Goal: Transaction & Acquisition: Purchase product/service

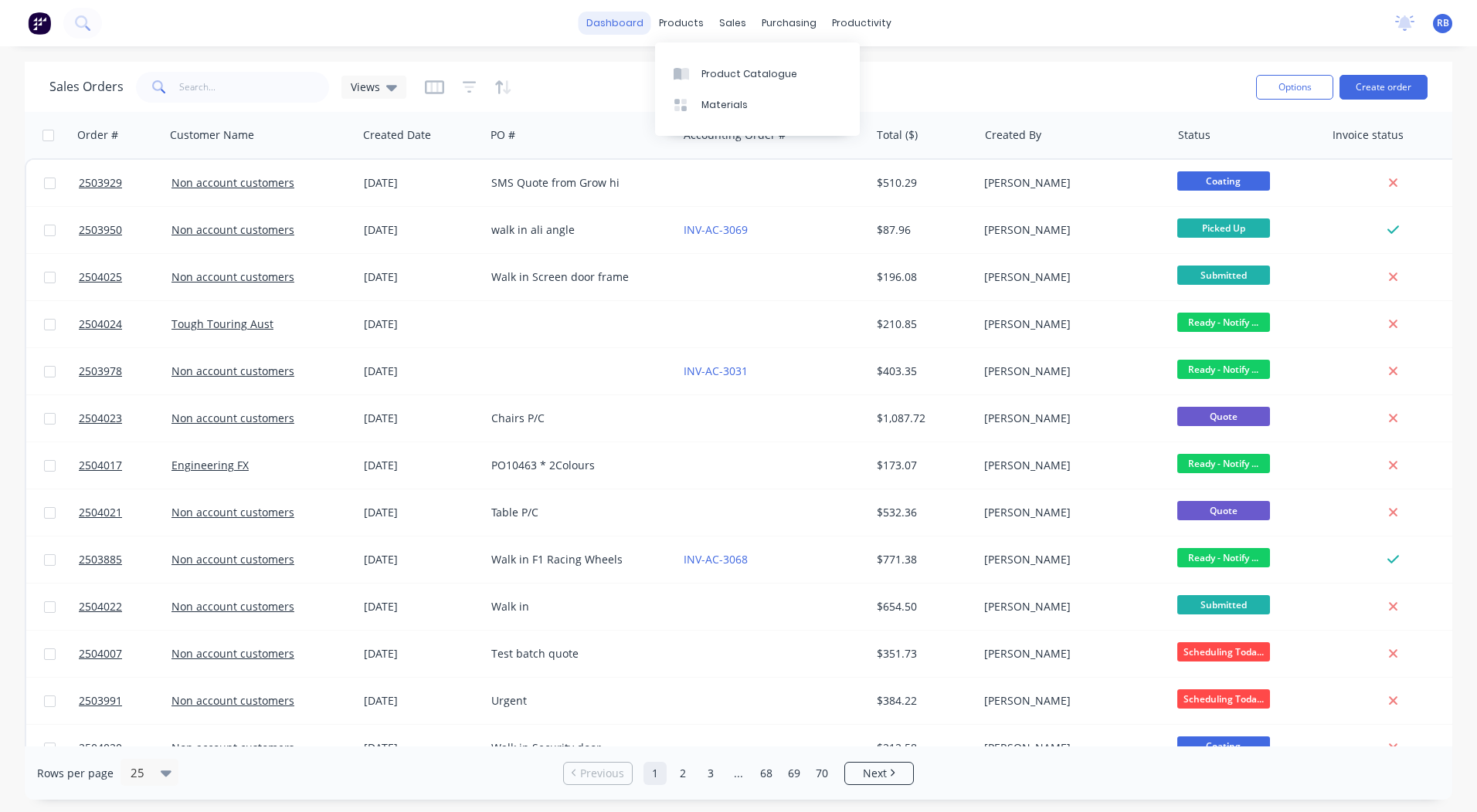
click at [629, 19] on link "dashboard" at bounding box center [614, 23] width 73 height 24
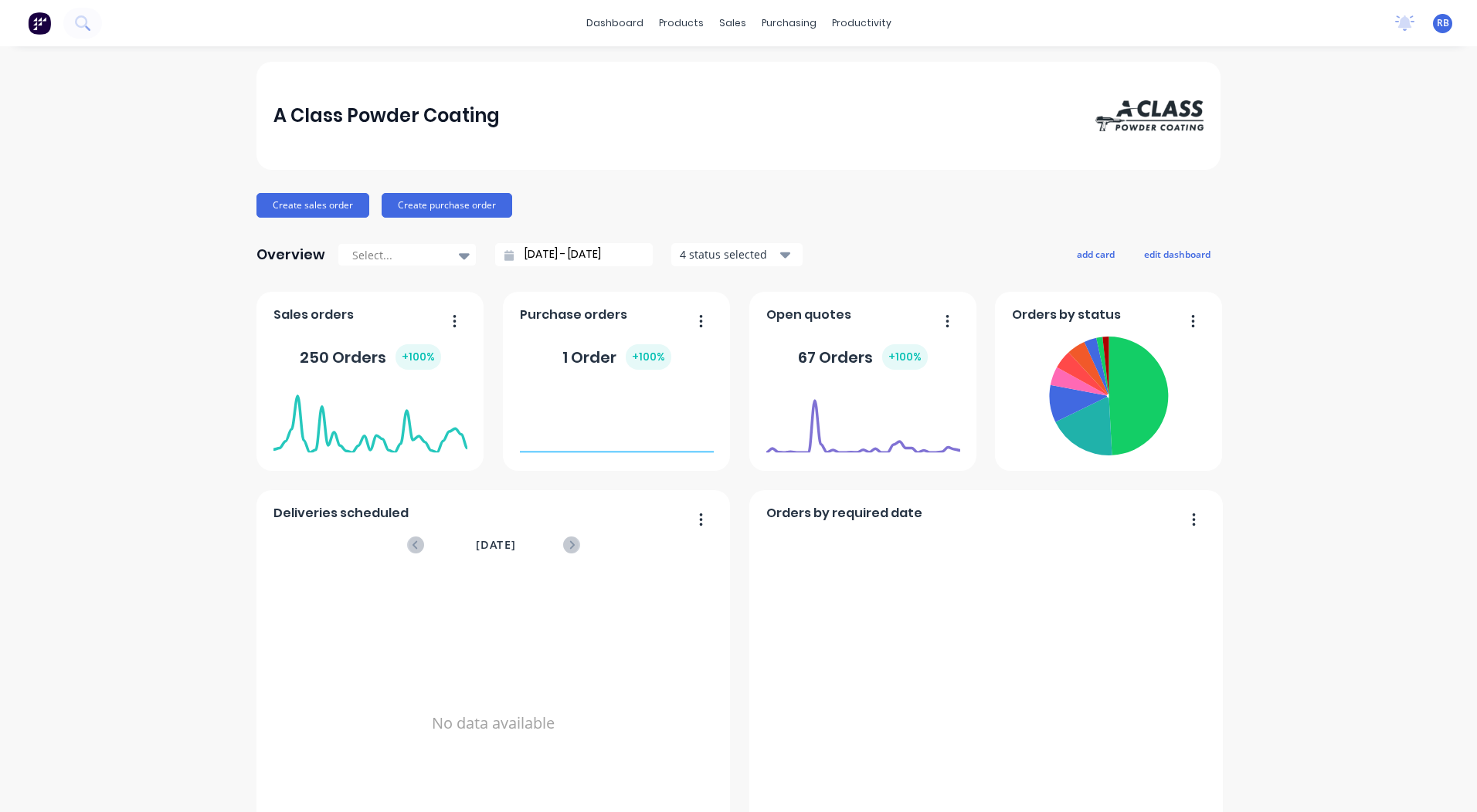
scroll to position [667, 0]
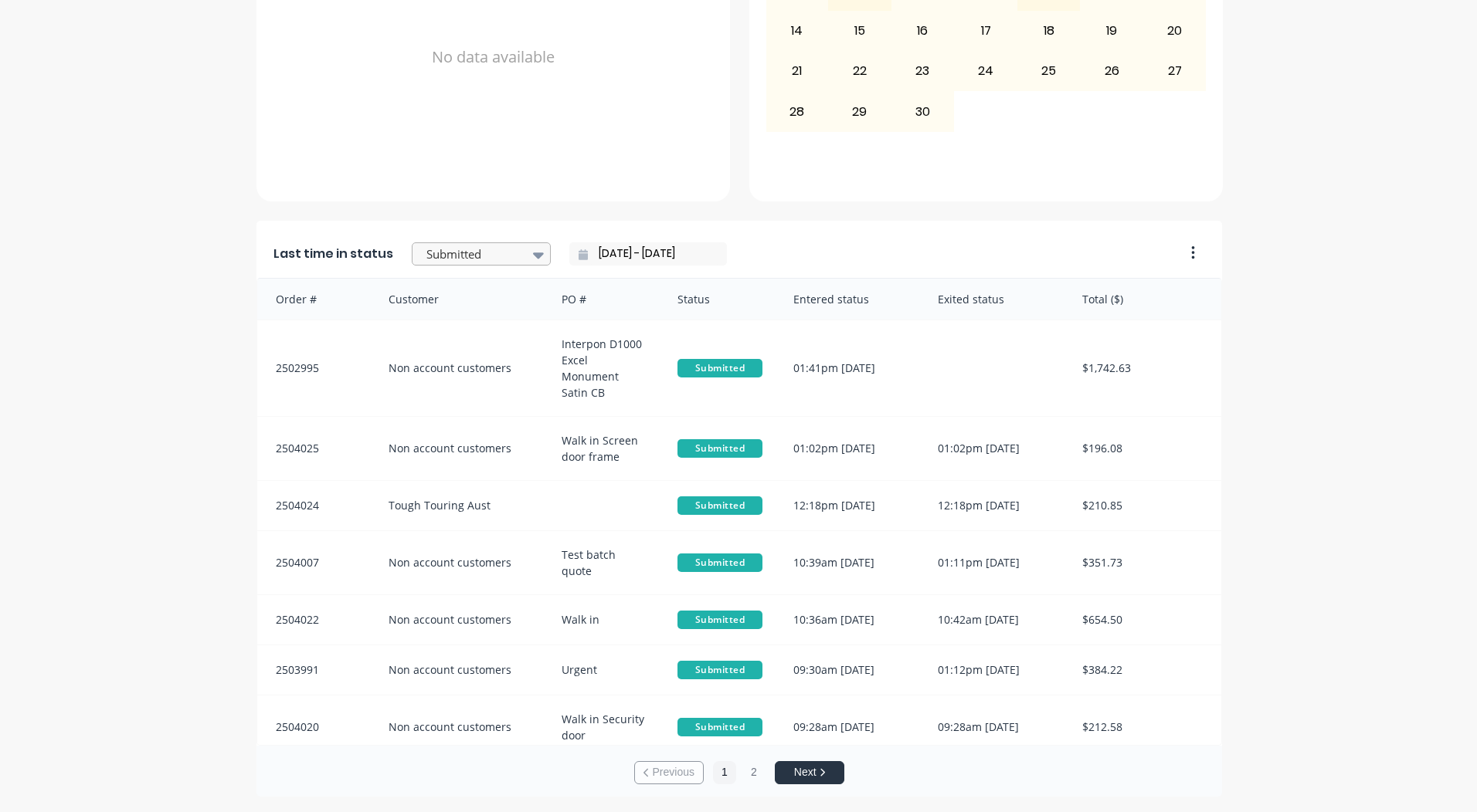
click at [445, 259] on div at bounding box center [473, 255] width 97 height 19
click at [447, 308] on div "Coating" at bounding box center [480, 293] width 139 height 28
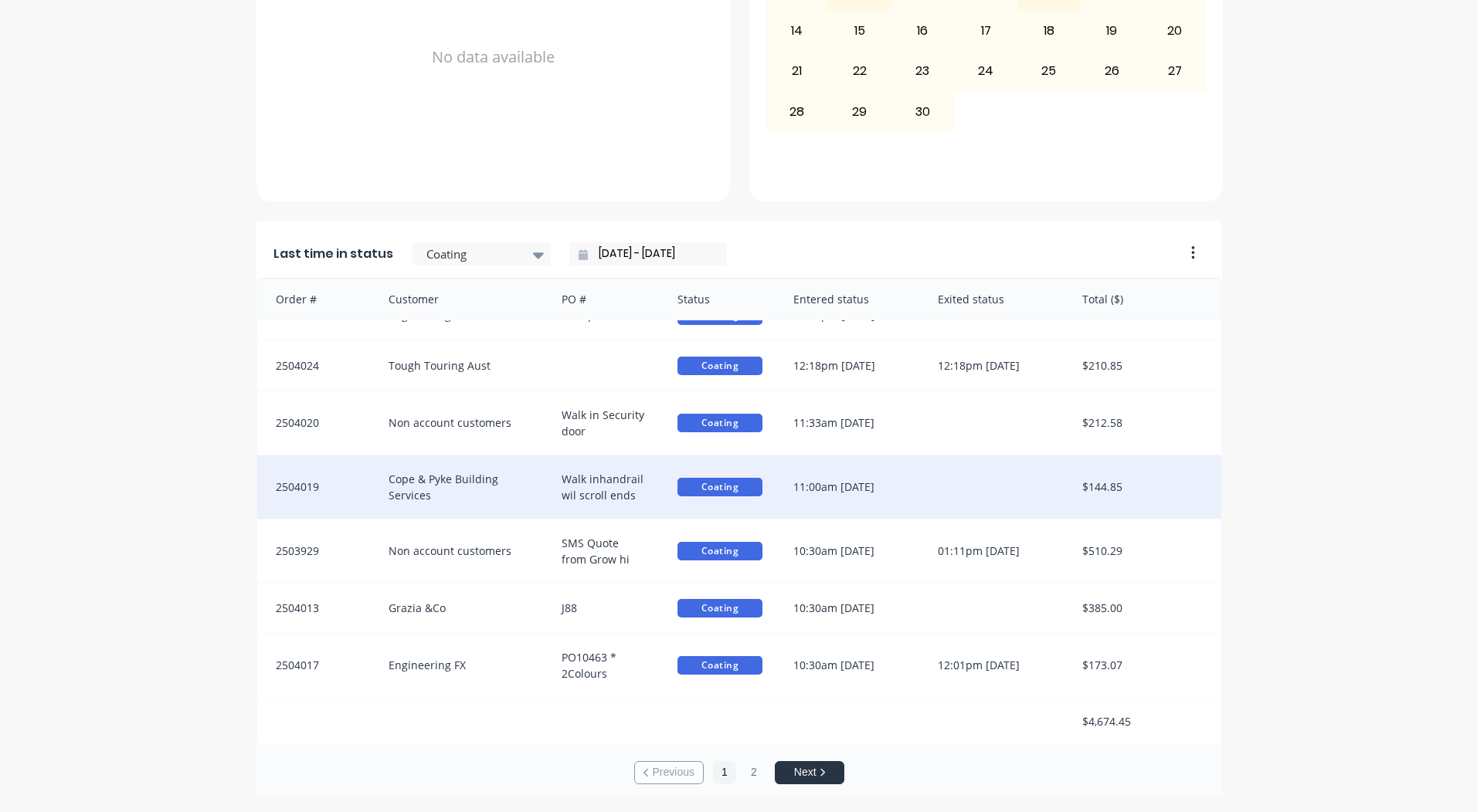
scroll to position [3, 0]
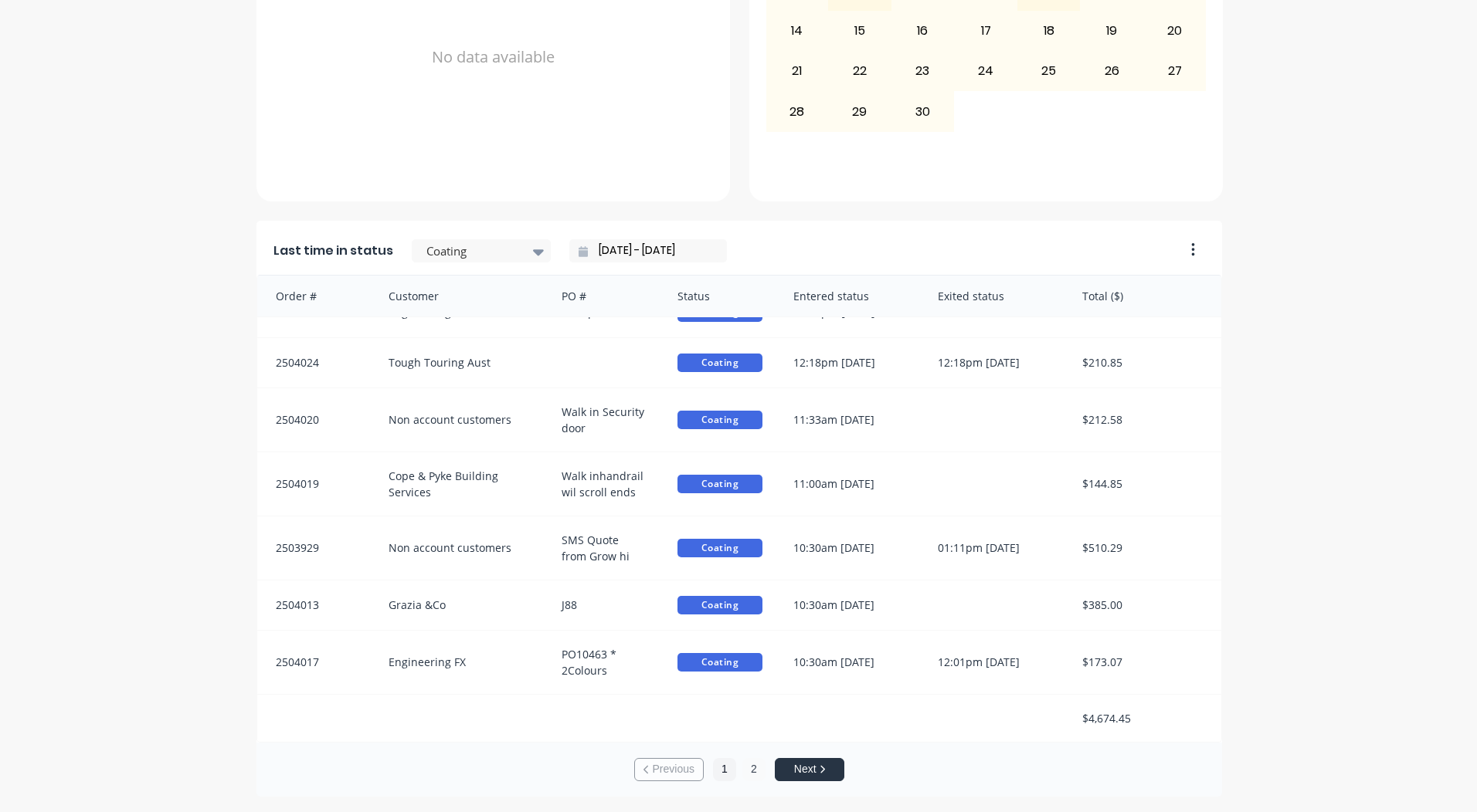
click at [748, 774] on button "2" at bounding box center [754, 770] width 24 height 24
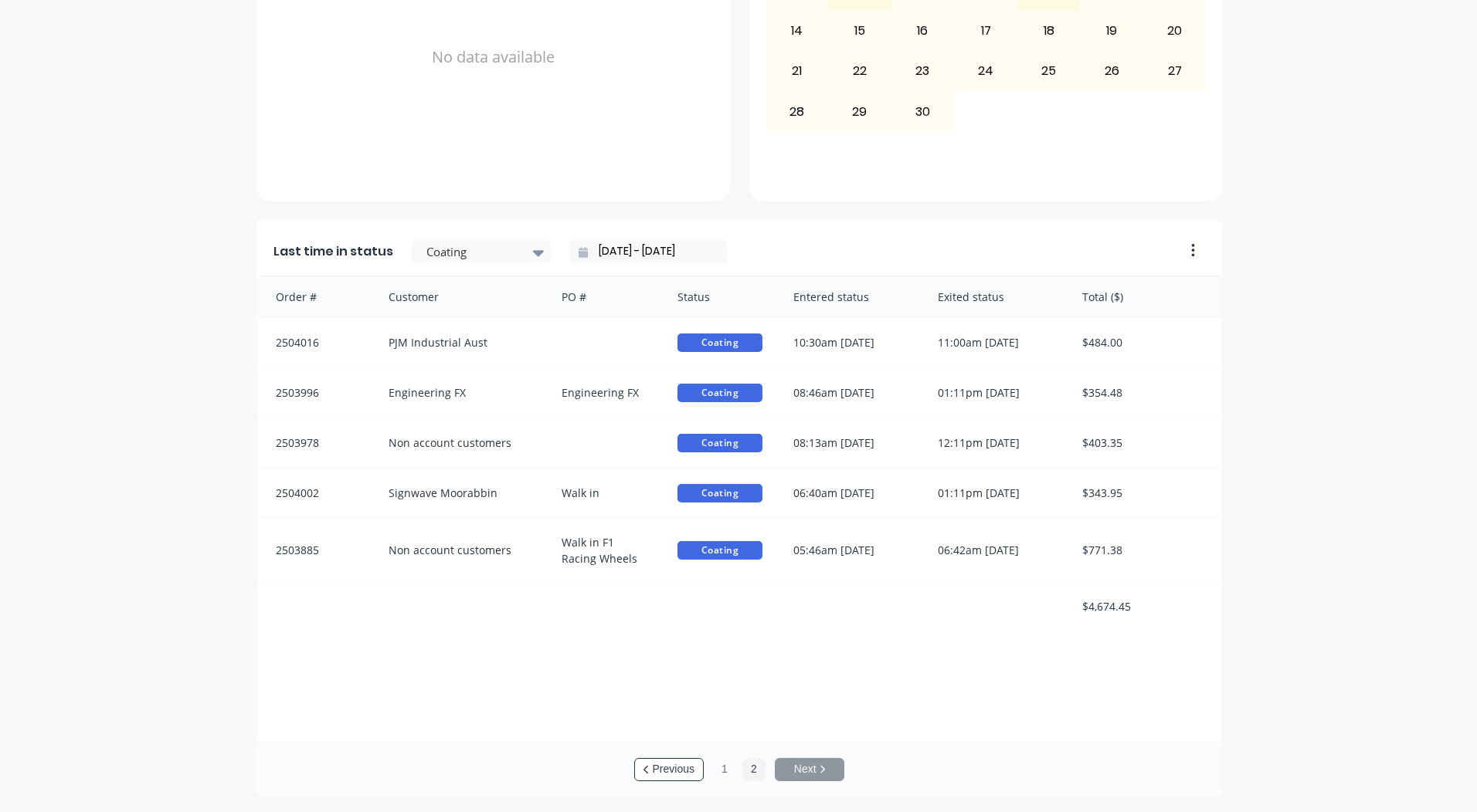
scroll to position [2, 0]
click at [719, 774] on button "1" at bounding box center [724, 770] width 24 height 24
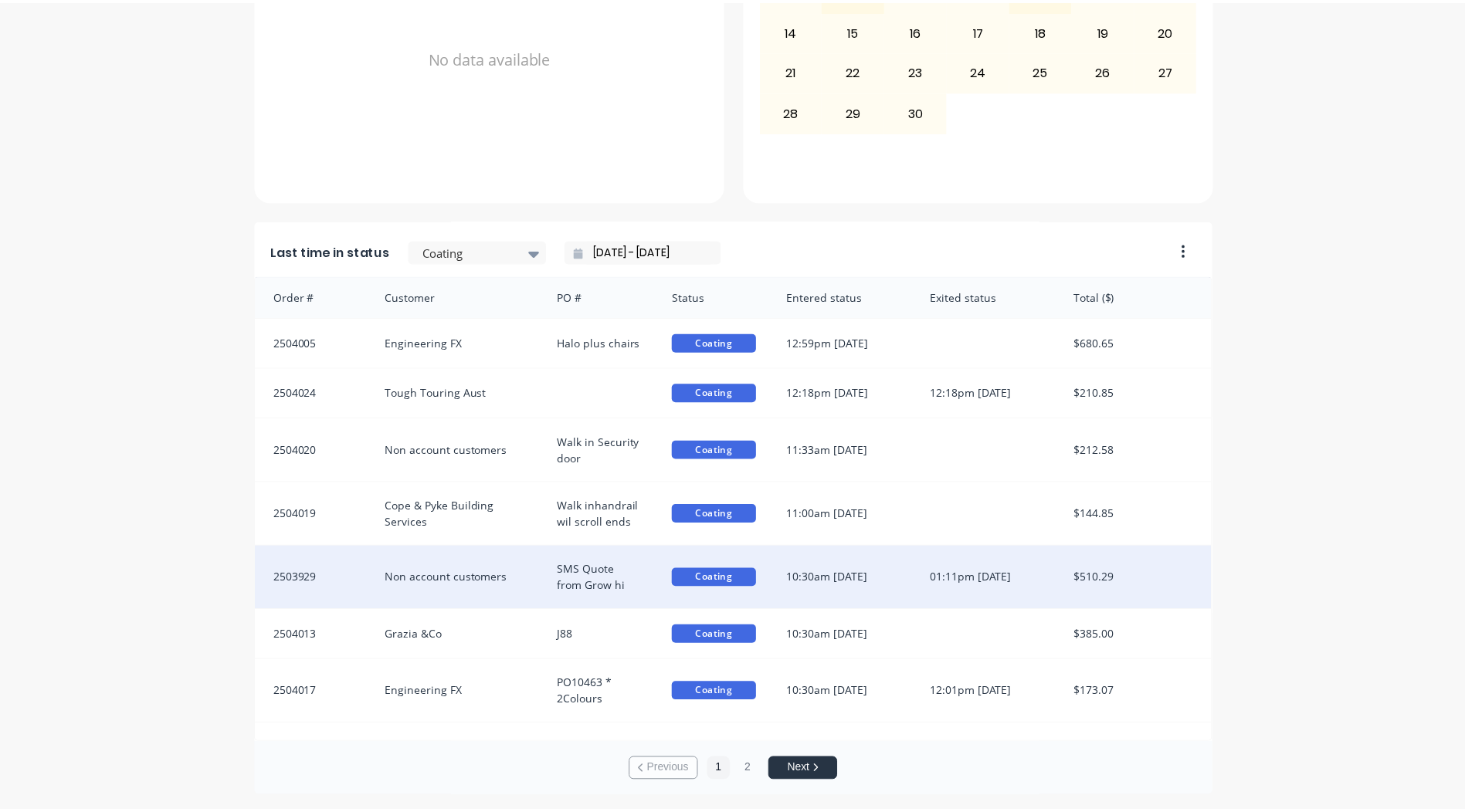
scroll to position [0, 0]
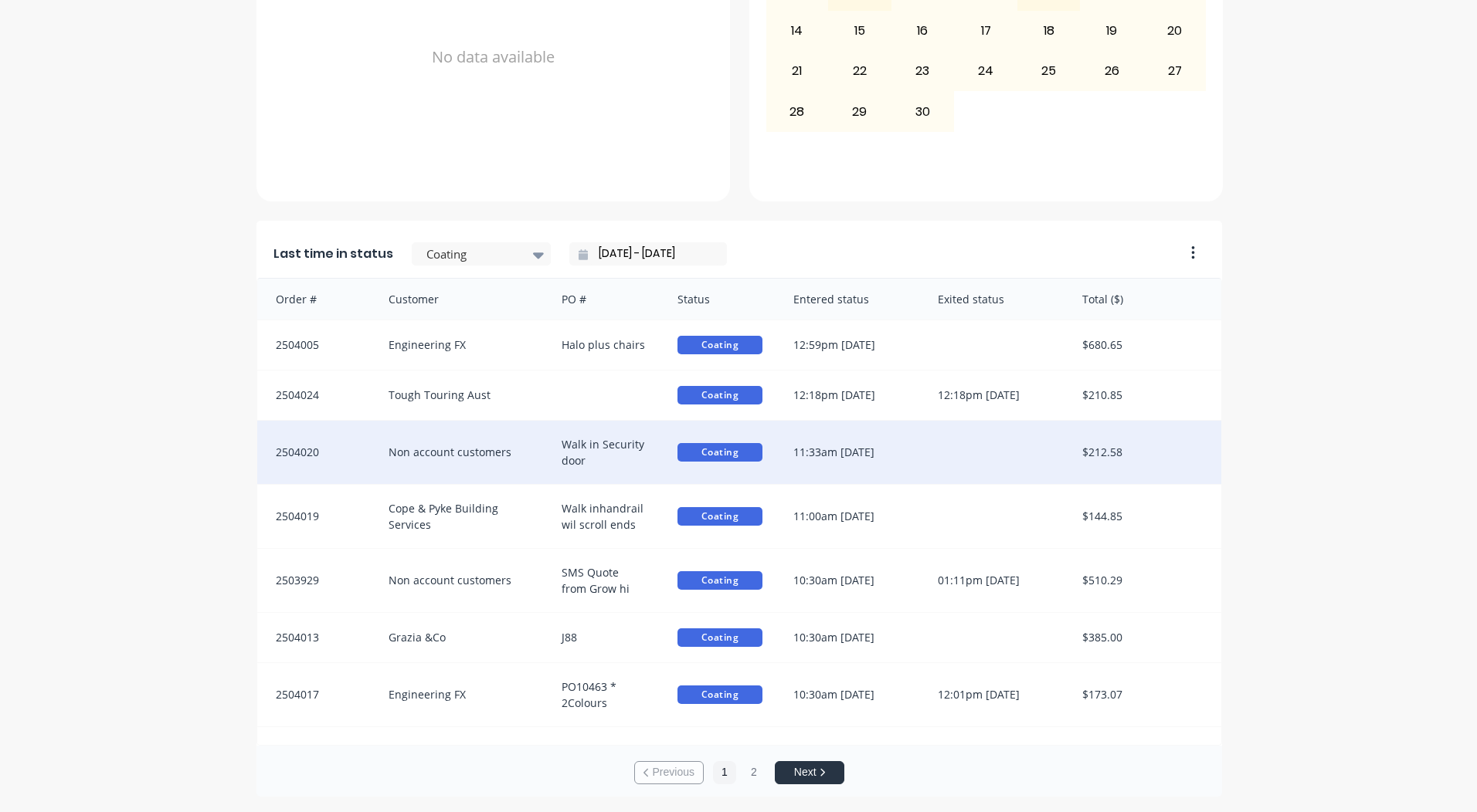
click at [932, 462] on div at bounding box center [994, 452] width 144 height 63
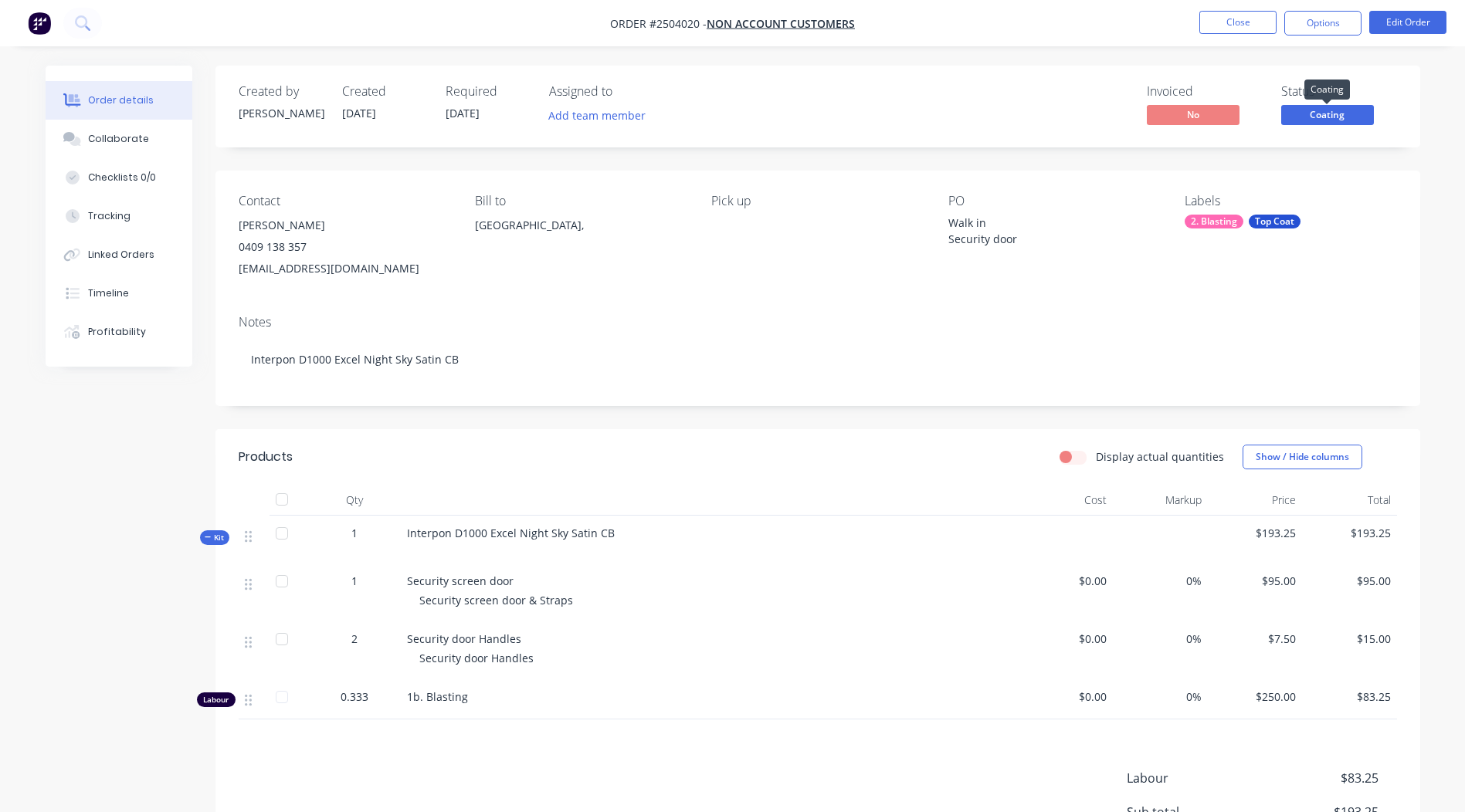
click at [1307, 110] on span "Coating" at bounding box center [1328, 114] width 92 height 19
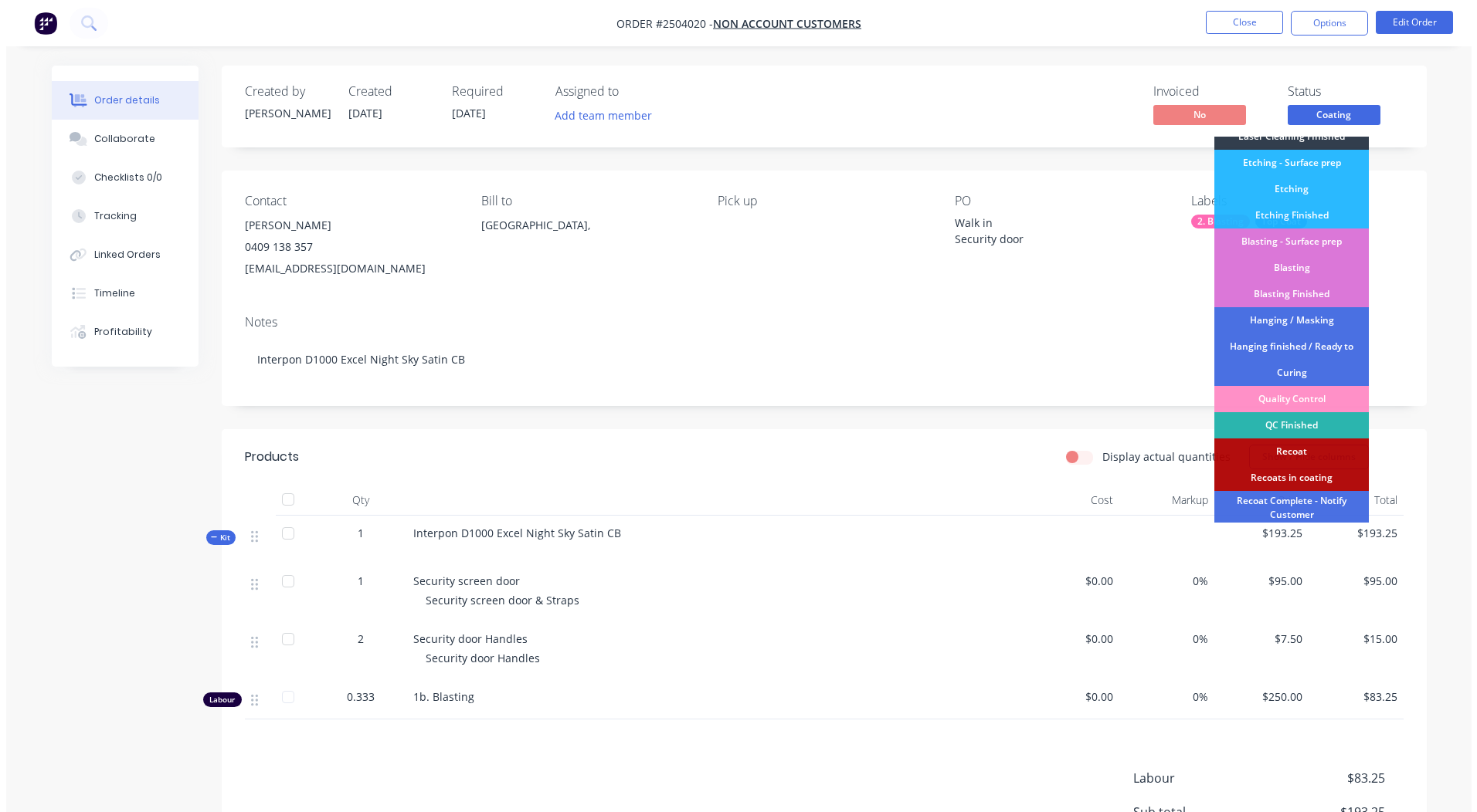
scroll to position [330, 0]
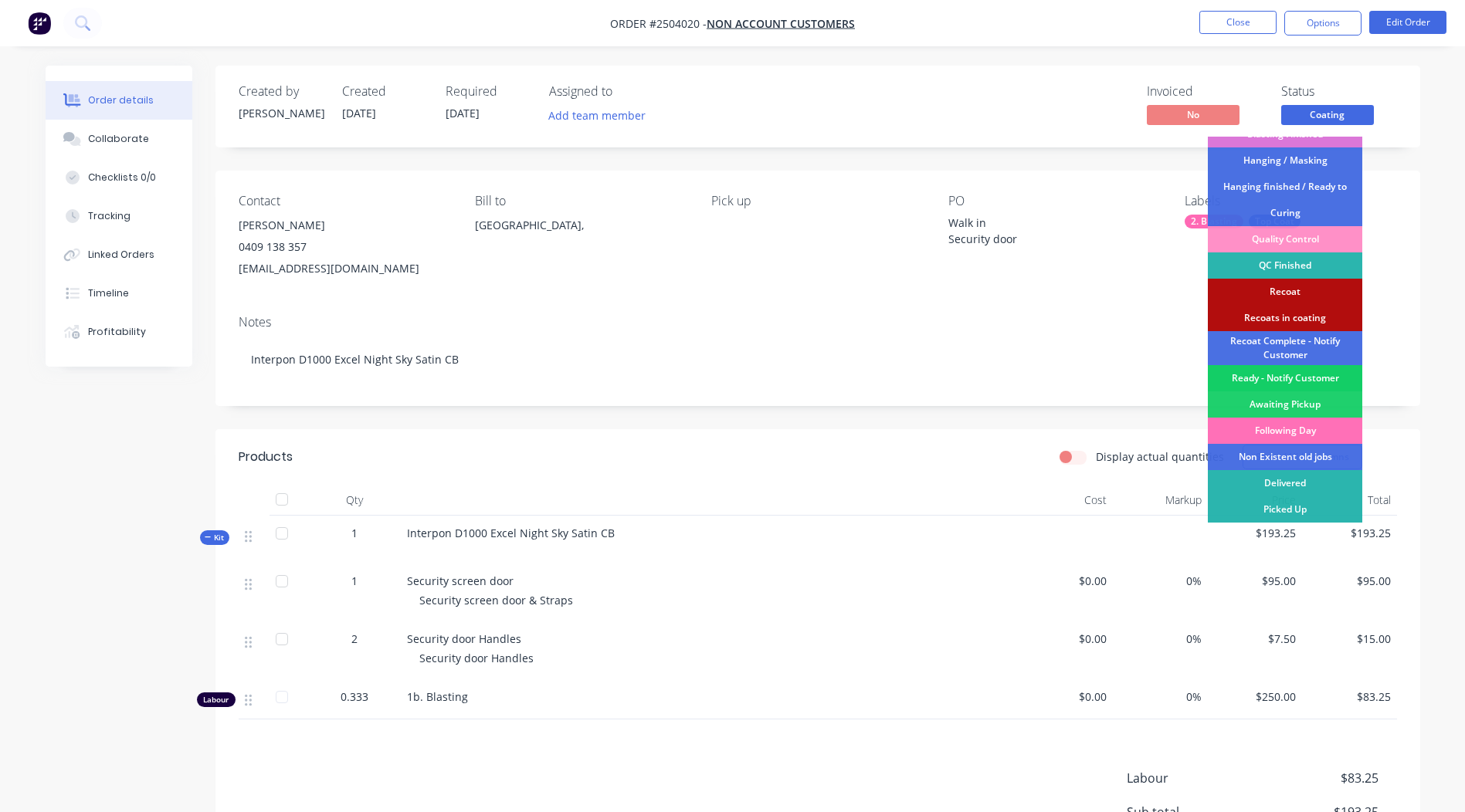
click at [1299, 373] on div "Ready - Notify Customer" at bounding box center [1286, 378] width 155 height 26
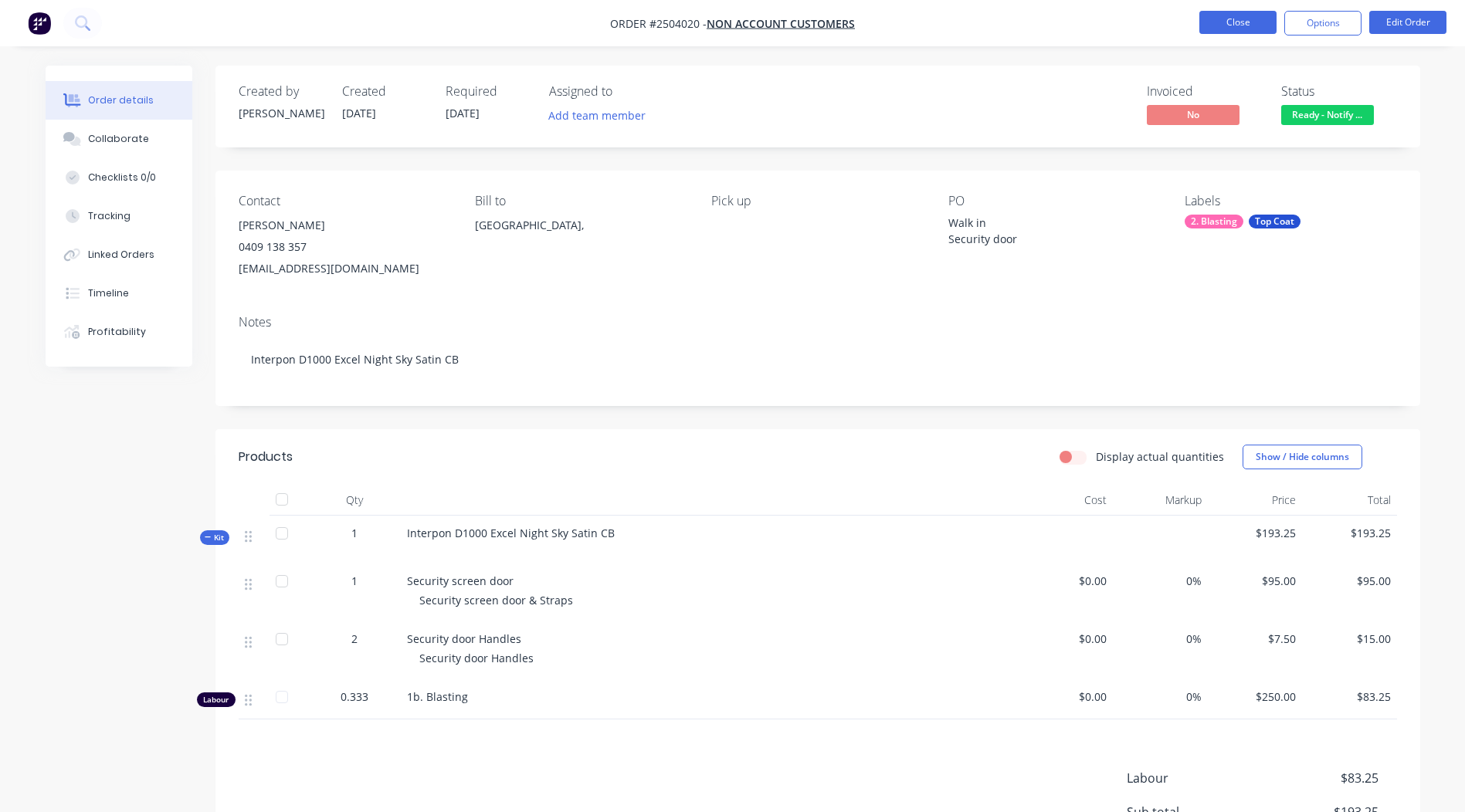
click at [1260, 30] on button "Close" at bounding box center [1239, 22] width 77 height 24
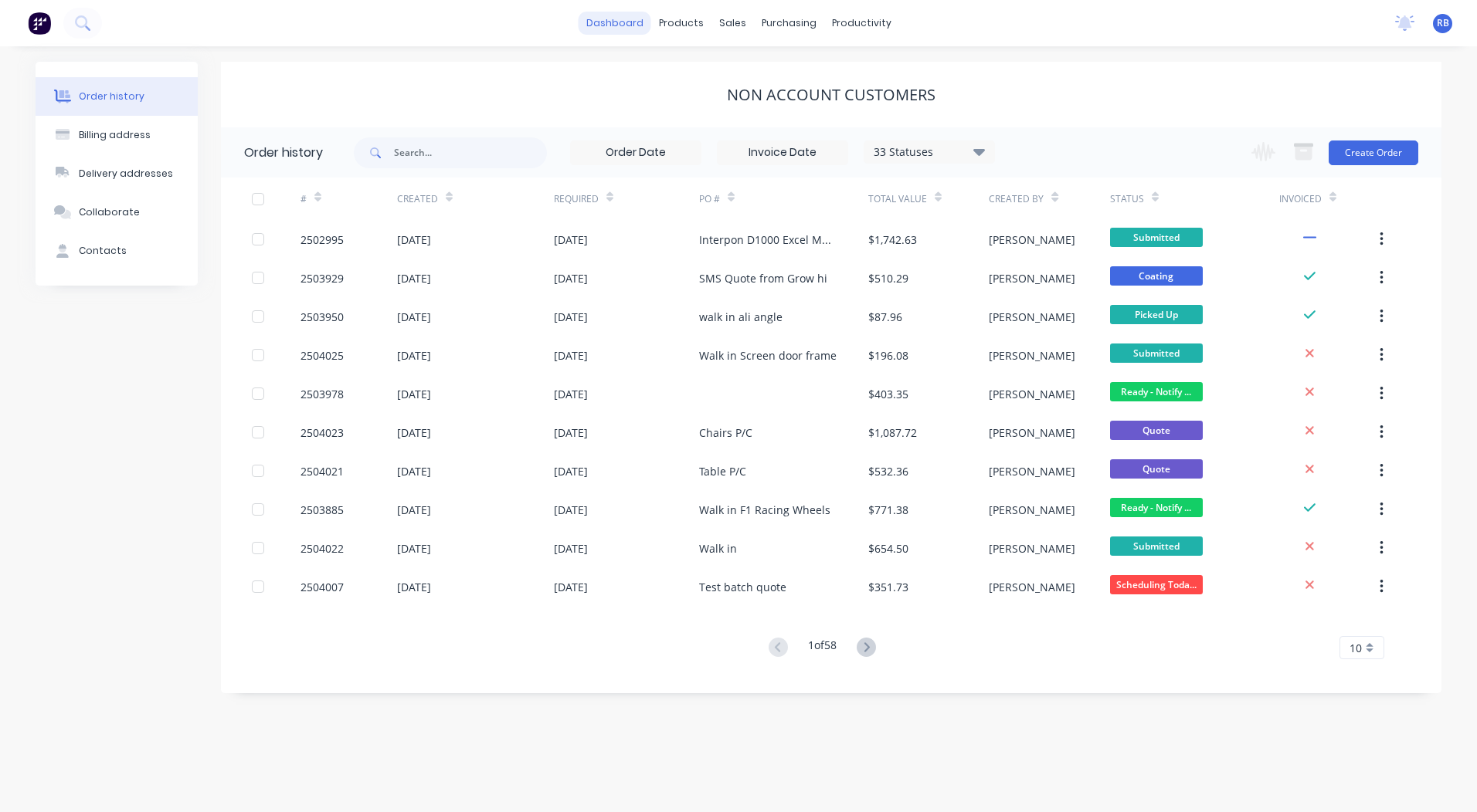
click at [625, 27] on link "dashboard" at bounding box center [614, 23] width 73 height 24
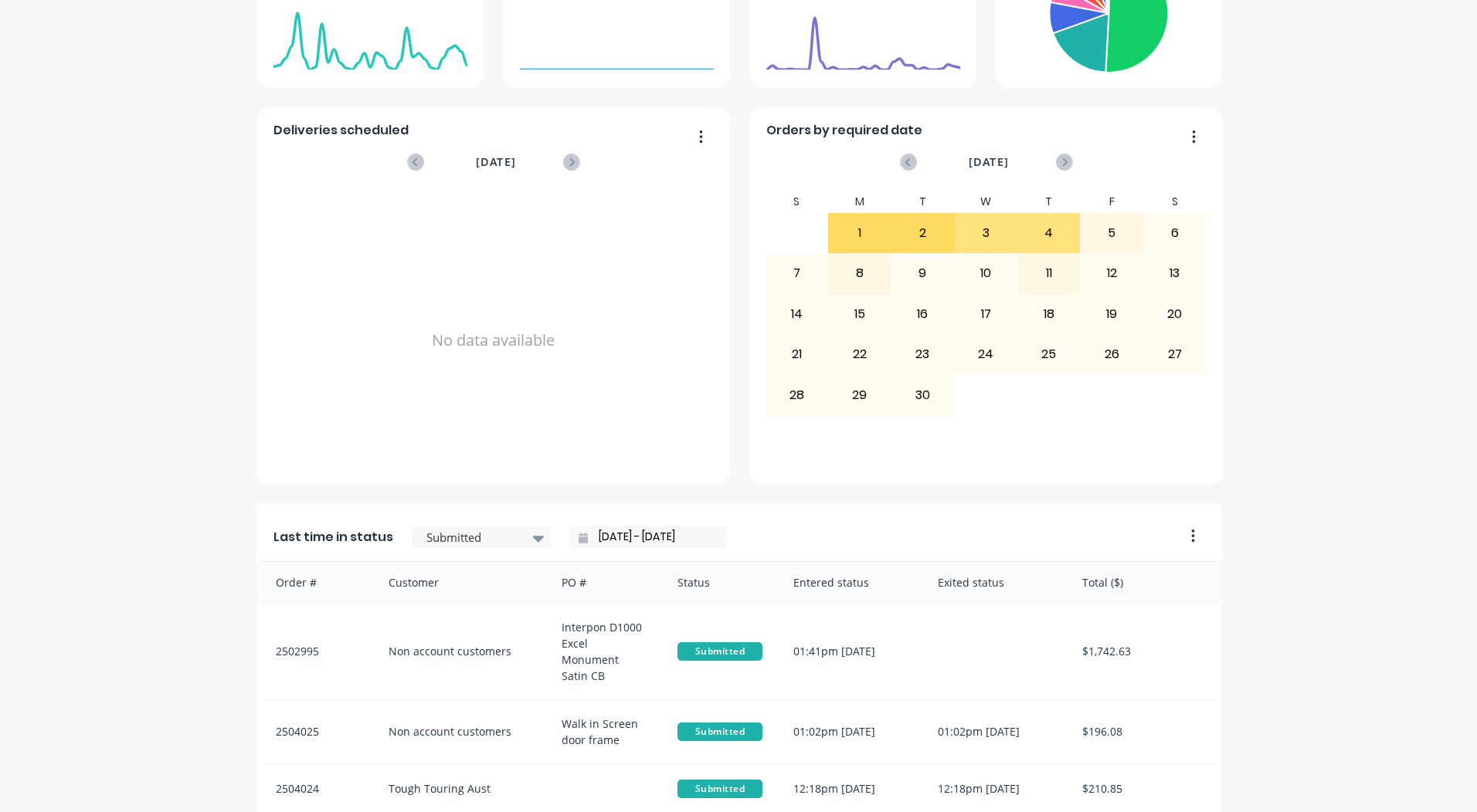
scroll to position [463, 0]
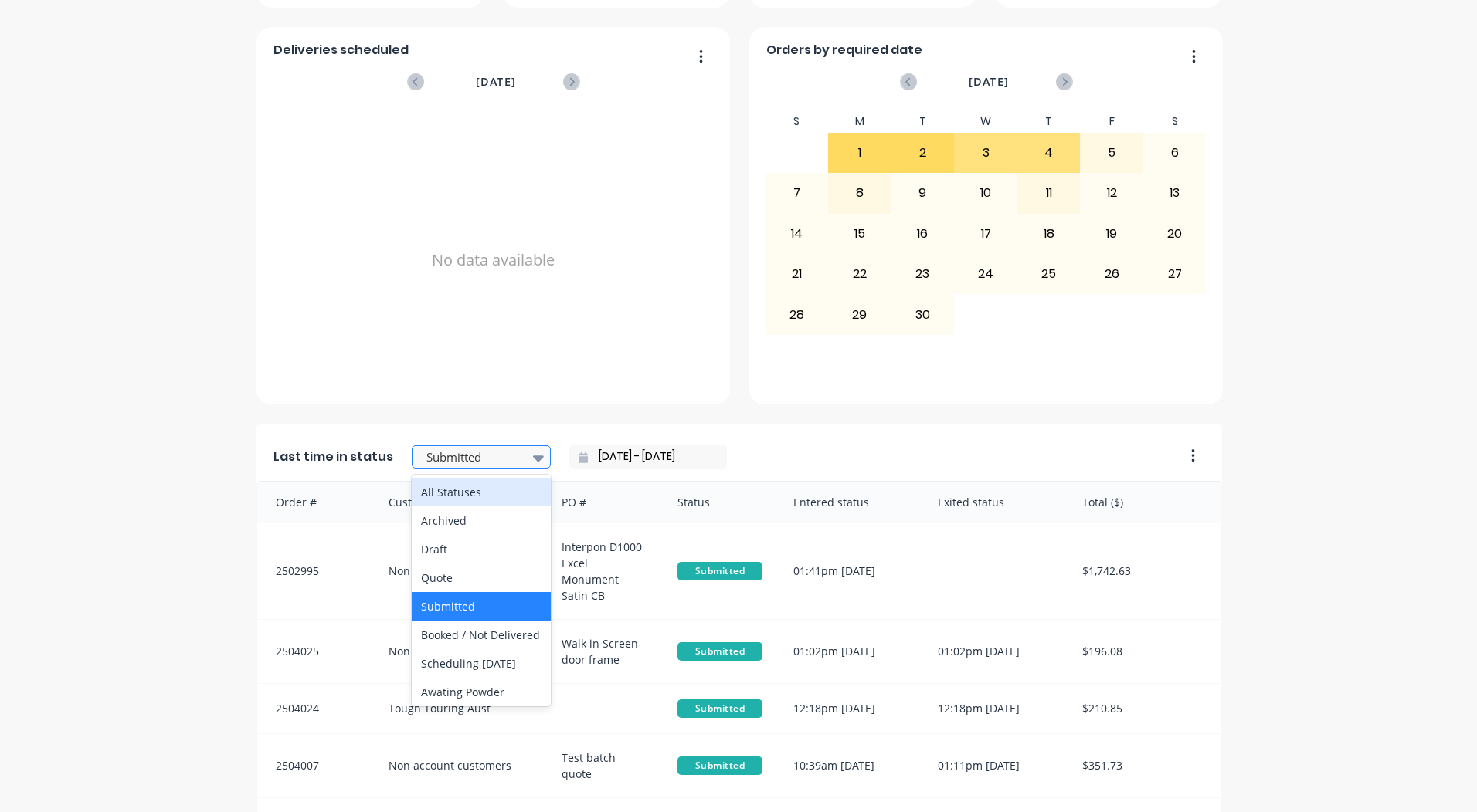
click at [475, 461] on div at bounding box center [473, 457] width 97 height 19
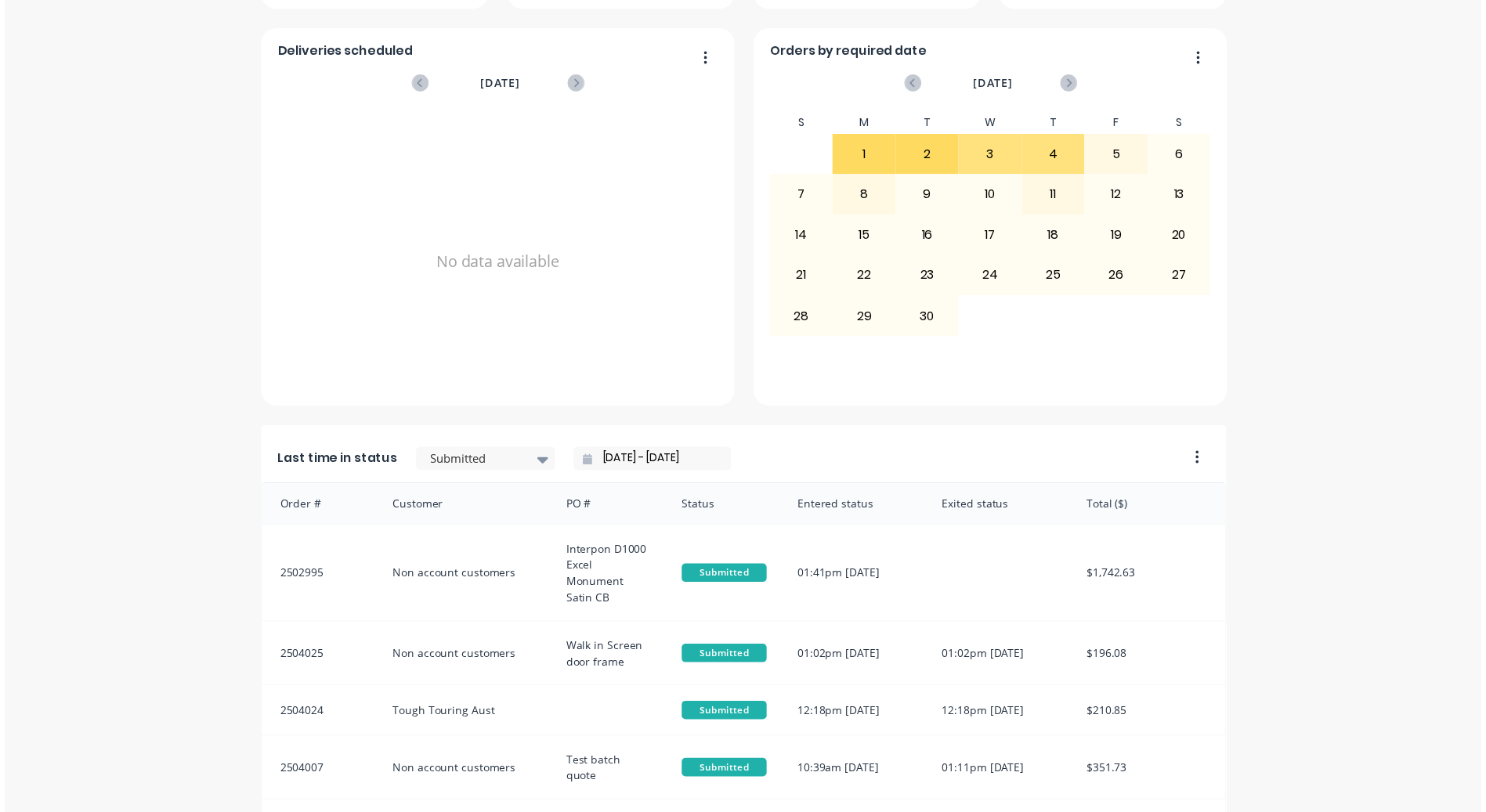
scroll to position [0, 0]
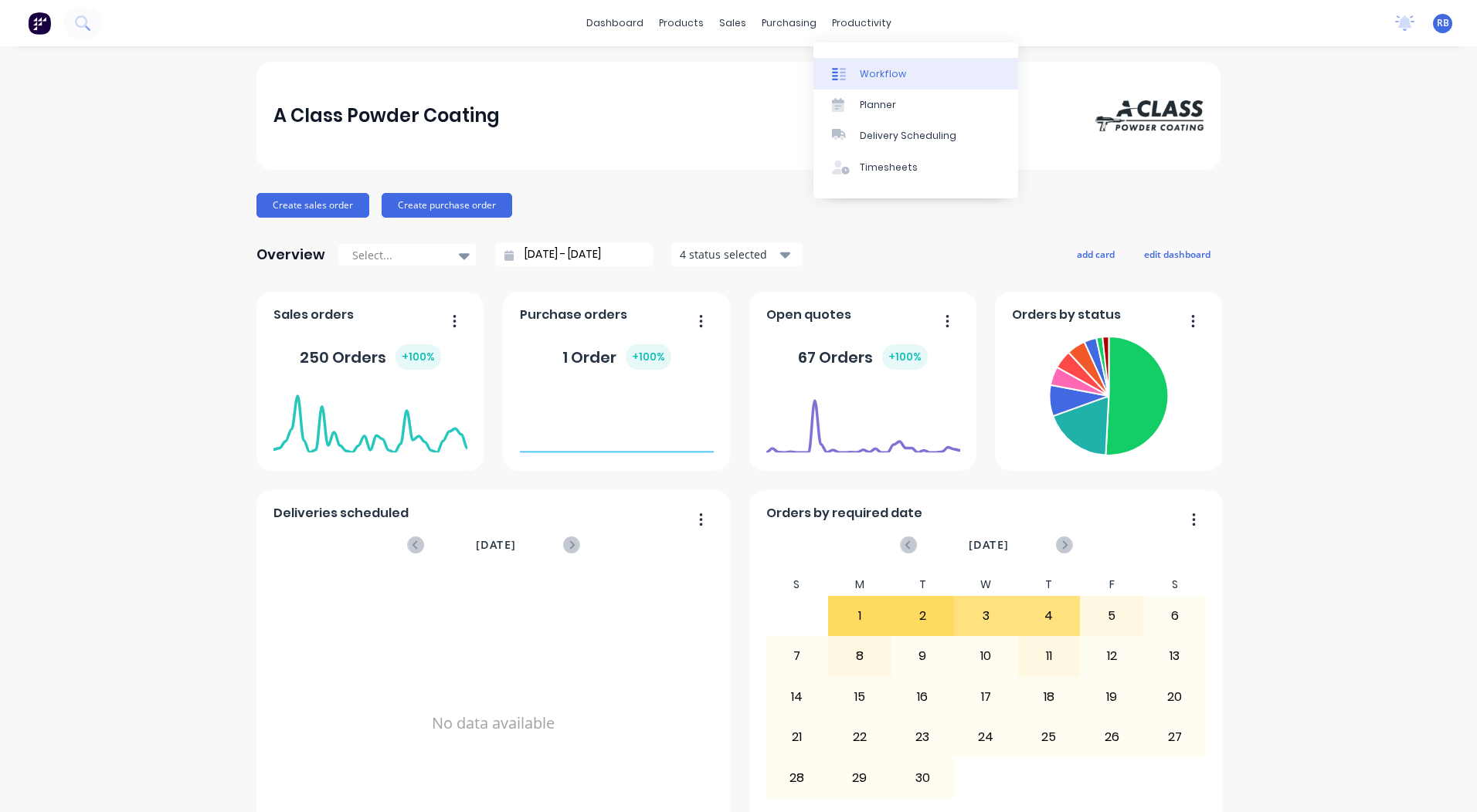
click at [888, 67] on div "Workflow" at bounding box center [882, 74] width 46 height 14
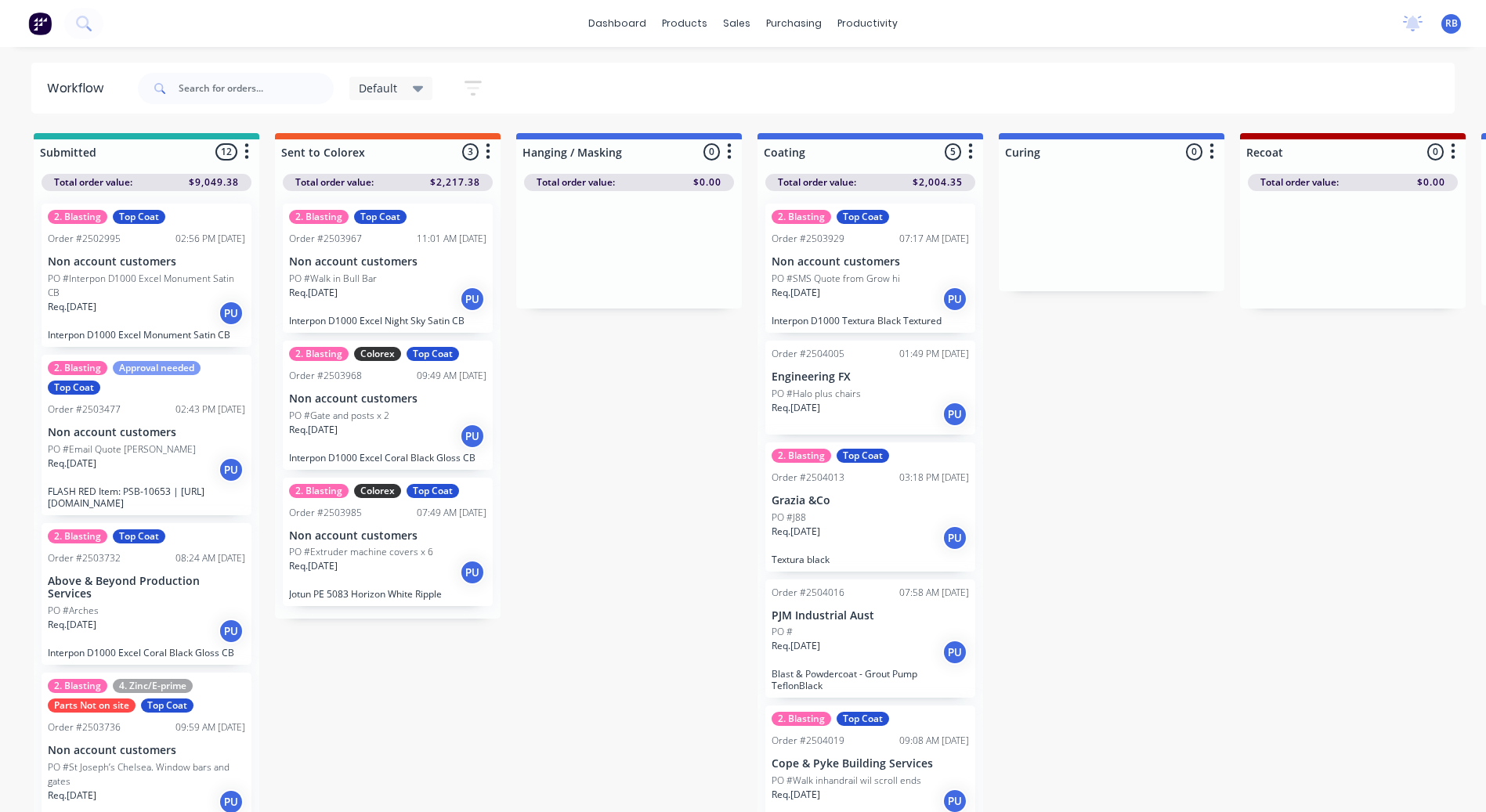
click at [872, 283] on p "PO #SMS Quote from Grow hi" at bounding box center [836, 278] width 128 height 14
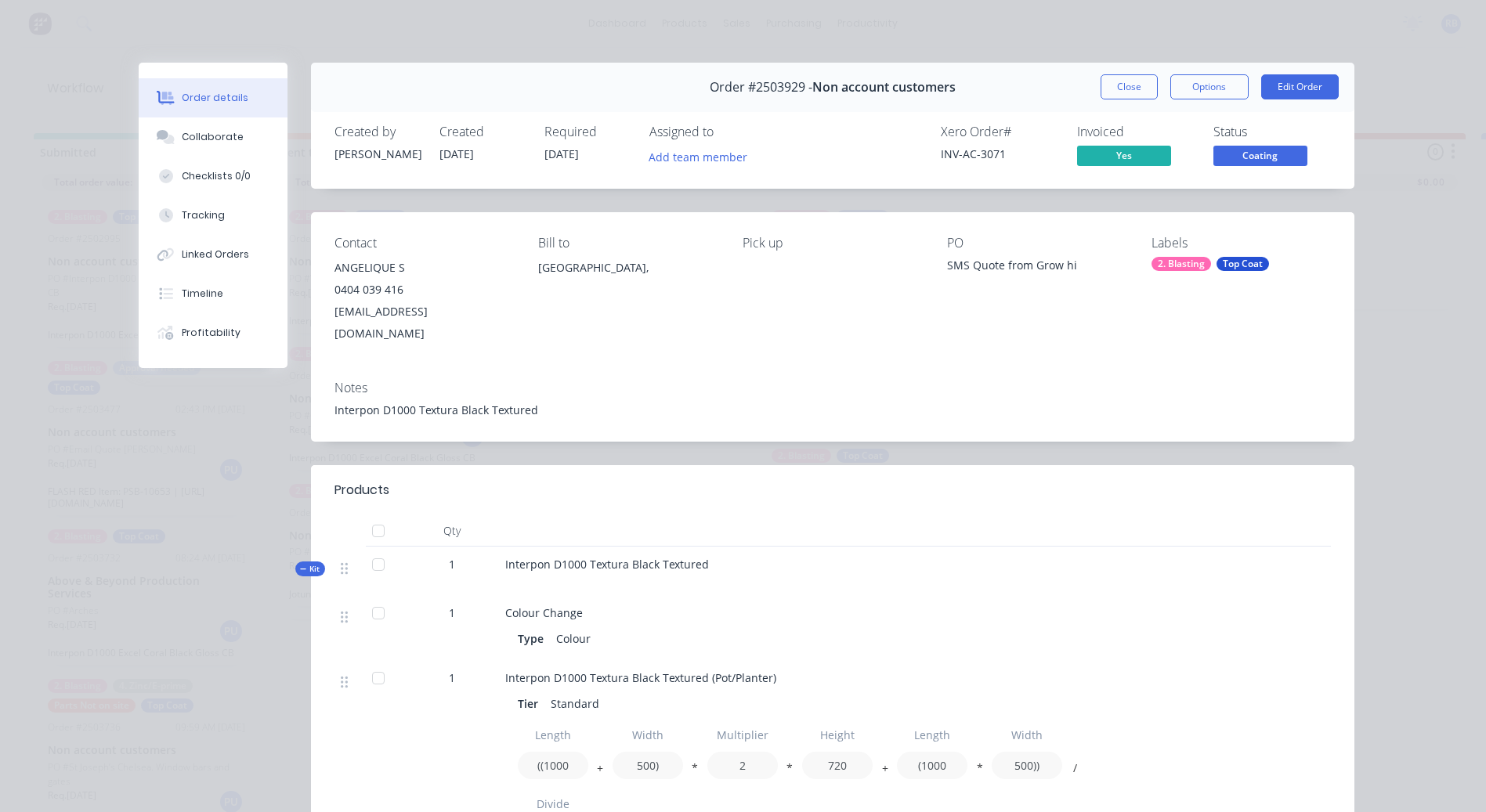
click at [1119, 76] on button "Close" at bounding box center [1130, 87] width 57 height 25
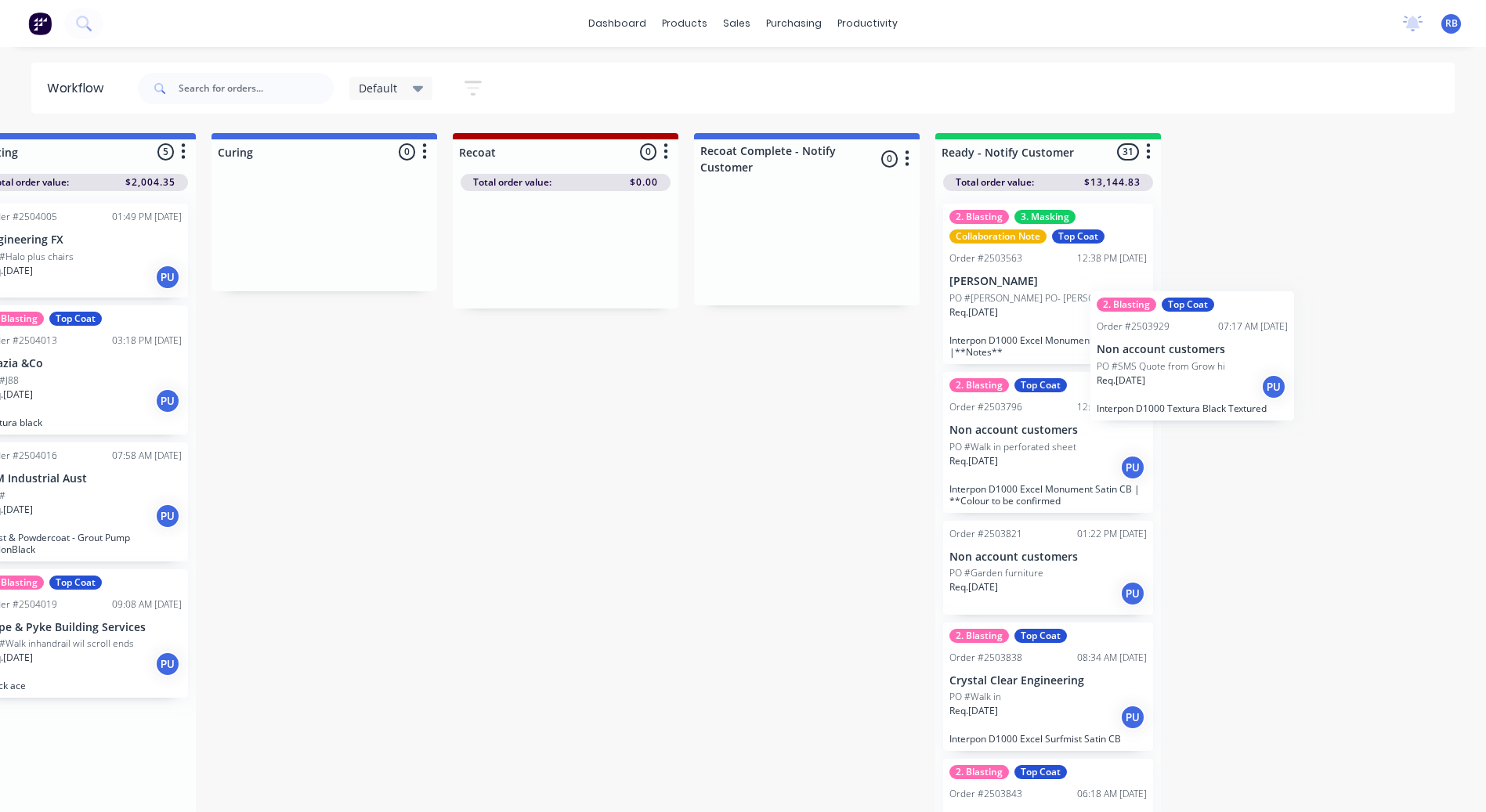
scroll to position [0, 789]
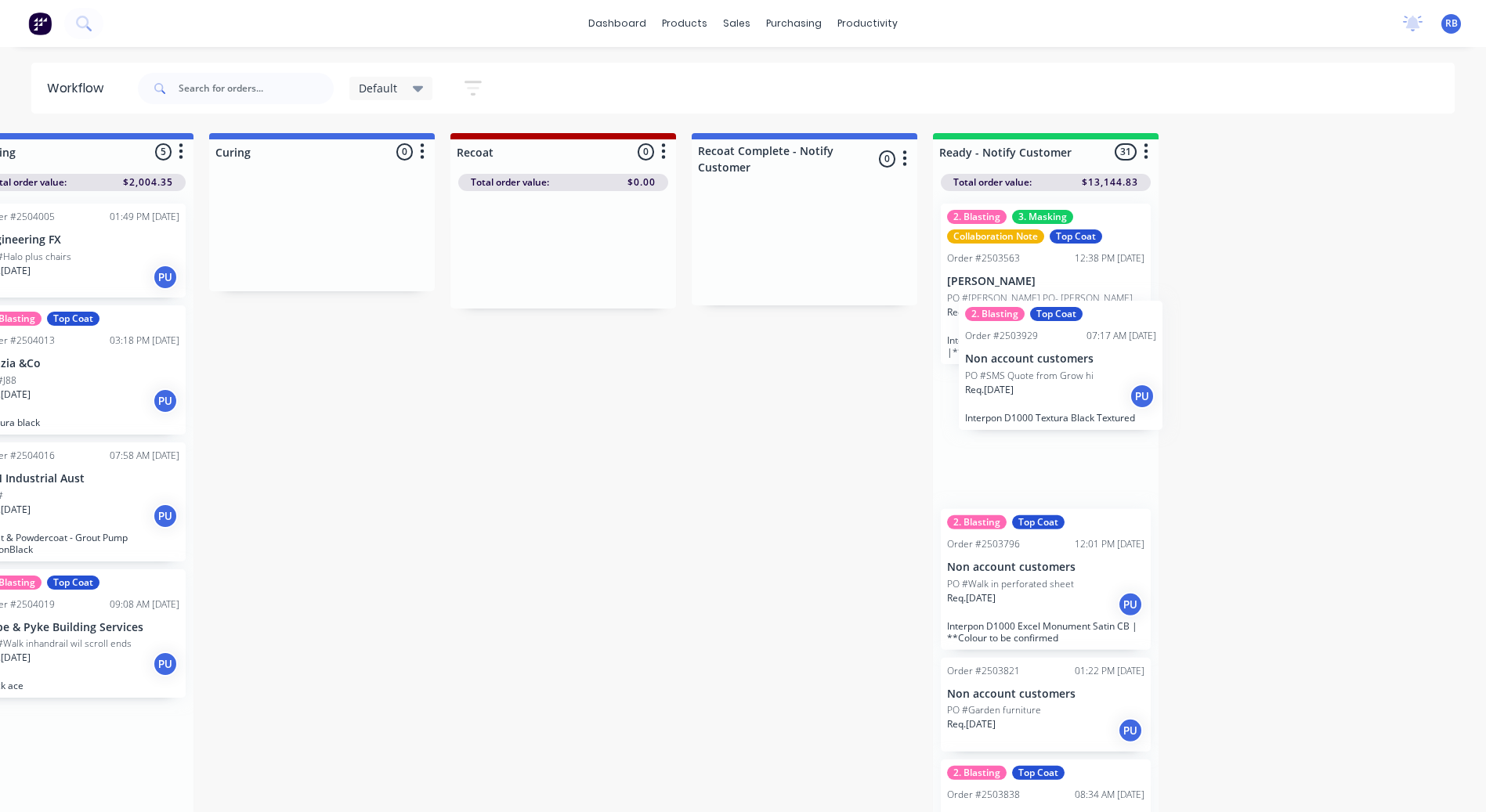
drag, startPoint x: 1082, startPoint y: 318, endPoint x: 1075, endPoint y: 375, distance: 57.4
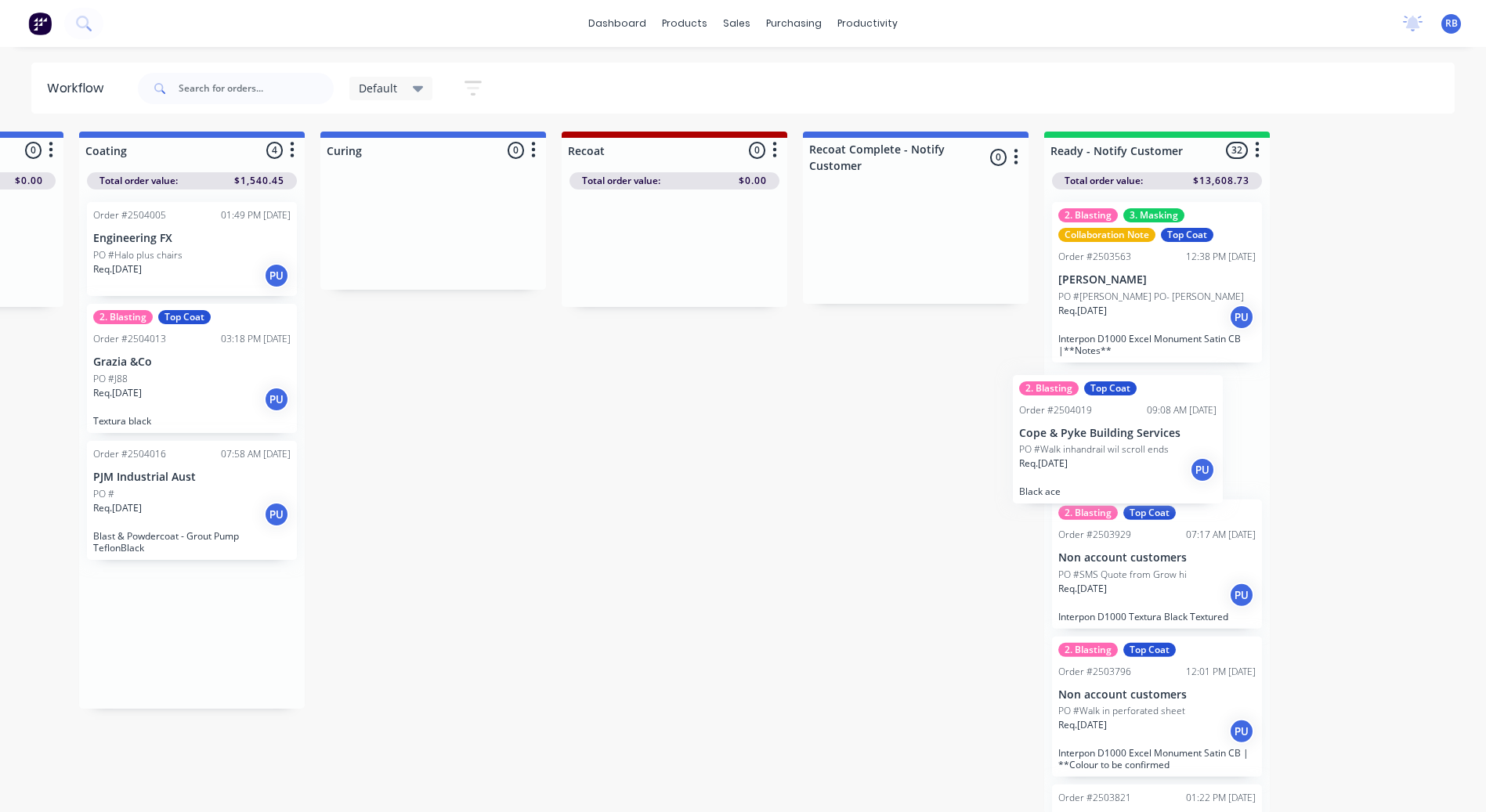
scroll to position [2, 683]
drag, startPoint x: 325, startPoint y: 645, endPoint x: 1060, endPoint y: 448, distance: 760.9
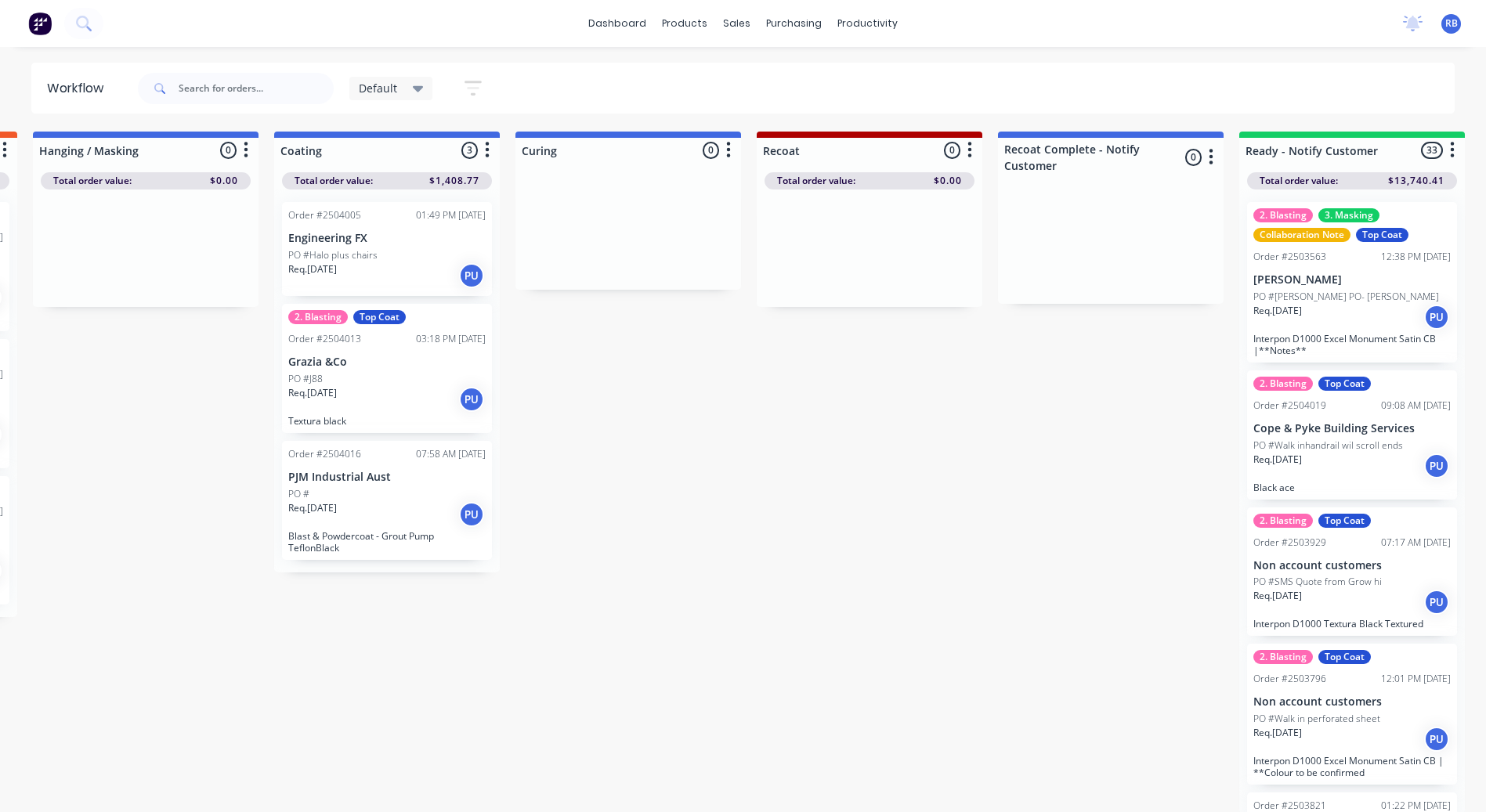
scroll to position [2, 624]
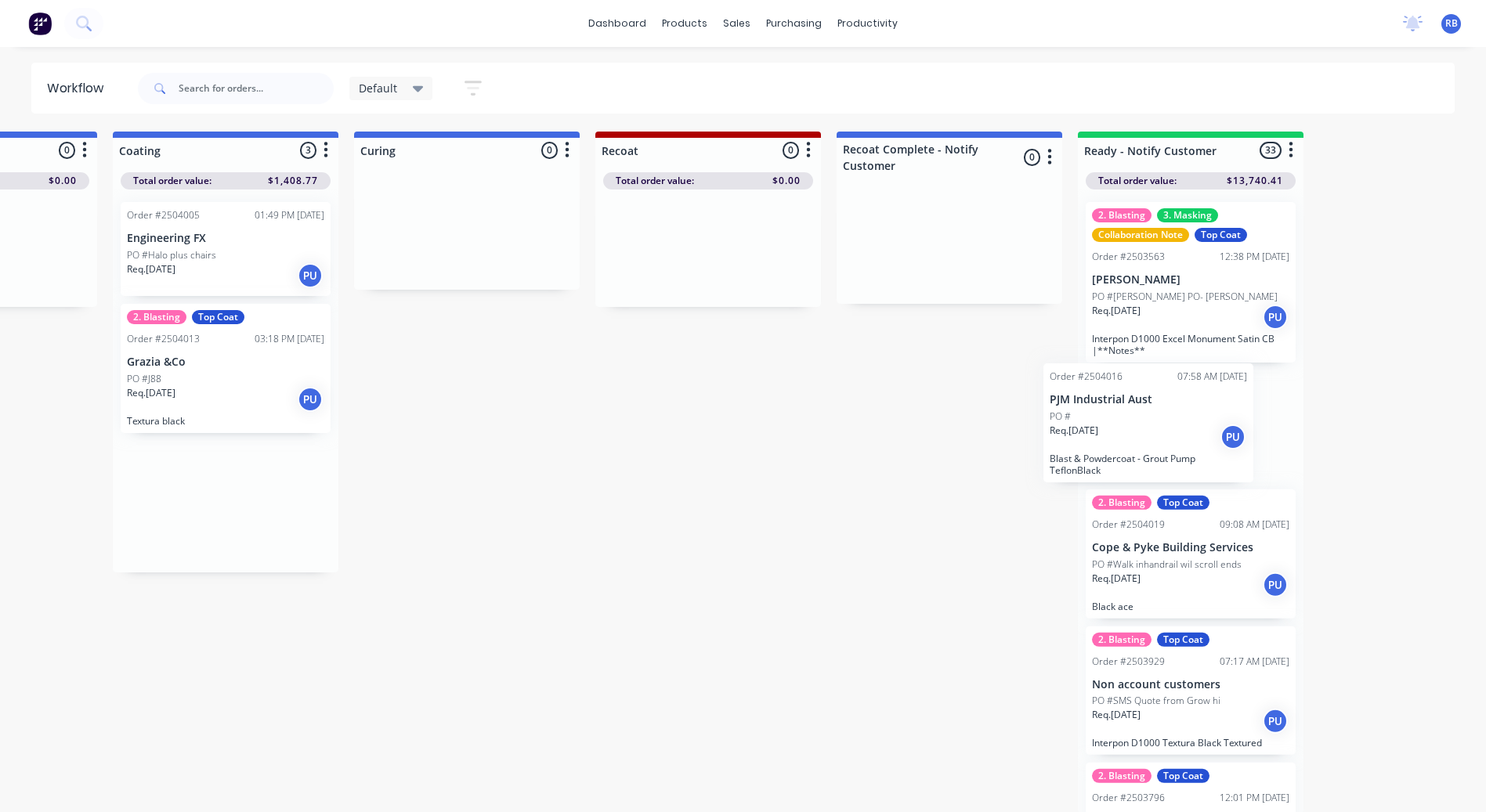
drag, startPoint x: 221, startPoint y: 495, endPoint x: 1159, endPoint y: 425, distance: 940.6
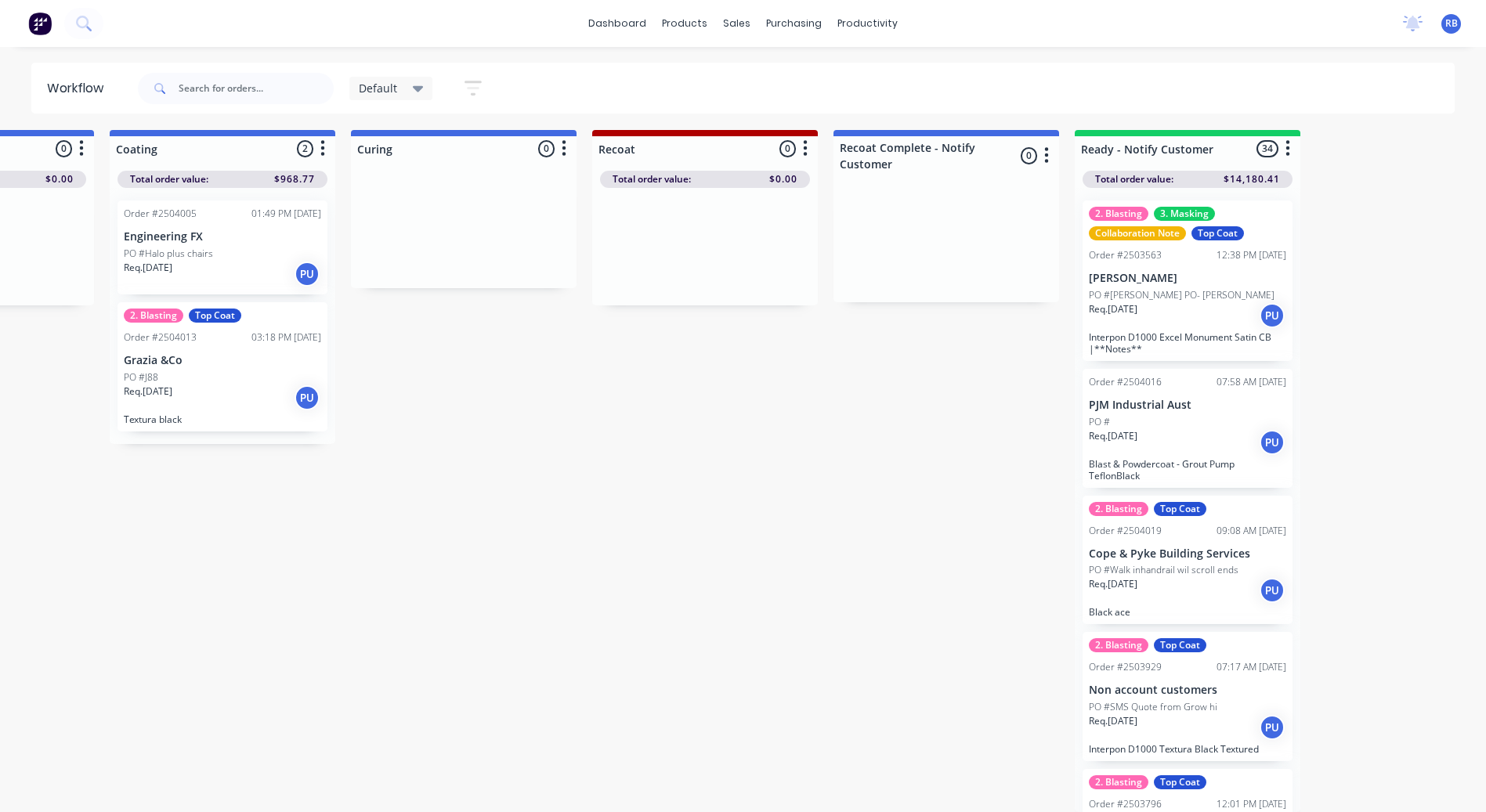
scroll to position [0, 648]
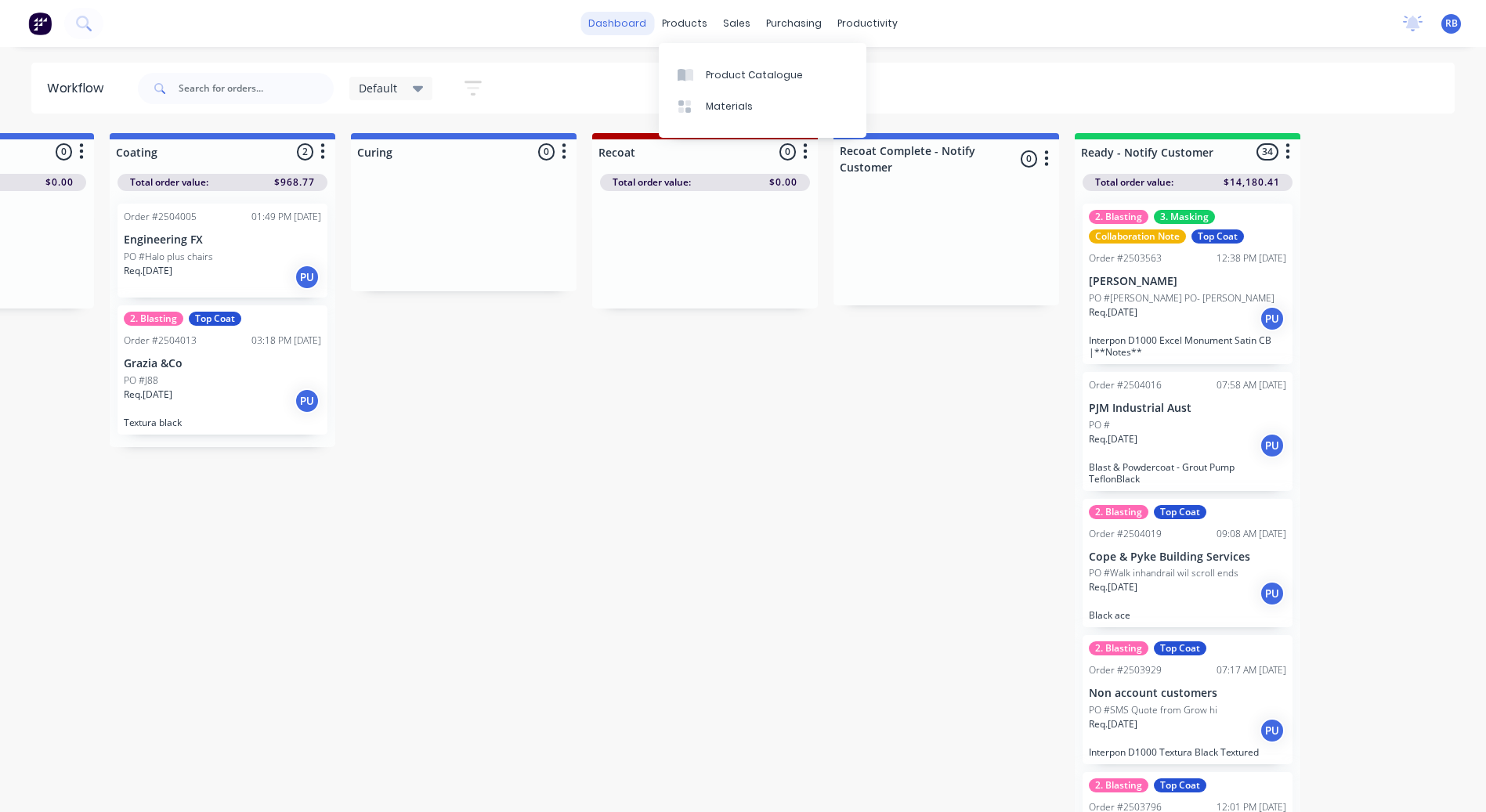
click at [651, 18] on link "dashboard" at bounding box center [617, 23] width 74 height 24
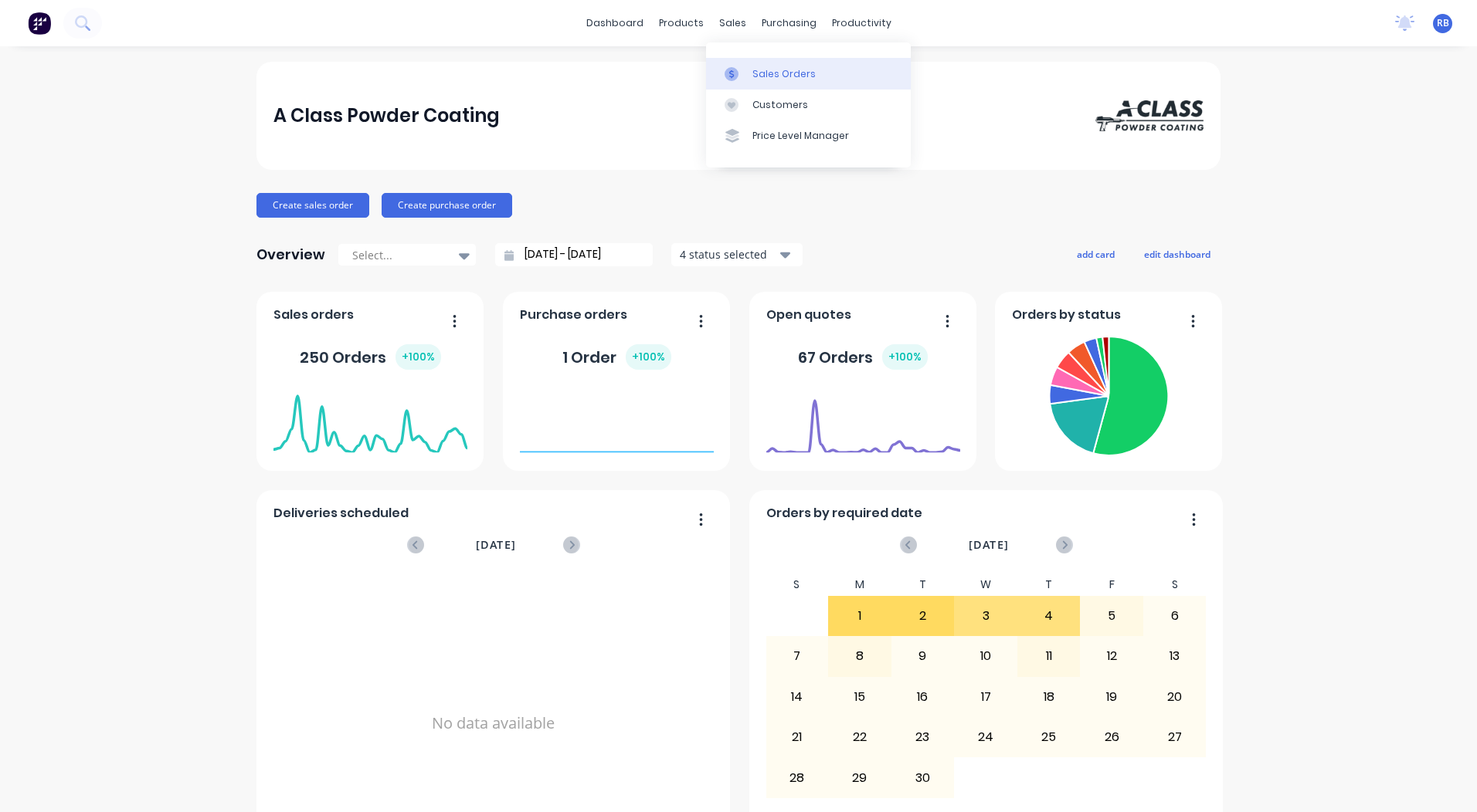
click at [759, 75] on div "Sales Orders" at bounding box center [784, 74] width 63 height 14
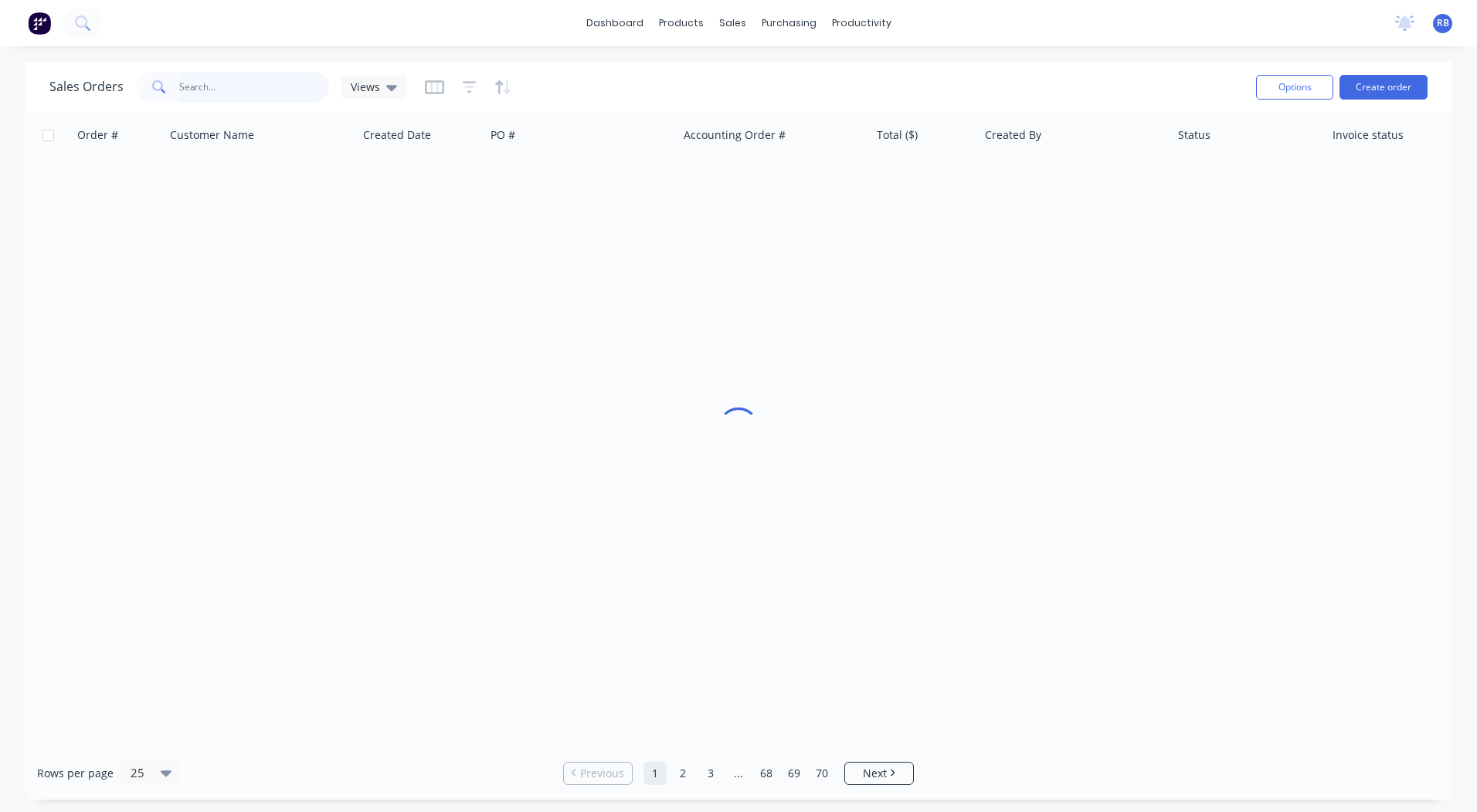
click at [197, 83] on input "text" at bounding box center [255, 87] width 151 height 31
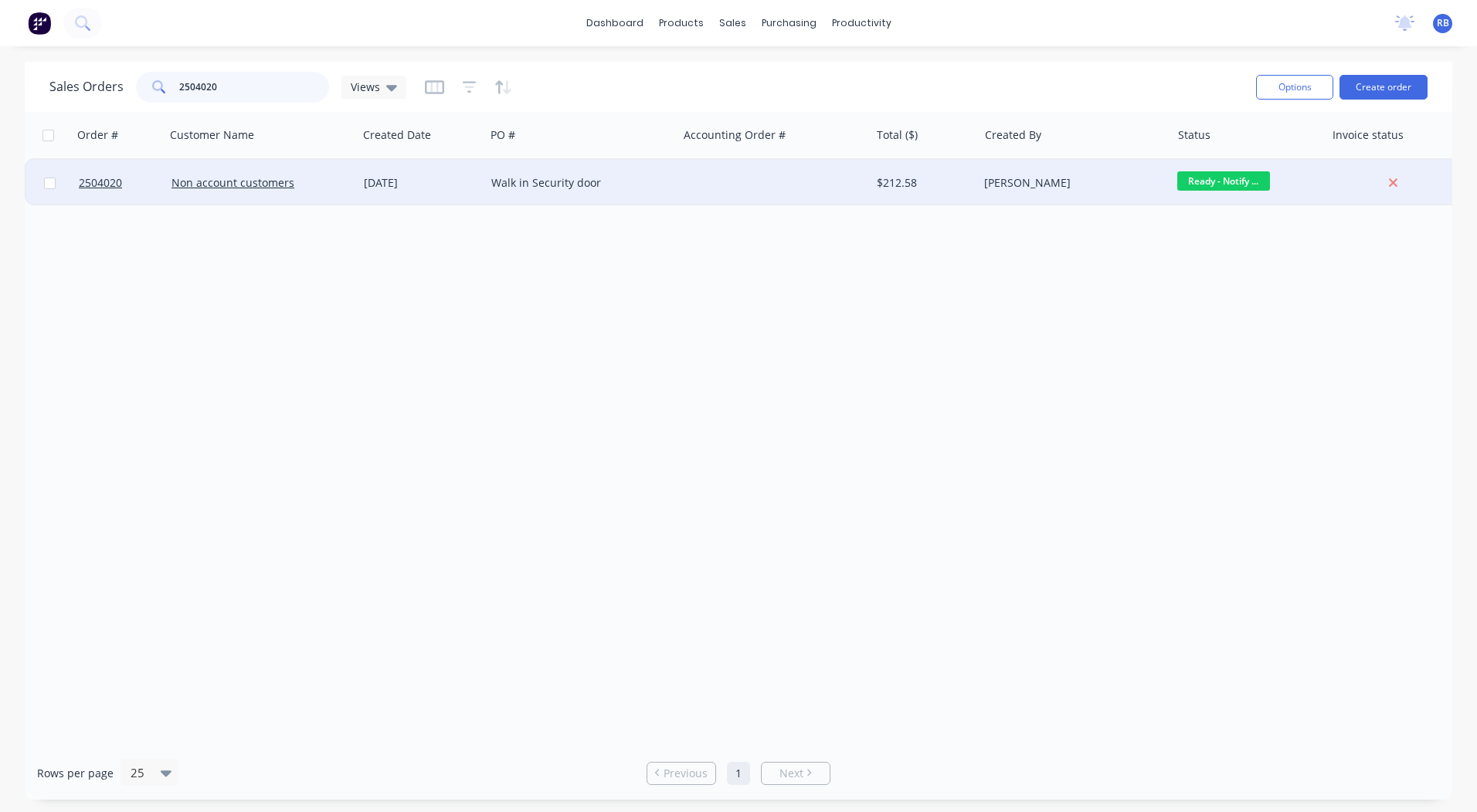
type input "2504020"
click at [482, 190] on div "[DATE]" at bounding box center [421, 183] width 127 height 46
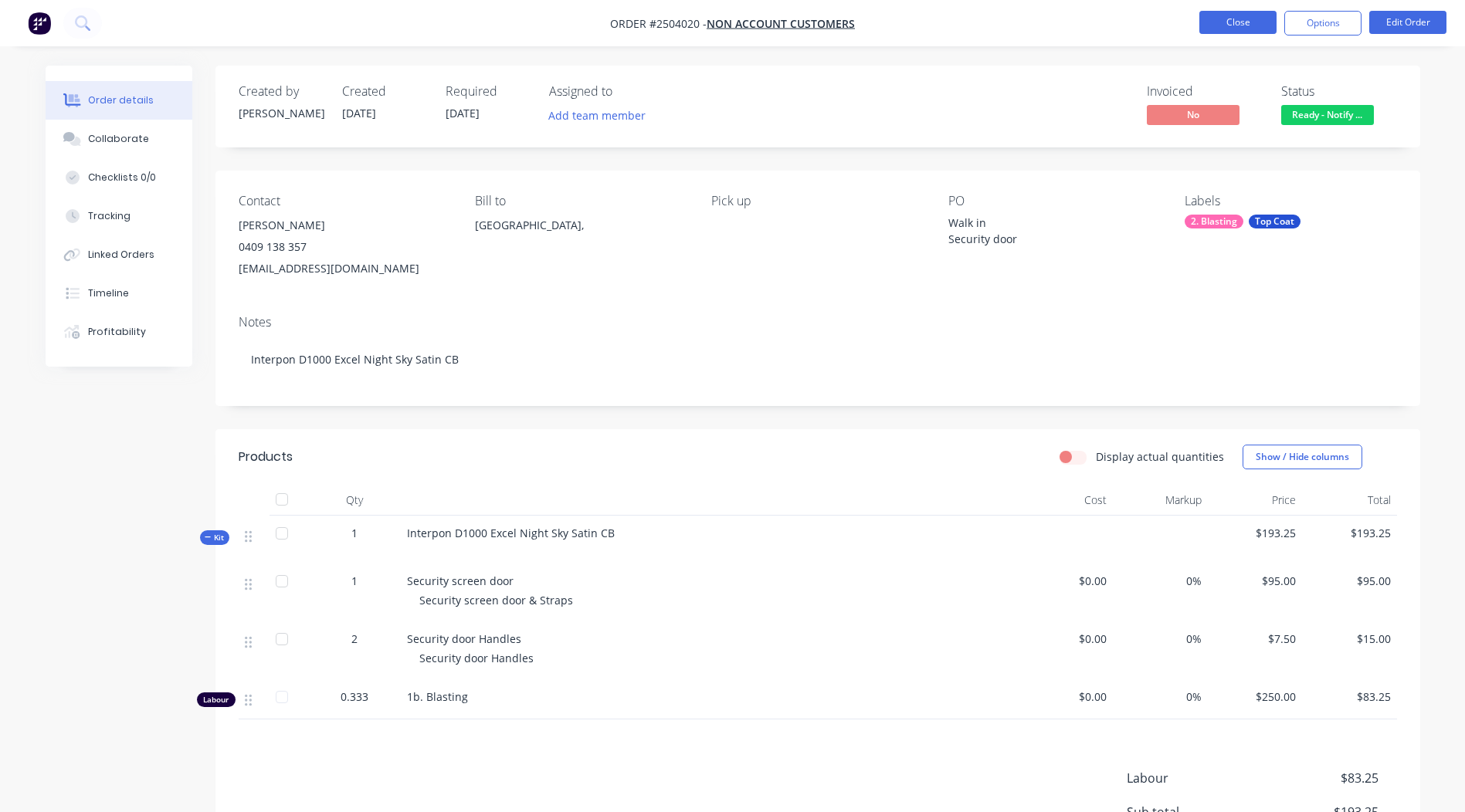
click at [1265, 19] on button "Close" at bounding box center [1239, 22] width 77 height 24
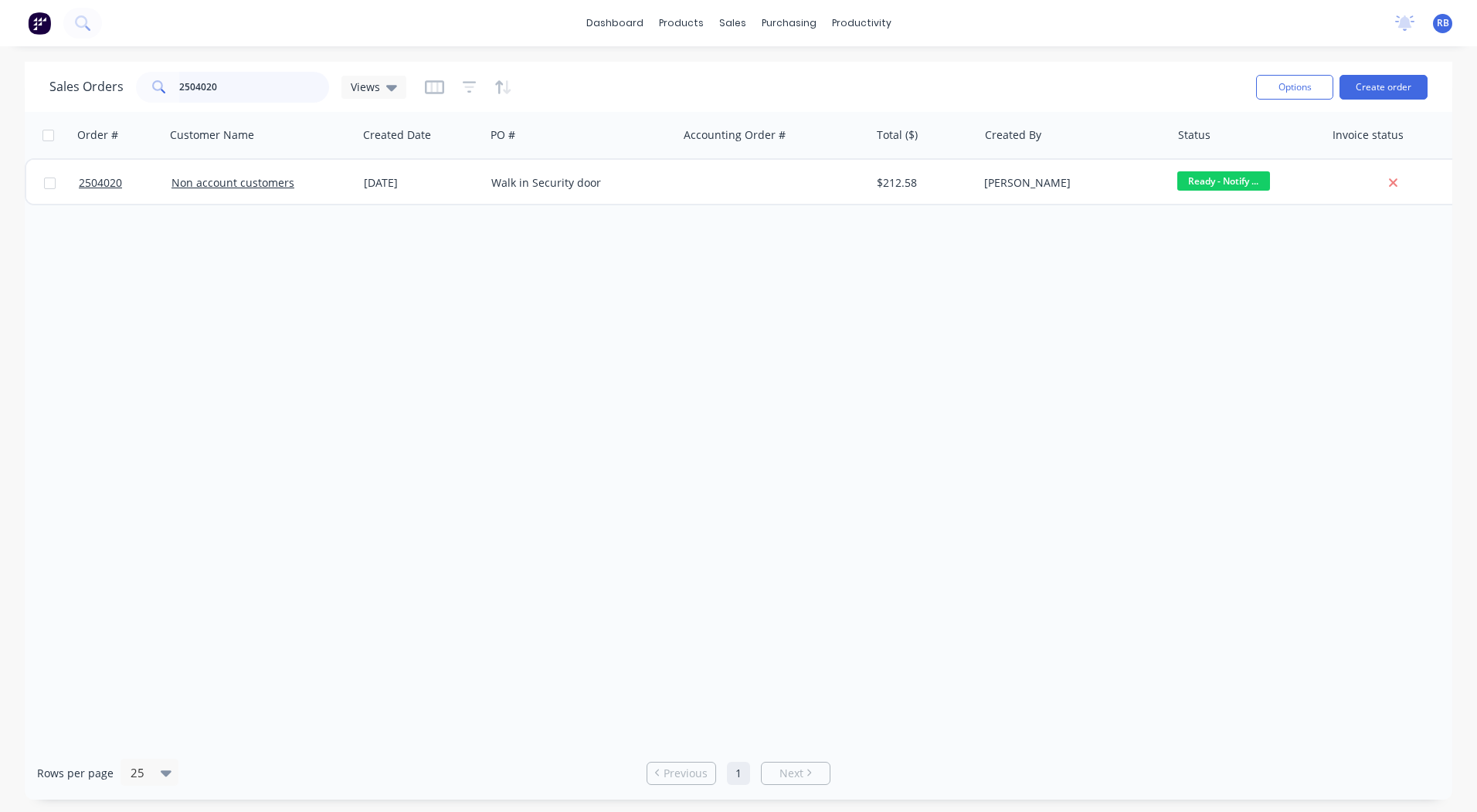
click at [224, 94] on input "2504020" at bounding box center [255, 87] width 151 height 31
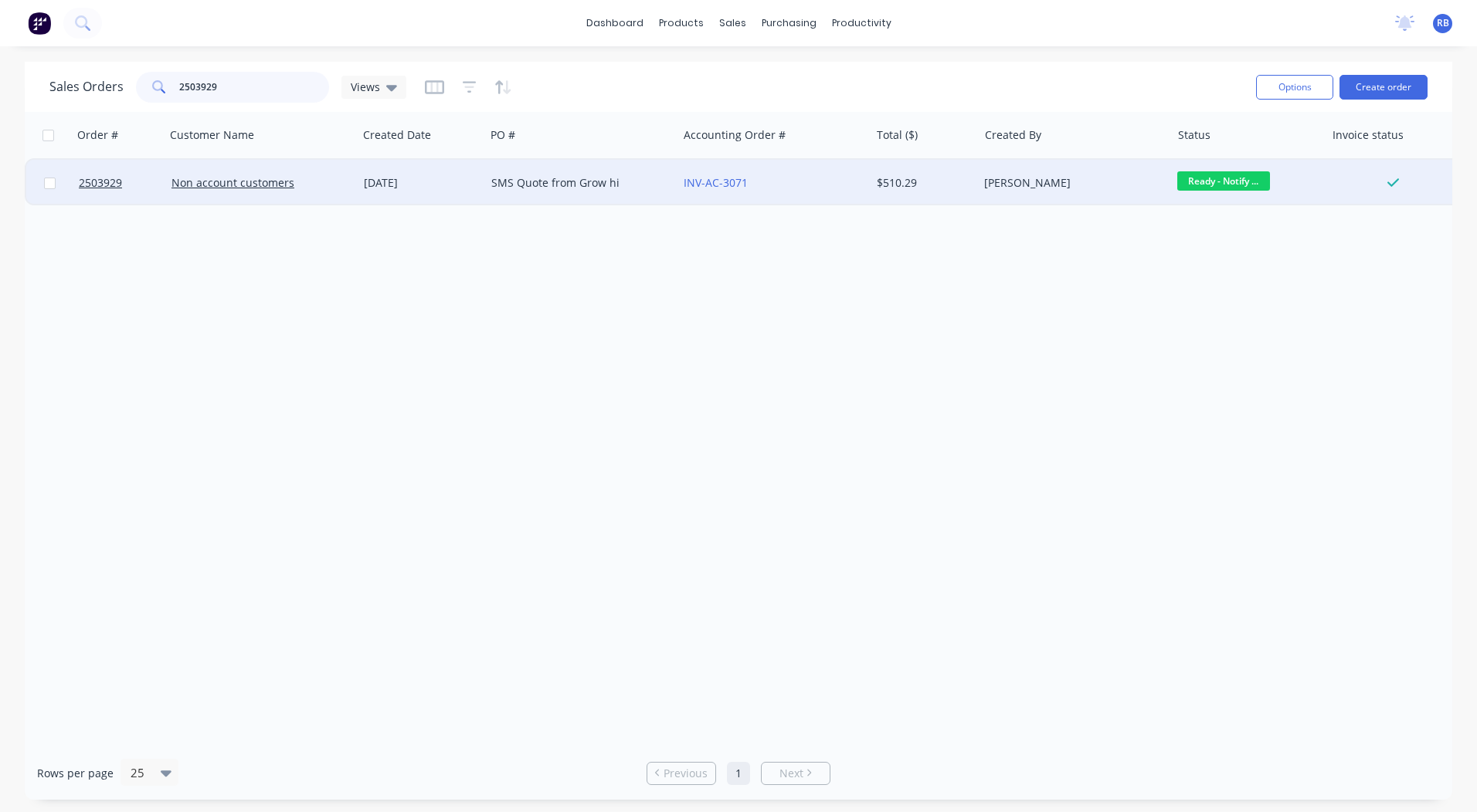
type input "2503929"
click at [532, 181] on div "SMS Quote from Grow hi" at bounding box center [577, 183] width 172 height 15
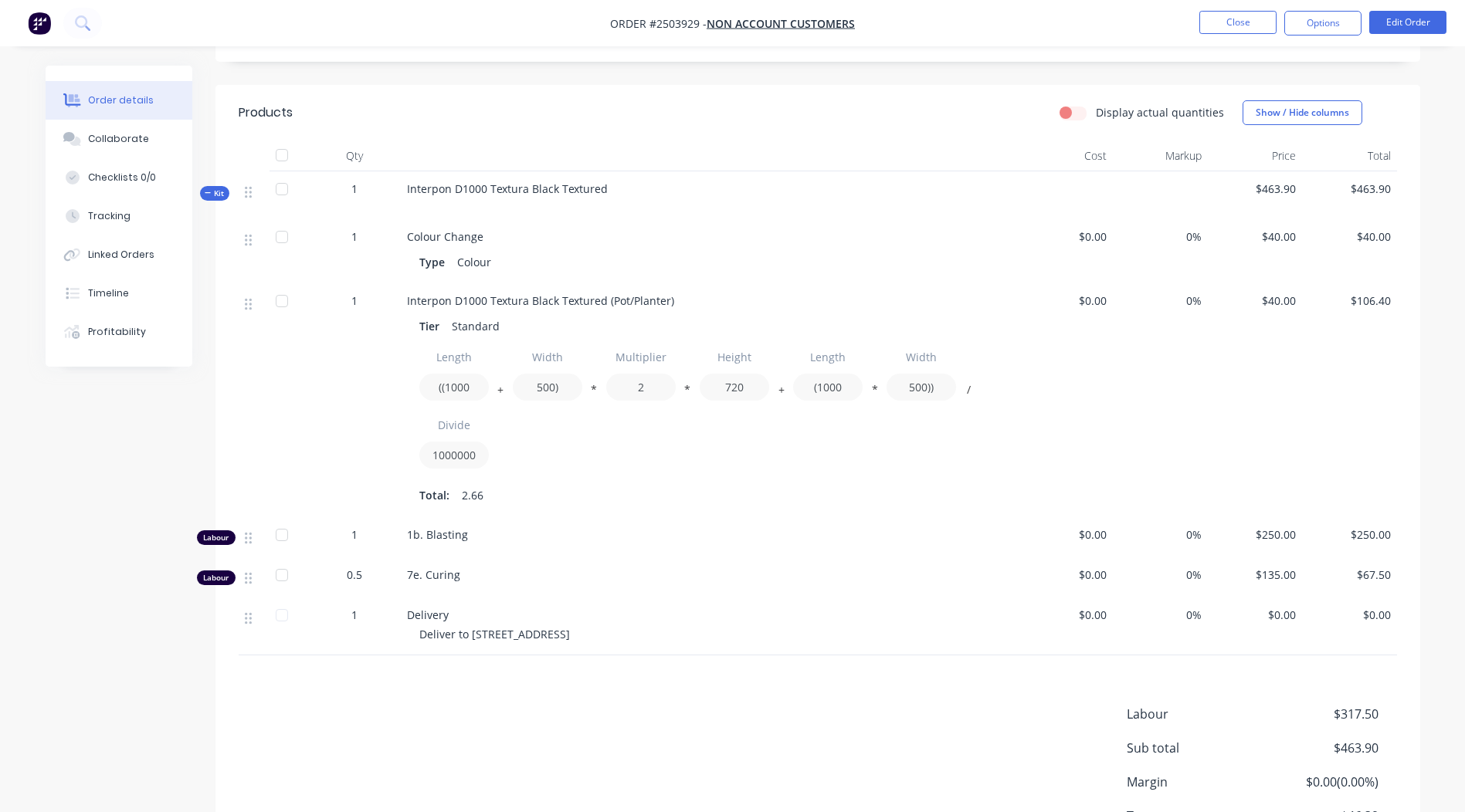
scroll to position [309, 0]
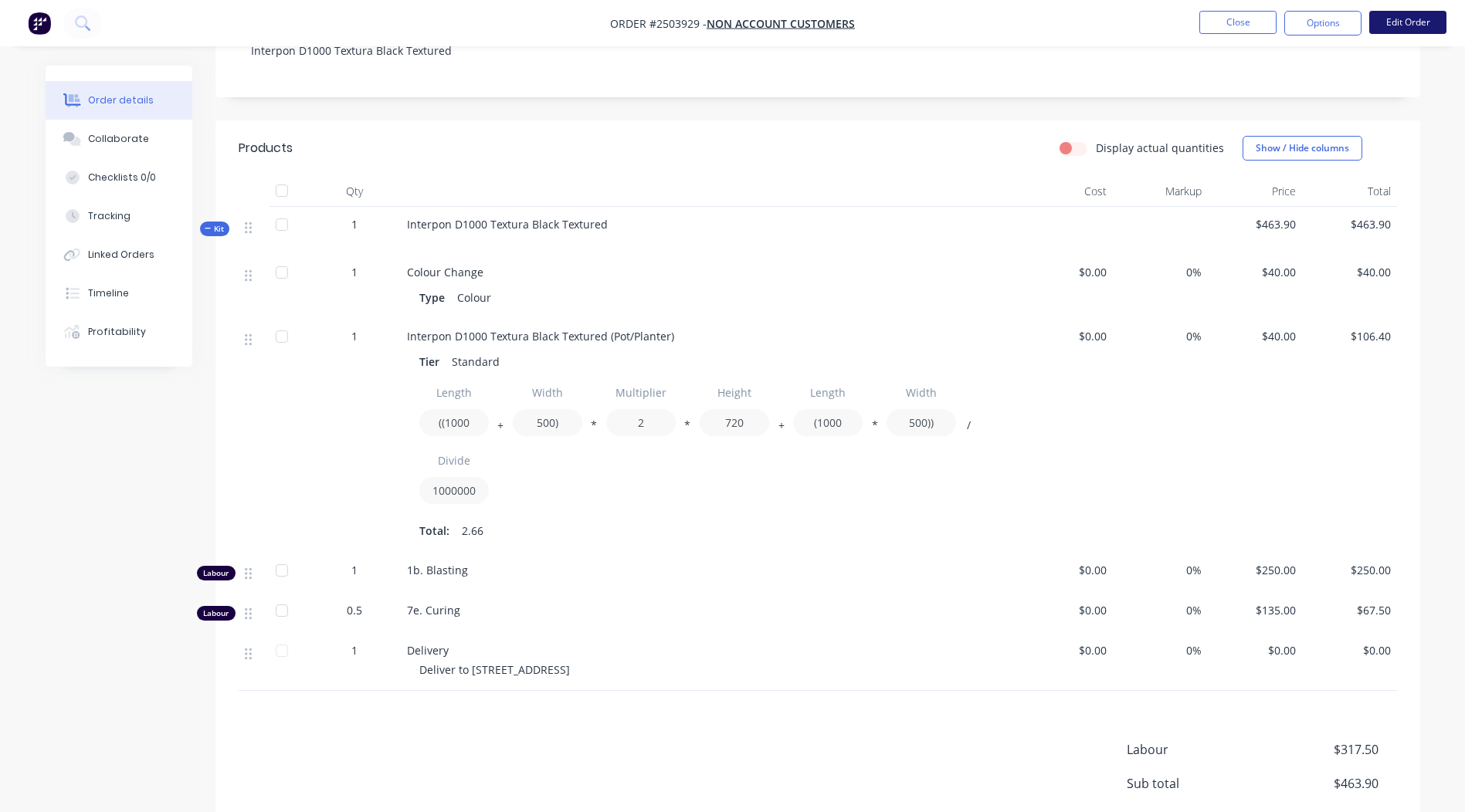
click at [1400, 11] on button "Edit Order" at bounding box center [1408, 22] width 77 height 24
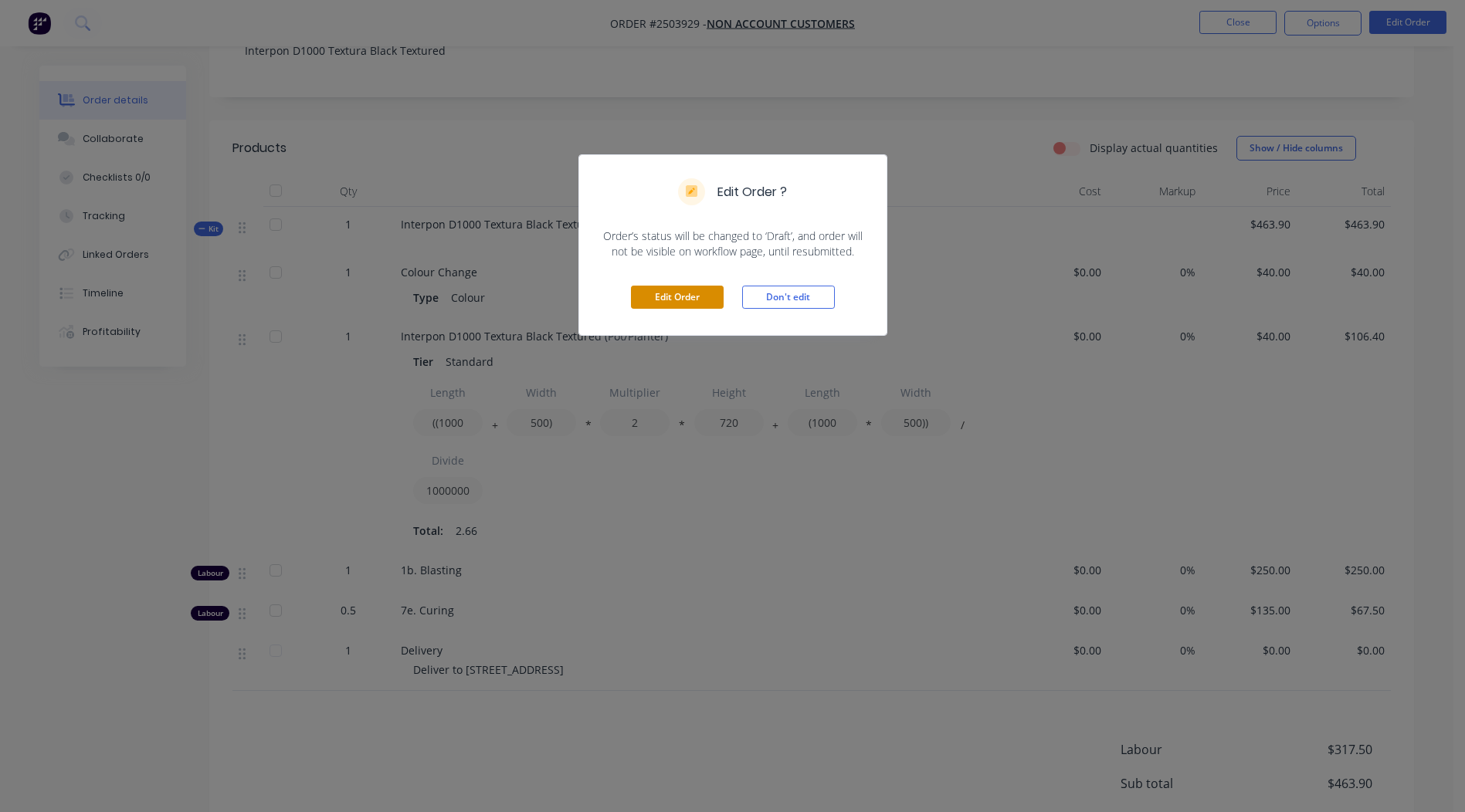
click at [665, 291] on button "Edit Order" at bounding box center [677, 297] width 92 height 24
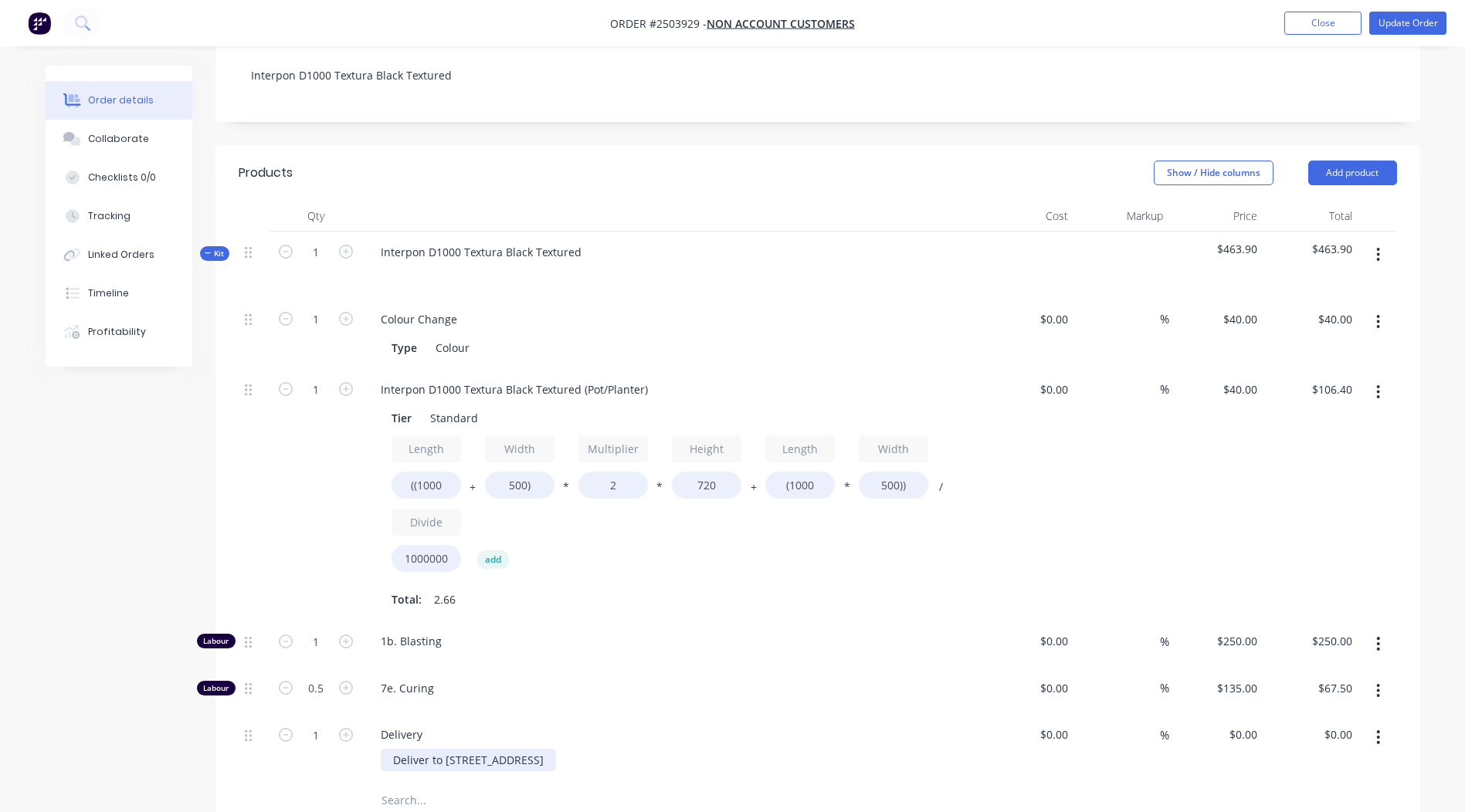
scroll to position [540, 0]
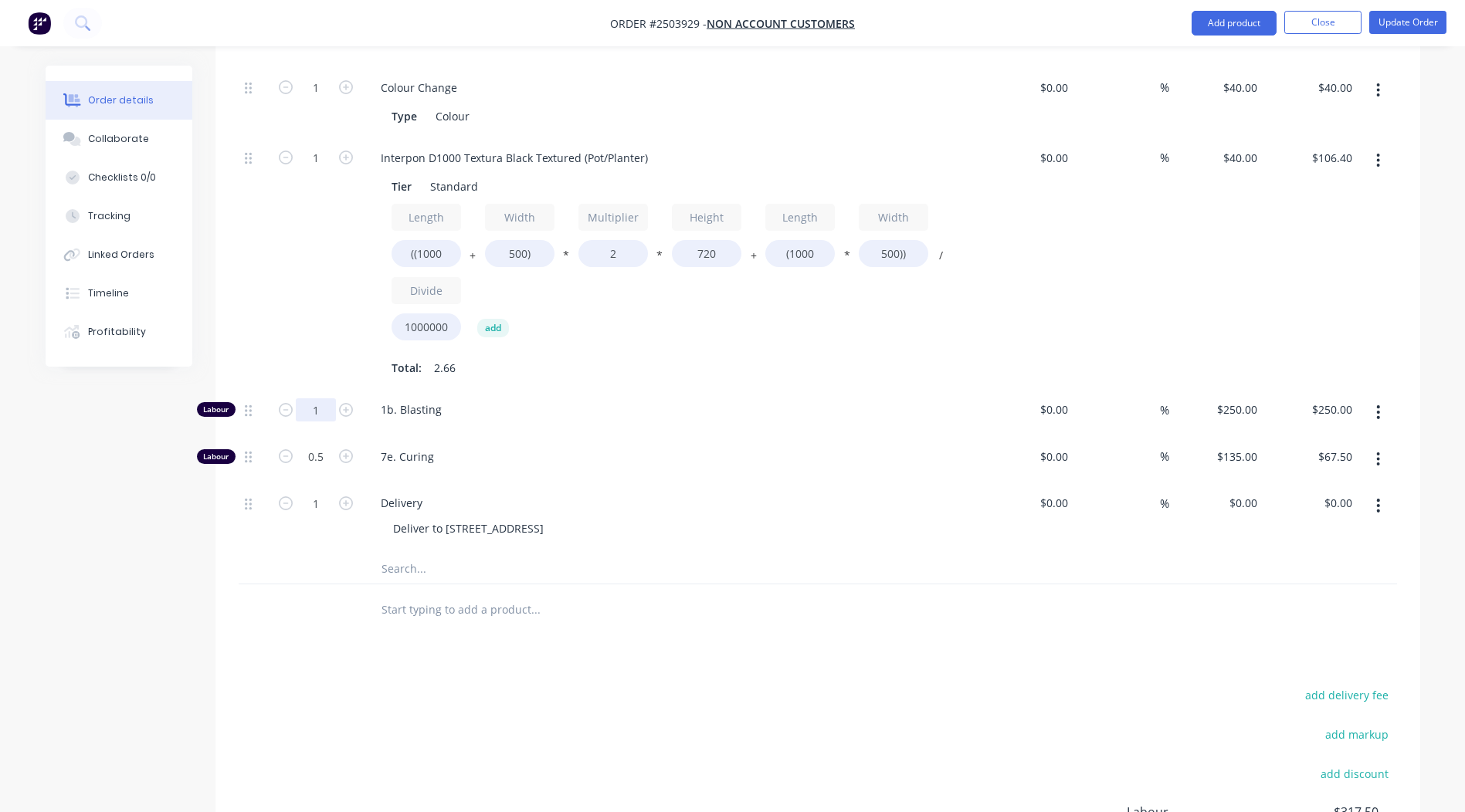
click at [322, 399] on input "1" at bounding box center [316, 410] width 41 height 24
type input "0.6667"
type input "$166.68"
click at [985, 637] on div "Products Show / Hide columns Add product Qty Cost Markup Price Total Kit 1 Inte…" at bounding box center [817, 459] width 1205 height 1093
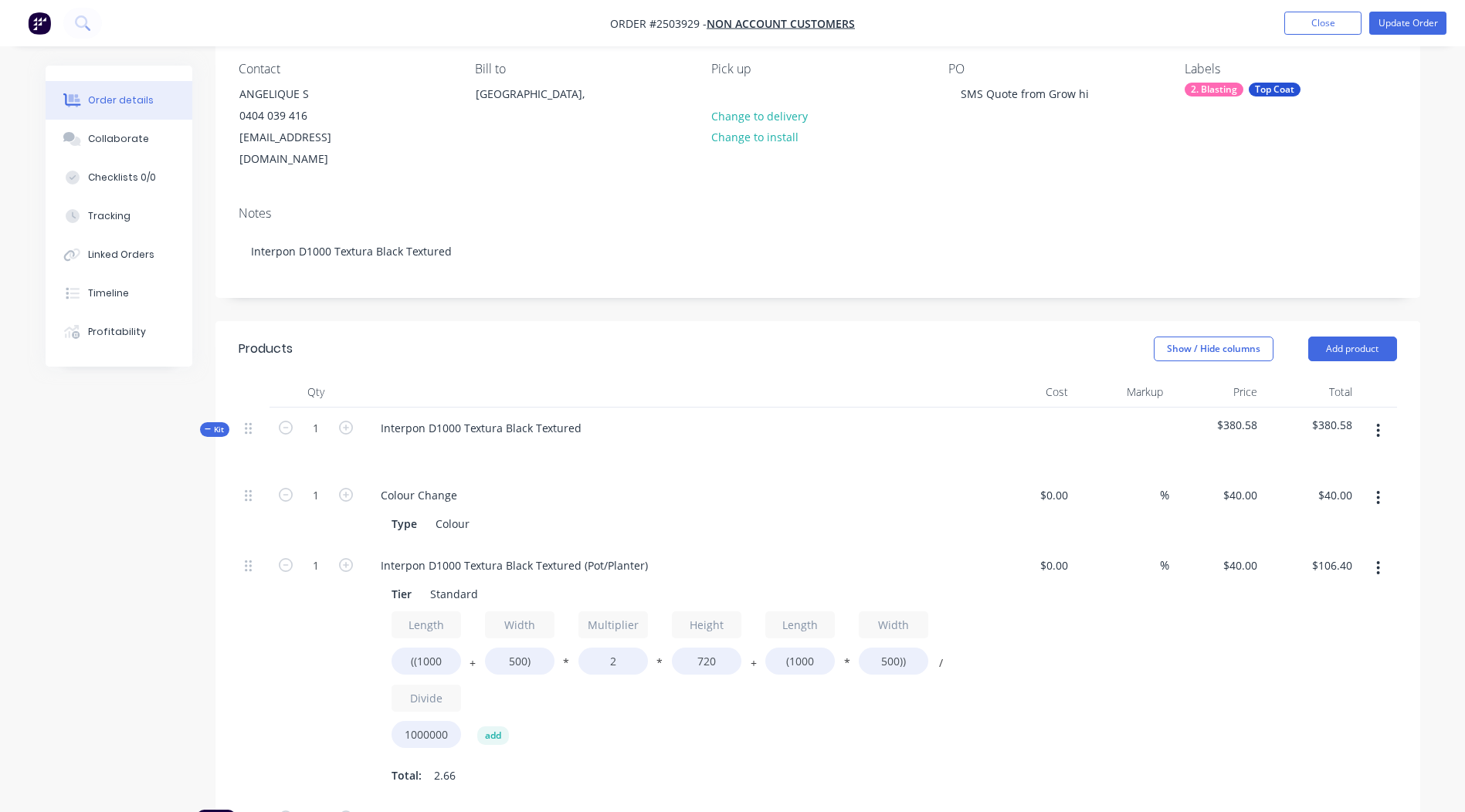
scroll to position [0, 0]
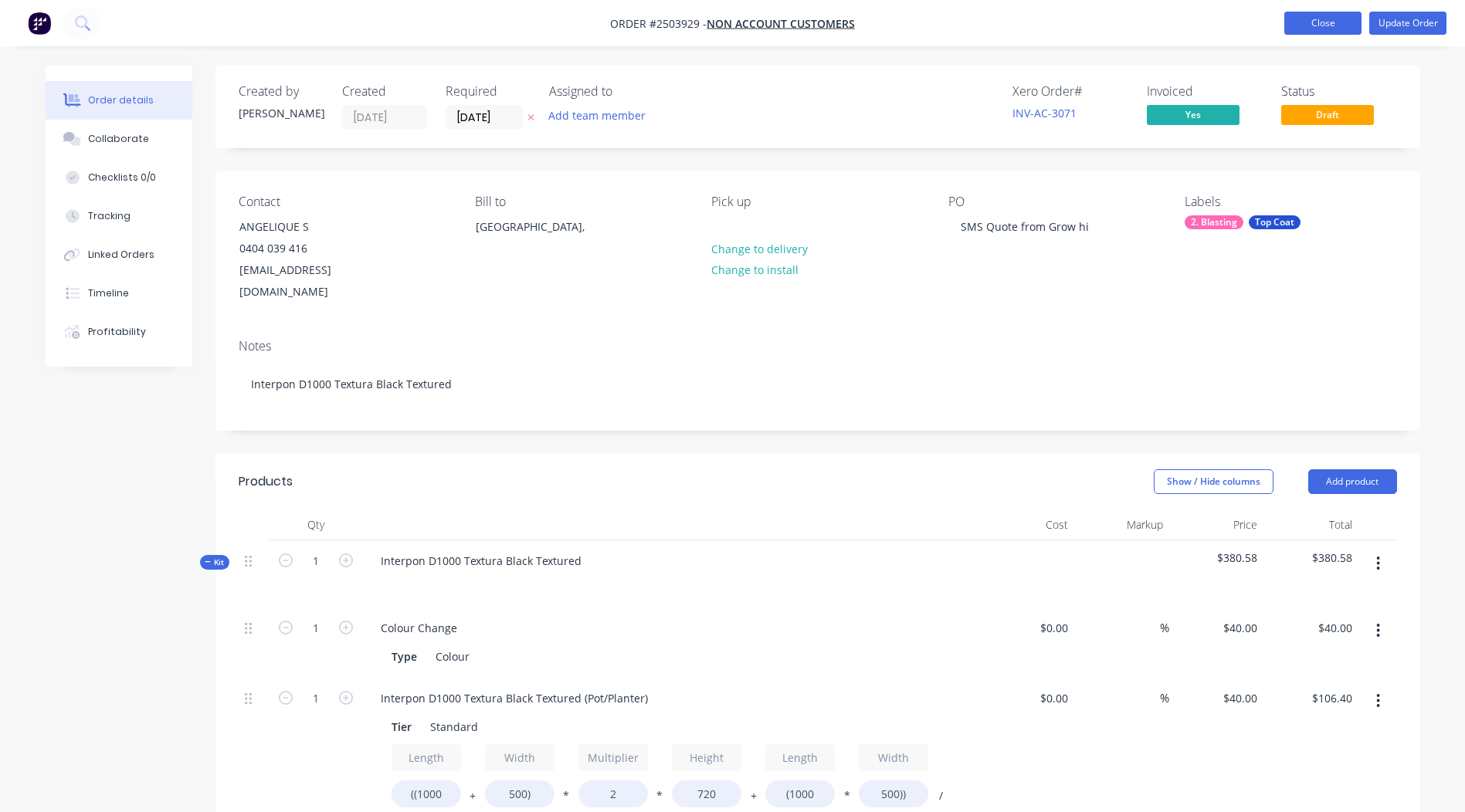
click at [1295, 16] on button "Close" at bounding box center [1323, 23] width 77 height 24
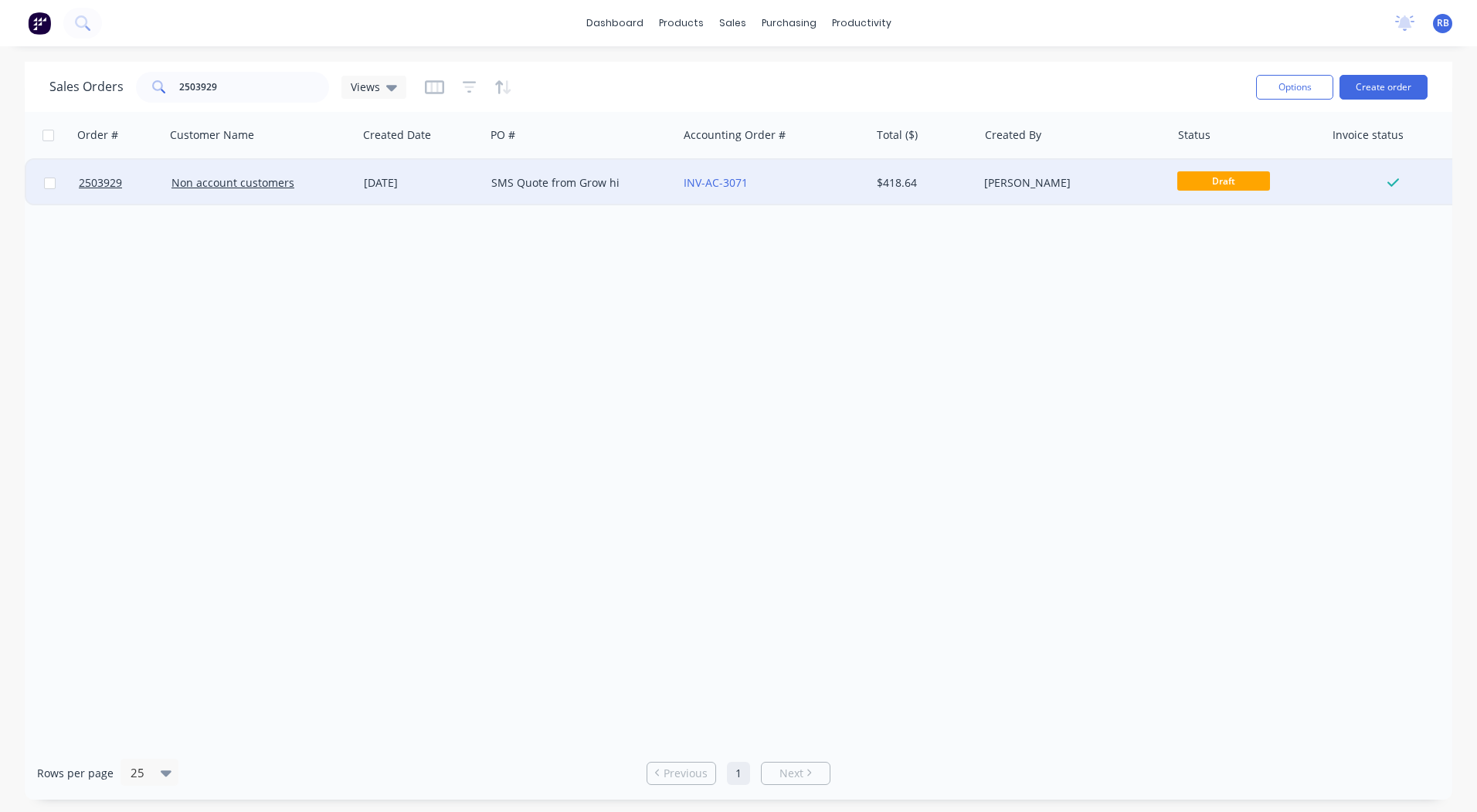
click at [1042, 191] on div "[PERSON_NAME]" at bounding box center [1074, 183] width 192 height 46
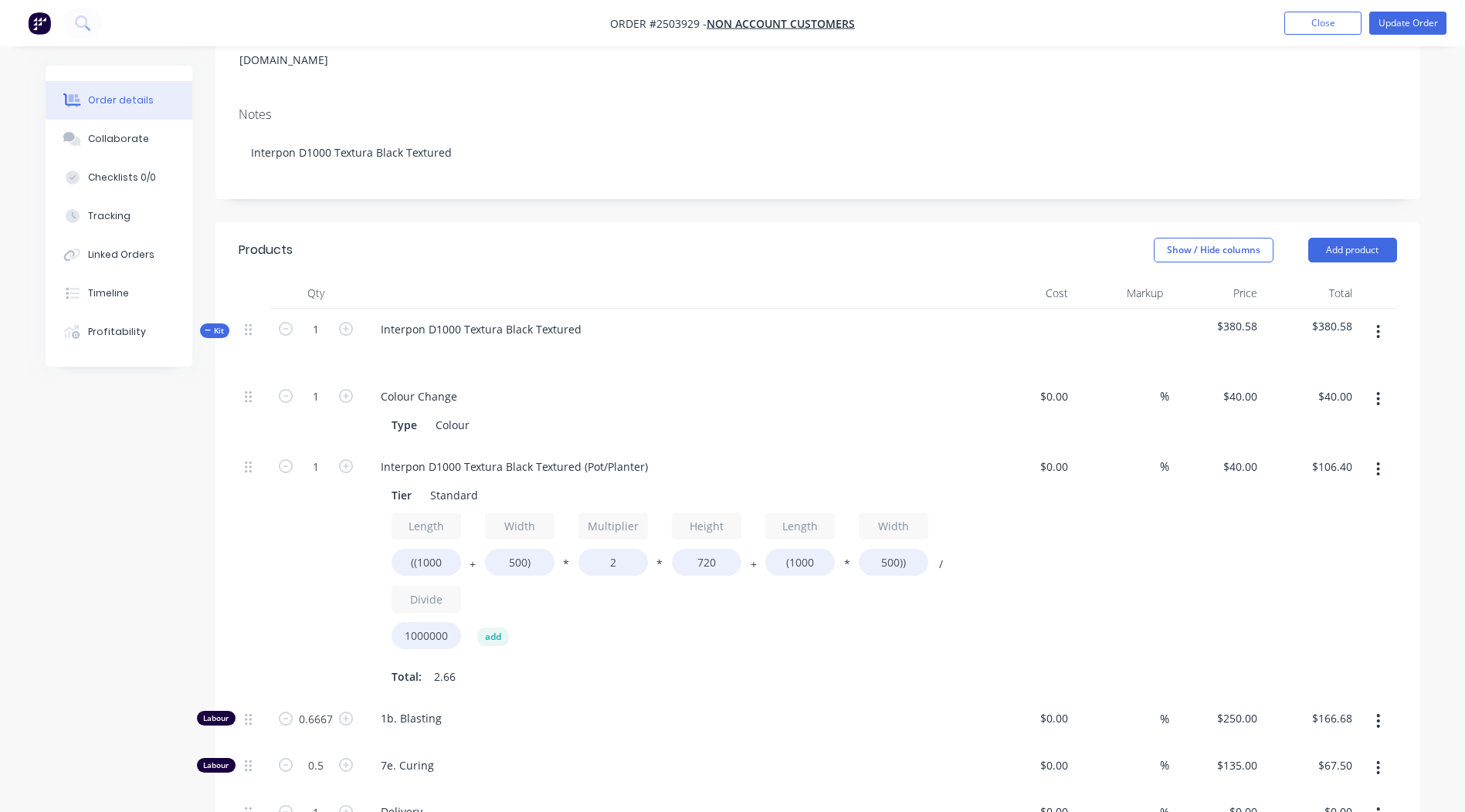
scroll to position [463, 0]
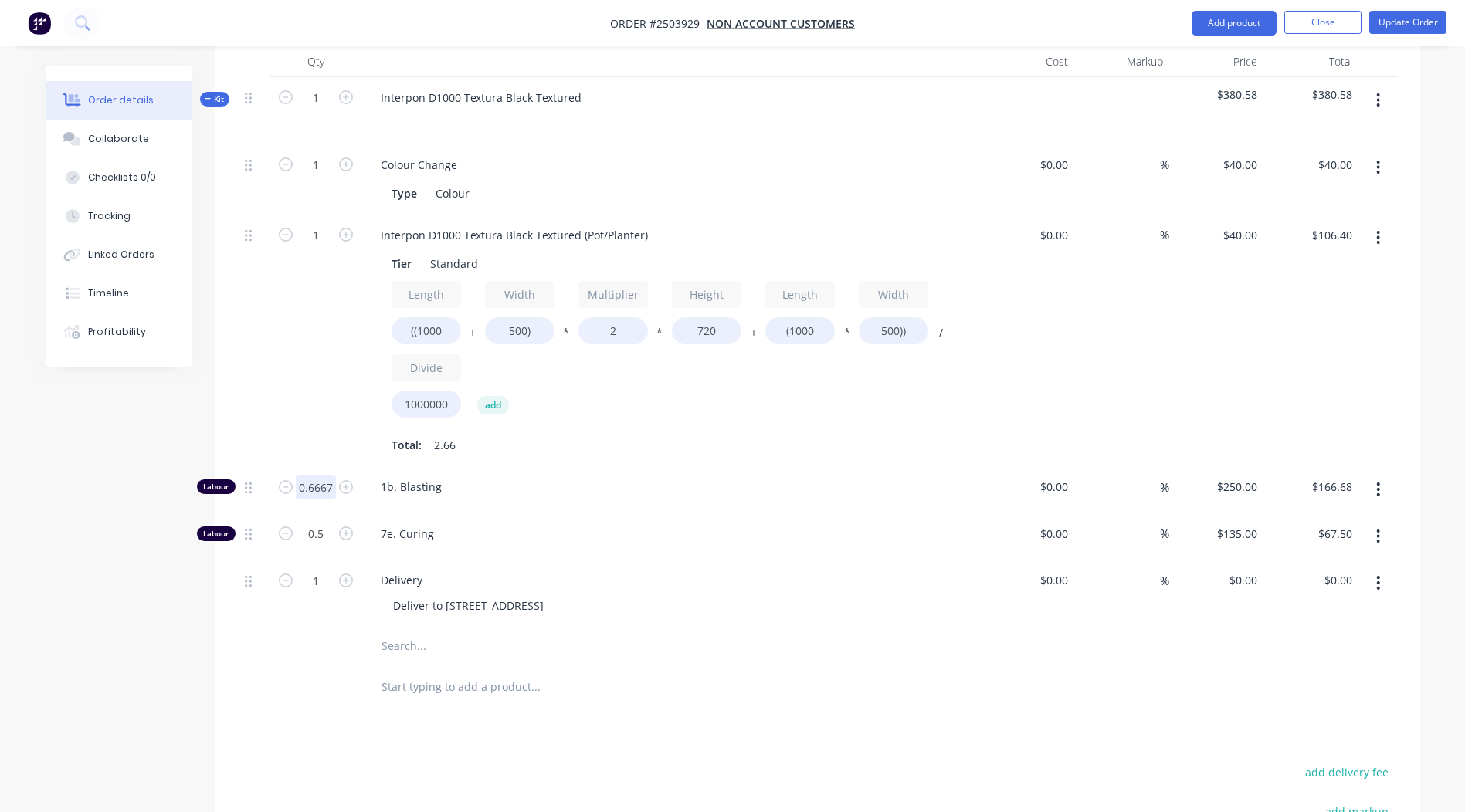
click at [320, 475] on input "0.6667" at bounding box center [316, 487] width 41 height 24
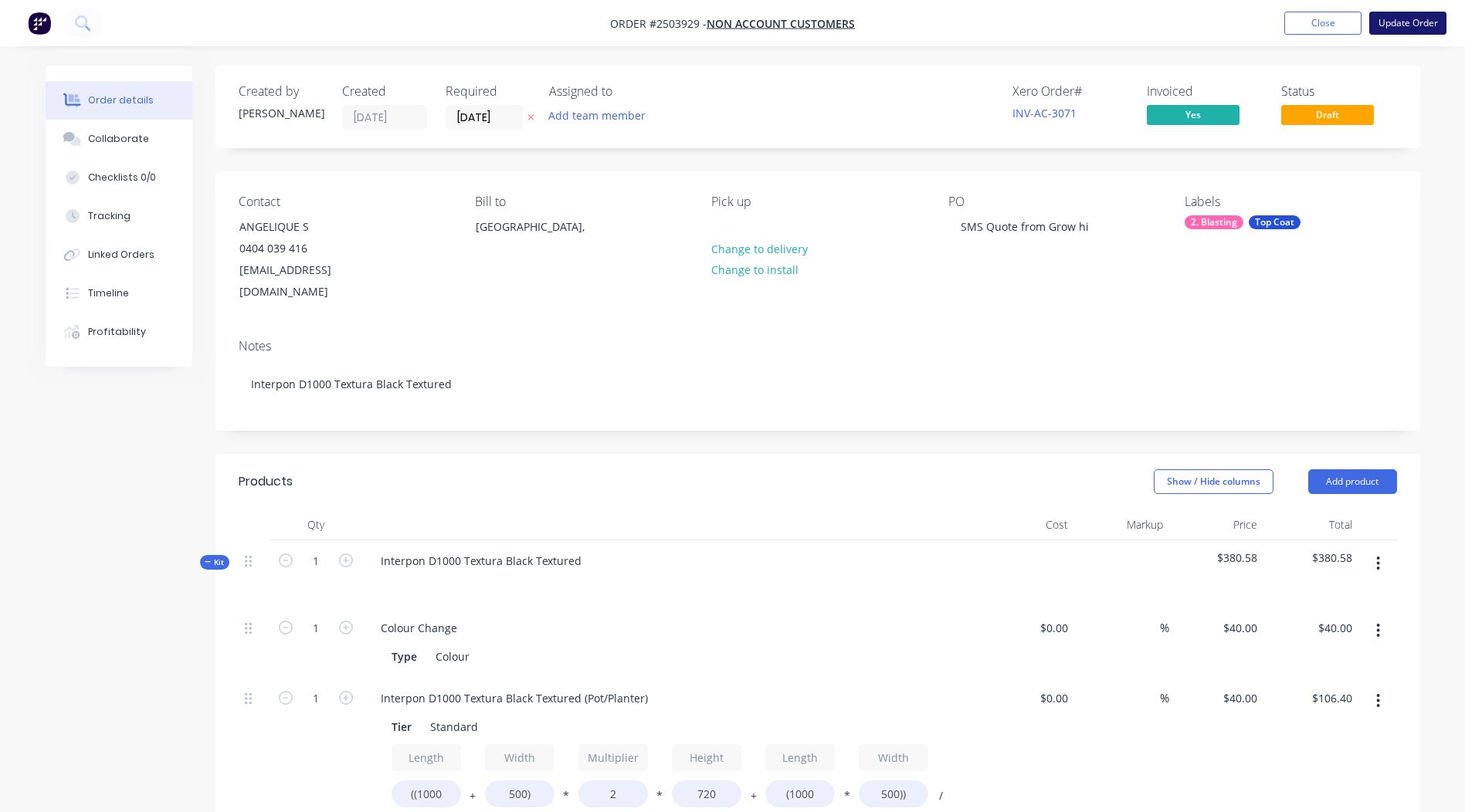
type input "1"
type input "$250.00"
click at [1414, 22] on button "Update Order" at bounding box center [1408, 23] width 77 height 24
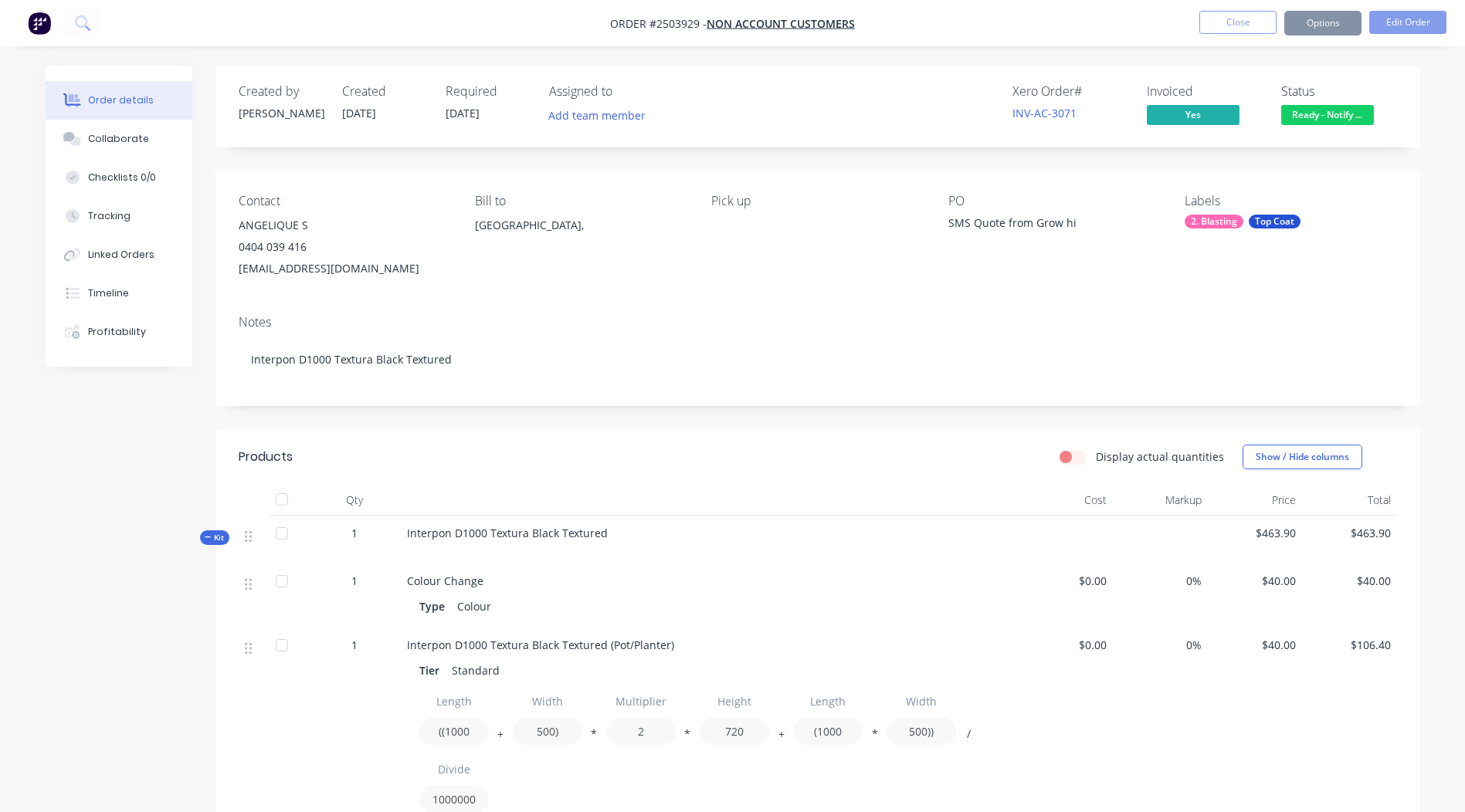
click at [1334, 120] on span "Ready - Notify ..." at bounding box center [1328, 114] width 92 height 19
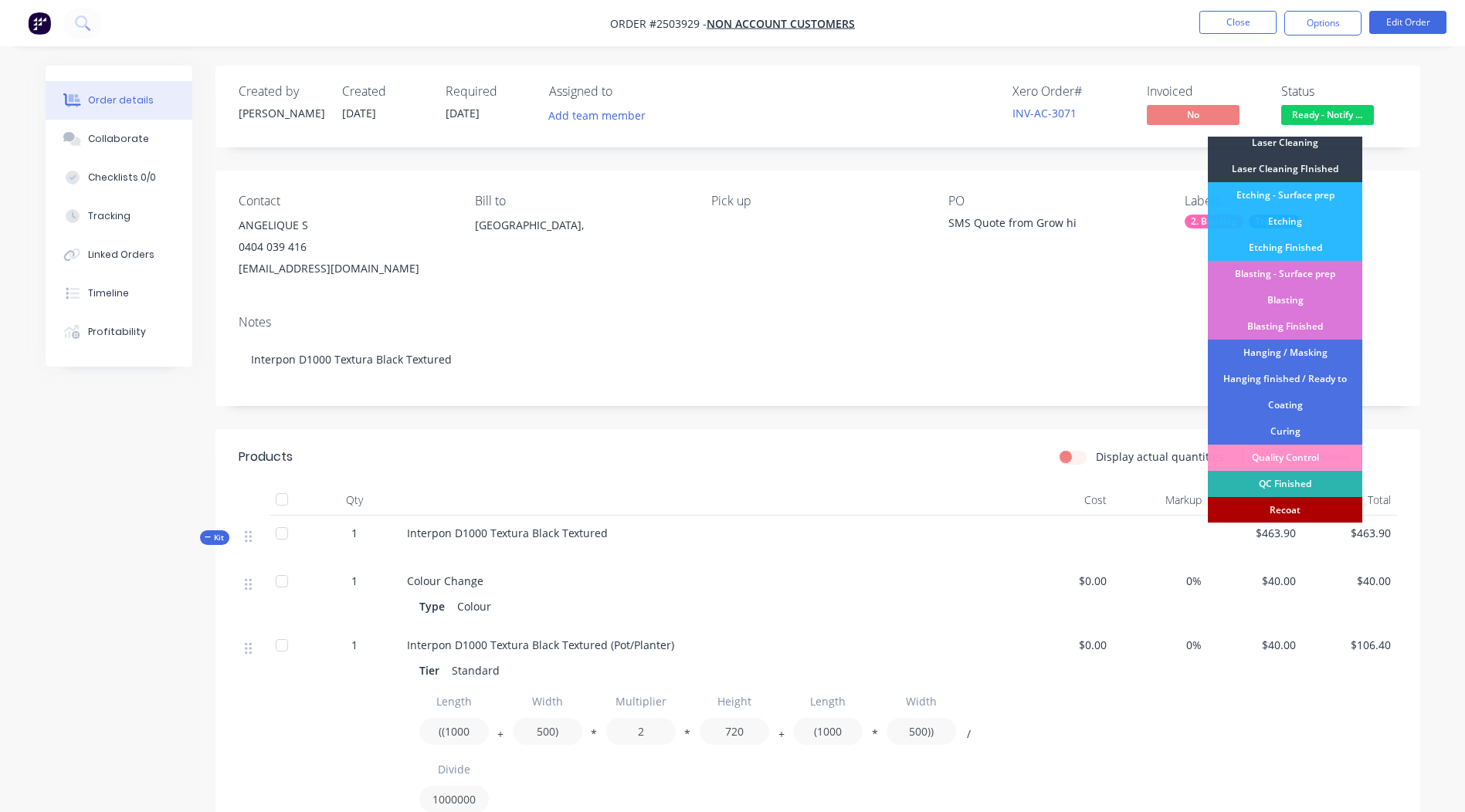
scroll to position [330, 0]
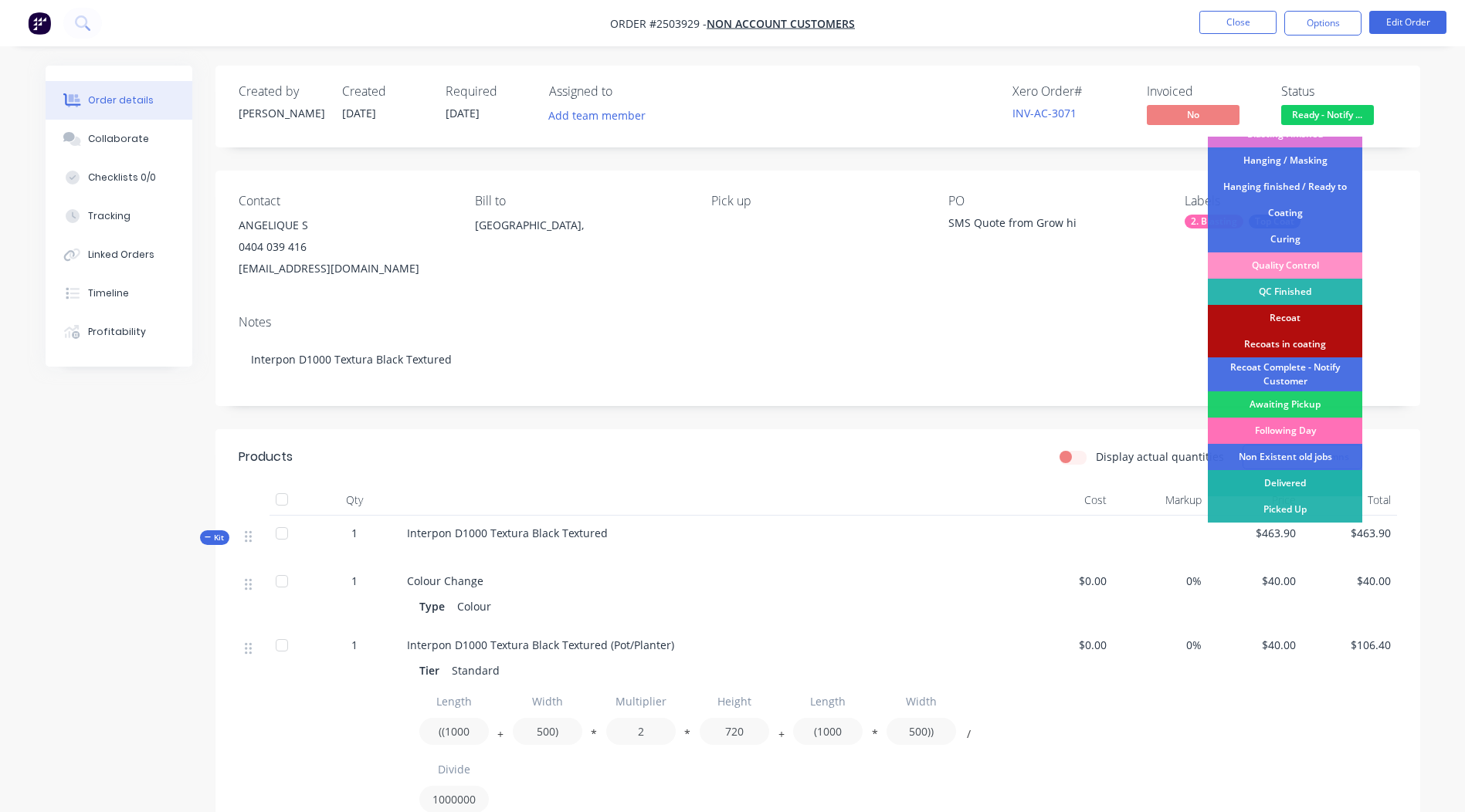
click at [1292, 480] on div "Delivered" at bounding box center [1286, 484] width 155 height 26
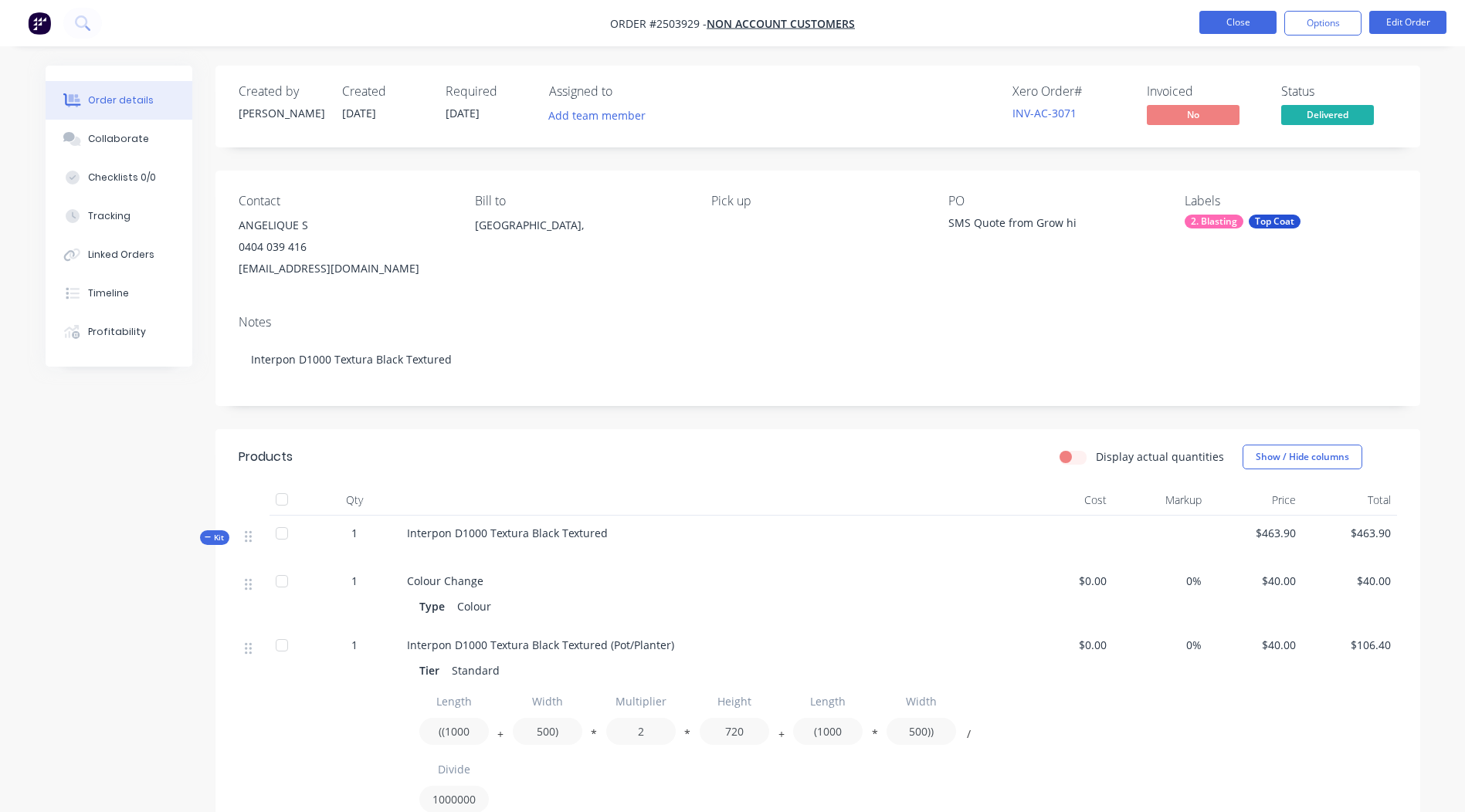
click at [1265, 29] on button "Close" at bounding box center [1239, 22] width 77 height 24
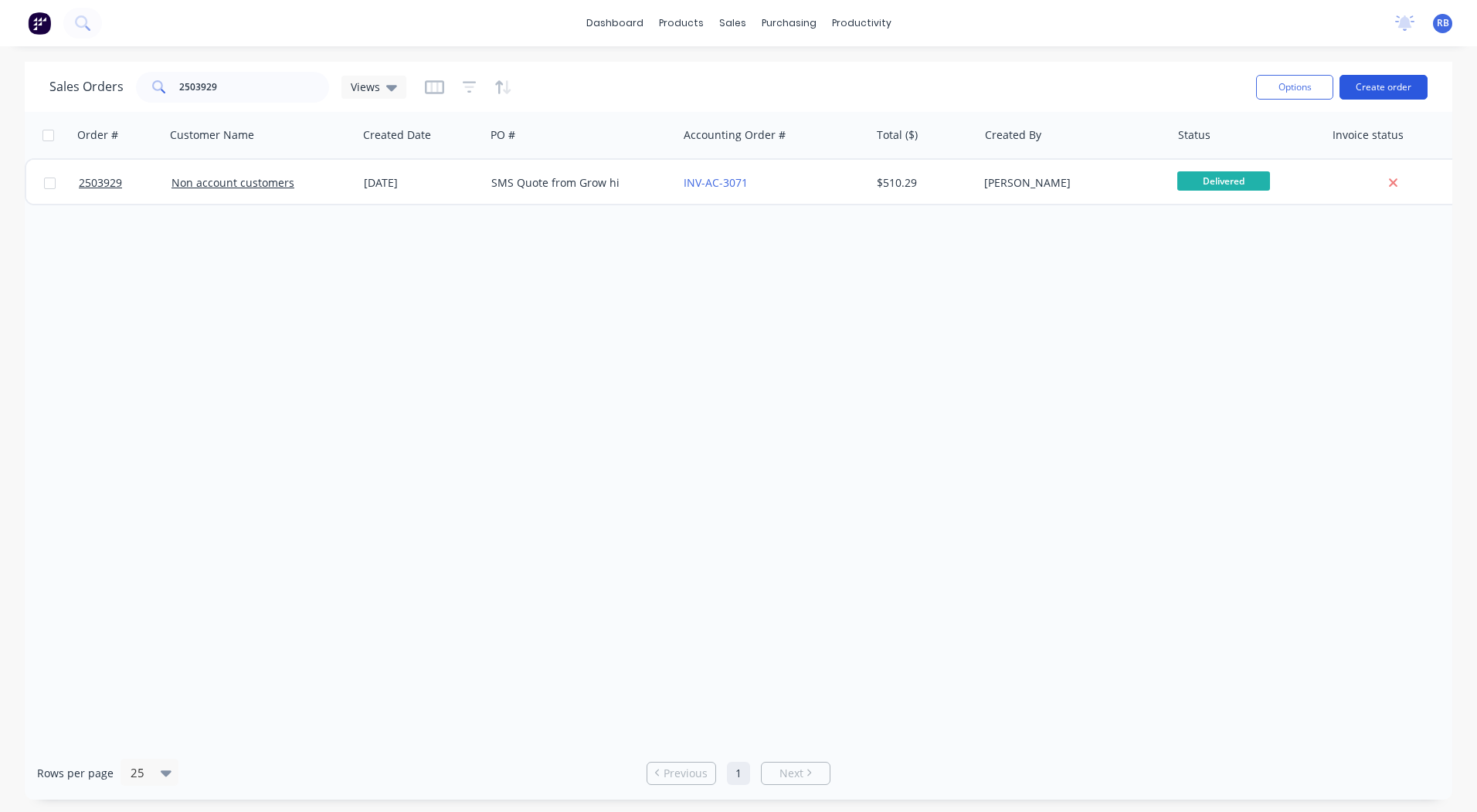
click at [1396, 83] on button "Create order" at bounding box center [1383, 87] width 88 height 25
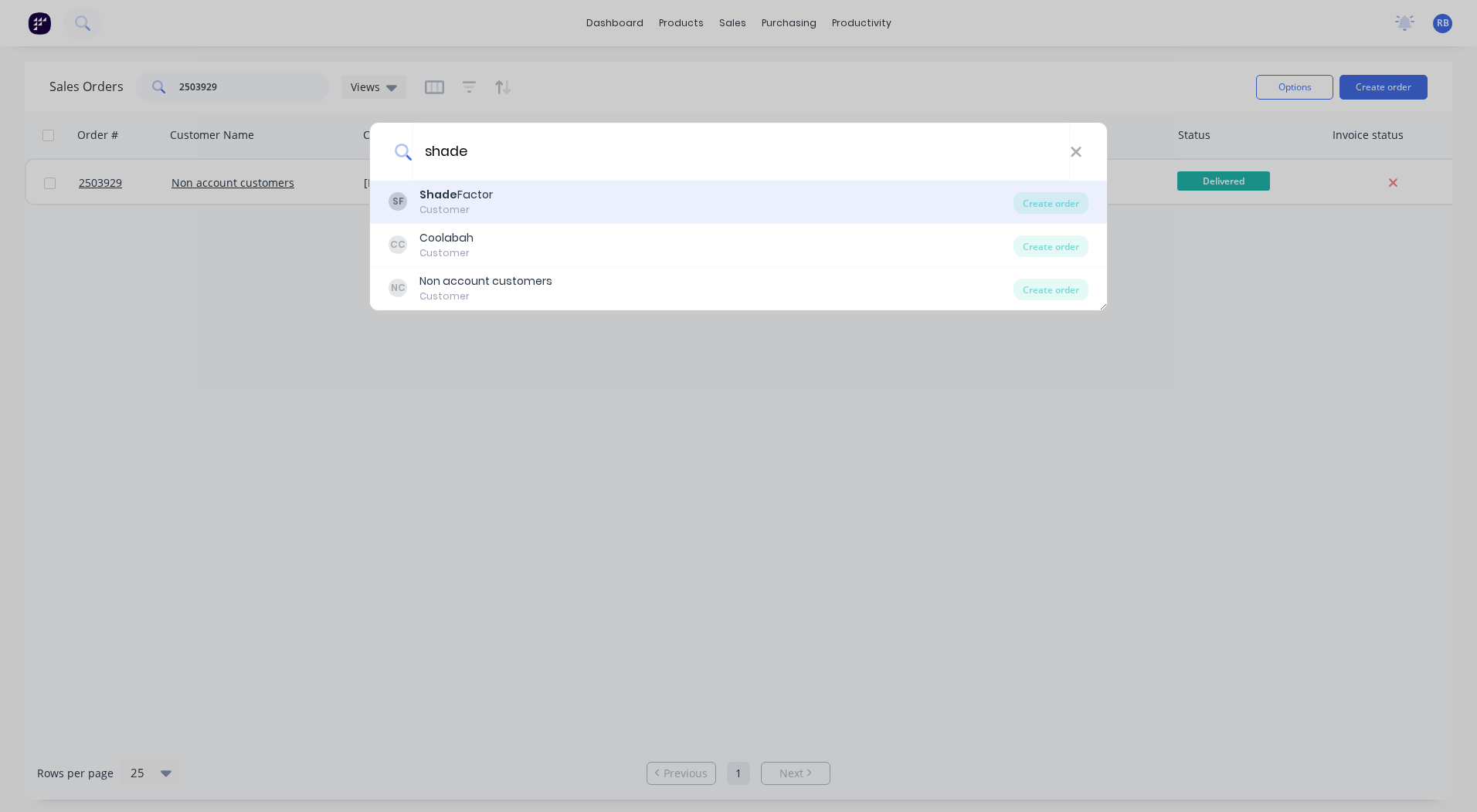
type input "shade"
click at [463, 198] on div "Shade Factor" at bounding box center [456, 194] width 74 height 16
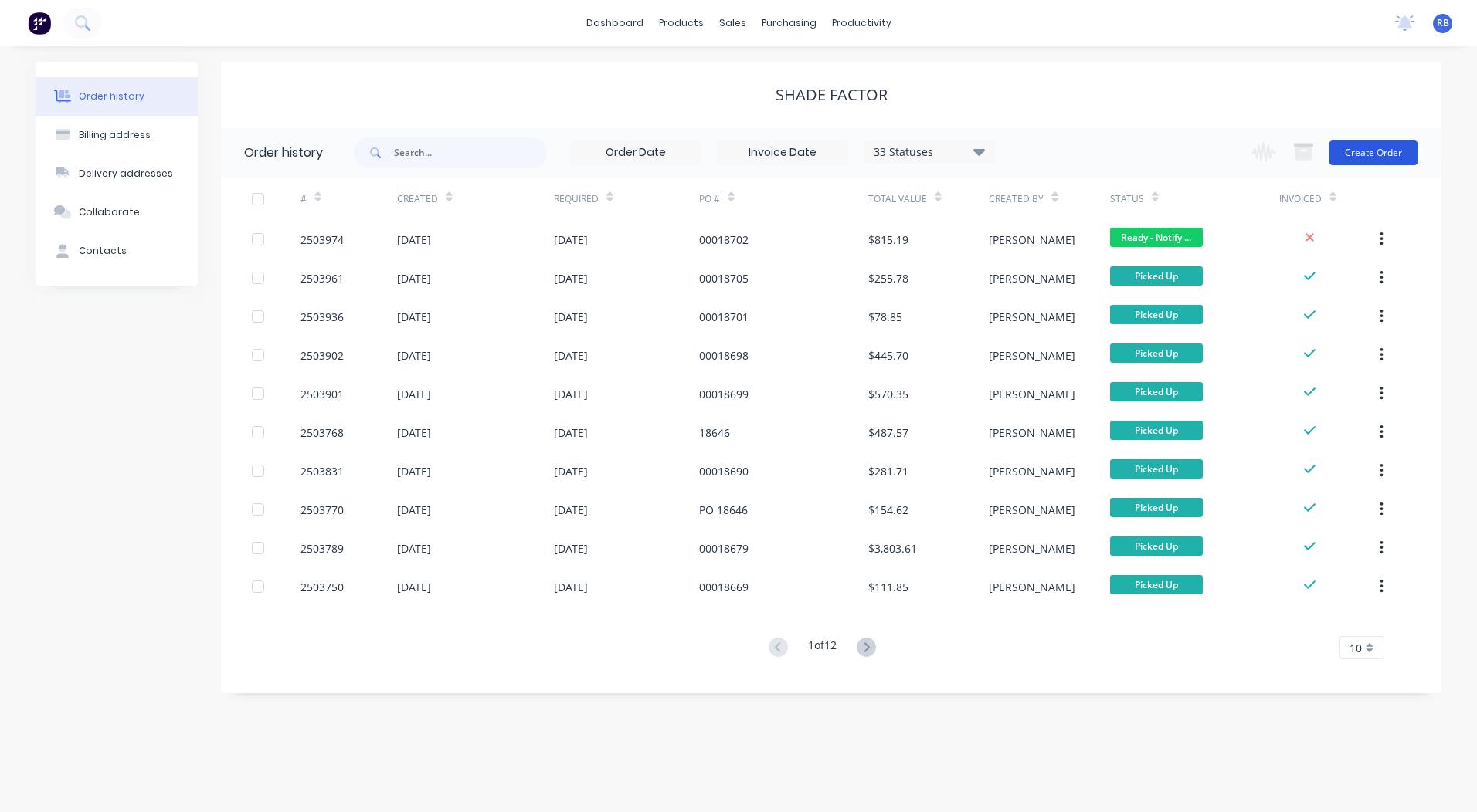
click at [1368, 159] on button "Create Order" at bounding box center [1372, 153] width 90 height 25
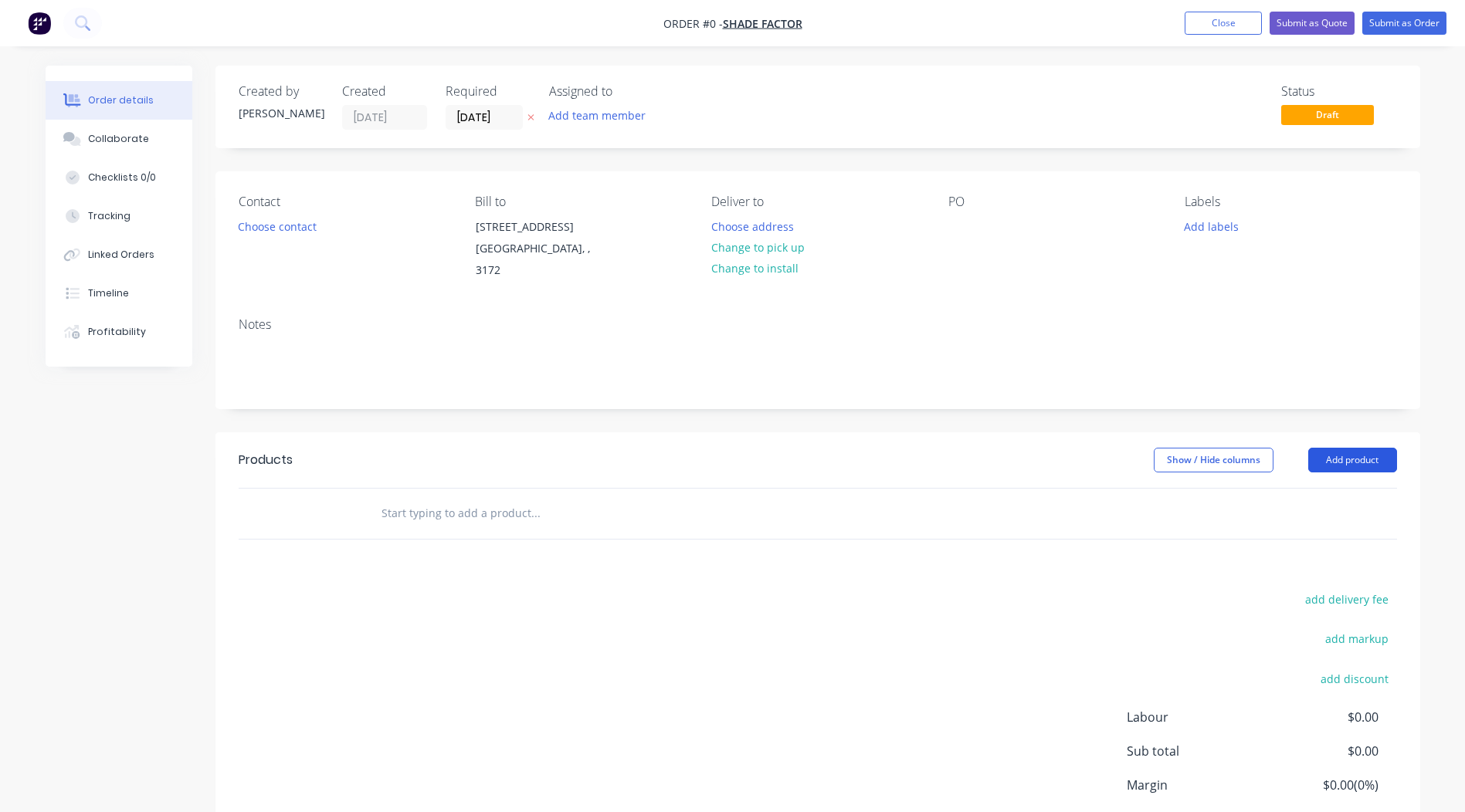
click at [1333, 452] on button "Add product" at bounding box center [1353, 460] width 89 height 25
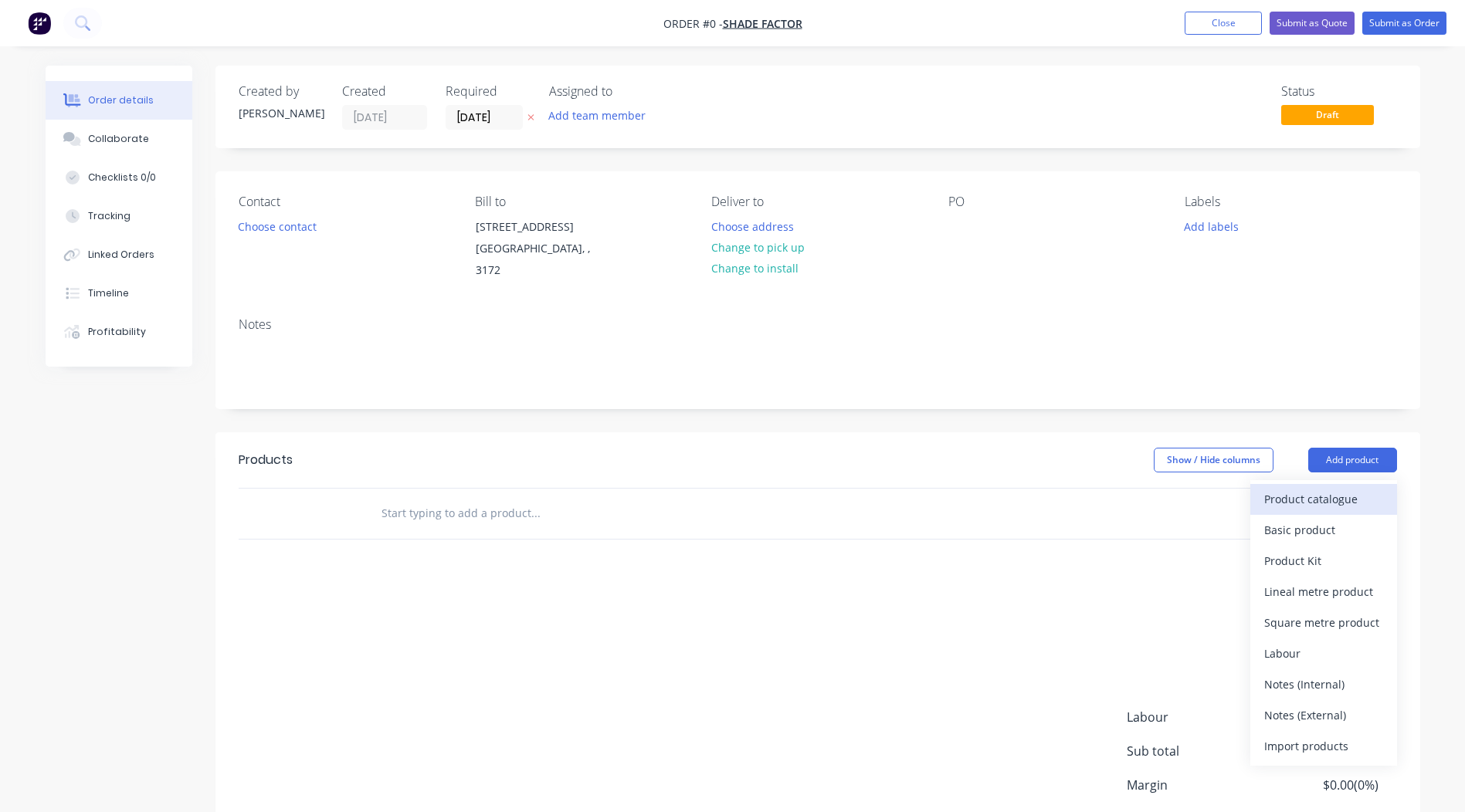
click at [1336, 489] on div "Product catalogue" at bounding box center [1324, 500] width 119 height 23
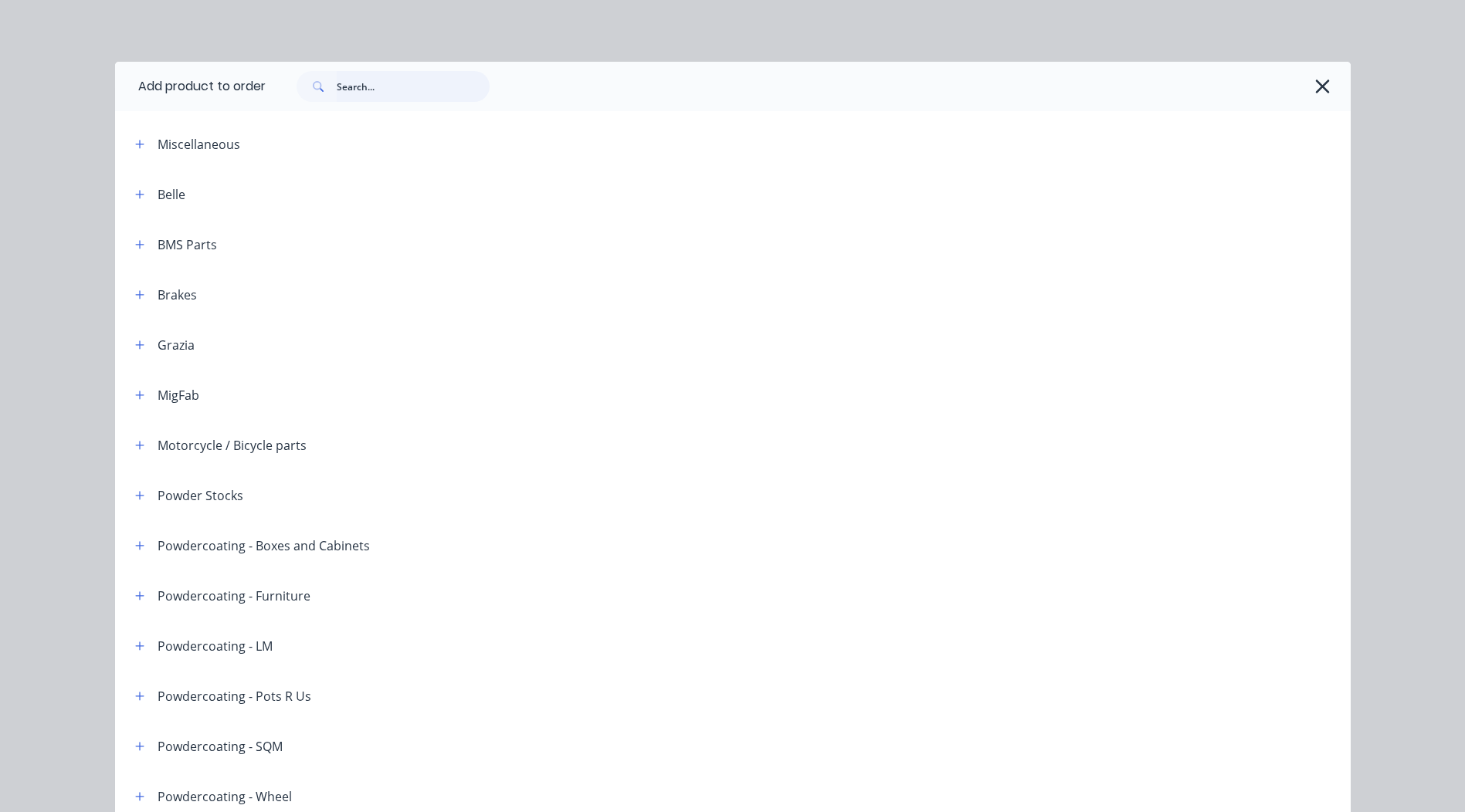
click at [392, 87] on input "text" at bounding box center [413, 86] width 153 height 31
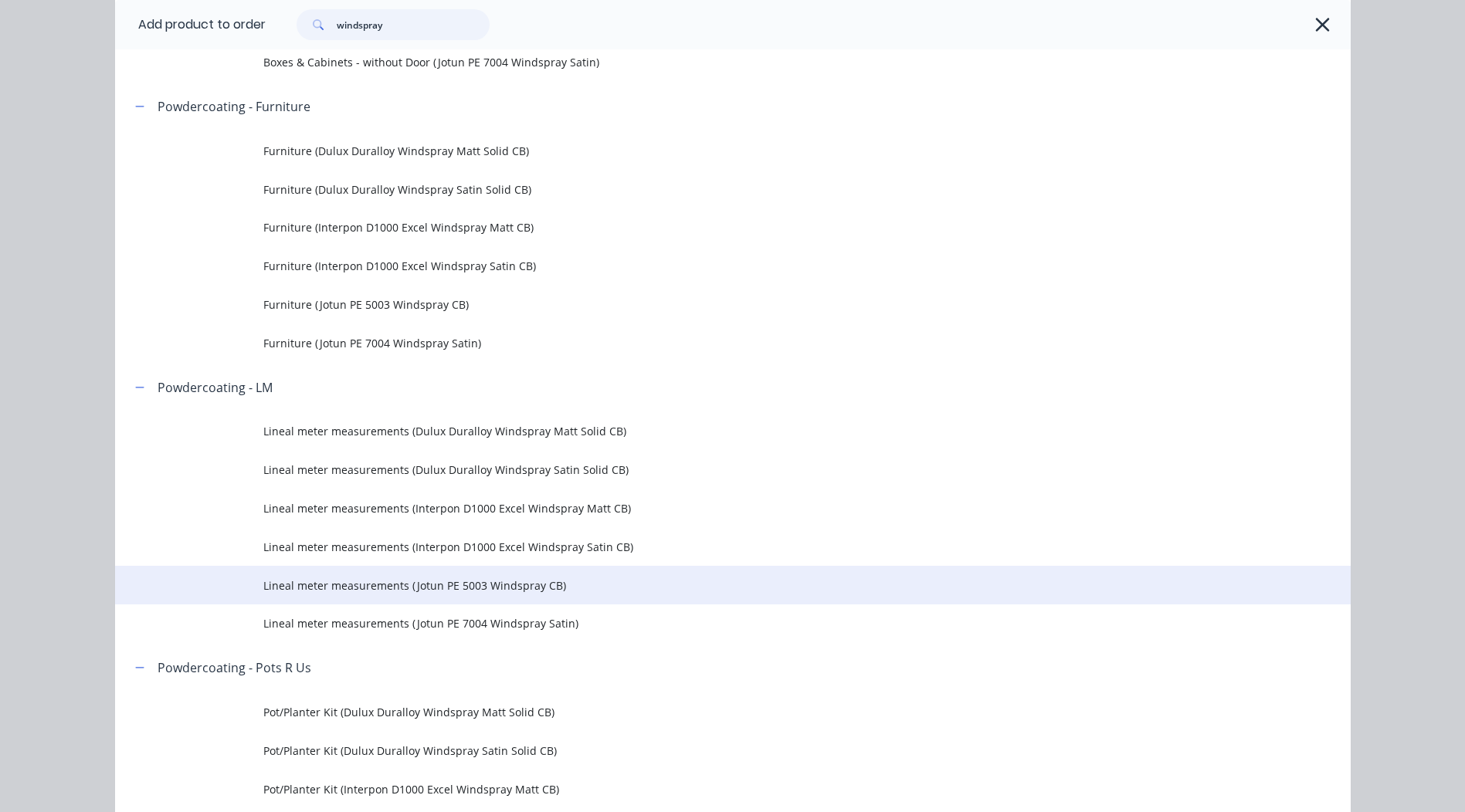
scroll to position [618, 0]
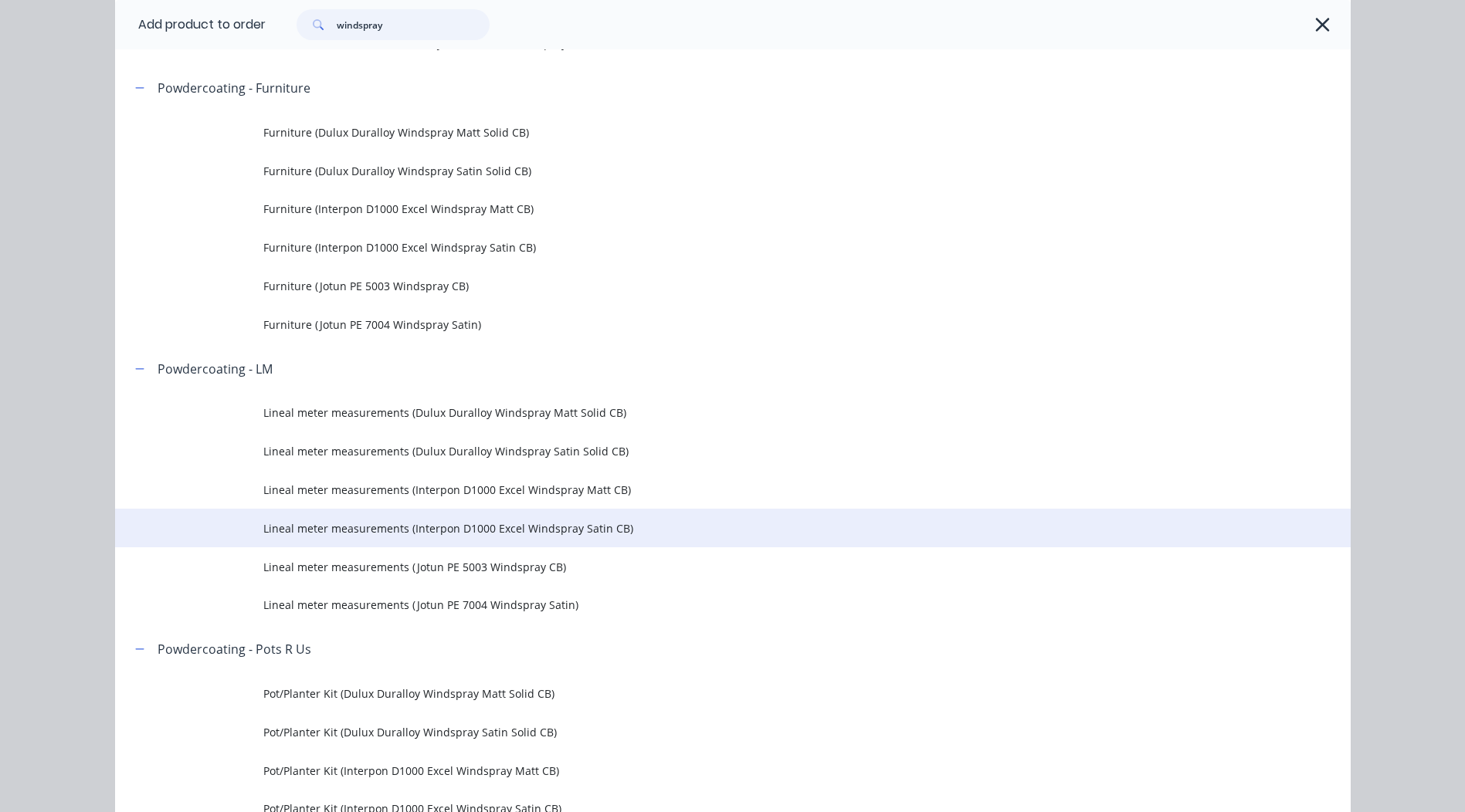
type input "windspray"
click at [512, 537] on td "Lineal meter measurements (Interpon D1000 Excel Windspray Satin CB)" at bounding box center [807, 528] width 1088 height 39
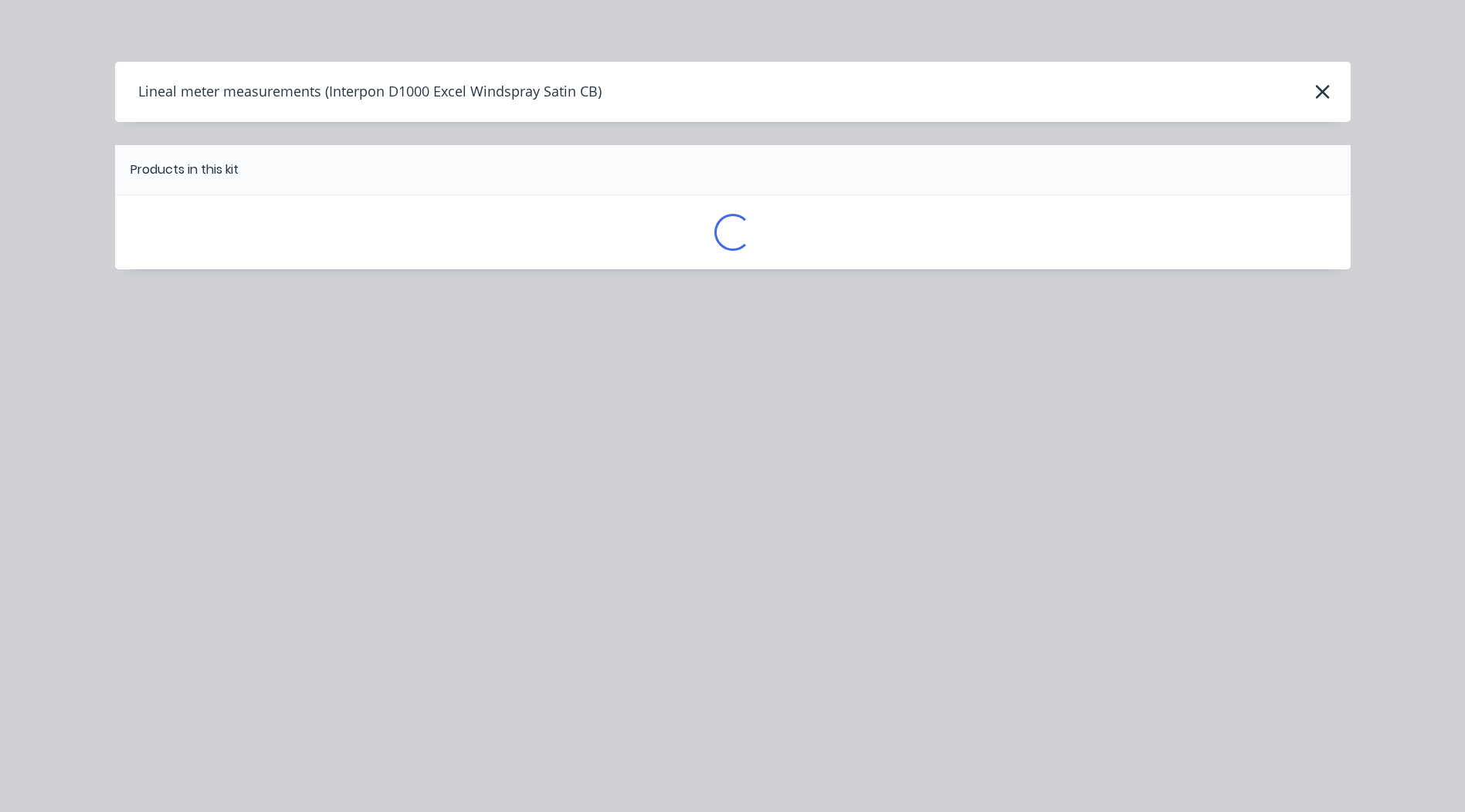
scroll to position [0, 0]
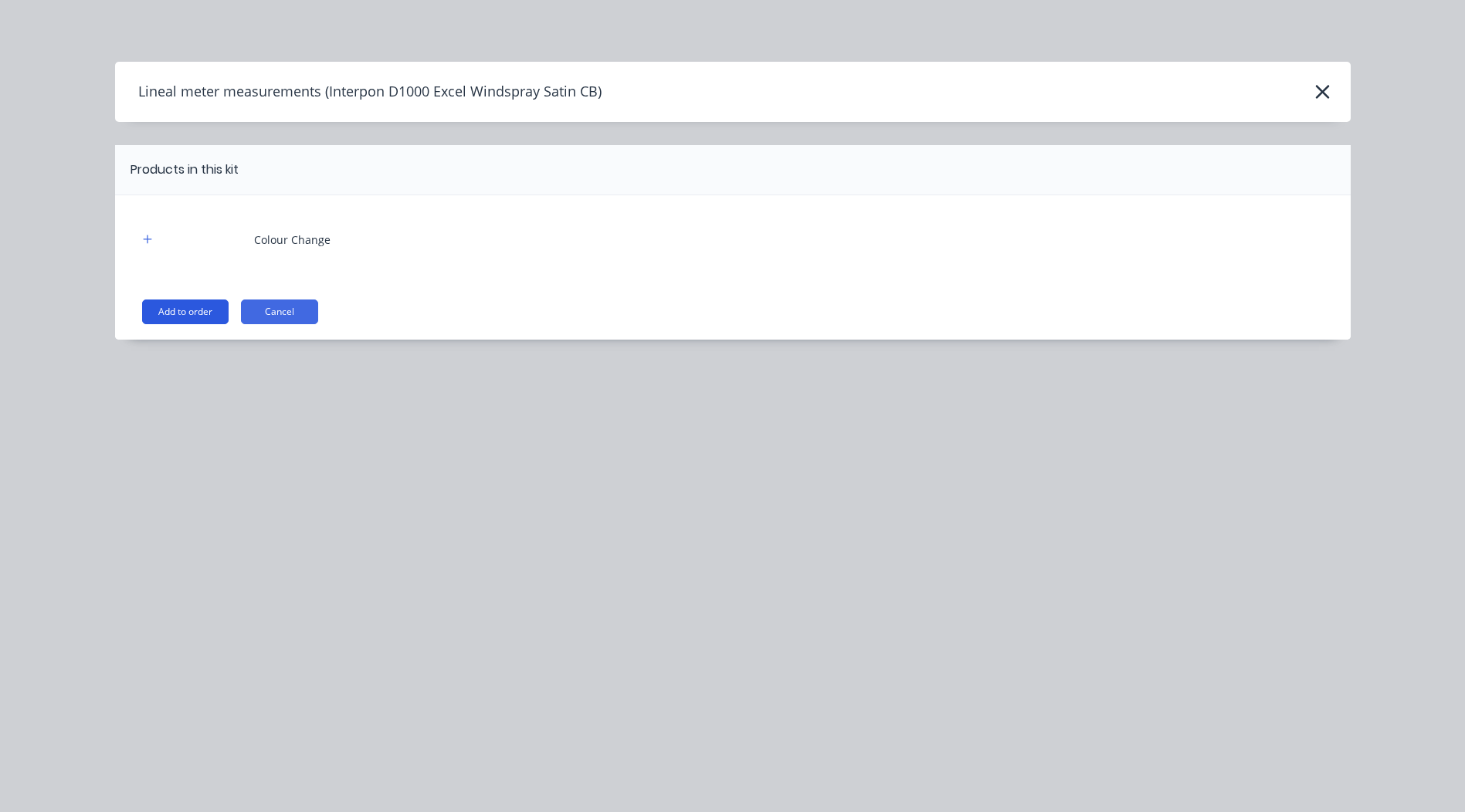
click at [177, 313] on button "Add to order" at bounding box center [186, 312] width 87 height 25
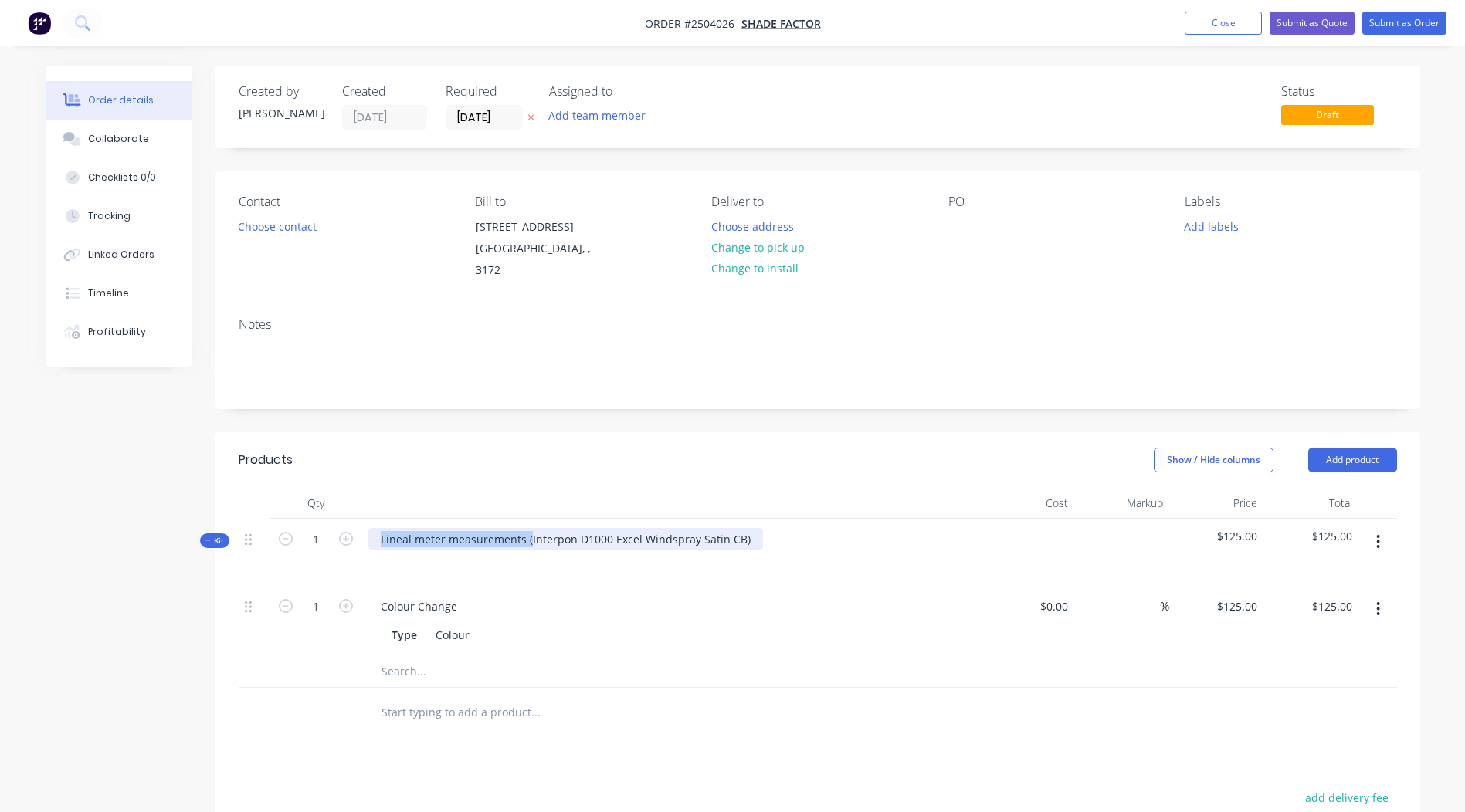
drag, startPoint x: 528, startPoint y: 520, endPoint x: 67, endPoint y: 595, distance: 467.1
click at [67, 595] on div "Created by [PERSON_NAME] Created [DATE] Required [DATE] Assigned to Add team me…" at bounding box center [733, 599] width 1375 height 1067
click at [596, 528] on div "Interpon D1000 Excel Windspray Satin CB)" at bounding box center [490, 539] width 242 height 23
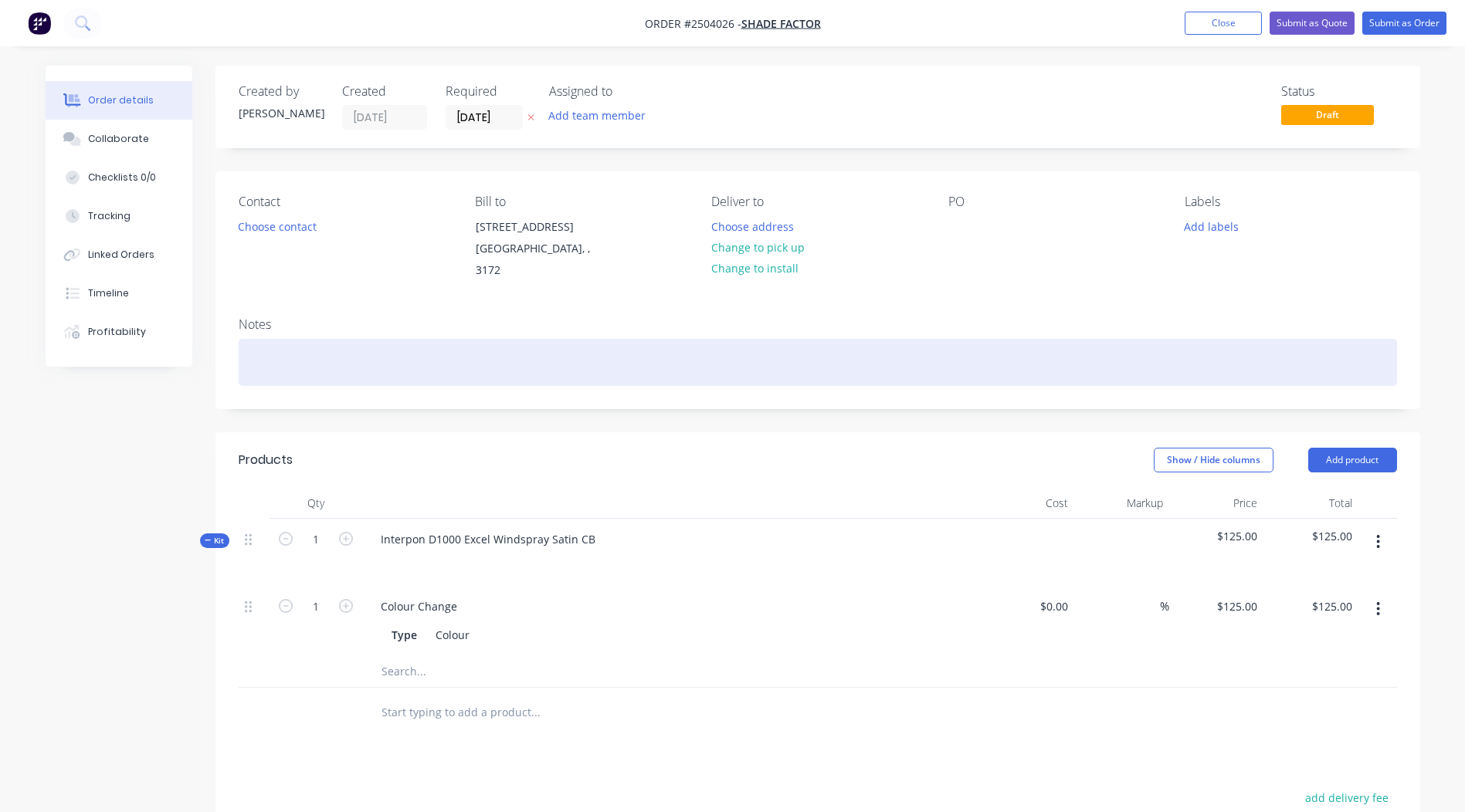
click at [689, 357] on div at bounding box center [818, 362] width 1158 height 47
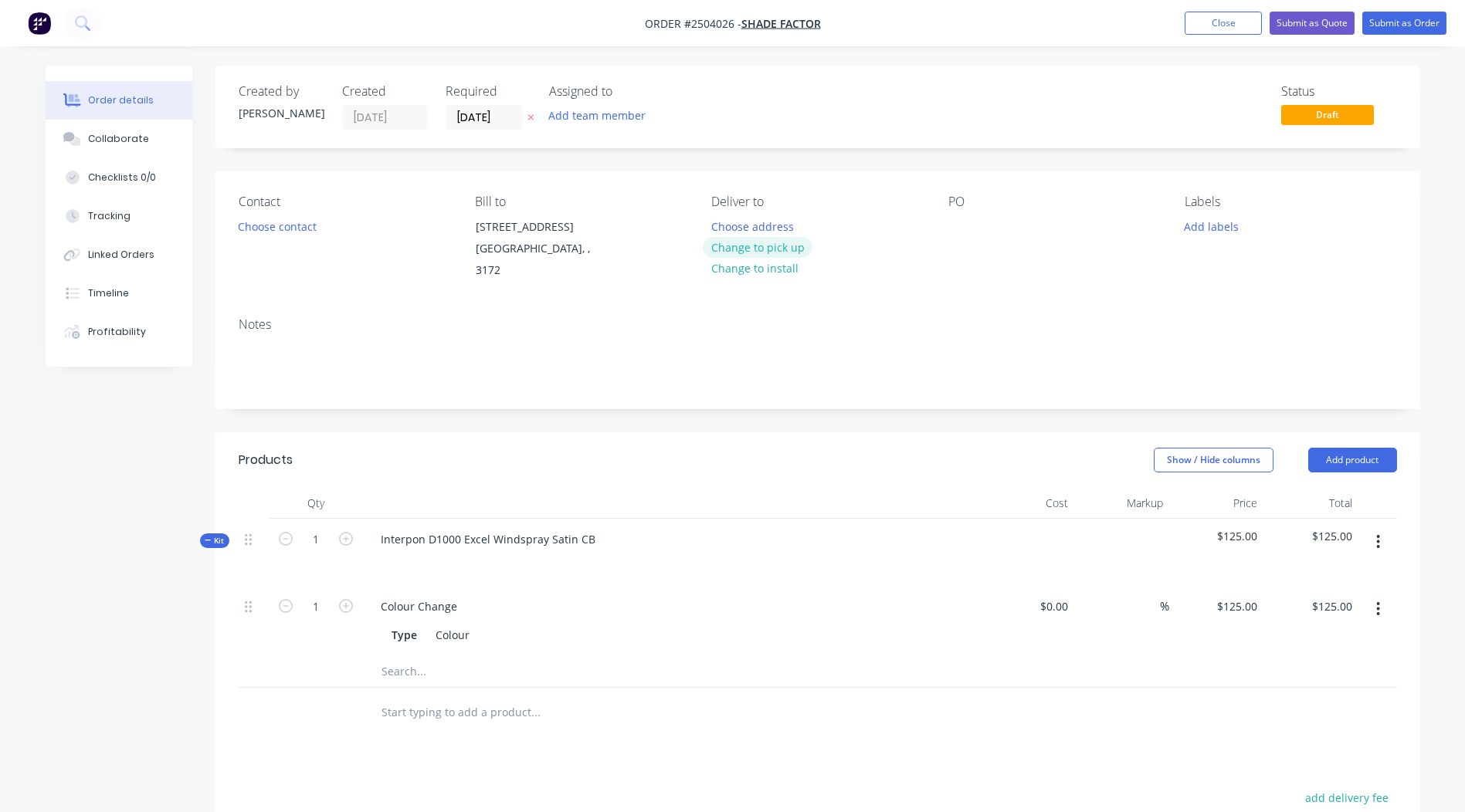
click at [755, 243] on button "Change to pick up" at bounding box center [757, 247] width 109 height 21
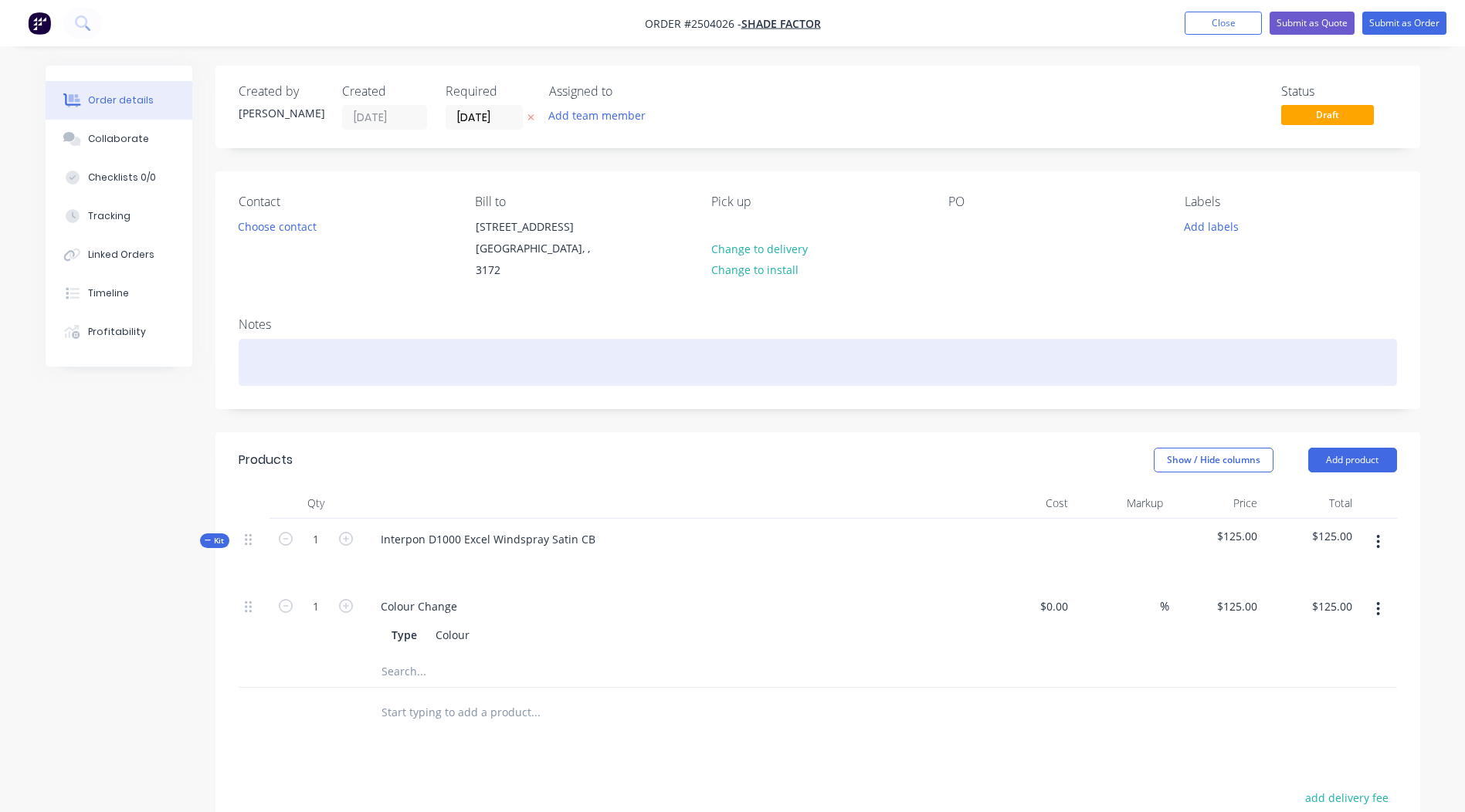
click at [325, 352] on div at bounding box center [818, 362] width 1158 height 47
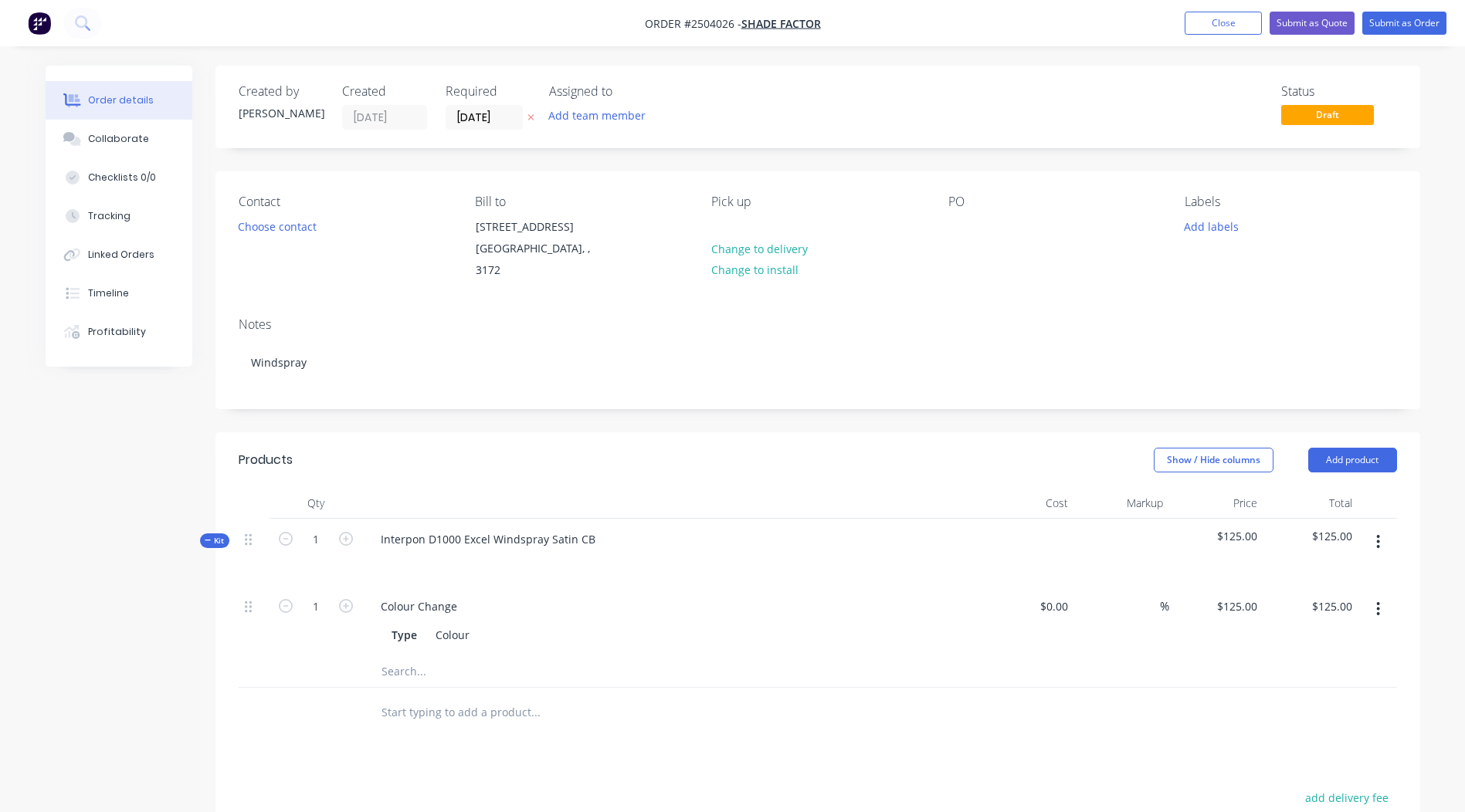
drag, startPoint x: 893, startPoint y: 414, endPoint x: 969, endPoint y: 417, distance: 76.1
click at [892, 414] on div "Created by [PERSON_NAME] Created [DATE] Required [DATE] Assigned to Add team me…" at bounding box center [817, 588] width 1205 height 1043
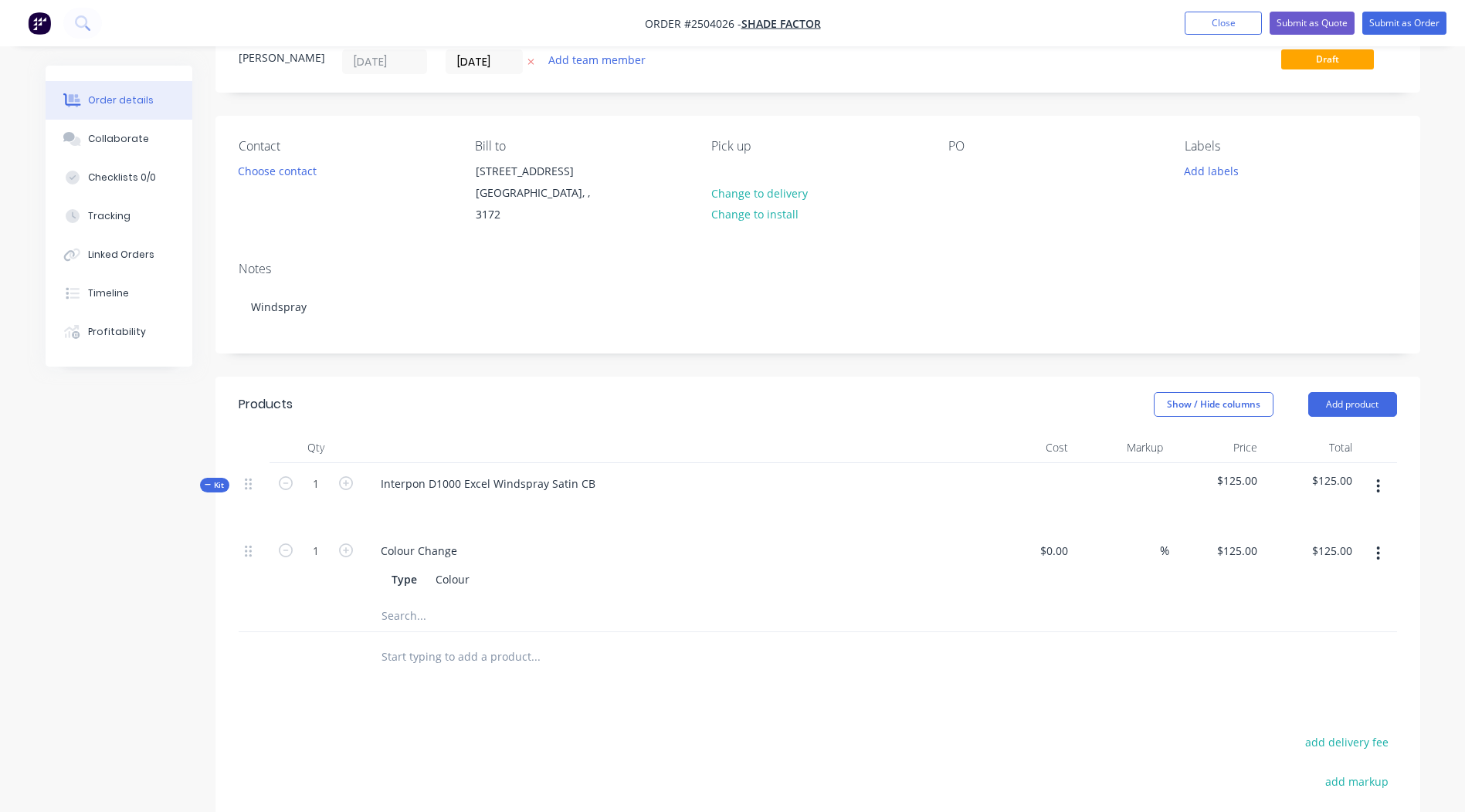
scroll to position [109, 0]
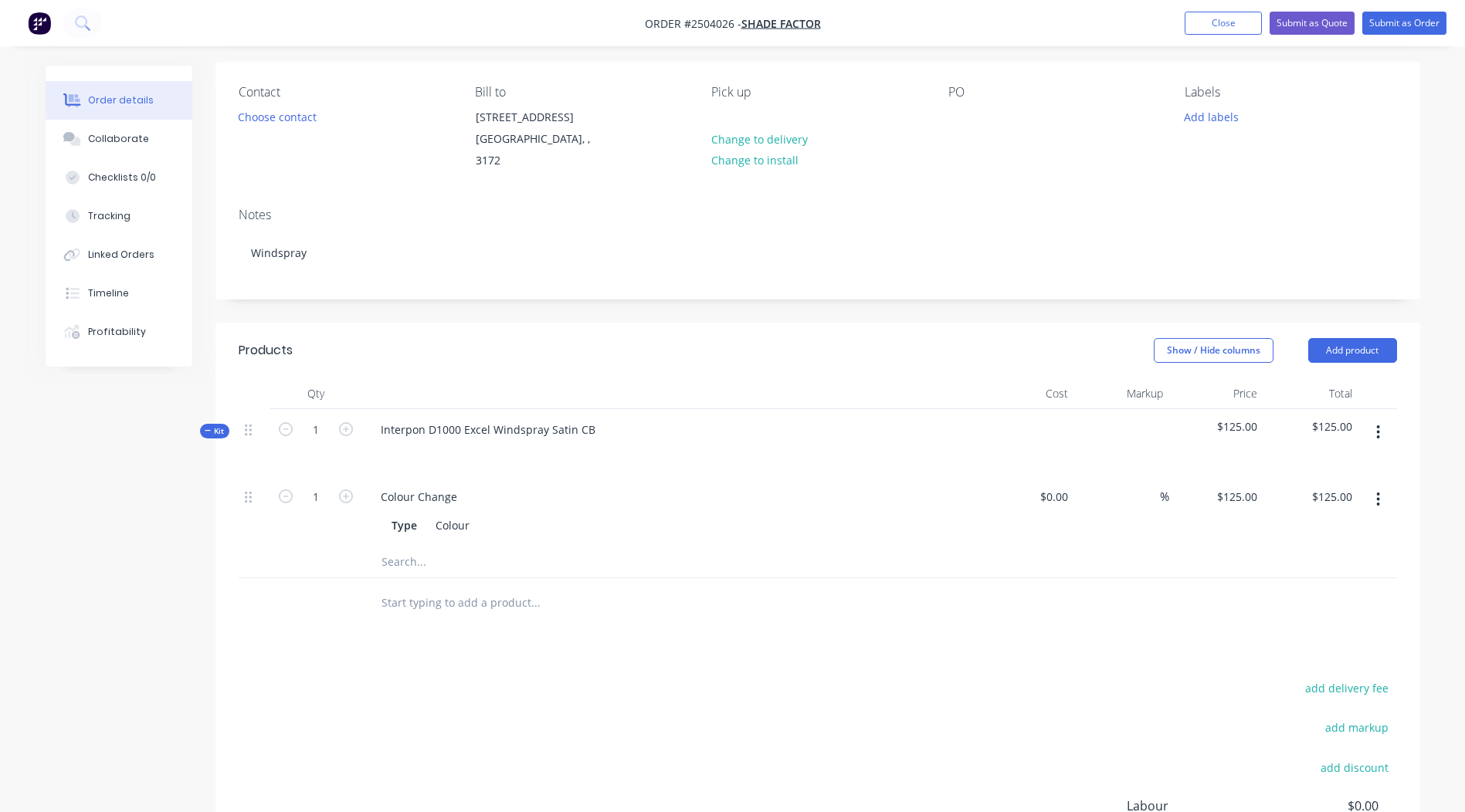
click at [1388, 419] on button "button" at bounding box center [1378, 432] width 36 height 27
click at [1326, 462] on div "Add product to kit" at bounding box center [1324, 473] width 119 height 23
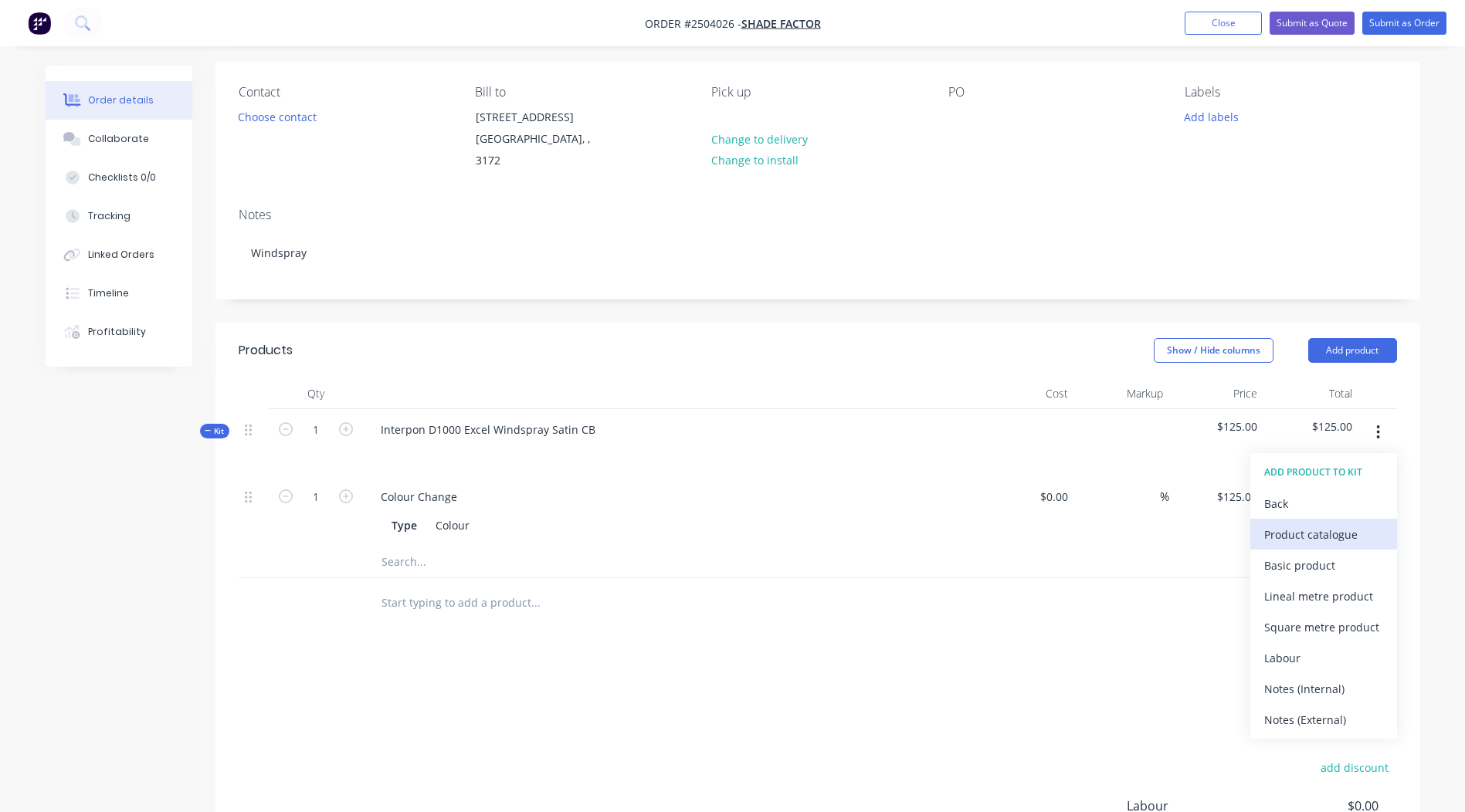
click at [1314, 523] on div "Product catalogue" at bounding box center [1324, 535] width 119 height 23
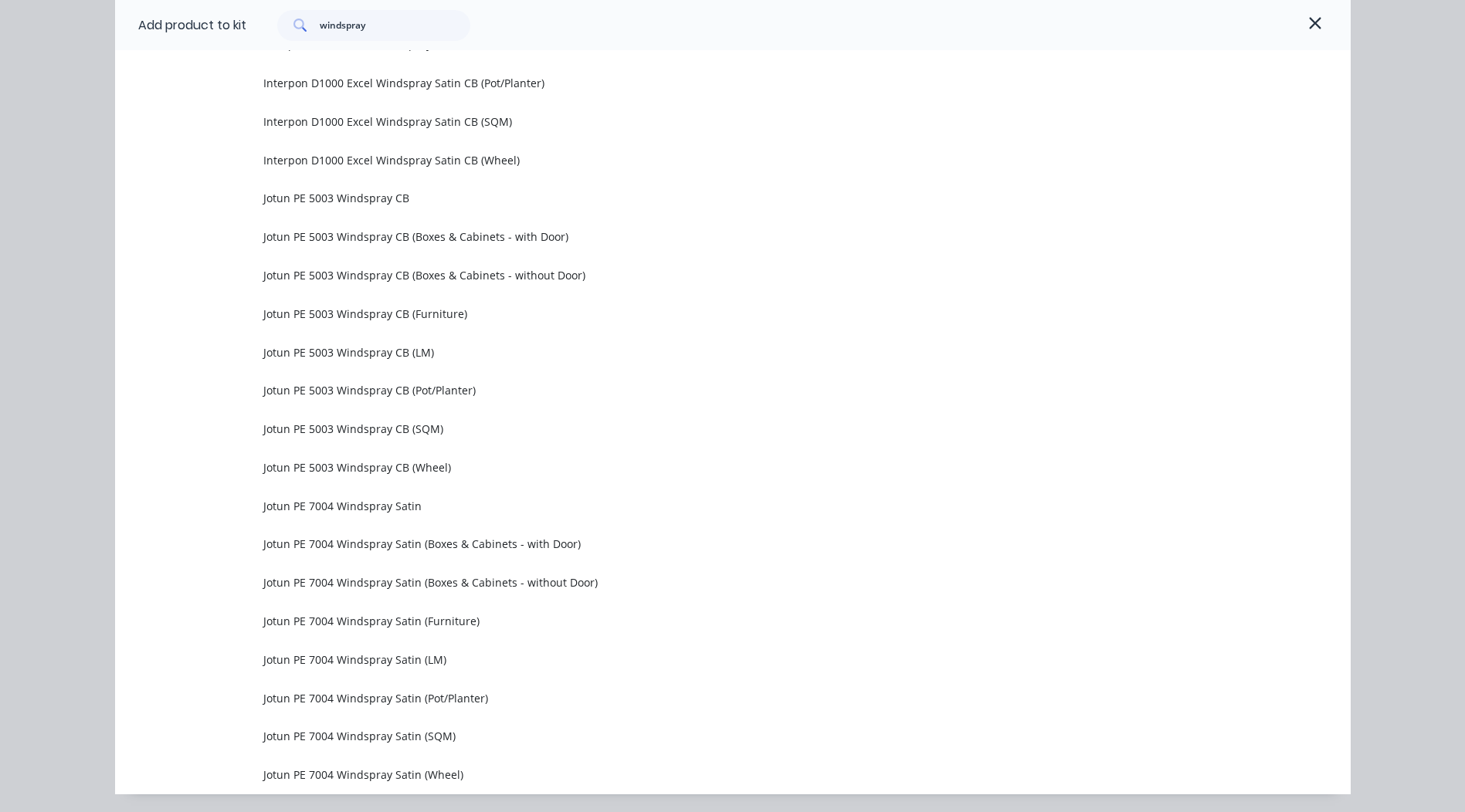
scroll to position [1546, 0]
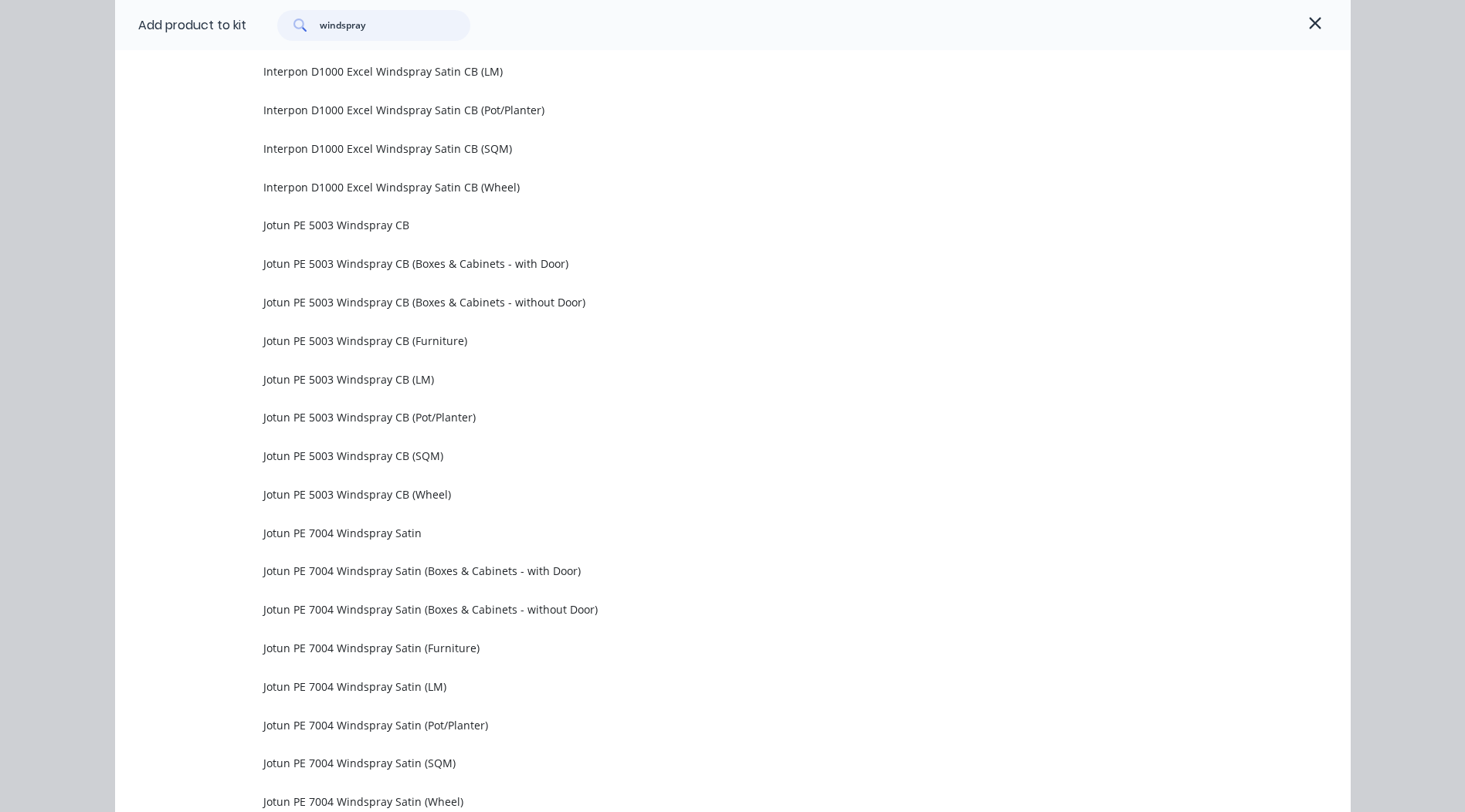
click at [369, 21] on input "windspray" at bounding box center [395, 25] width 151 height 31
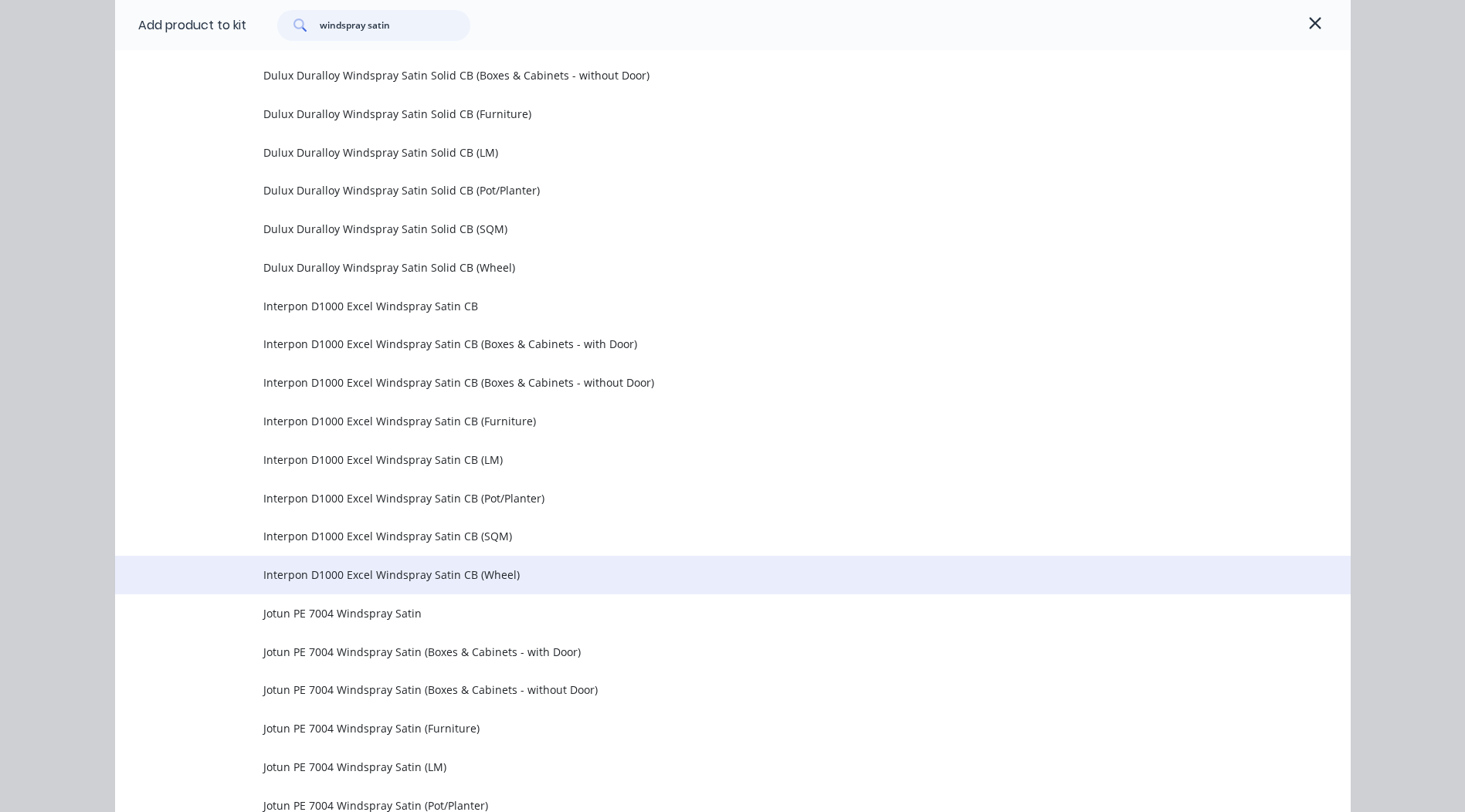
scroll to position [700, 0]
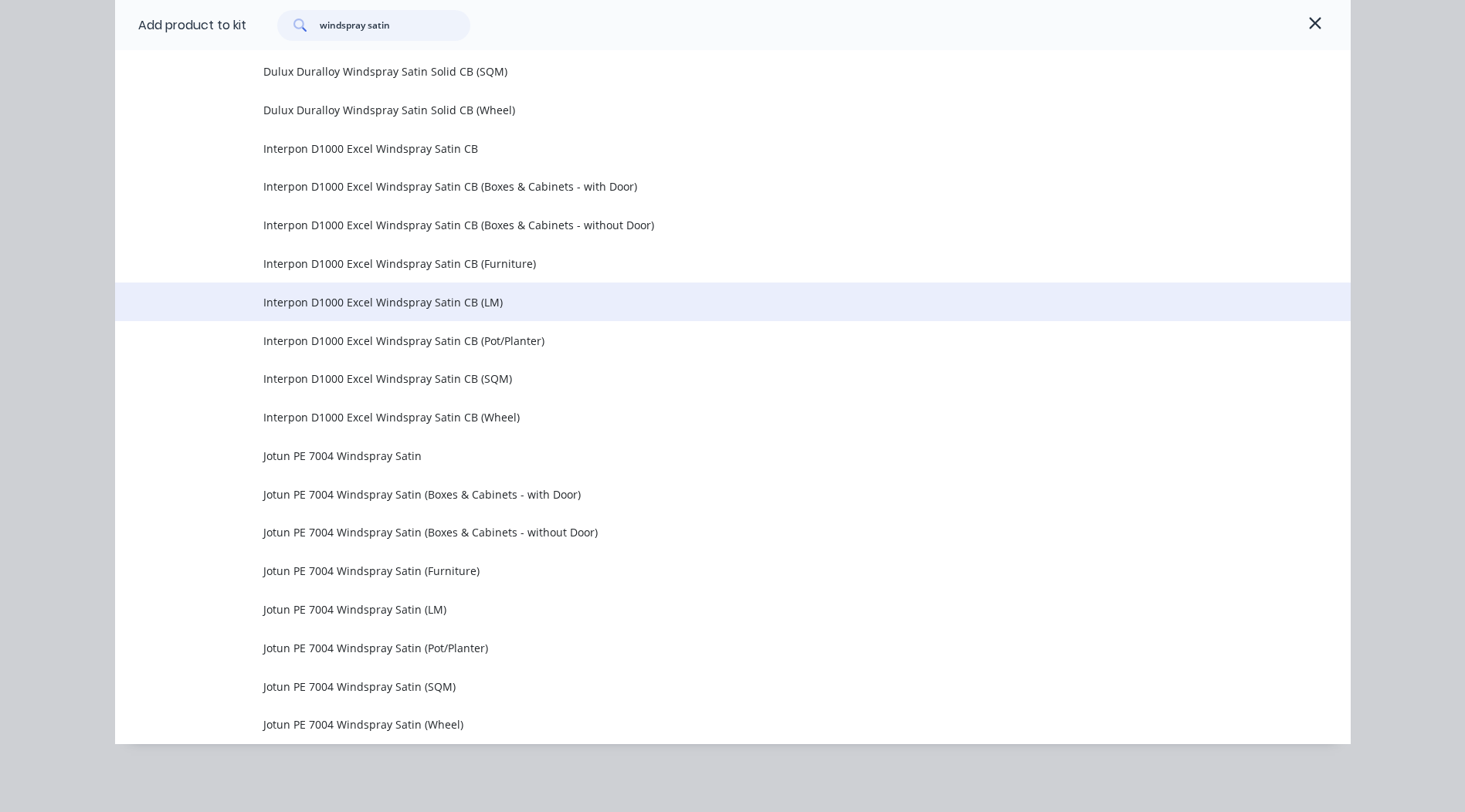
type input "windspray satin"
click at [581, 305] on span "Interpon D1000 Excel Windspray Satin CB (LM)" at bounding box center [698, 302] width 870 height 16
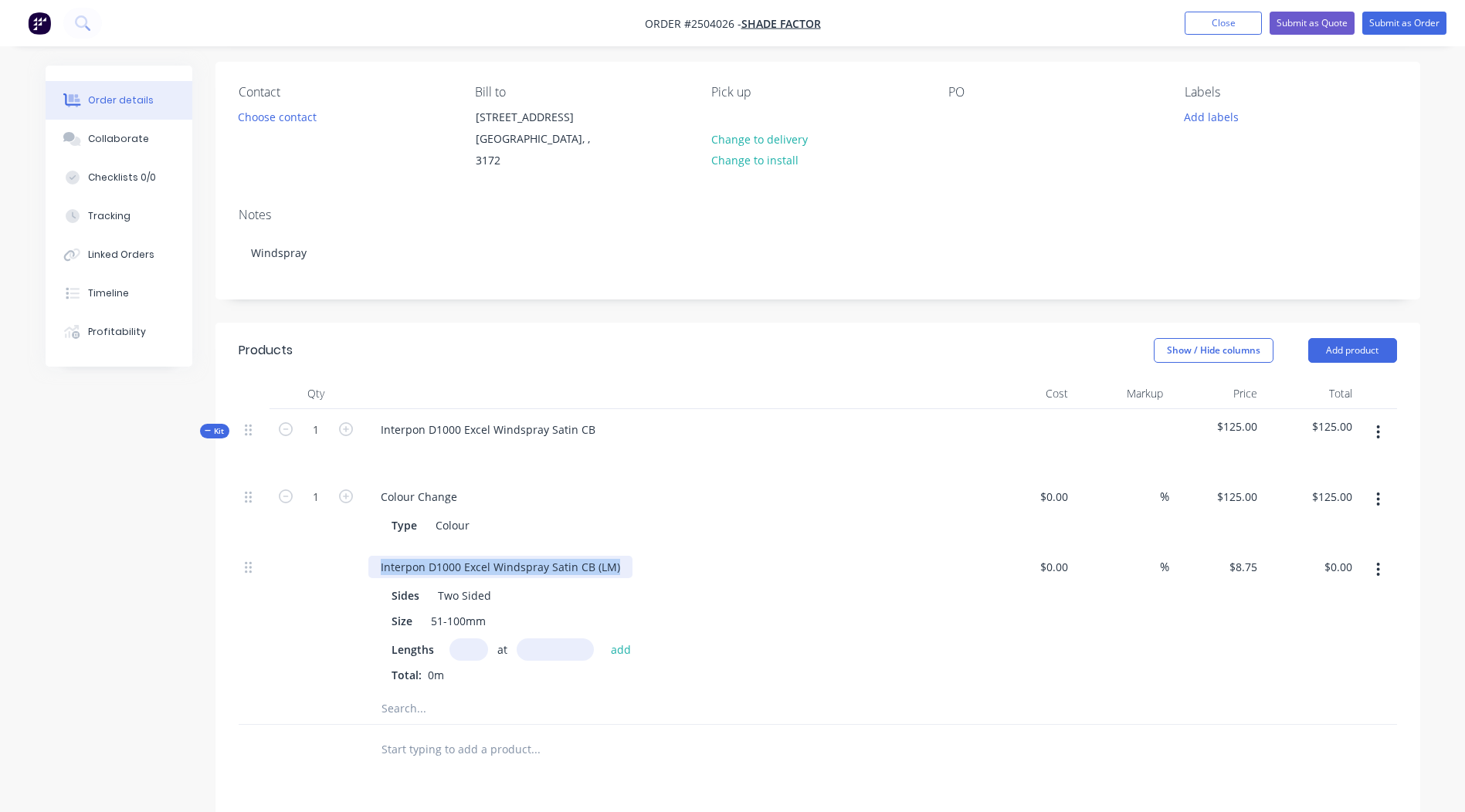
drag, startPoint x: 624, startPoint y: 547, endPoint x: 0, endPoint y: 582, distance: 625.0
click at [0, 583] on html "Order #2504026 - Shade Factor Add product Close Submit as Quote Submit as Order…" at bounding box center [732, 530] width 1465 height 1279
click at [474, 638] on input "text" at bounding box center [469, 650] width 39 height 23
type input "4"
click at [541, 638] on input "text" at bounding box center [556, 650] width 77 height 23
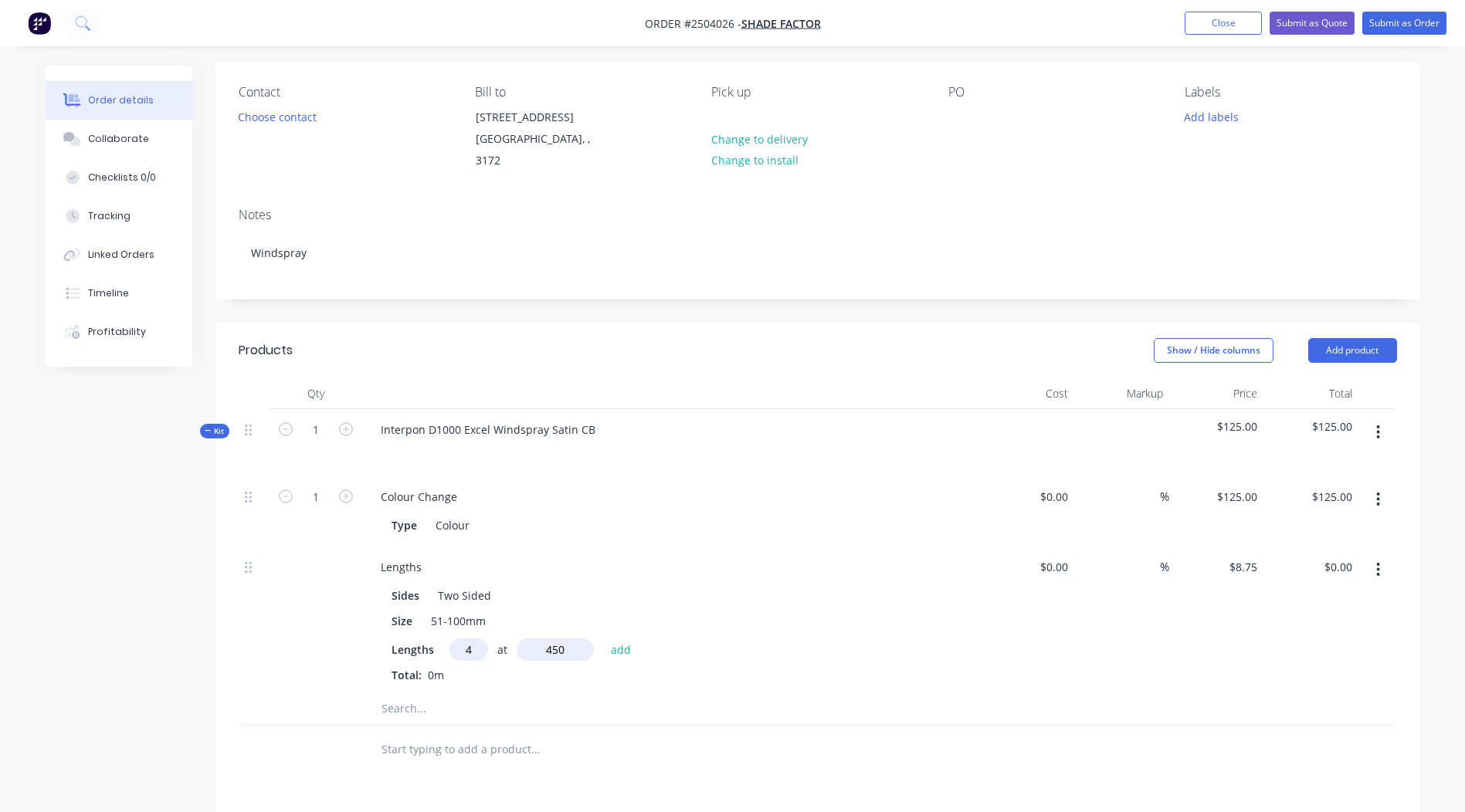
type input "450"
click at [604, 638] on button "add" at bounding box center [622, 649] width 36 height 21
type input "$15.75"
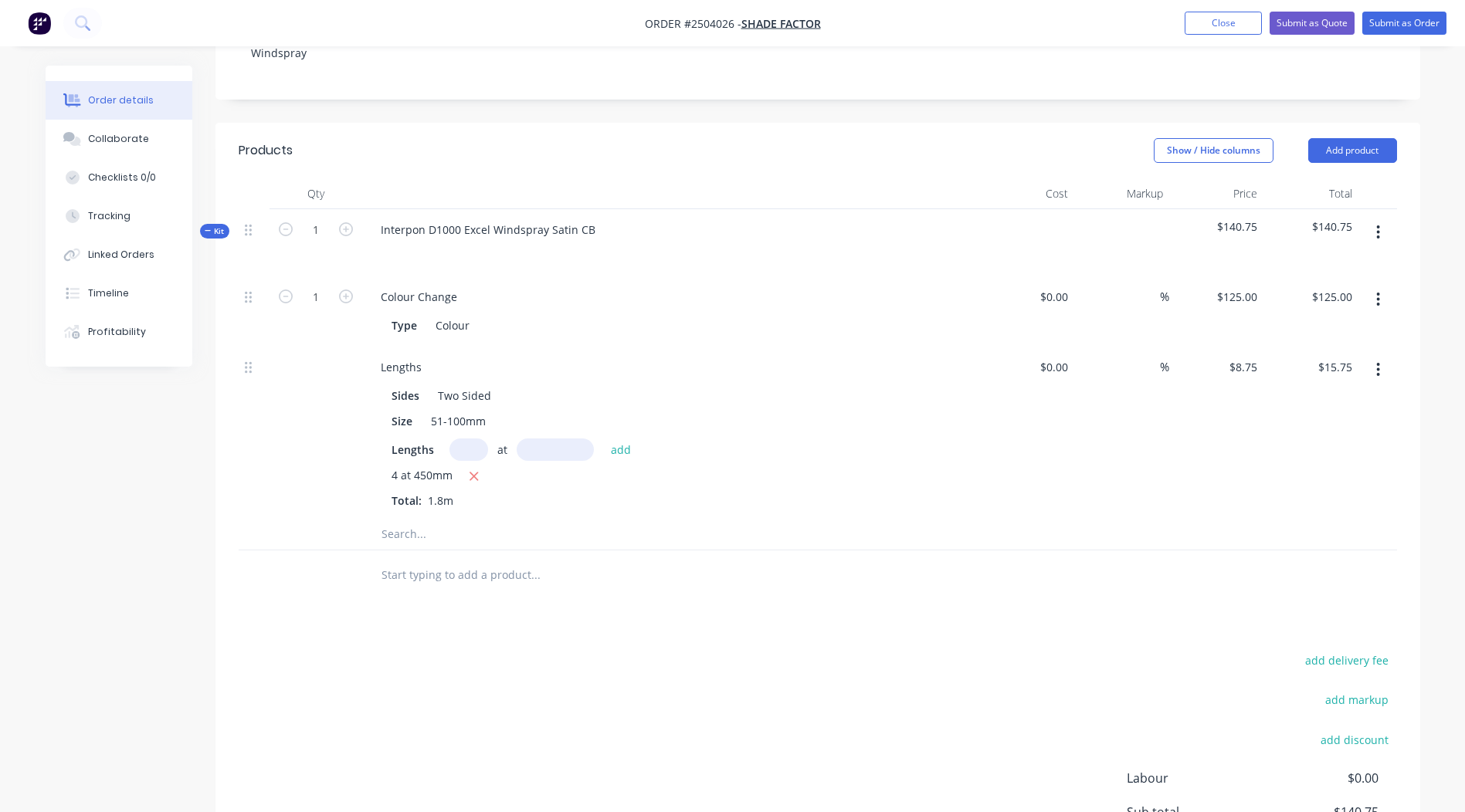
scroll to position [341, 0]
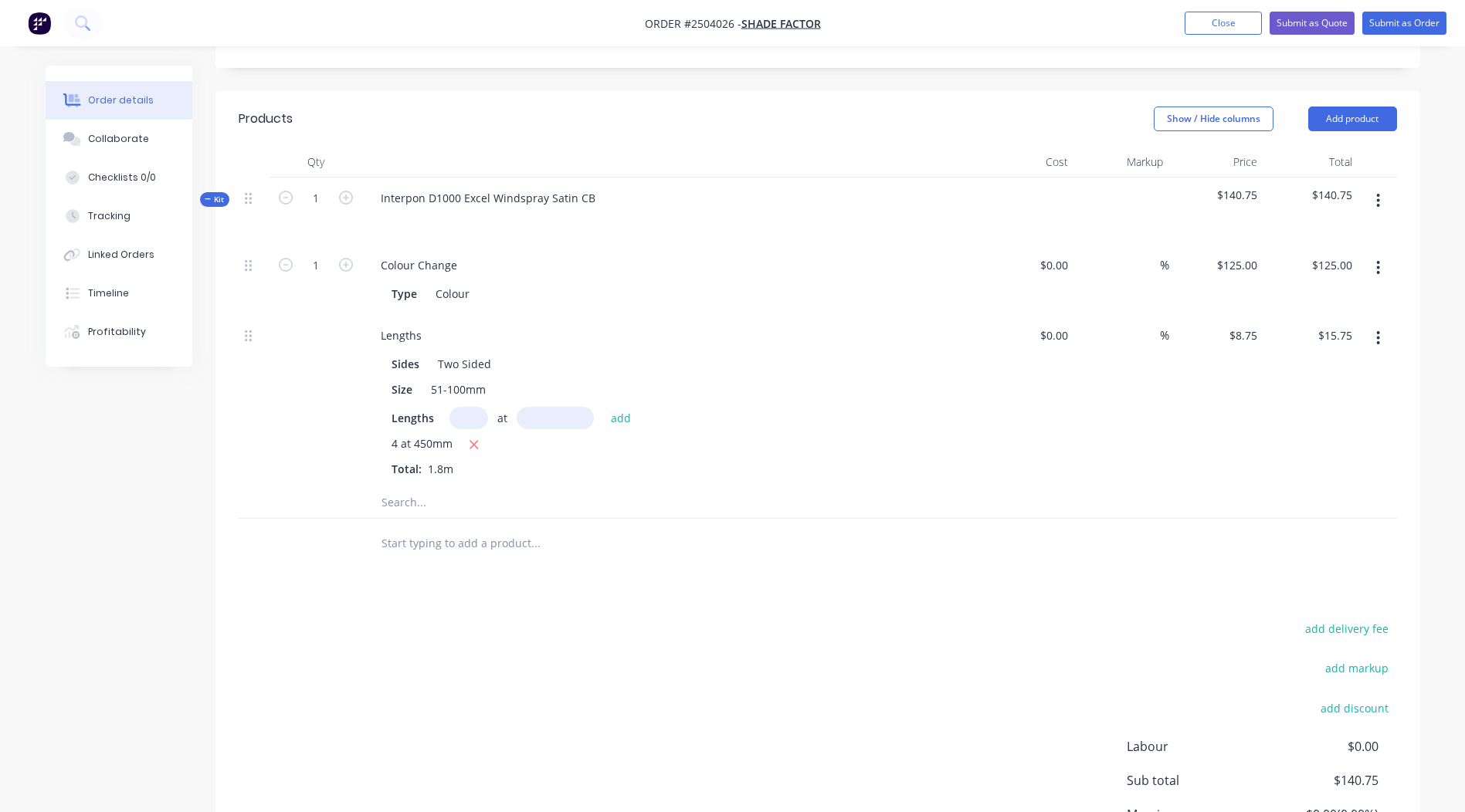
click at [1107, 522] on div at bounding box center [818, 543] width 1158 height 50
click at [1386, 187] on button "button" at bounding box center [1378, 200] width 36 height 27
click at [1336, 261] on div "Add sub kit to kit" at bounding box center [1324, 273] width 119 height 23
click at [1374, 527] on button "button" at bounding box center [1378, 540] width 36 height 27
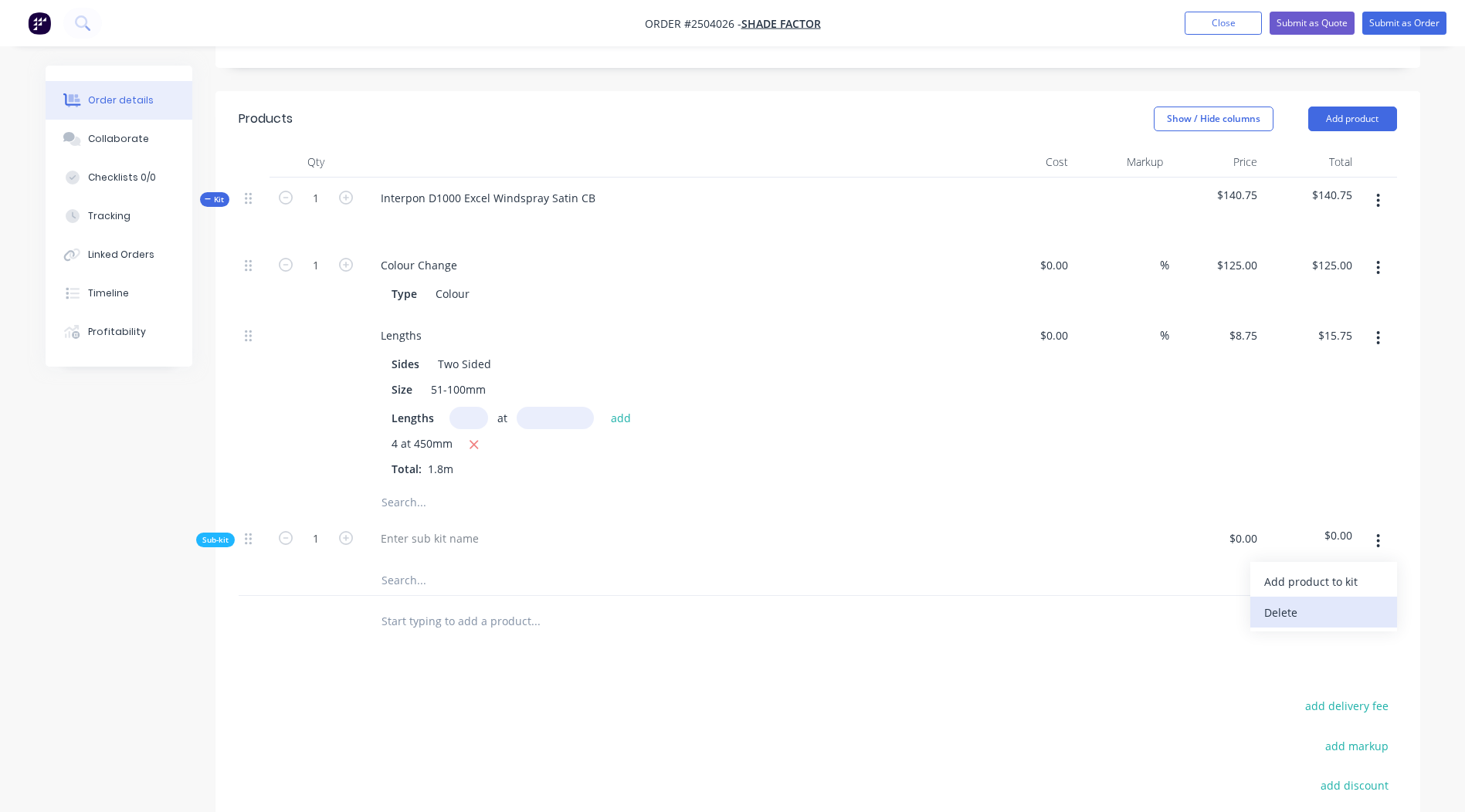
click at [1336, 602] on div "Delete" at bounding box center [1324, 613] width 119 height 23
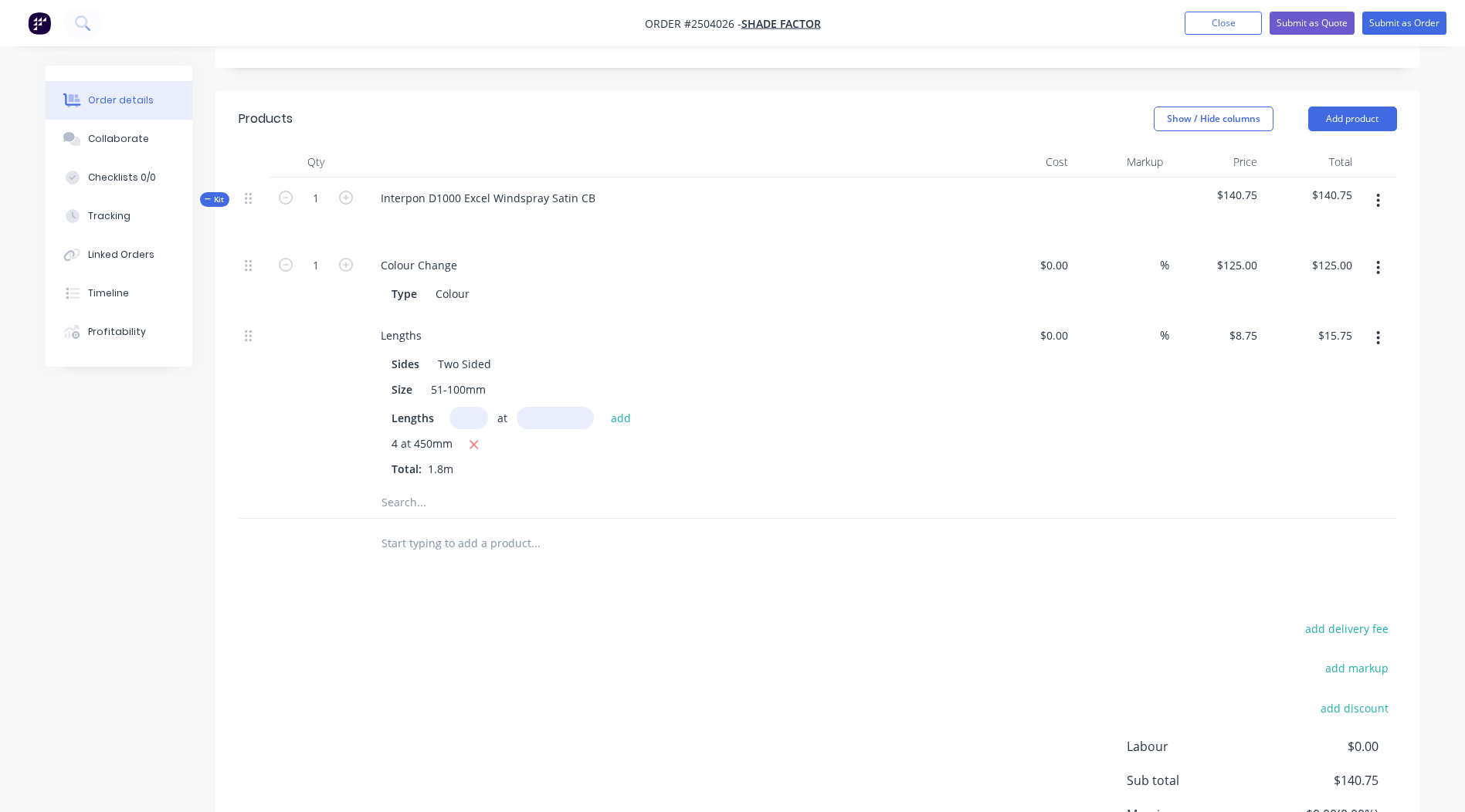
click at [1377, 192] on icon "button" at bounding box center [1378, 201] width 4 height 17
click at [1334, 230] on div "Add product to kit" at bounding box center [1324, 241] width 119 height 23
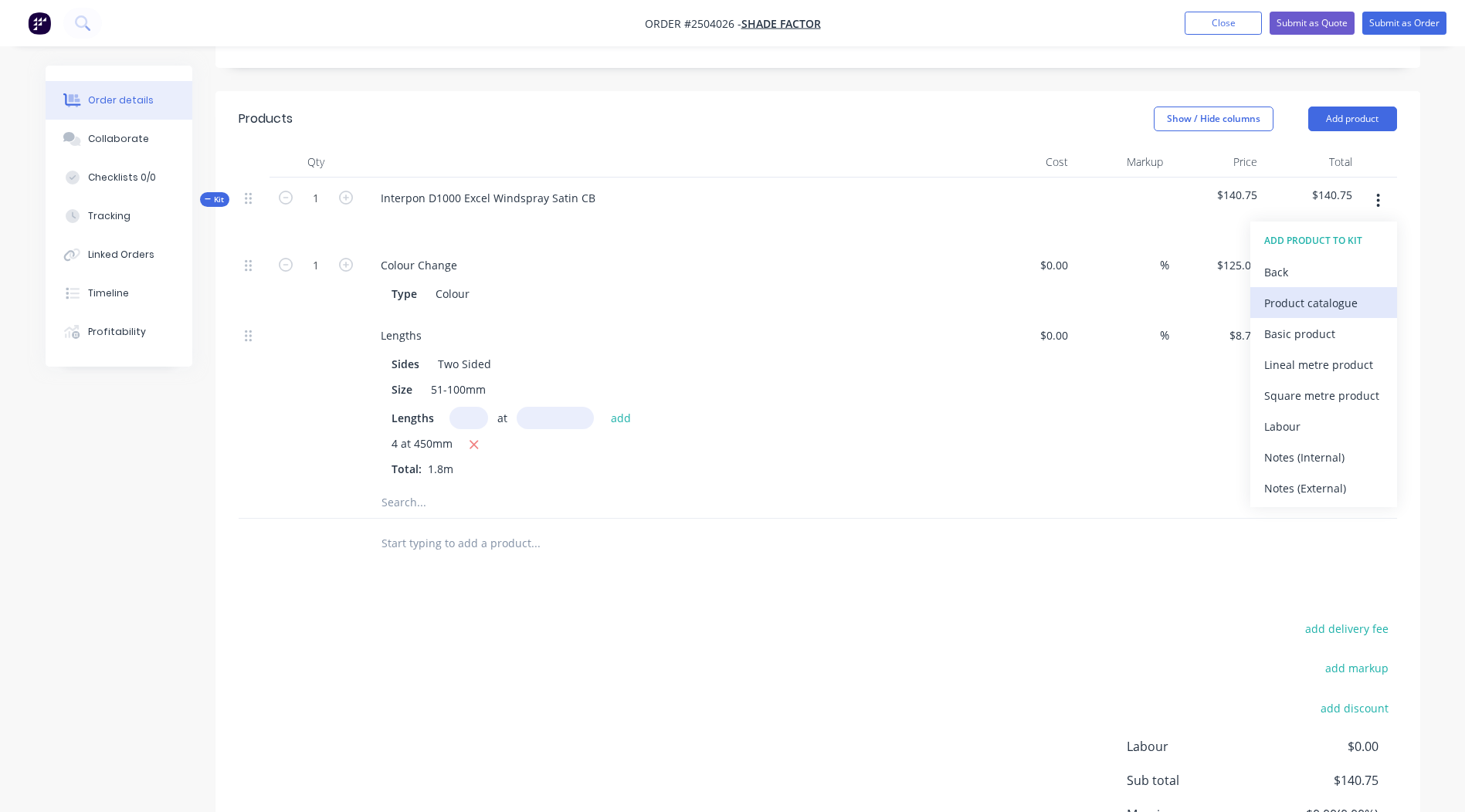
click at [1320, 292] on div "Product catalogue" at bounding box center [1324, 304] width 119 height 23
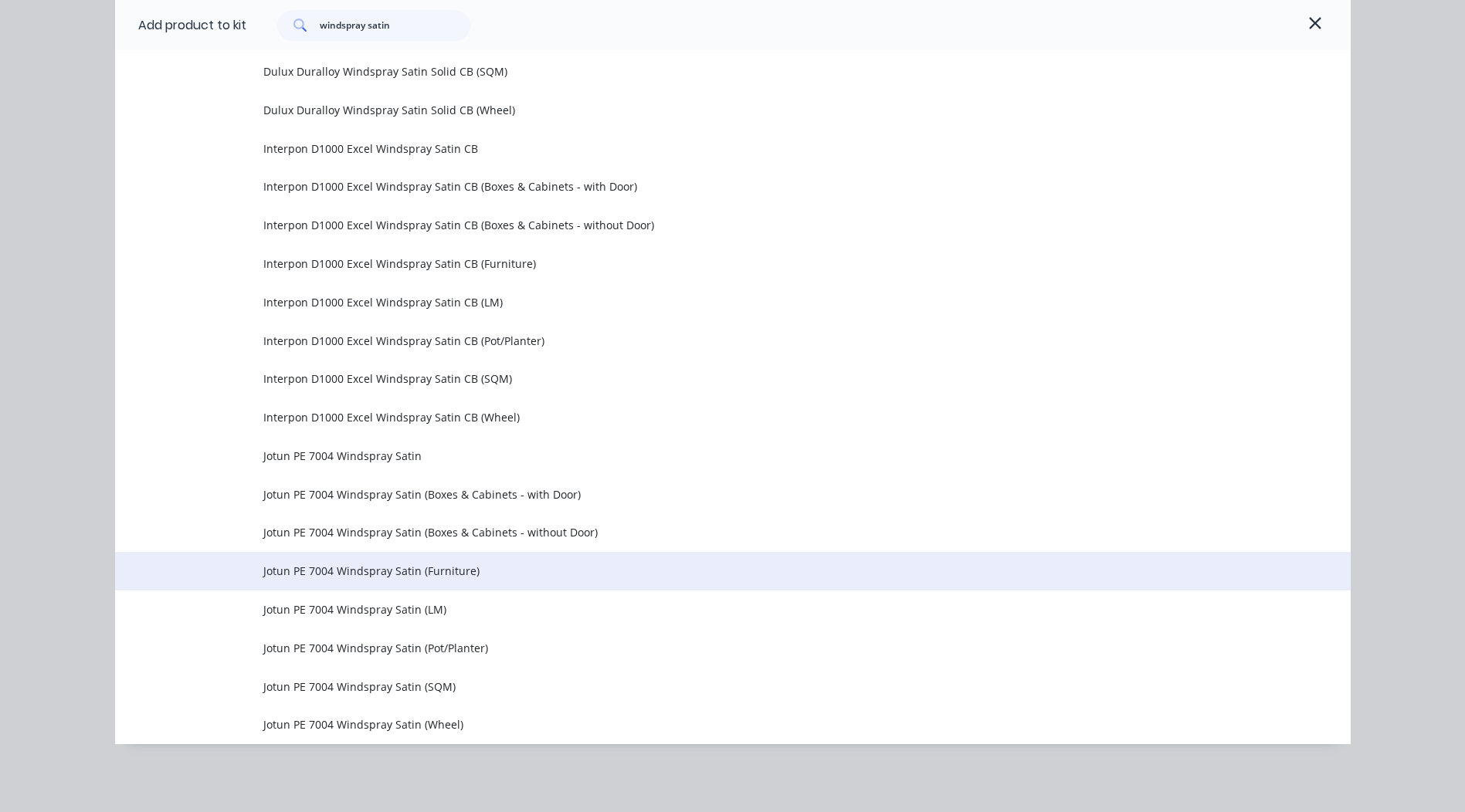
scroll to position [497, 0]
click at [506, 587] on td "Jotun PE 7004 Windspray Satin (Furniture)" at bounding box center [807, 572] width 1088 height 39
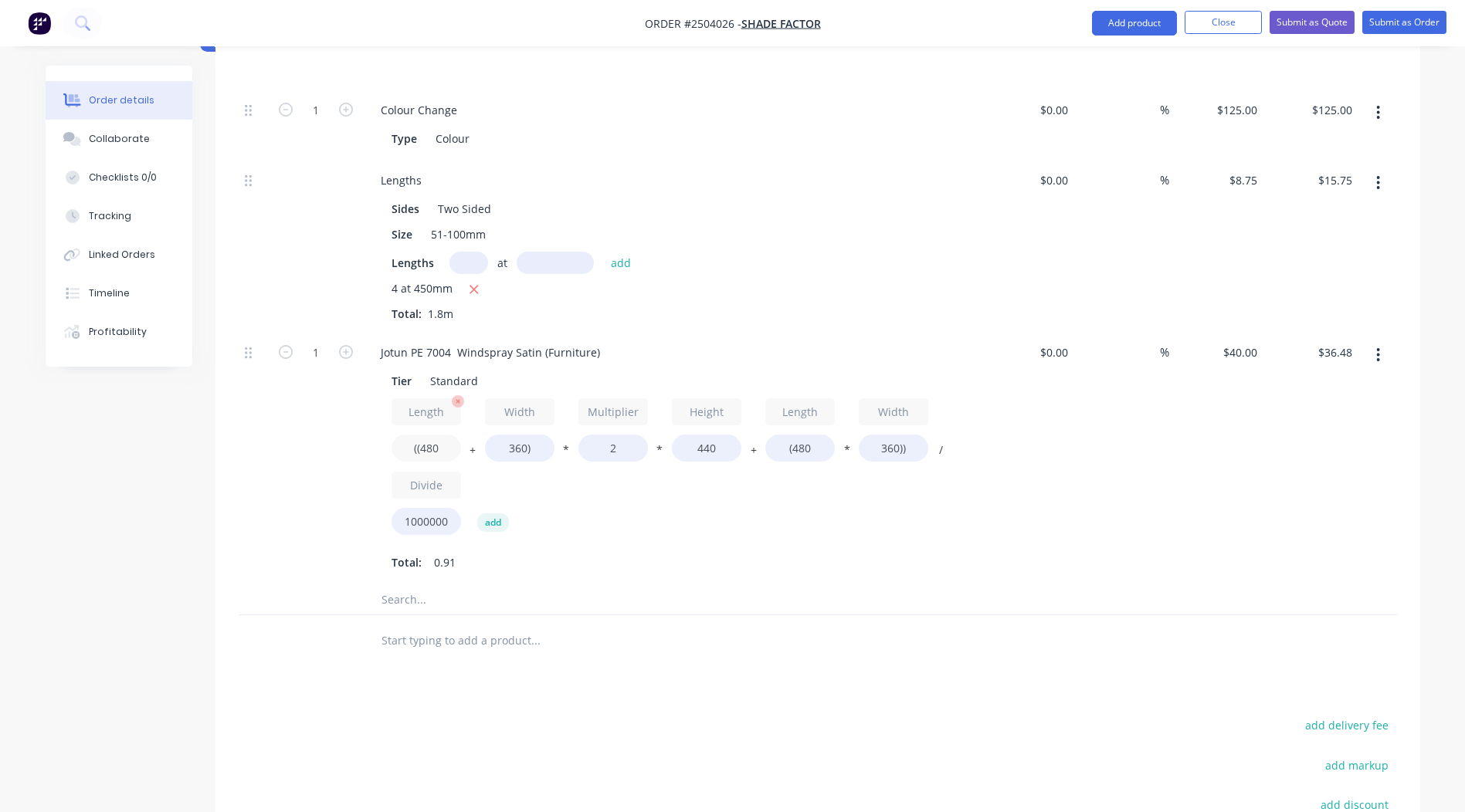
click at [458, 435] on input "((480" at bounding box center [426, 448] width 70 height 27
type input "((350"
type input "$31.90"
click at [525, 435] on input "360)" at bounding box center [520, 448] width 70 height 27
type input "250)"
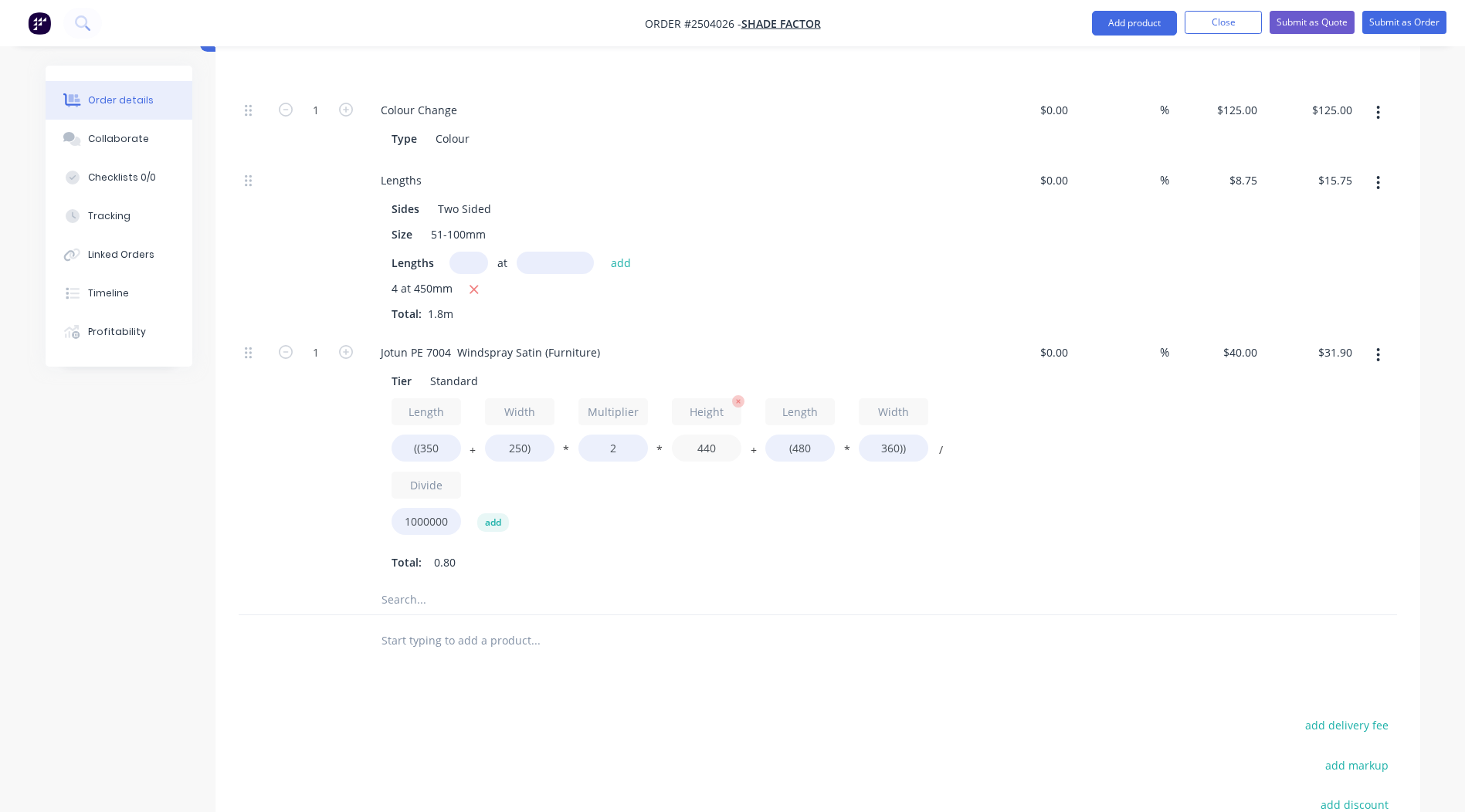
type input "$28.03"
drag, startPoint x: 708, startPoint y: 441, endPoint x: 685, endPoint y: 447, distance: 23.8
click at [690, 446] on div "Length ((350 + Width 250) * Multiplier 2 * Height 440 + Length (480 * Width 360…" at bounding box center [671, 471] width 559 height 143
type input "150"
type input "$14.11"
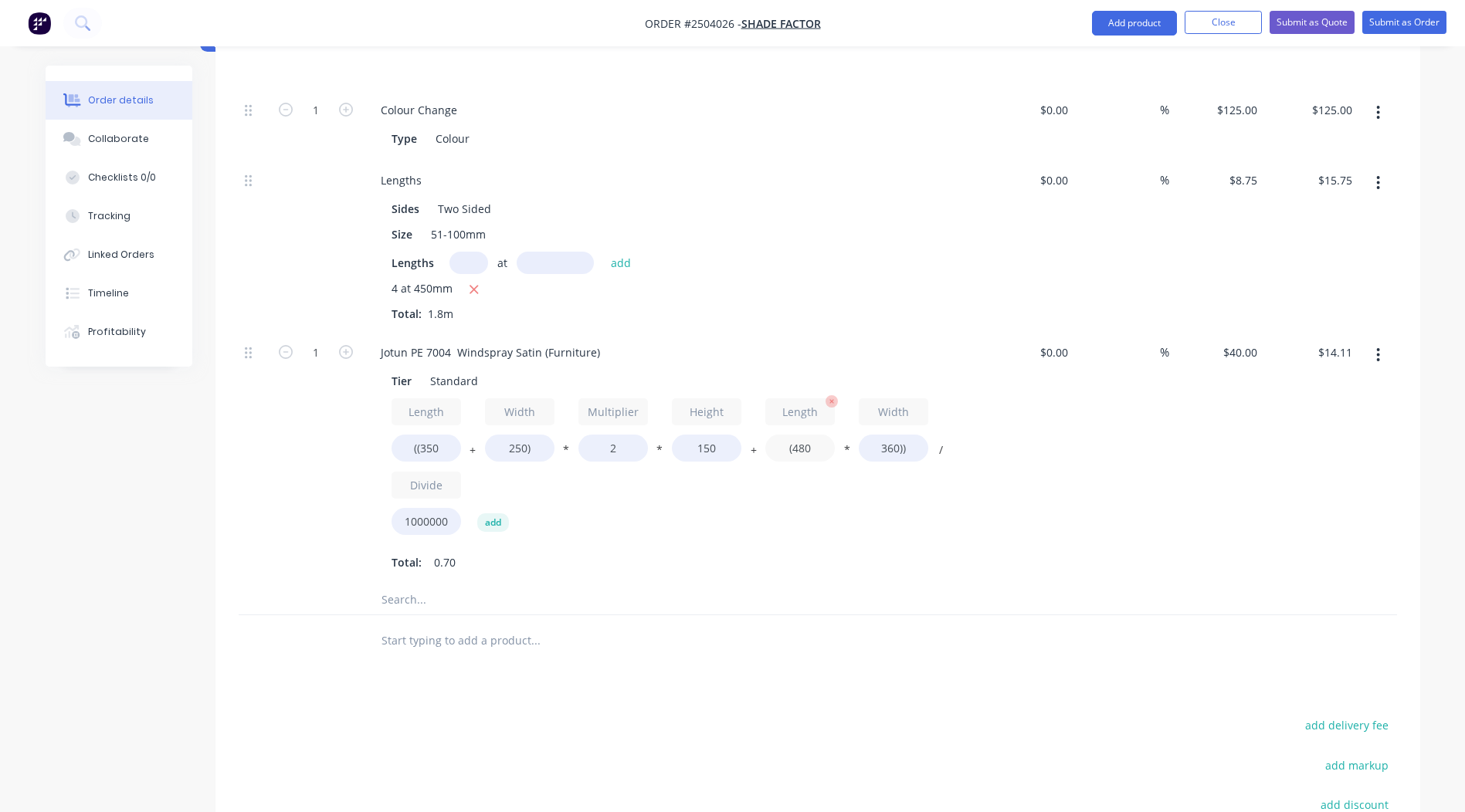
click at [809, 435] on input "(480" at bounding box center [801, 448] width 70 height 27
type input "(350"
type input "$12.24"
click at [1096, 458] on div "%" at bounding box center [1122, 458] width 95 height 253
click at [894, 435] on input "360))" at bounding box center [894, 448] width 70 height 27
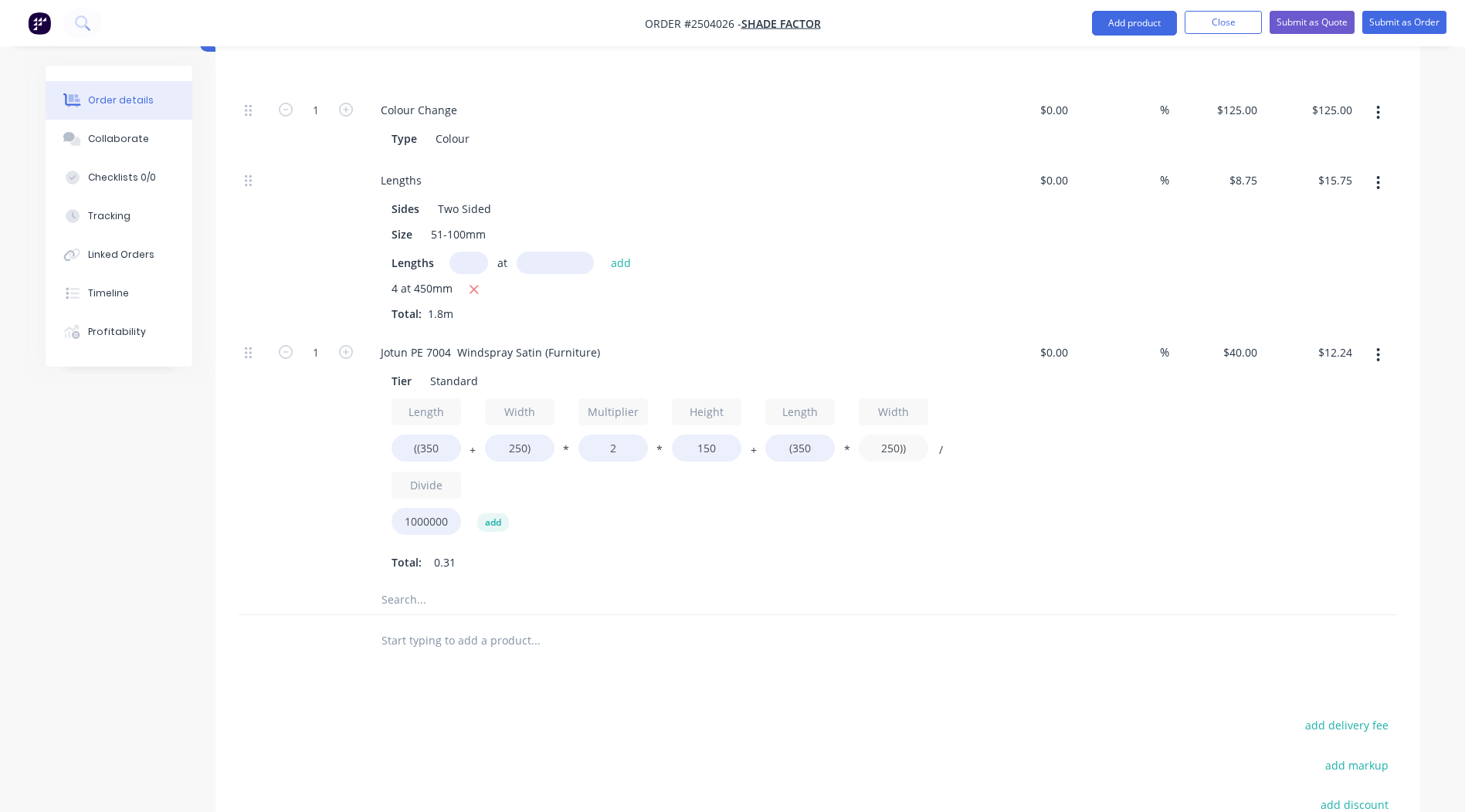
type input "250))"
type input "$10.70"
click at [1200, 489] on div "$40.00 $40.00" at bounding box center [1217, 458] width 95 height 253
click at [346, 345] on icon "button" at bounding box center [345, 352] width 14 height 14
type input "2"
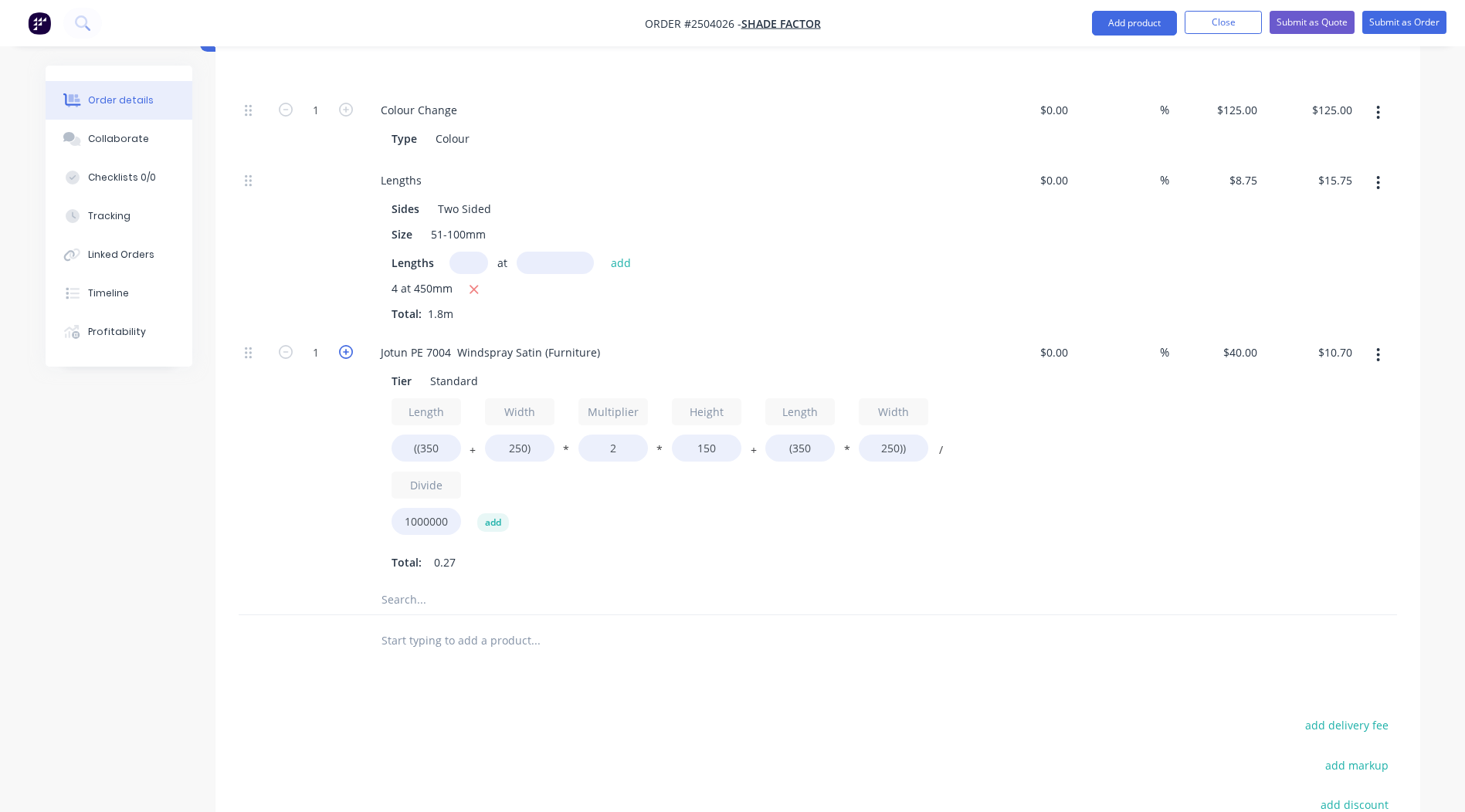
type input "$21.40"
drag, startPoint x: 599, startPoint y: 338, endPoint x: 0, endPoint y: 373, distance: 600.0
click at [0, 371] on html "Order #2504026 - Shade Factor Add product Close Submit as Quote Submit as Order…" at bounding box center [732, 281] width 1465 height 1556
click at [1366, 584] on div at bounding box center [818, 600] width 1158 height 32
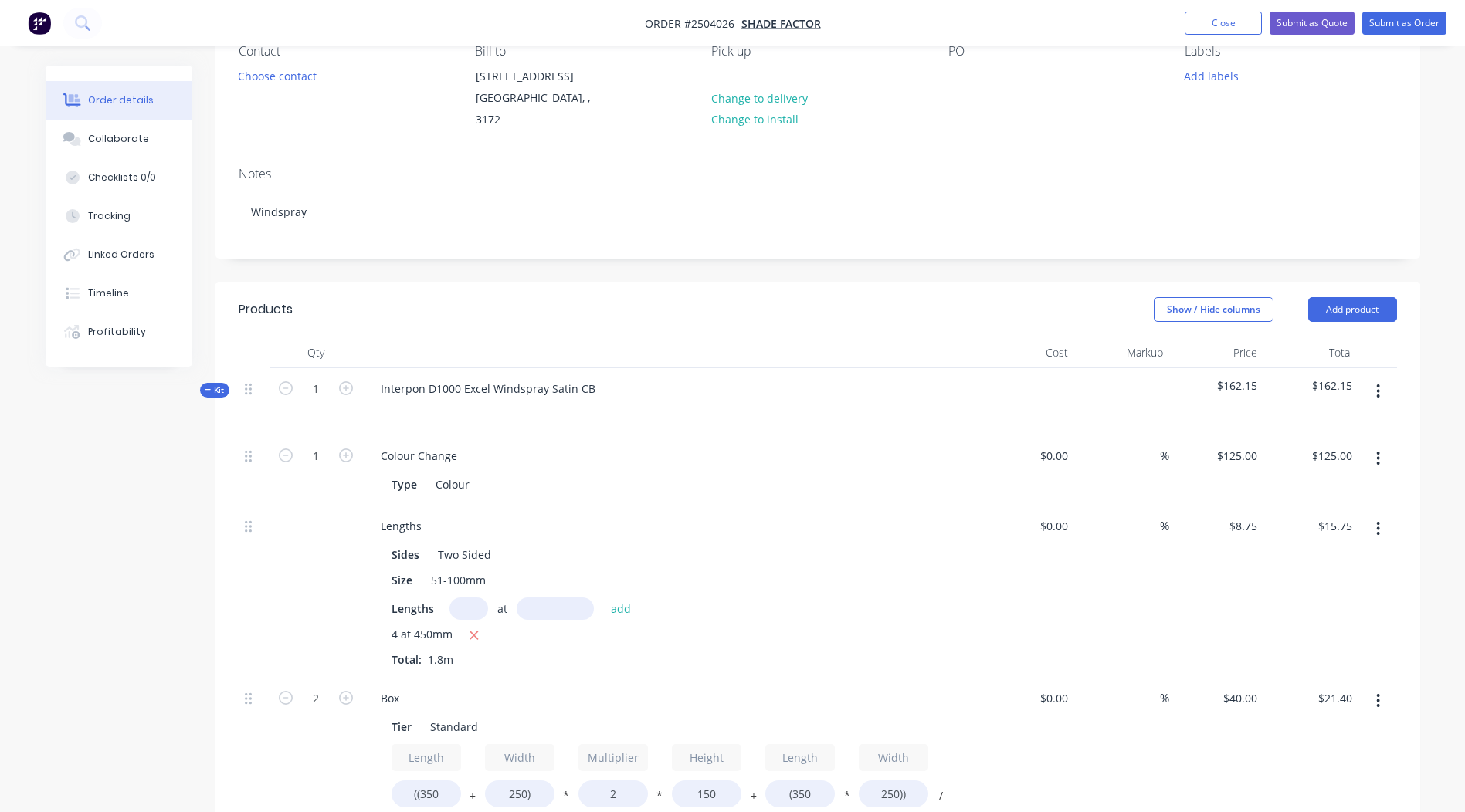
scroll to position [255, 0]
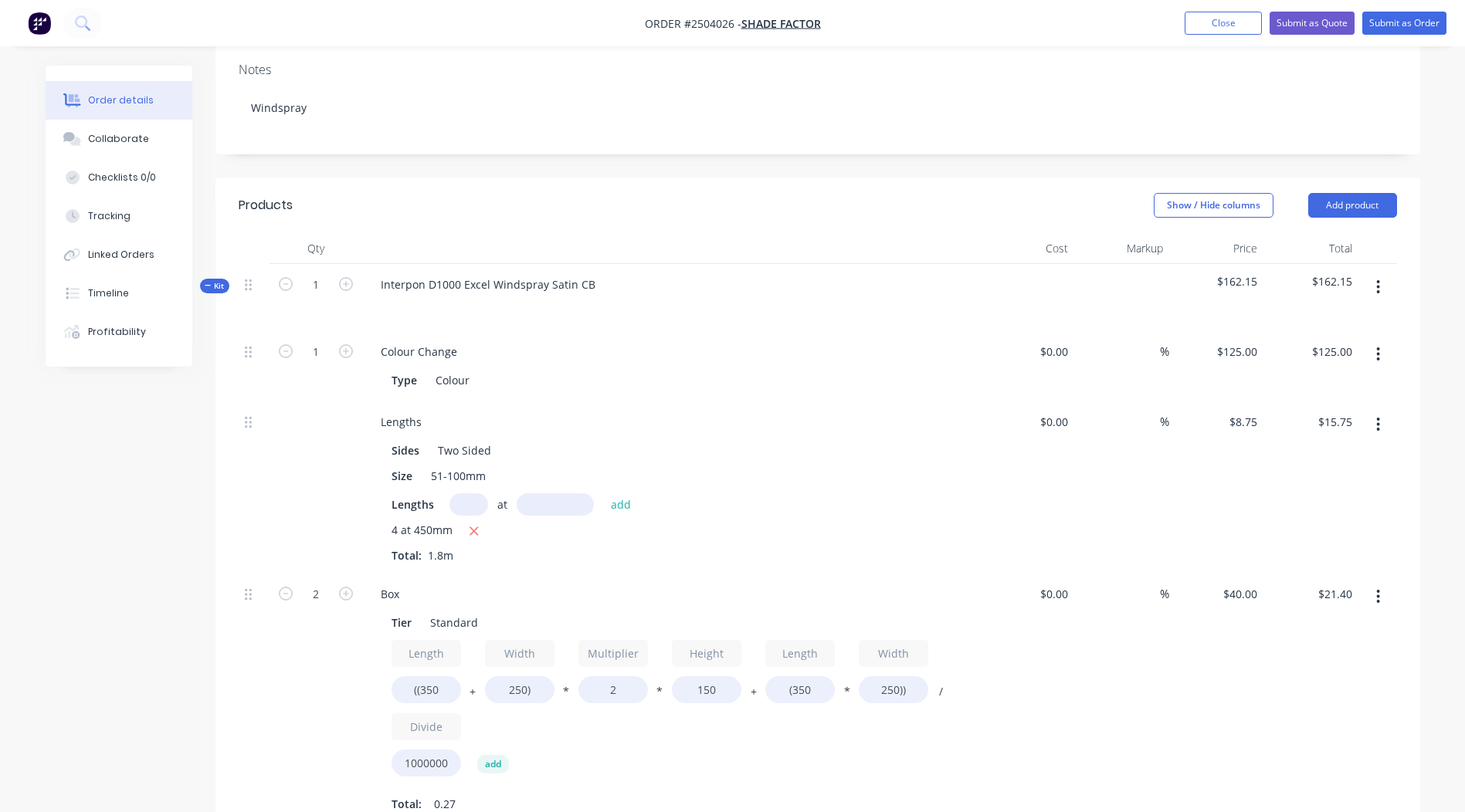
click at [1375, 273] on button "button" at bounding box center [1378, 287] width 36 height 27
click at [1340, 317] on div "Add product to kit" at bounding box center [1324, 328] width 119 height 23
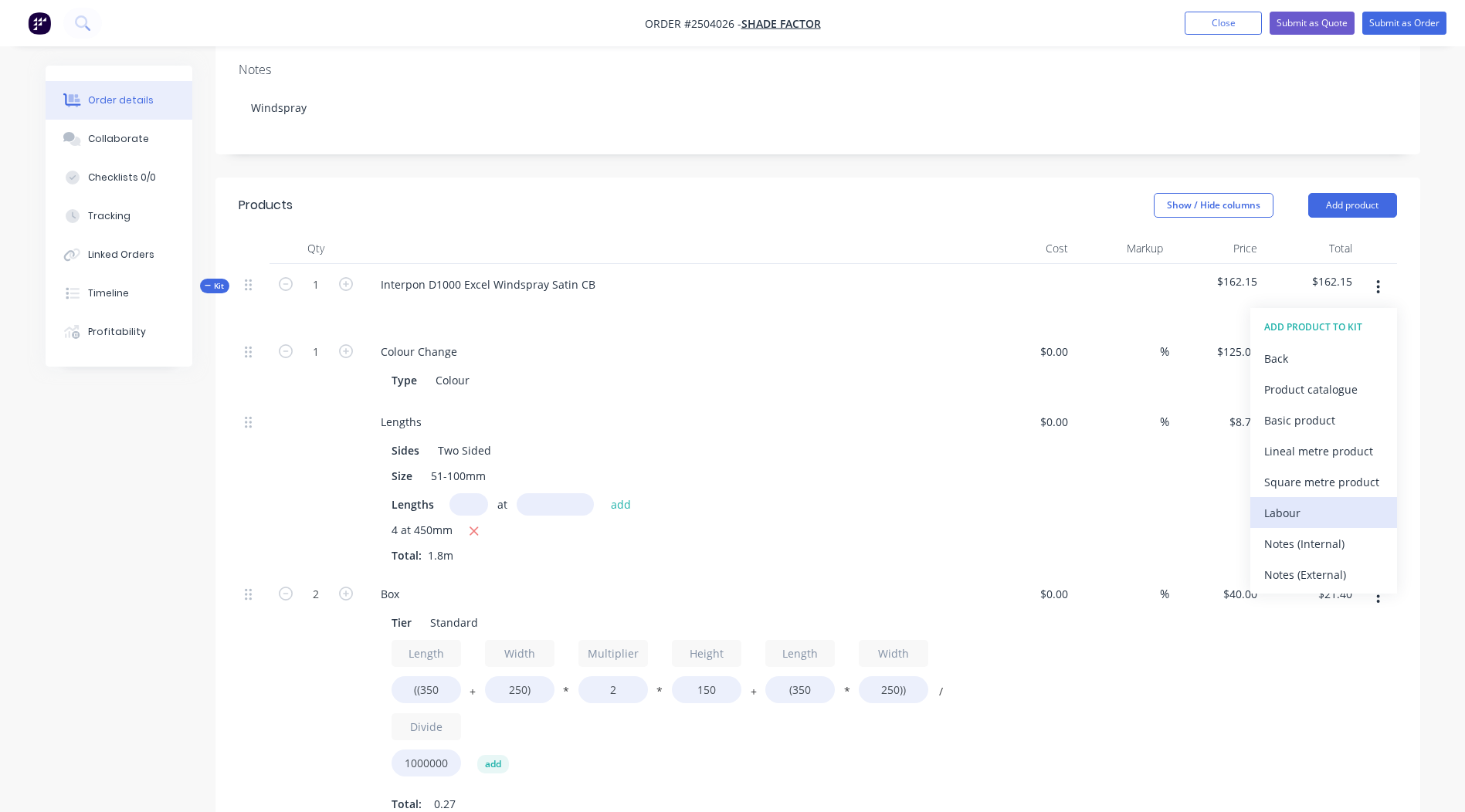
click at [1306, 502] on div "Labour" at bounding box center [1324, 513] width 119 height 23
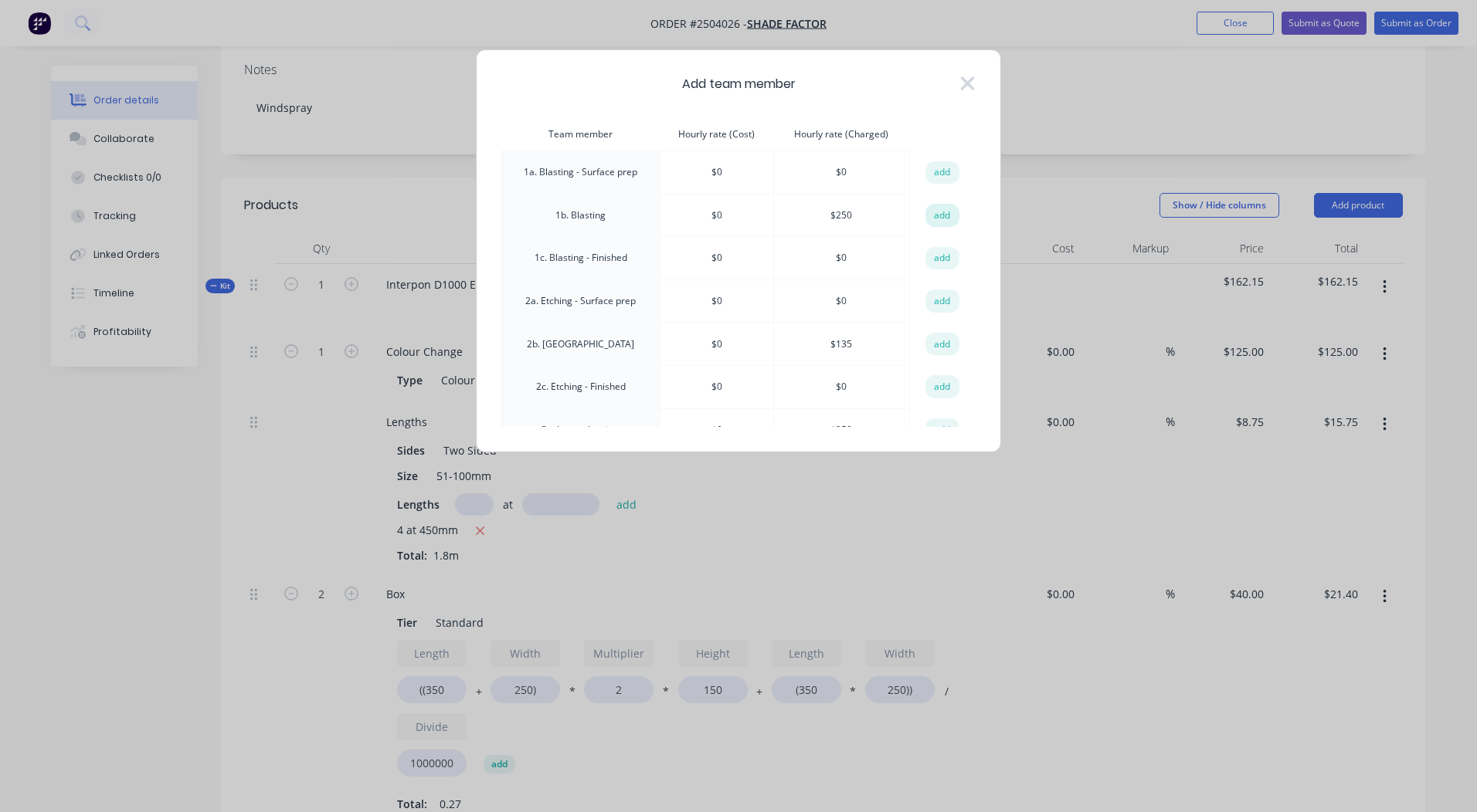
click at [925, 218] on button "add" at bounding box center [942, 215] width 34 height 24
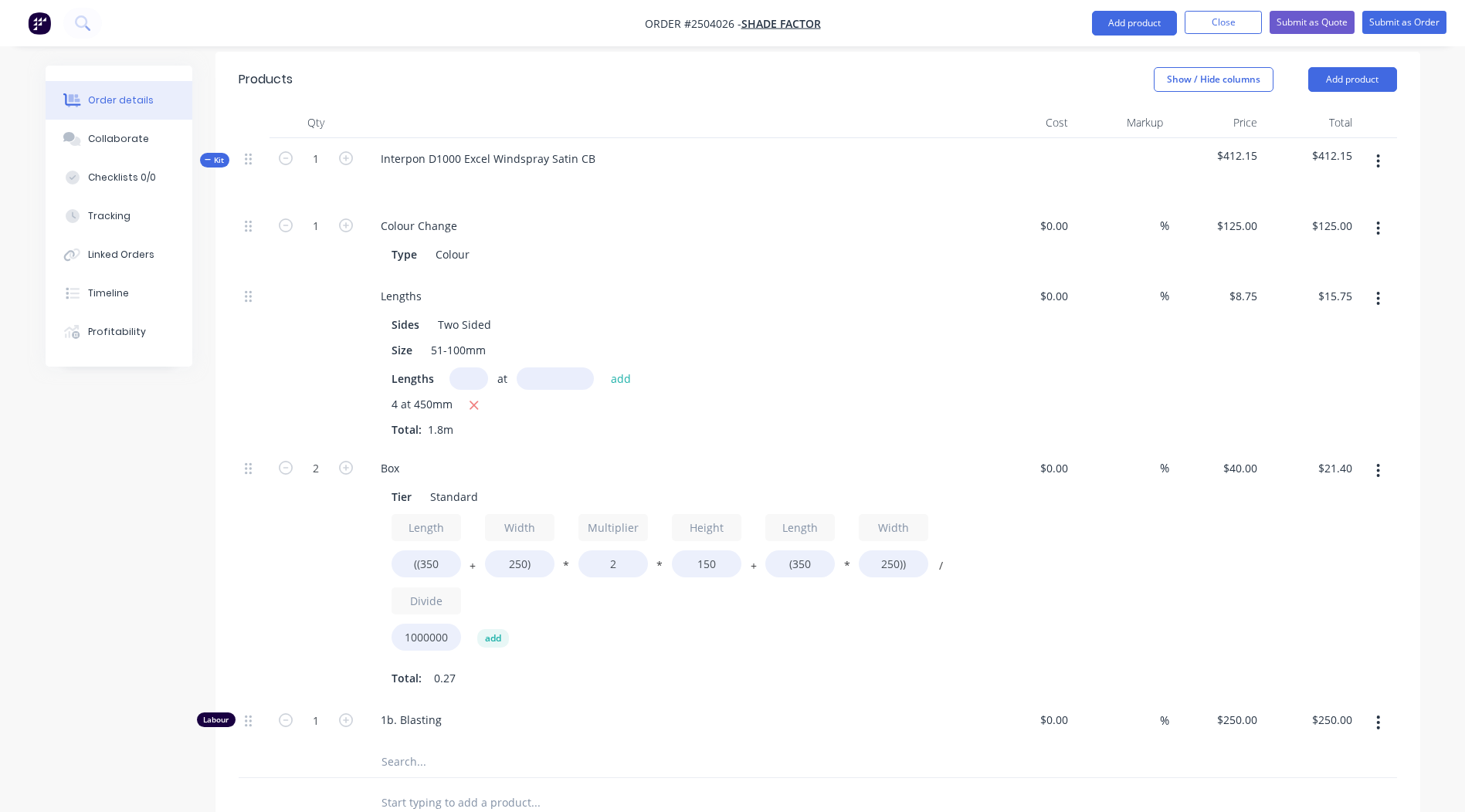
scroll to position [487, 0]
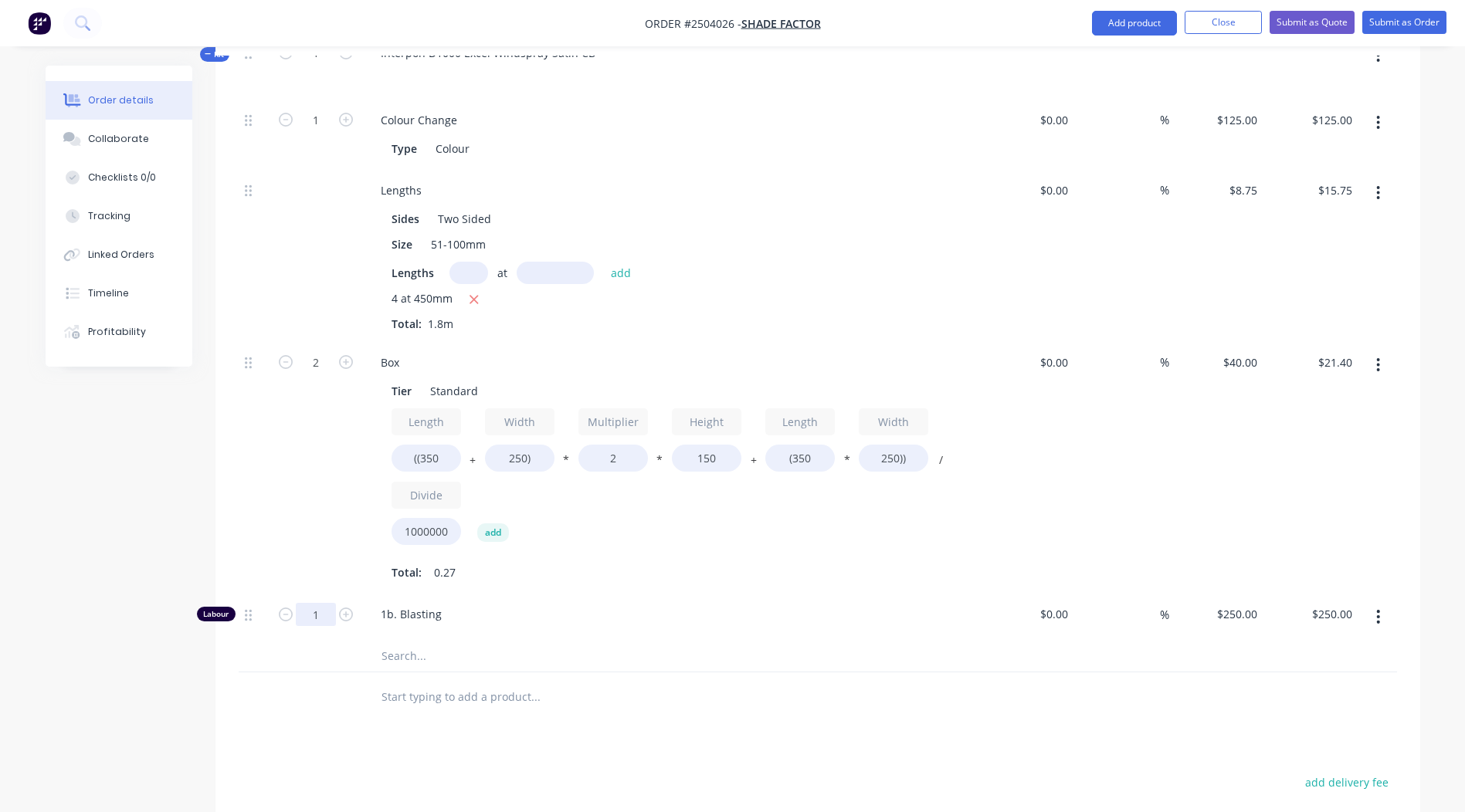
click at [323, 604] on input "1" at bounding box center [316, 615] width 41 height 24
type input "0.1667"
type input "$41.68"
drag, startPoint x: 437, startPoint y: 645, endPoint x: 450, endPoint y: 649, distance: 13.6
click at [435, 647] on div "1 Colour Change Type Colour $0.00 $0.00 % $125.00 $125.00 $125.00 $125.00 Lengt…" at bounding box center [818, 387] width 1158 height 573
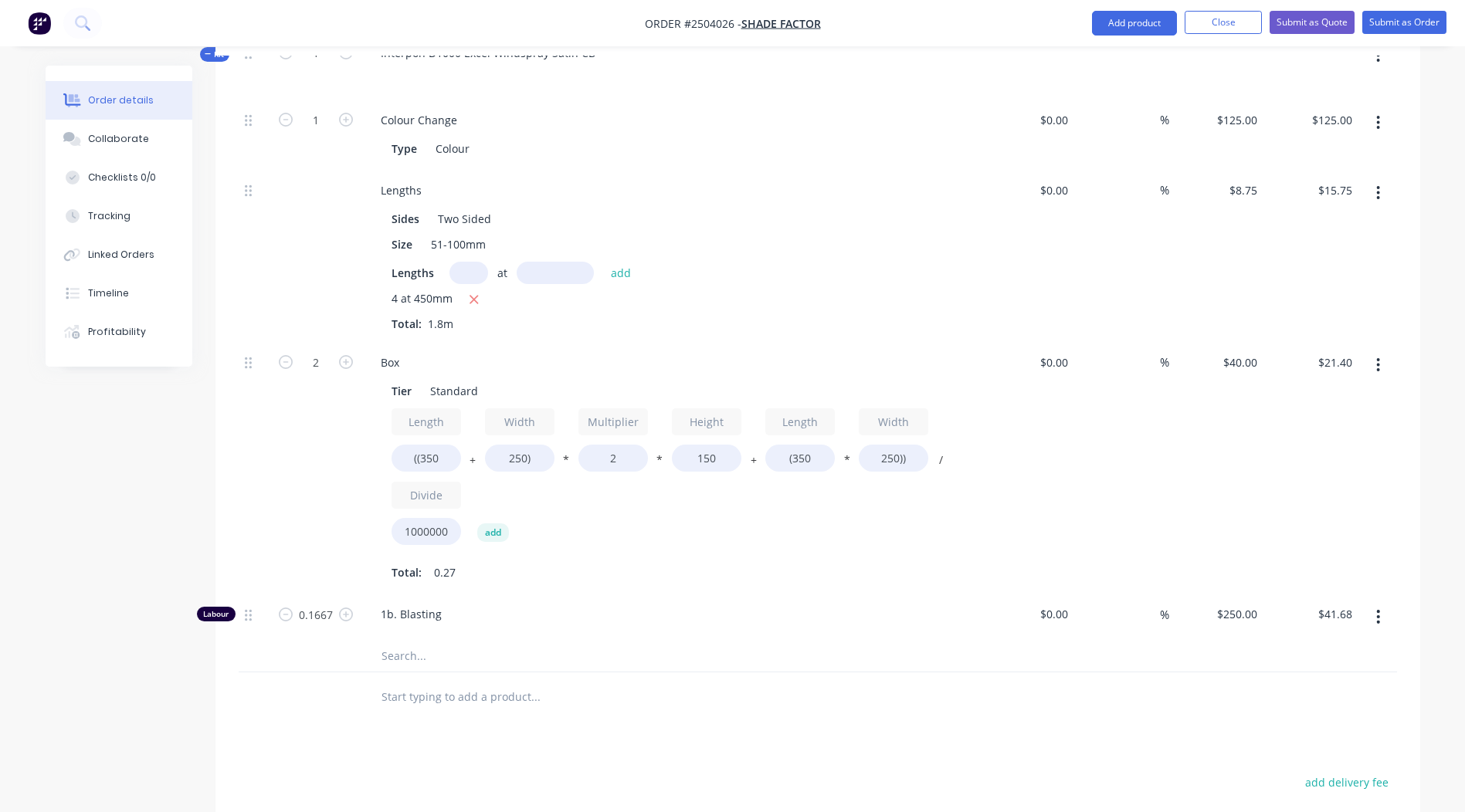
click at [823, 710] on div "Products Show / Hide columns Add product Qty Cost Markup Price Total Kit 1 Inte…" at bounding box center [817, 520] width 1205 height 1148
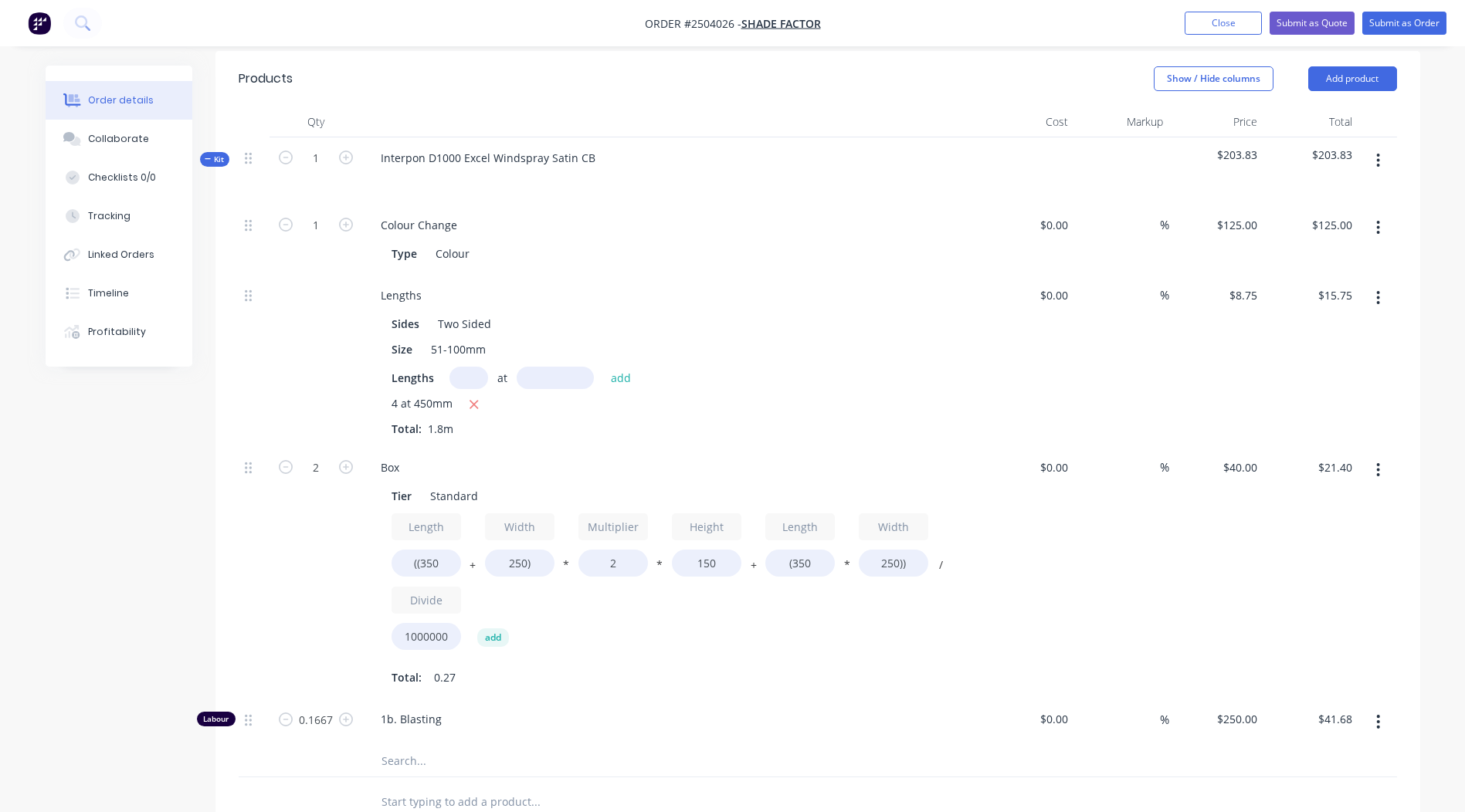
scroll to position [0, 0]
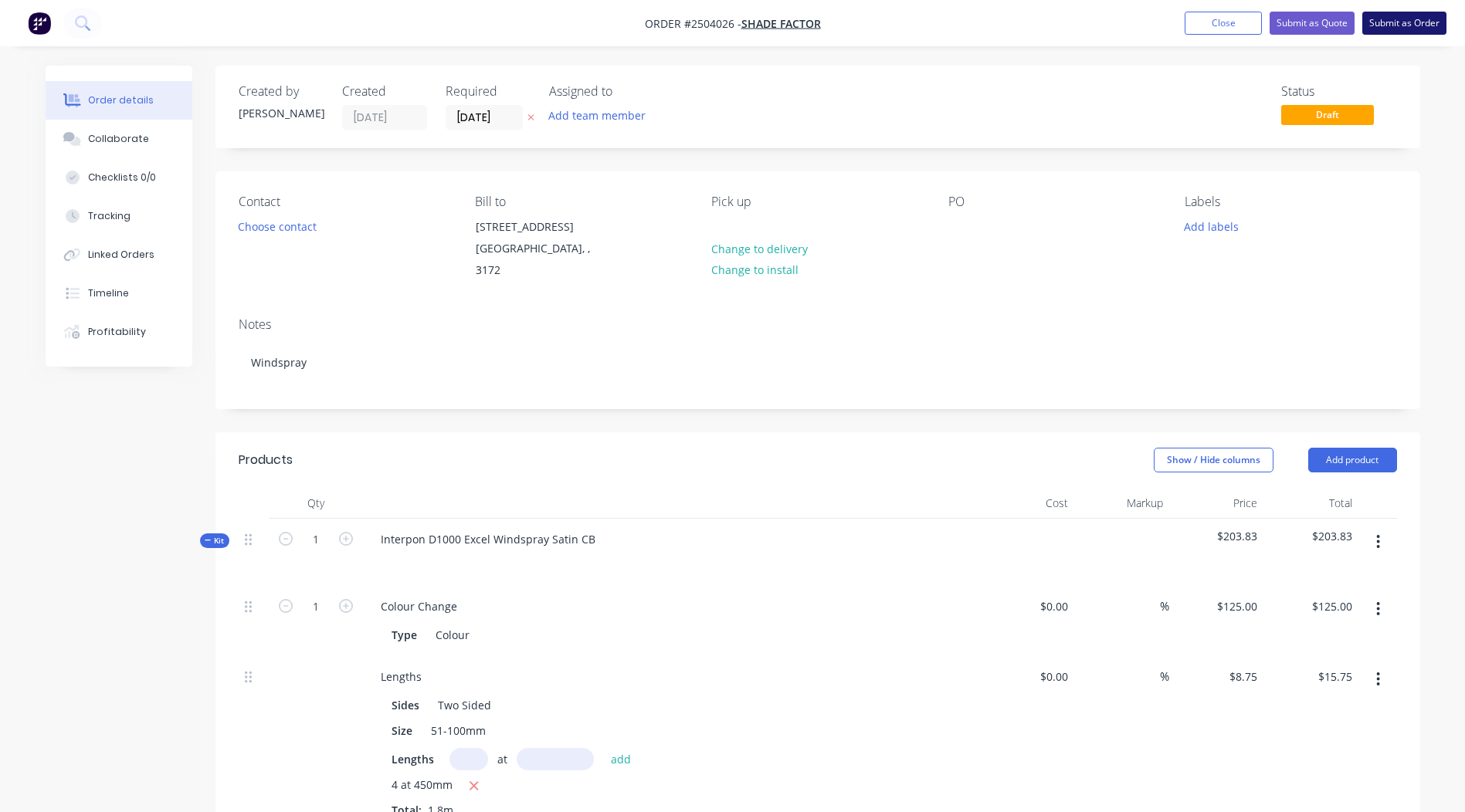
click at [1419, 24] on button "Submit as Order" at bounding box center [1405, 23] width 84 height 24
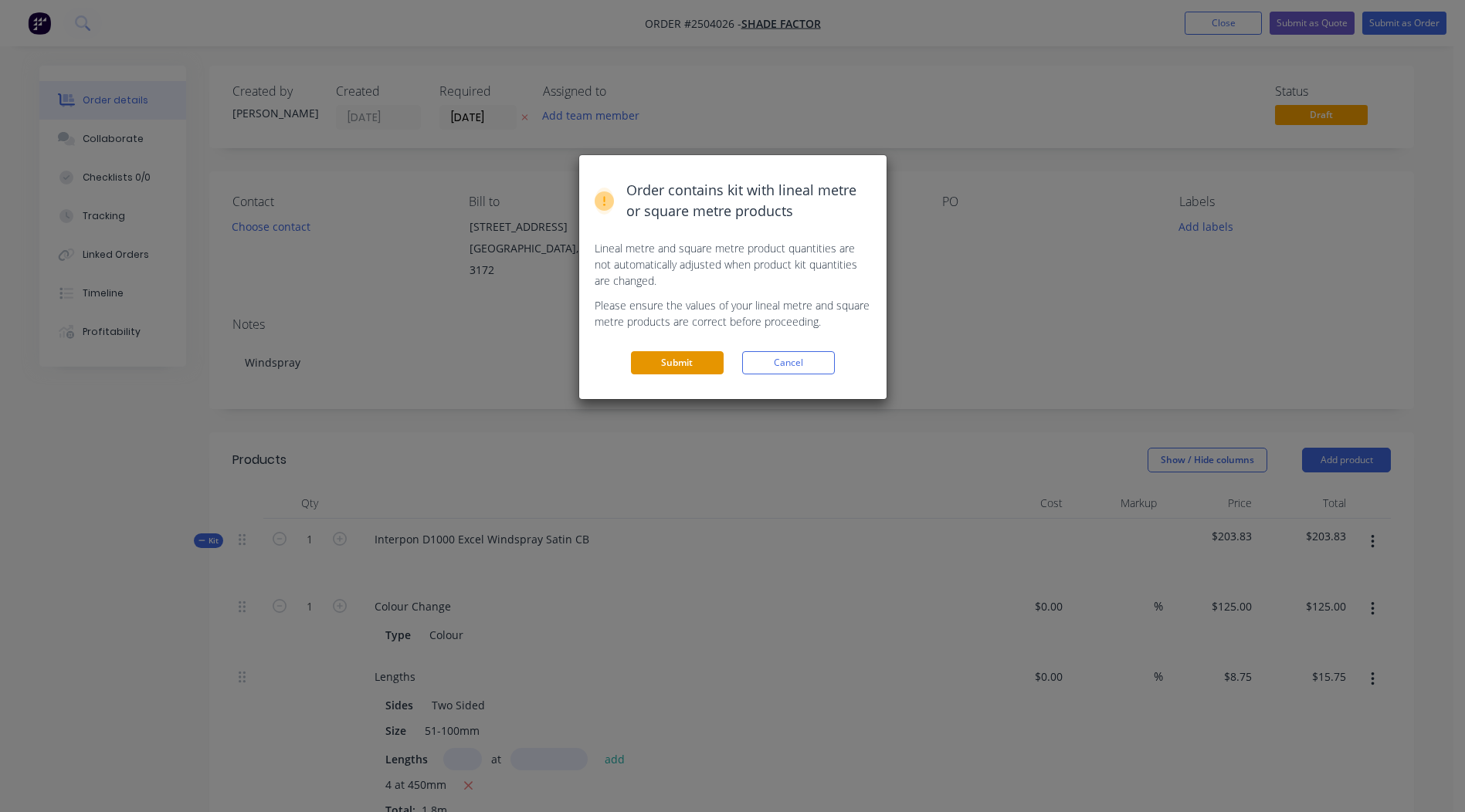
click at [691, 356] on button "Submit" at bounding box center [677, 363] width 92 height 24
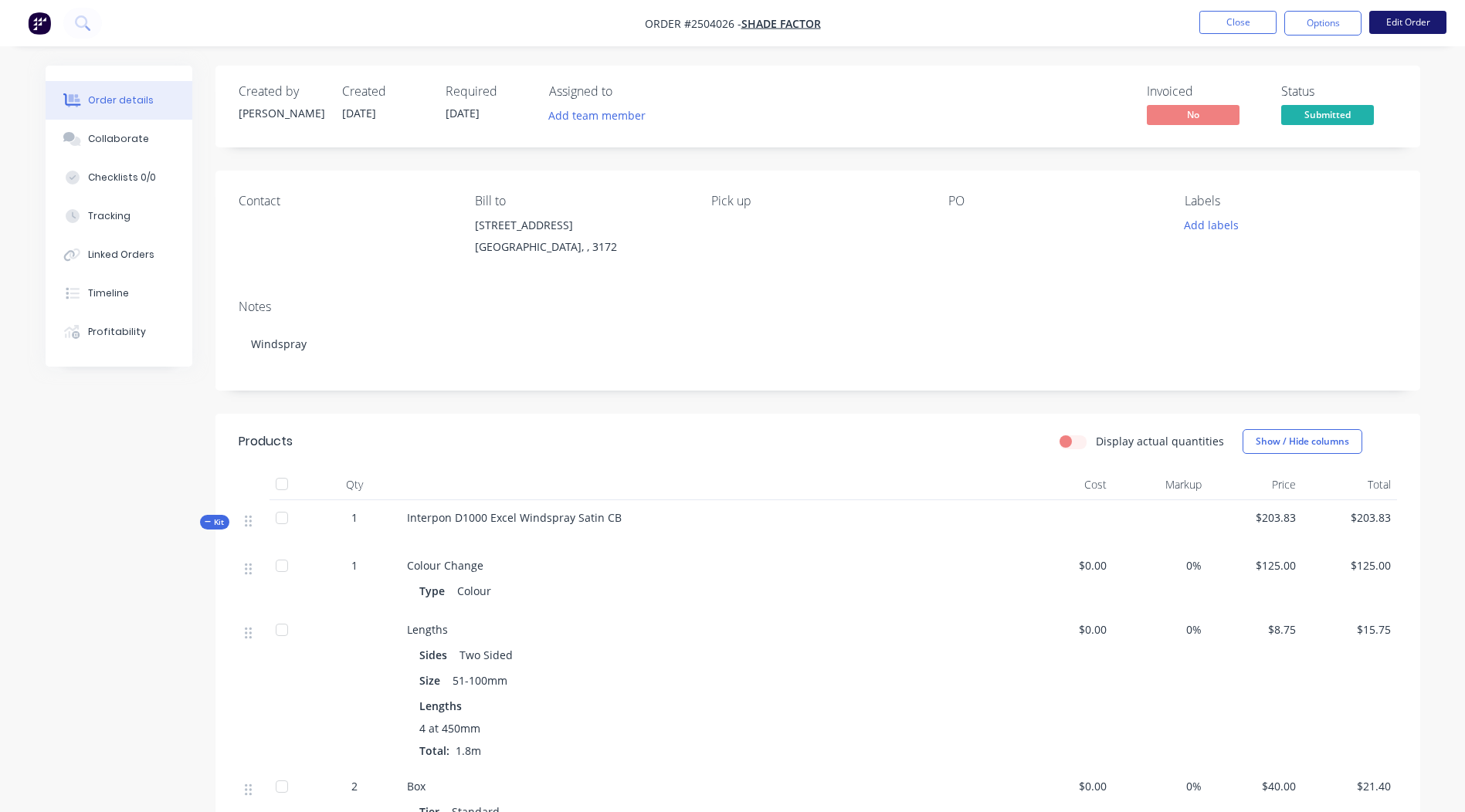
click at [1403, 10] on button "Edit Order" at bounding box center [1408, 22] width 77 height 24
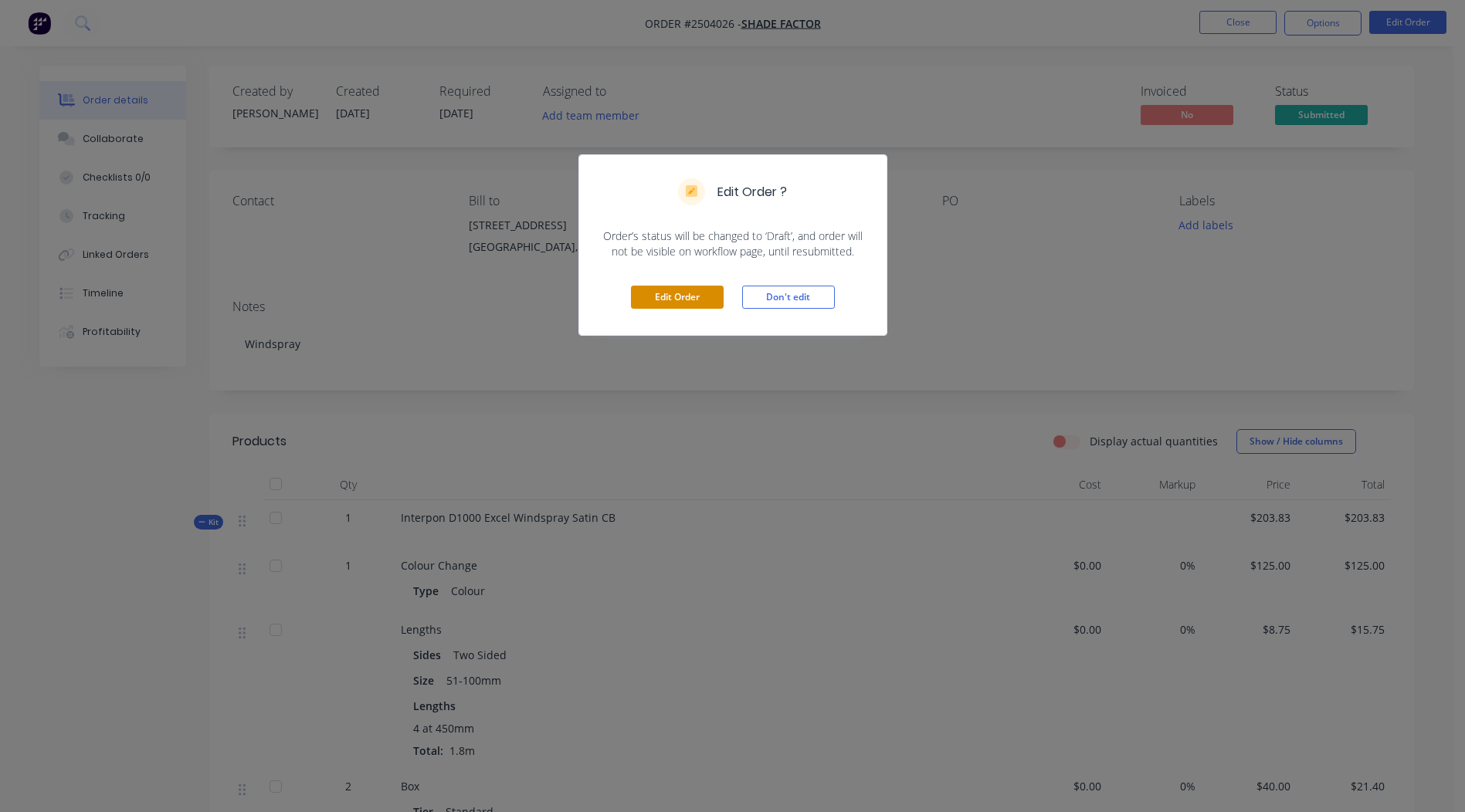
click at [664, 302] on button "Edit Order" at bounding box center [677, 297] width 92 height 24
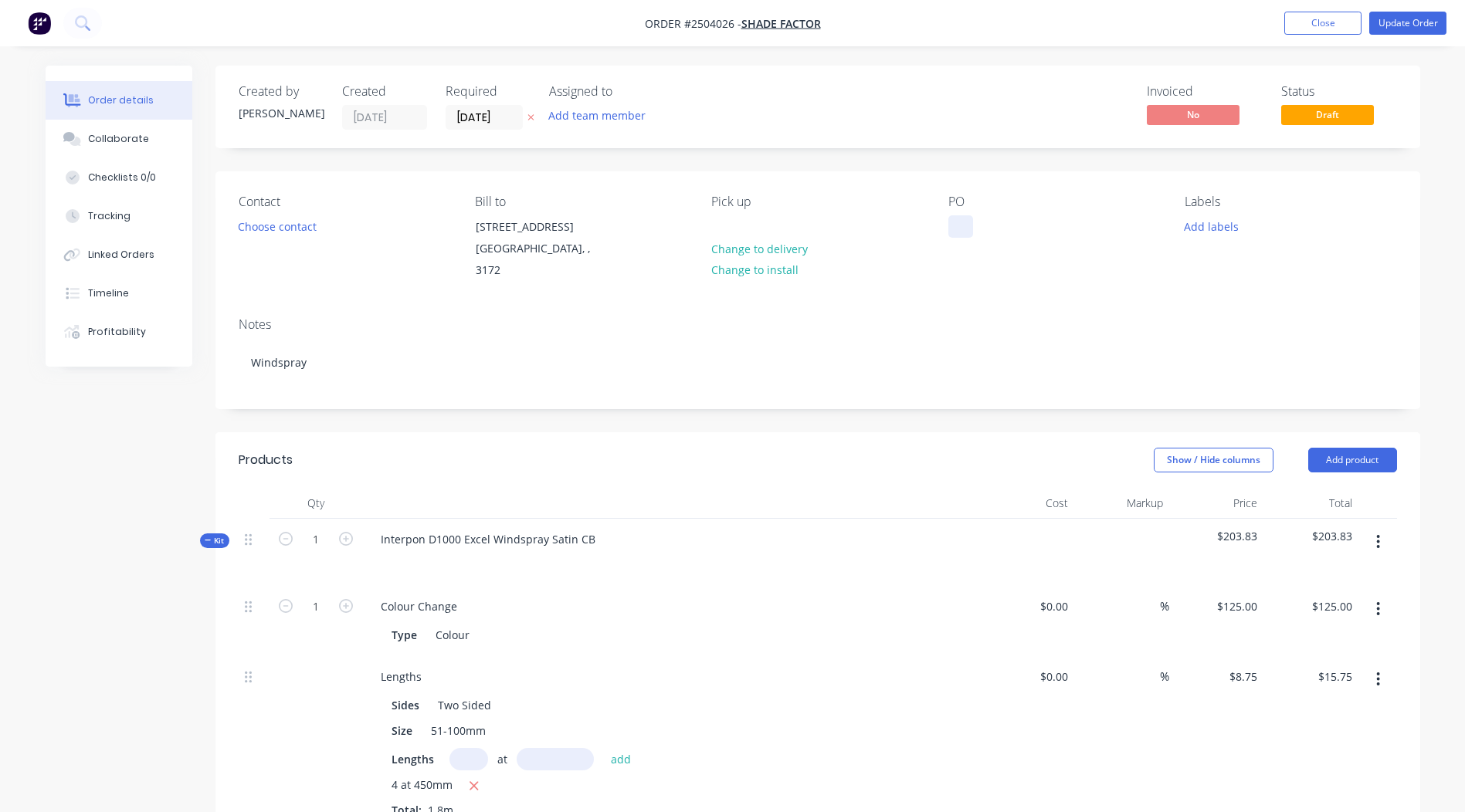
click at [967, 228] on div at bounding box center [961, 226] width 25 height 23
click at [1005, 153] on div "Created by [PERSON_NAME] Created [DATE] Required [DATE] Assigned to Add team me…" at bounding box center [817, 823] width 1205 height 1515
click at [1397, 8] on nav "Order #2504026 - Shade Factor Add product Close Update Order" at bounding box center [732, 23] width 1465 height 46
click at [1397, 10] on nav "Order #2504026 - Shade Factor Add product Close Update Order" at bounding box center [732, 23] width 1465 height 46
click at [1397, 17] on button "Update Order" at bounding box center [1408, 23] width 77 height 24
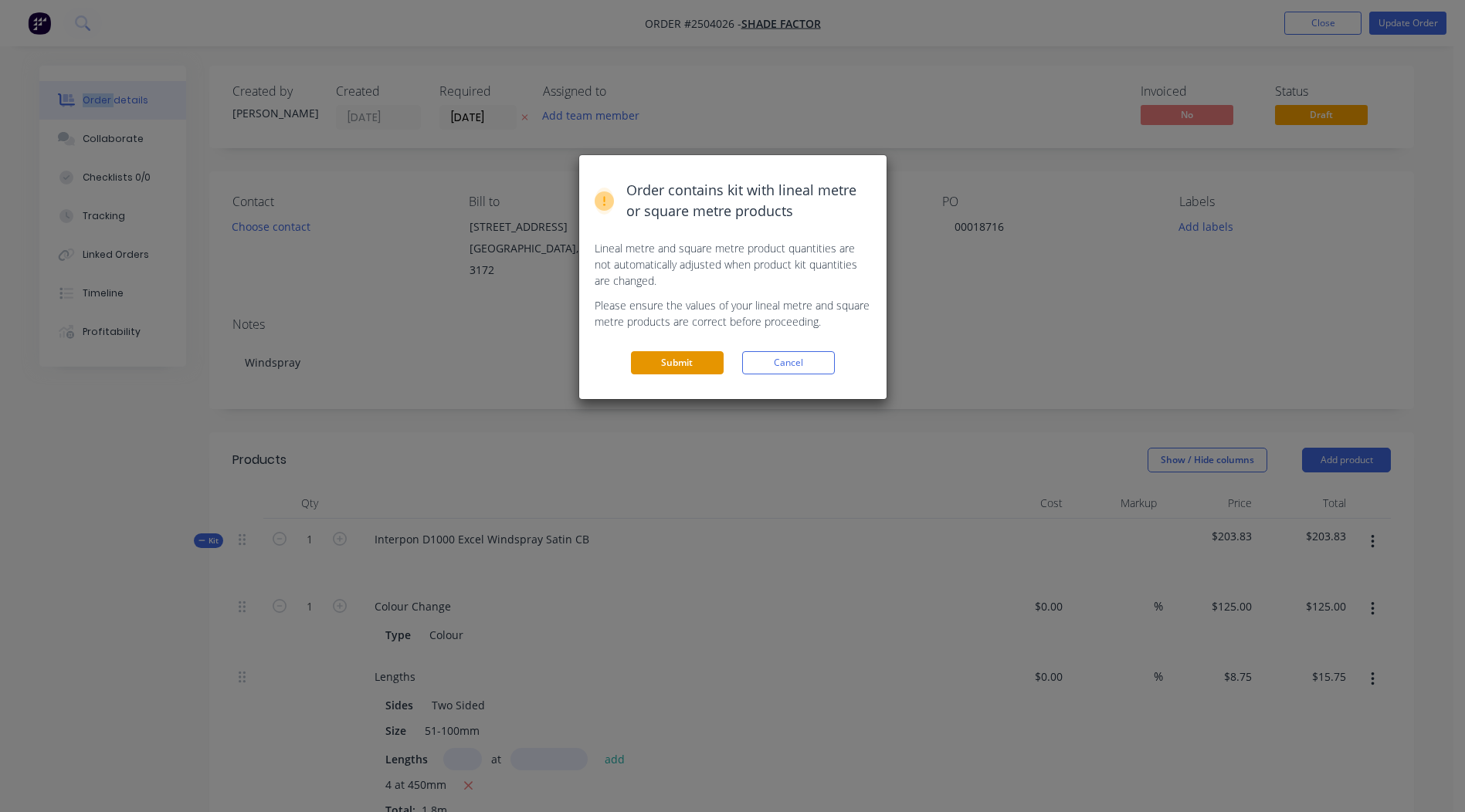
click at [685, 361] on button "Submit" at bounding box center [677, 363] width 92 height 24
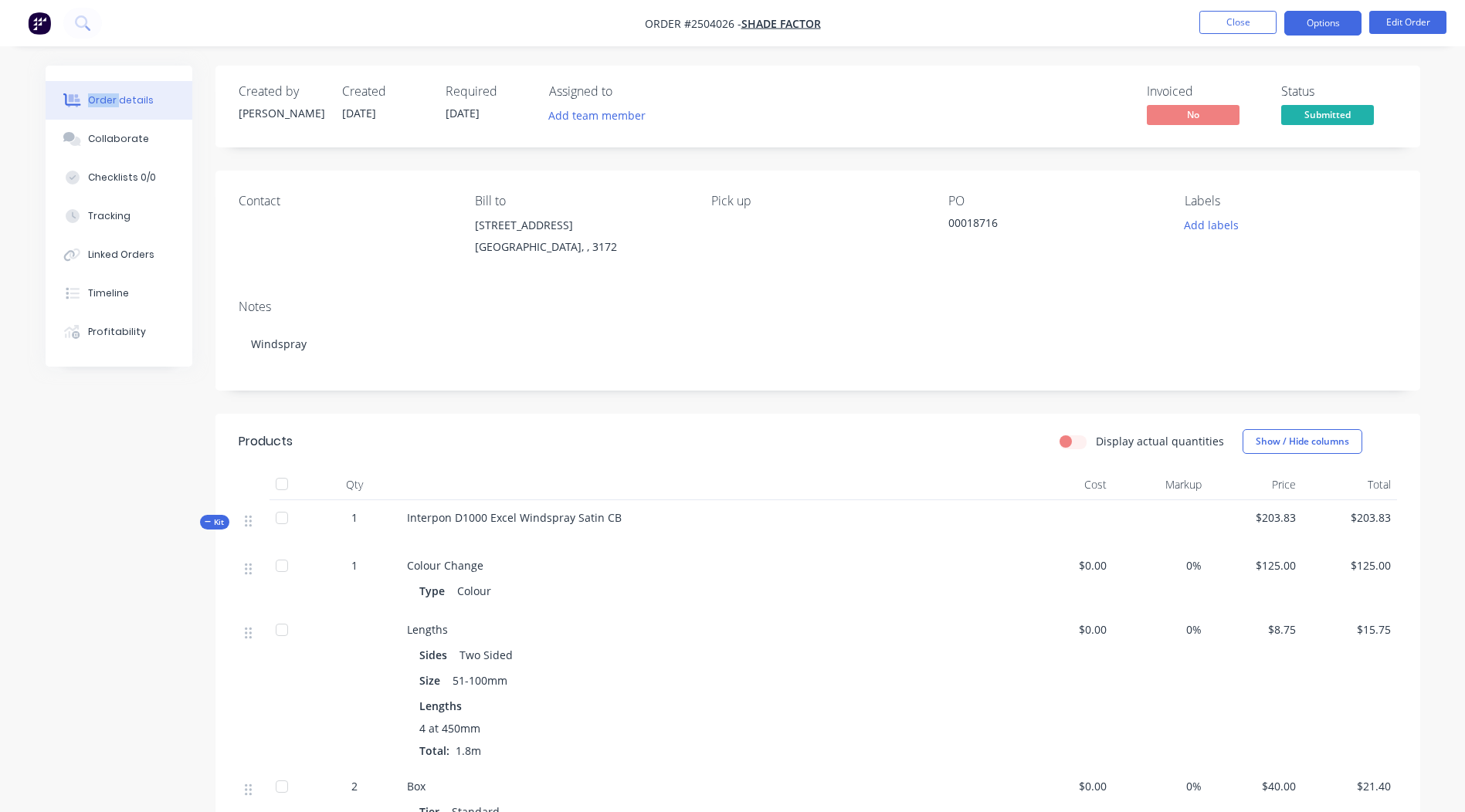
click at [1333, 27] on button "Options" at bounding box center [1323, 23] width 77 height 25
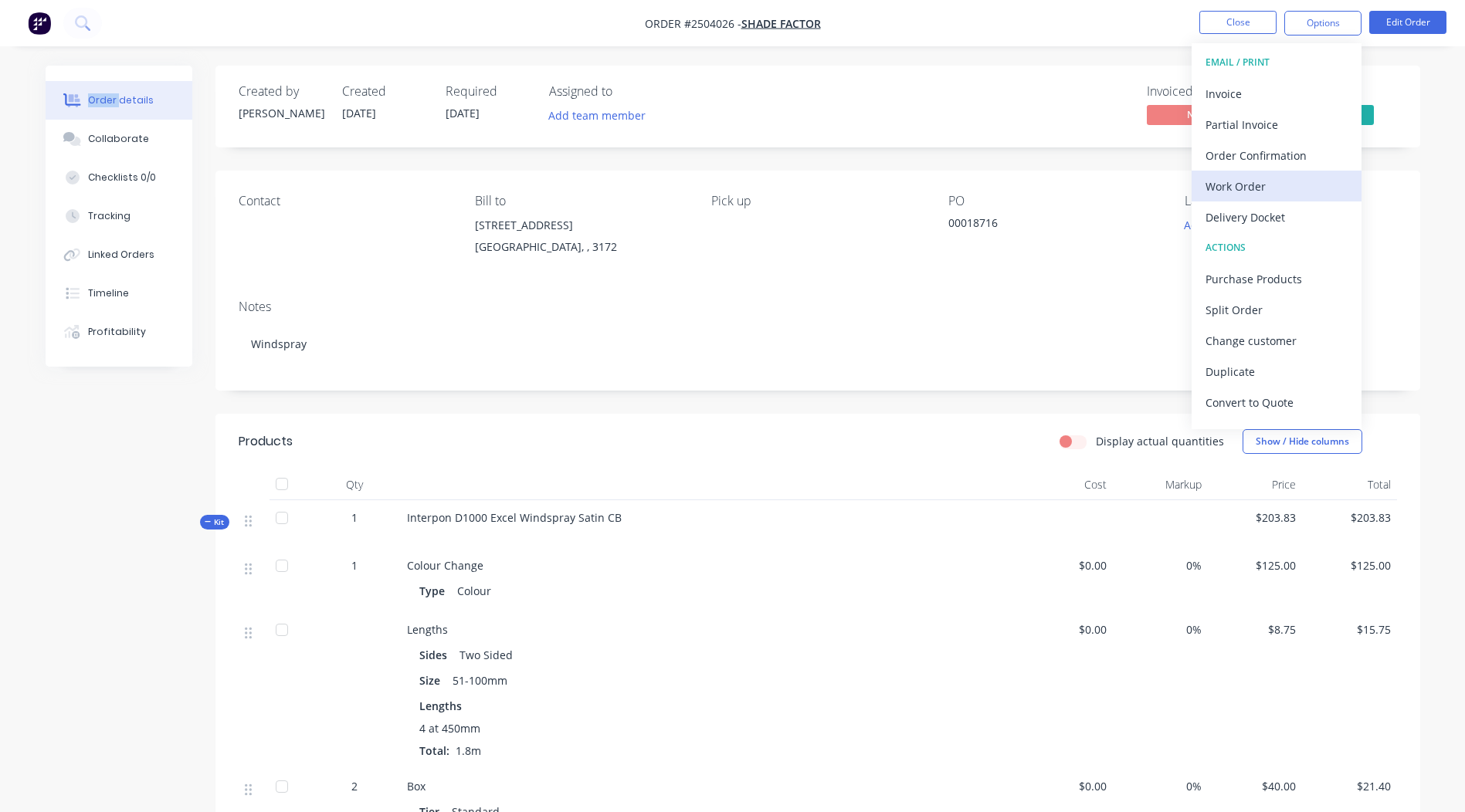
click at [1266, 193] on div "Work Order" at bounding box center [1276, 187] width 142 height 23
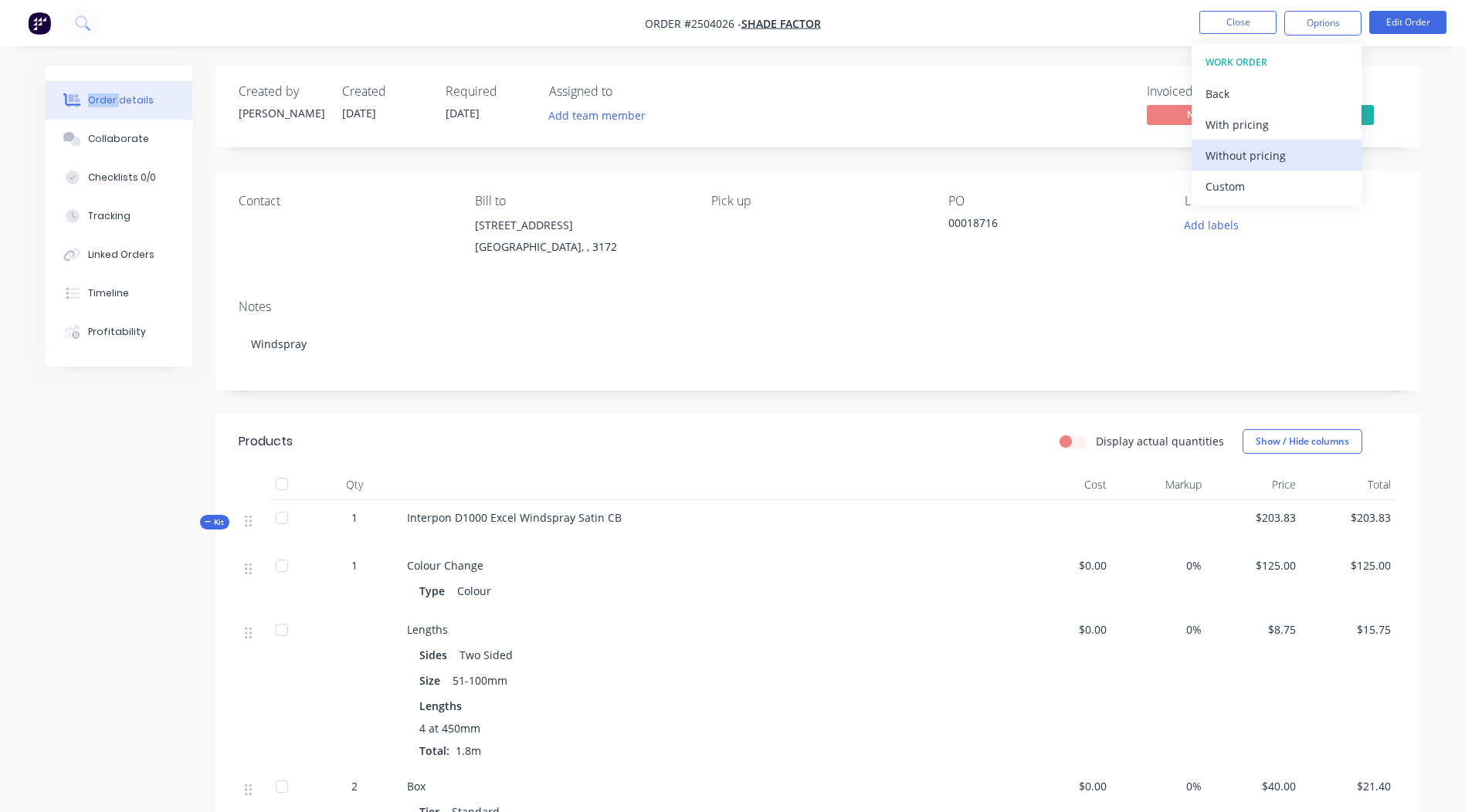
click at [1292, 163] on div "Without pricing" at bounding box center [1276, 156] width 142 height 23
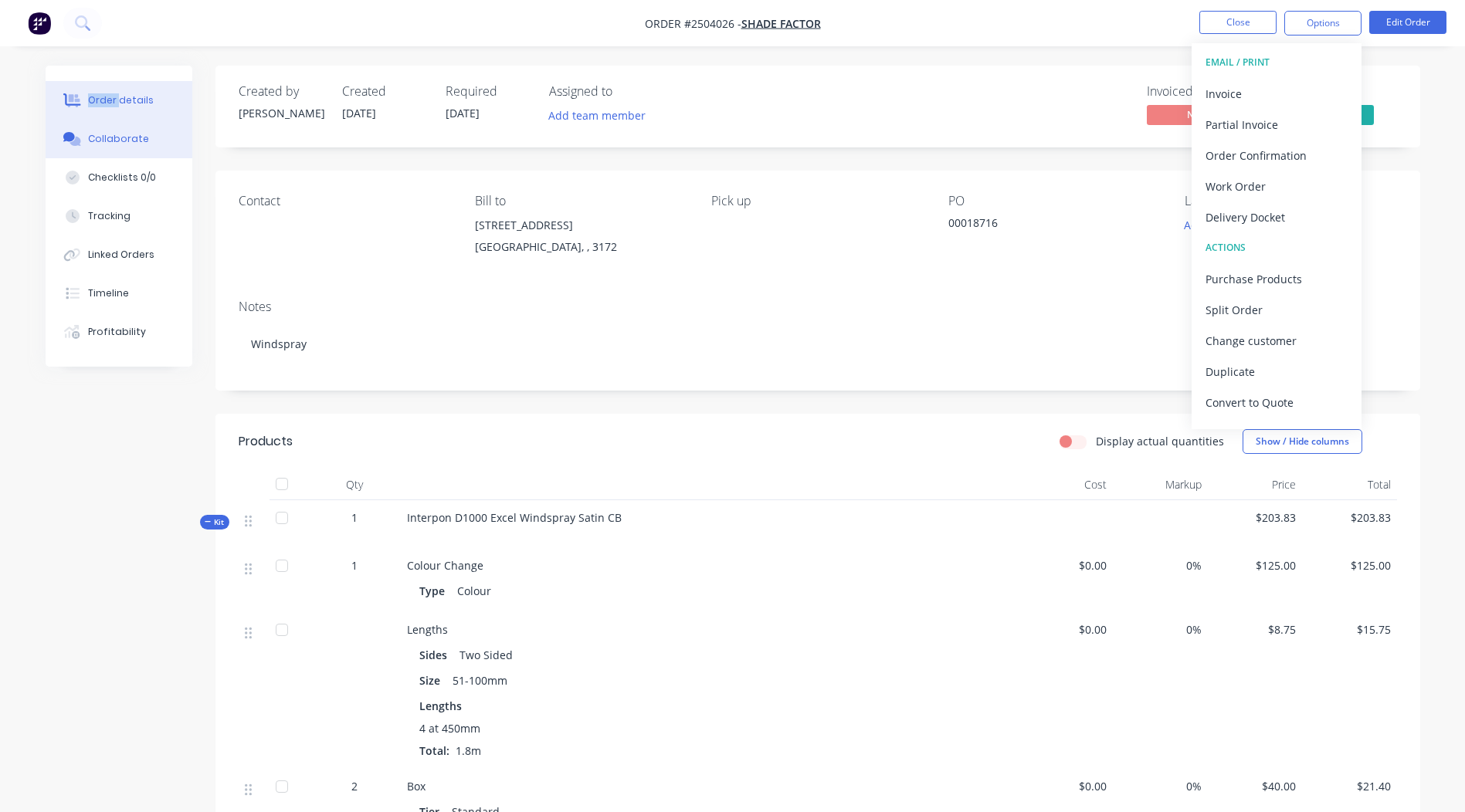
click at [87, 137] on button "Collaborate" at bounding box center [119, 139] width 147 height 39
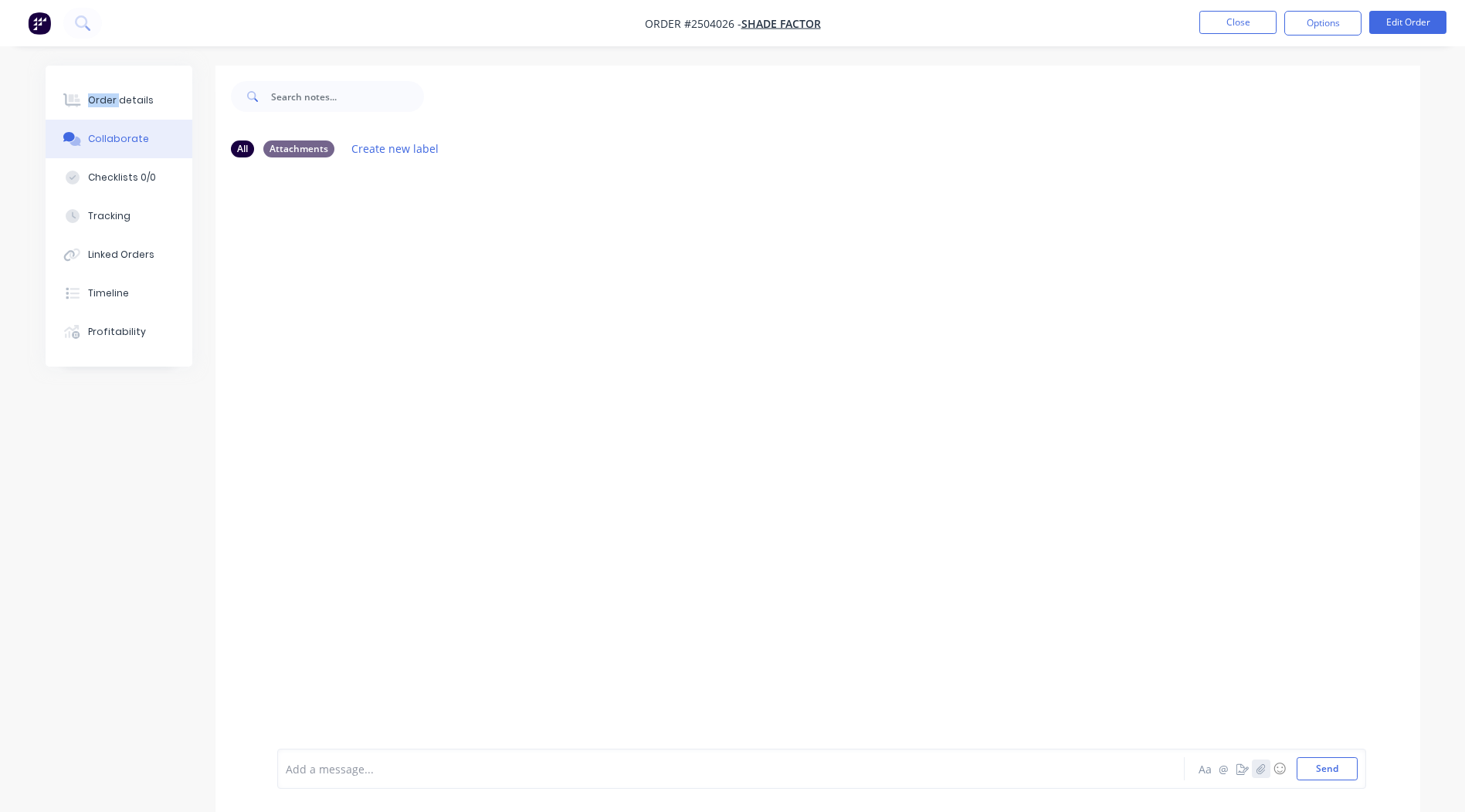
click at [1258, 773] on icon "button" at bounding box center [1260, 769] width 8 height 10
click at [1314, 763] on button "Send" at bounding box center [1327, 769] width 61 height 24
click at [1231, 24] on button "Close" at bounding box center [1239, 22] width 77 height 24
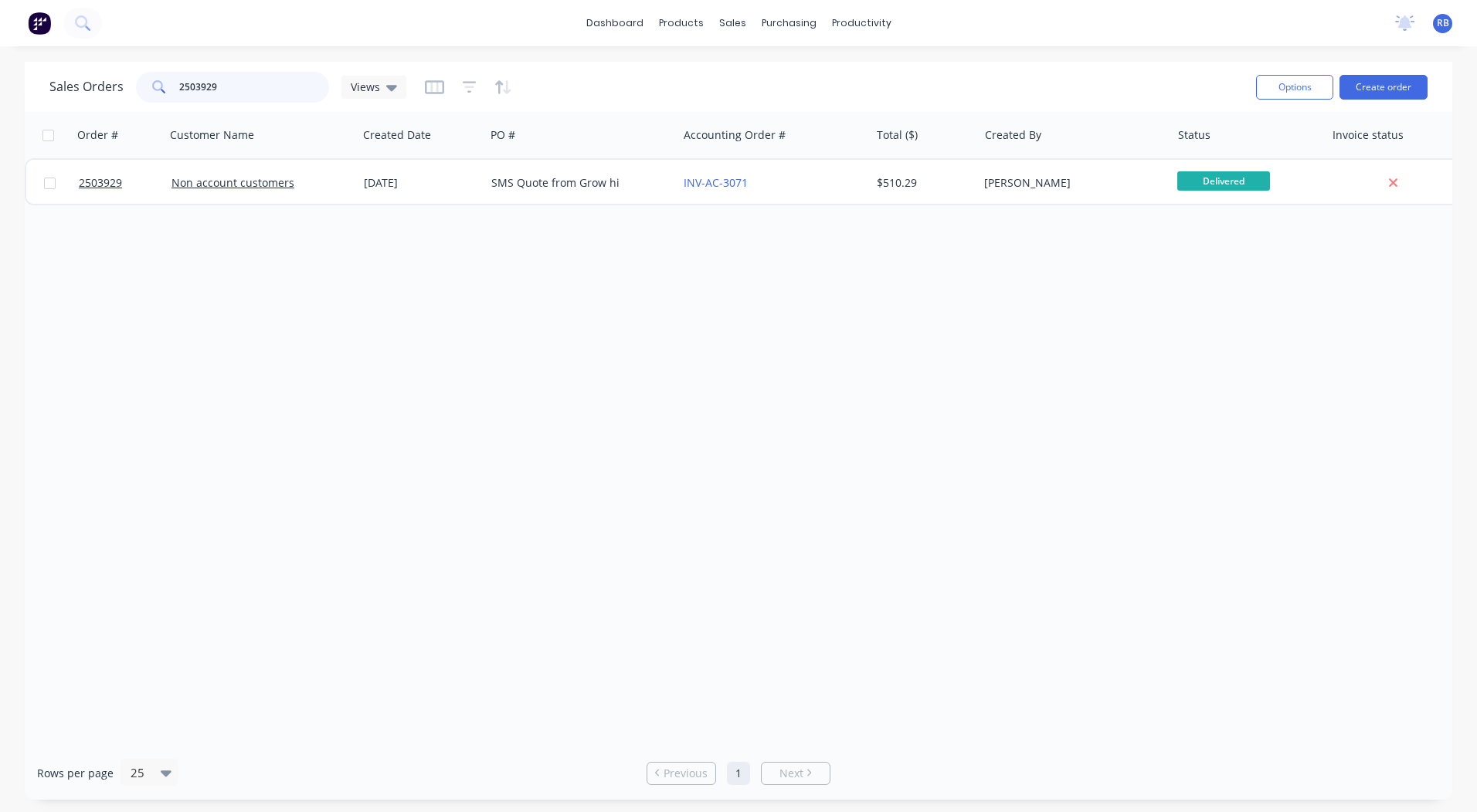
drag, startPoint x: 275, startPoint y: 92, endPoint x: 0, endPoint y: 97, distance: 275.0
click at [0, 105] on html "dashboard products sales purchasing productivity dashboard products Product Cat…" at bounding box center [738, 406] width 1477 height 812
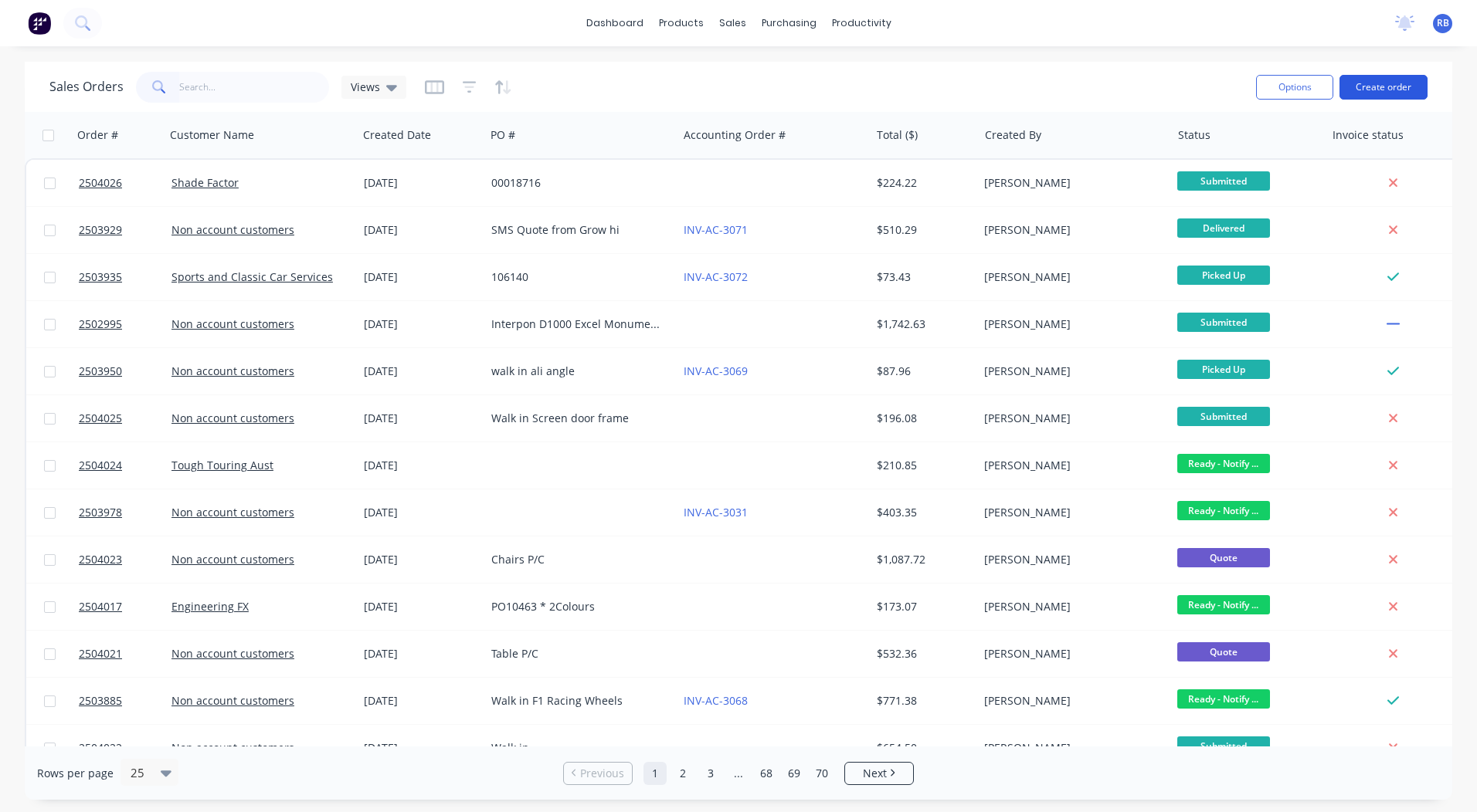
click at [1389, 87] on button "Create order" at bounding box center [1383, 87] width 88 height 25
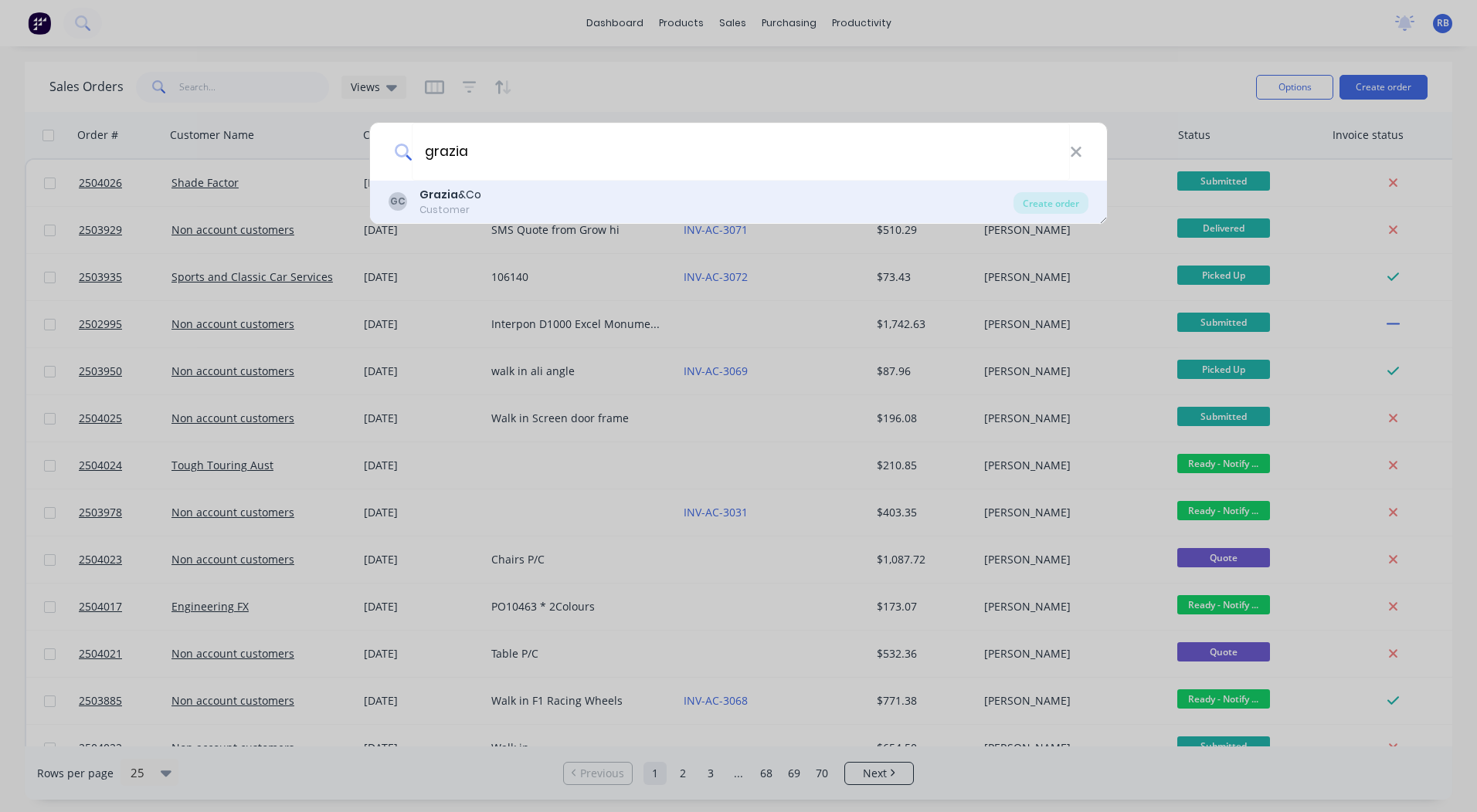
type input "grazia"
click at [554, 203] on div "GC Grazia &Co Customer" at bounding box center [701, 202] width 624 height 30
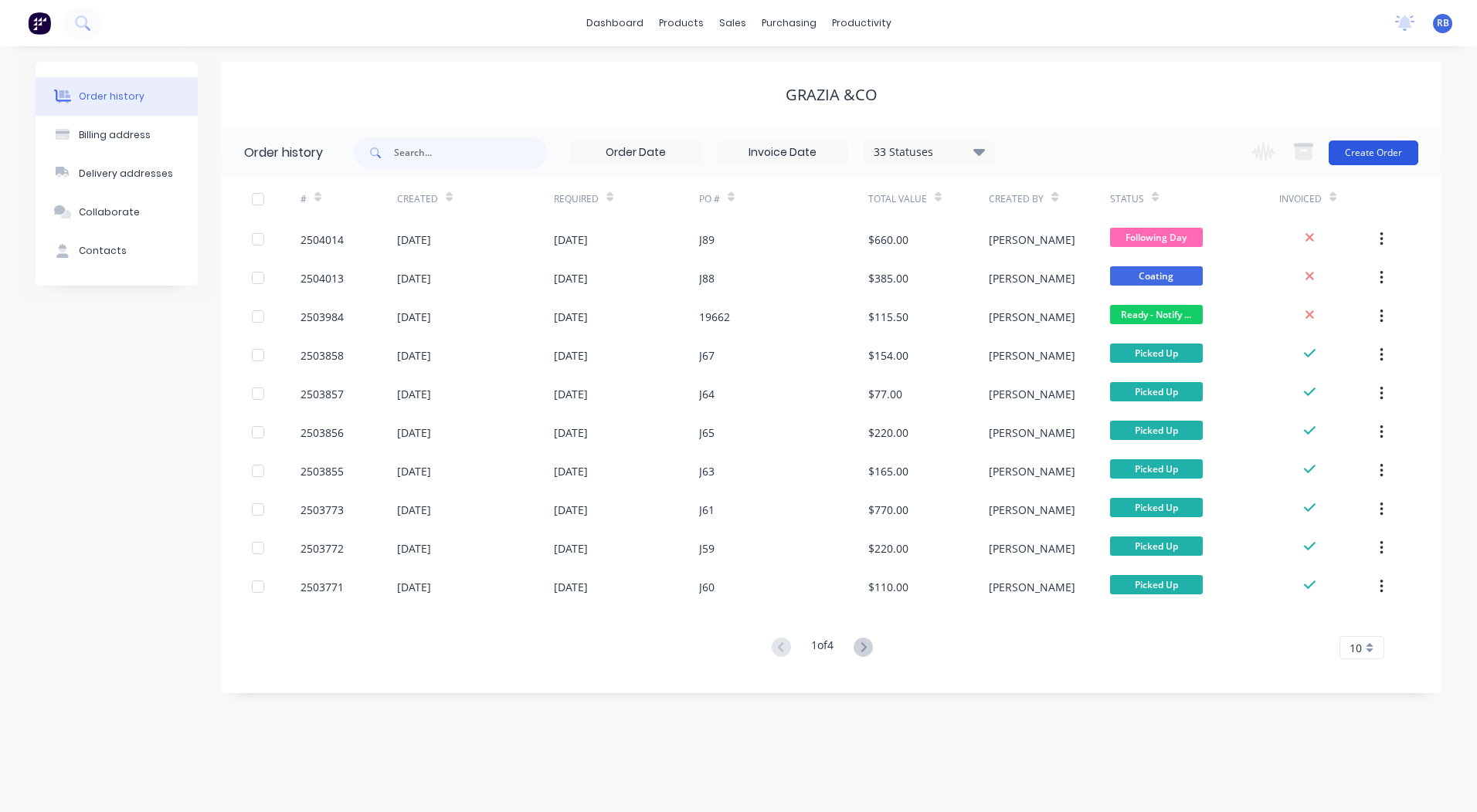
click at [1377, 147] on button "Create Order" at bounding box center [1372, 153] width 90 height 25
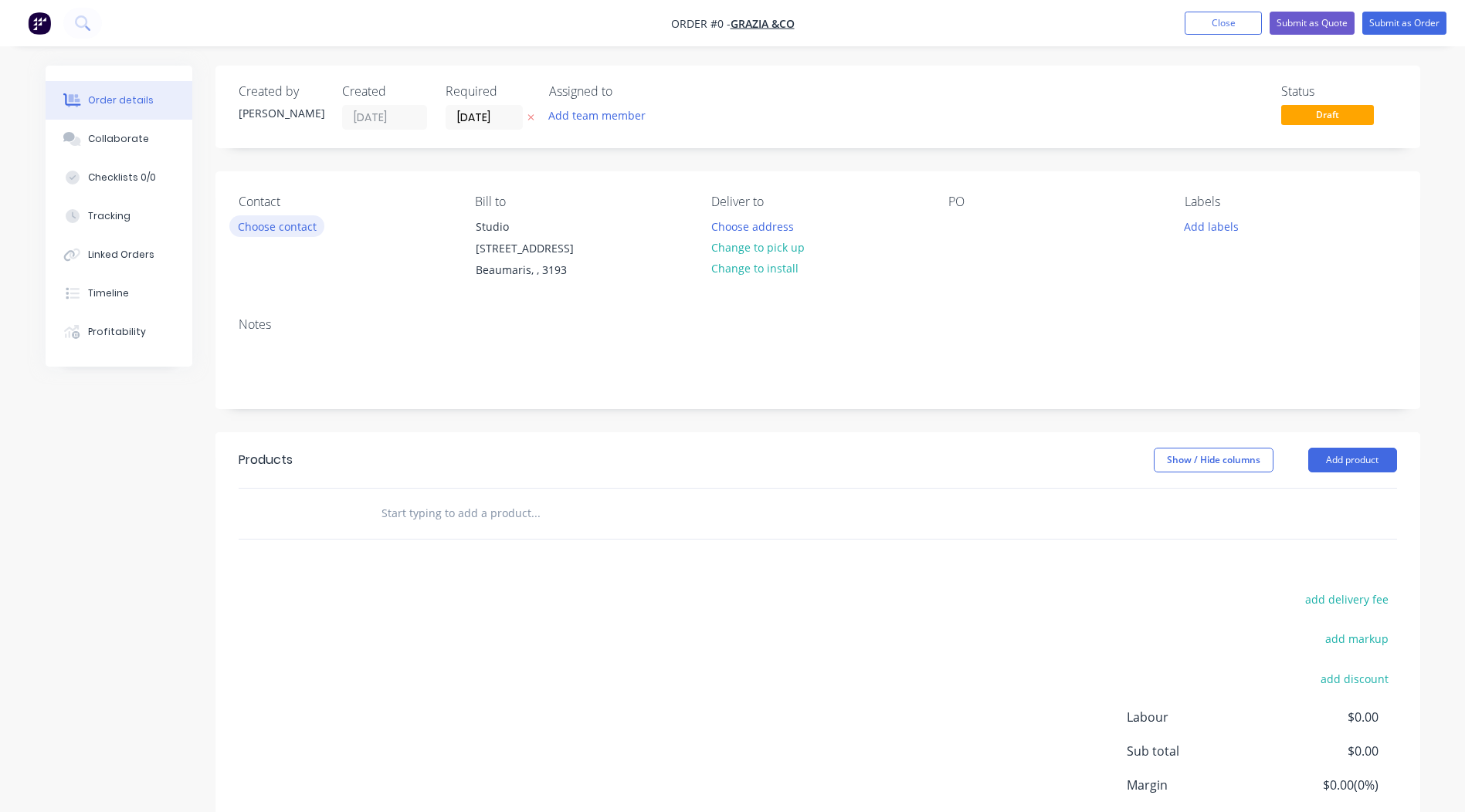
click at [265, 226] on button "Choose contact" at bounding box center [276, 225] width 95 height 21
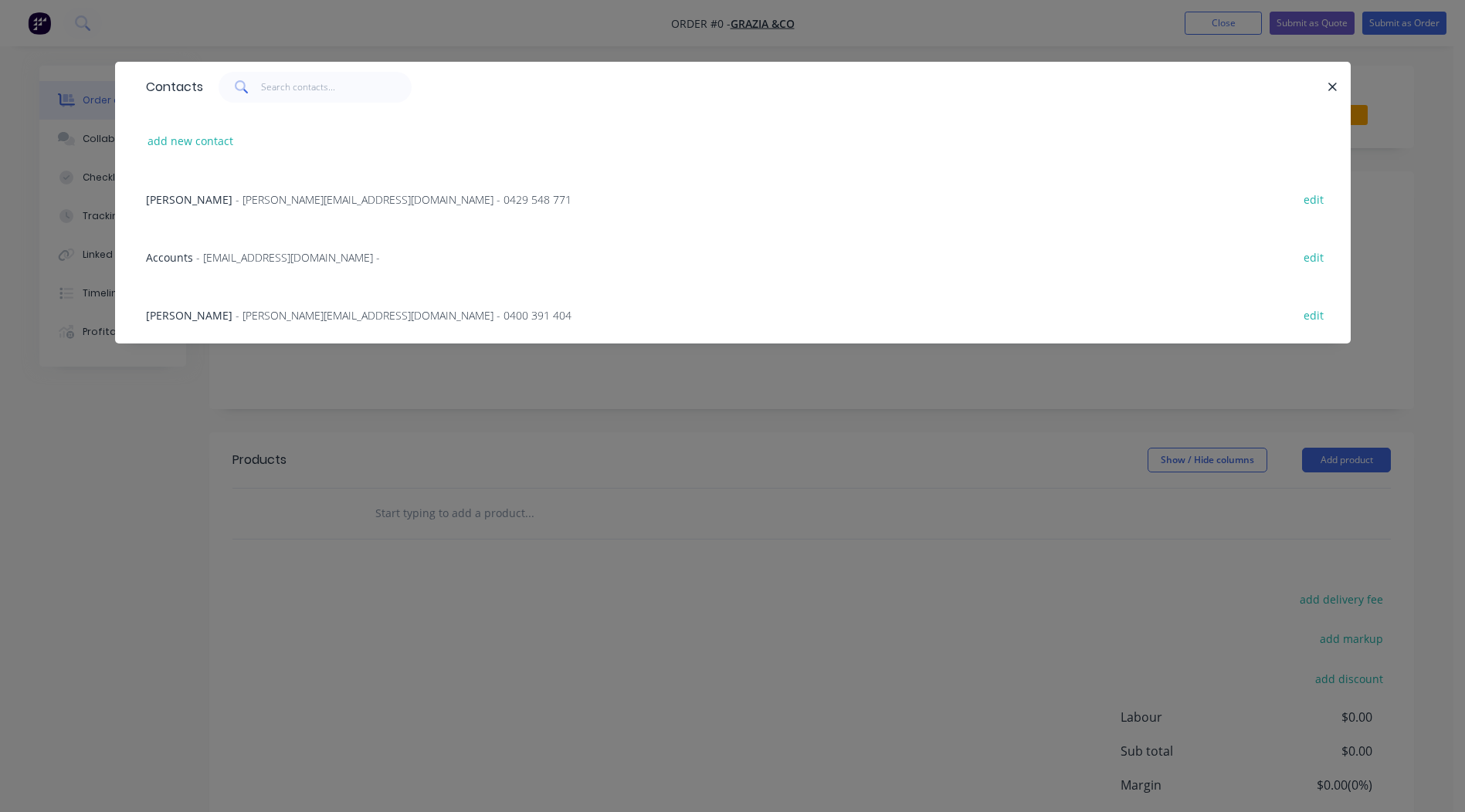
click at [236, 203] on span "- [PERSON_NAME][EMAIL_ADDRESS][DOMAIN_NAME] - 0429 548 771" at bounding box center [404, 200] width 336 height 15
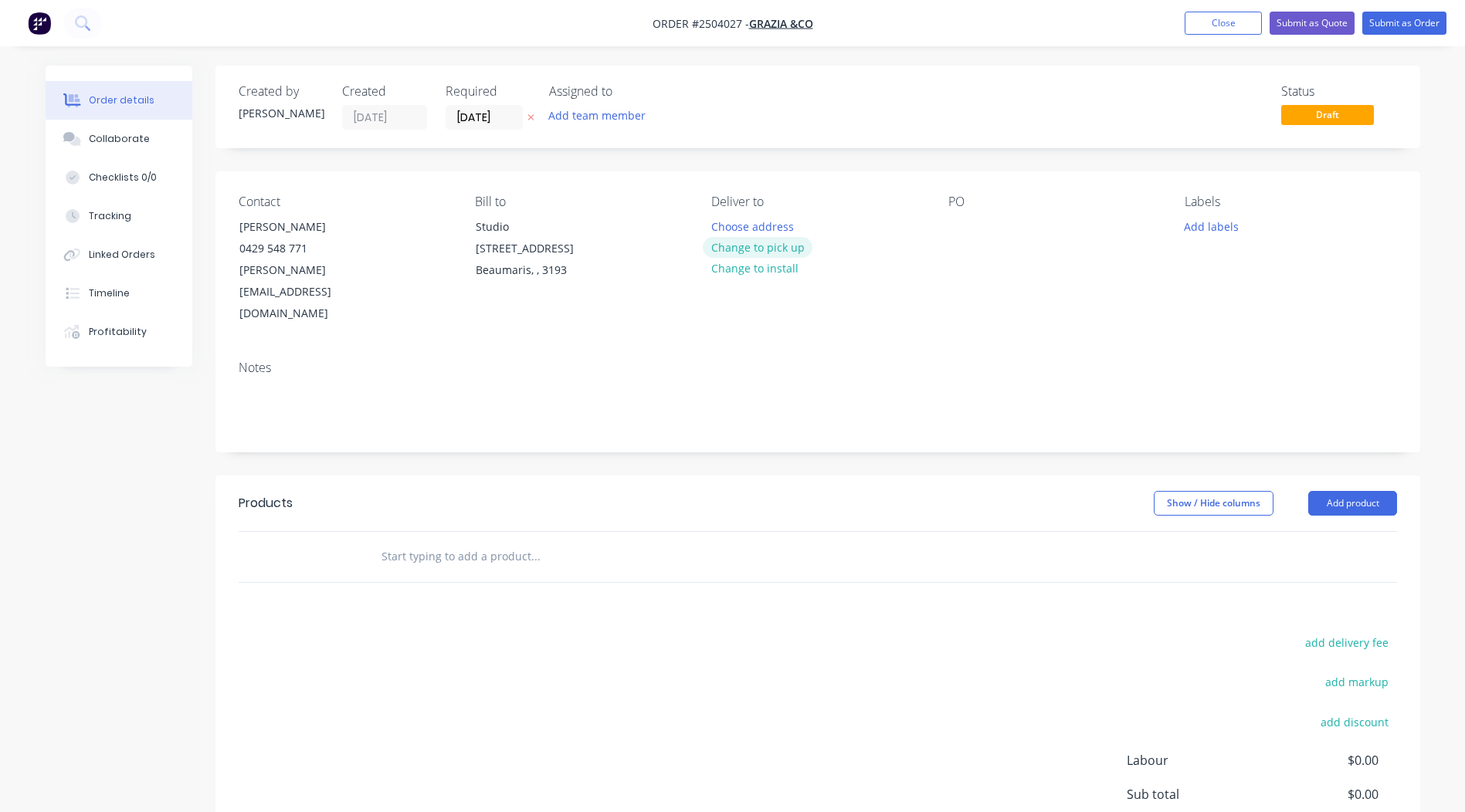
click at [735, 257] on button "Change to pick up" at bounding box center [757, 247] width 109 height 21
click at [953, 224] on div at bounding box center [961, 226] width 25 height 23
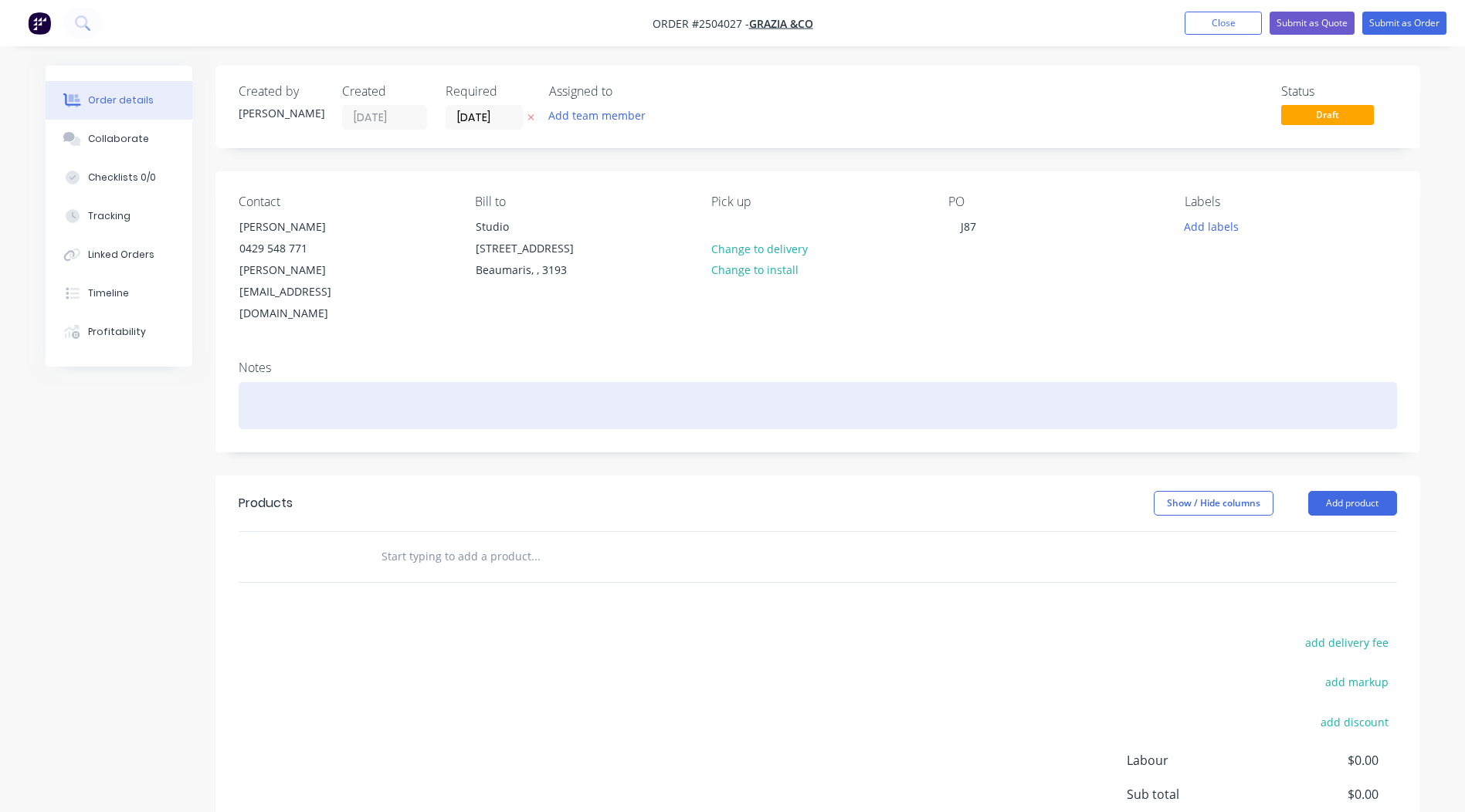
click at [347, 382] on div at bounding box center [818, 406] width 1158 height 47
drag, startPoint x: 346, startPoint y: 368, endPoint x: 140, endPoint y: 351, distance: 206.7
click at [269, 382] on div "Stone beige matt" at bounding box center [818, 406] width 1158 height 47
click at [369, 382] on div "Stone beige matt" at bounding box center [818, 406] width 1158 height 47
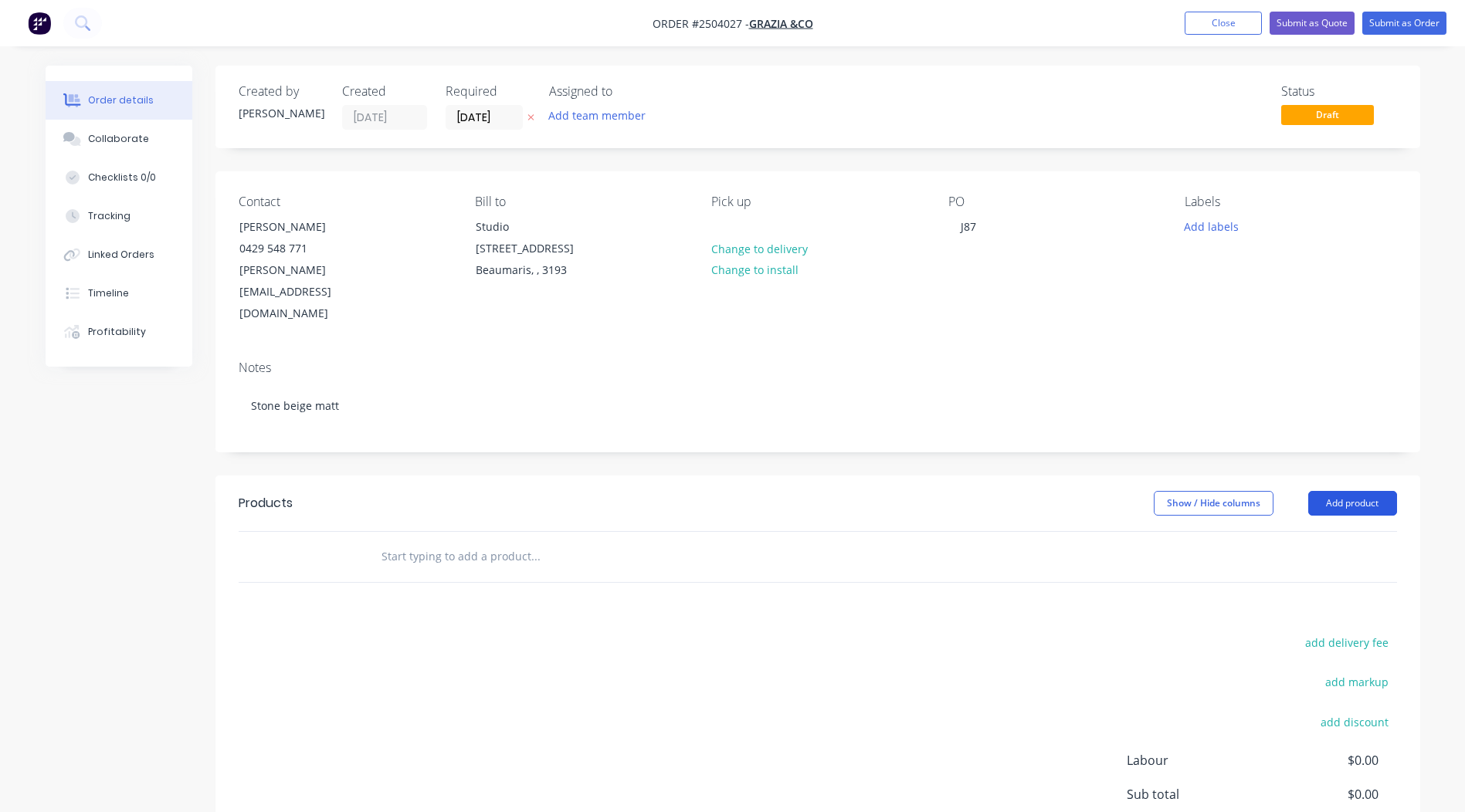
click at [1327, 491] on button "Add product" at bounding box center [1353, 504] width 89 height 25
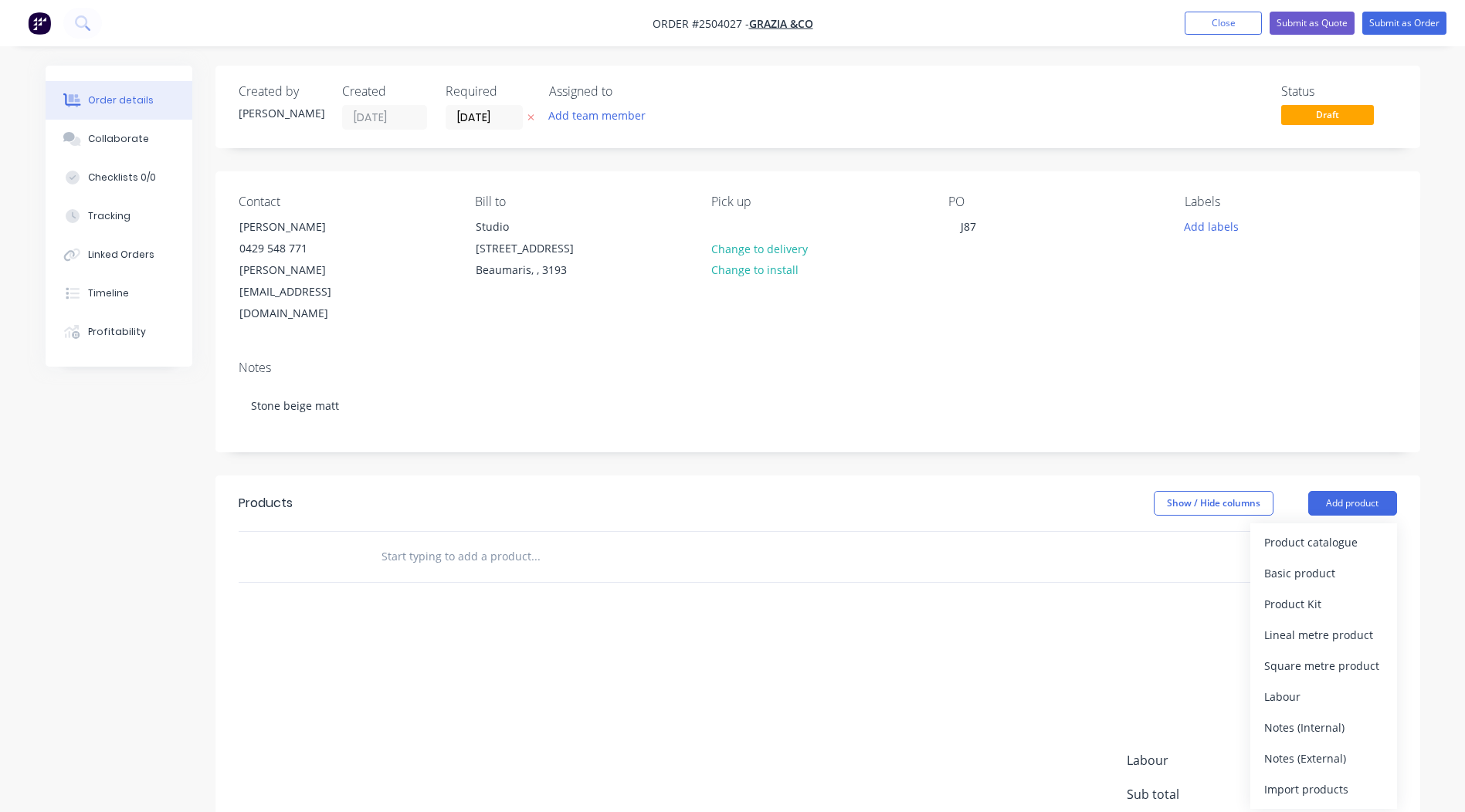
click at [1328, 523] on div "Product catalogue Basic product Product Kit Lineal metre product Square metre p…" at bounding box center [1324, 666] width 147 height 286
click at [1328, 531] on div "Product catalogue" at bounding box center [1324, 542] width 119 height 23
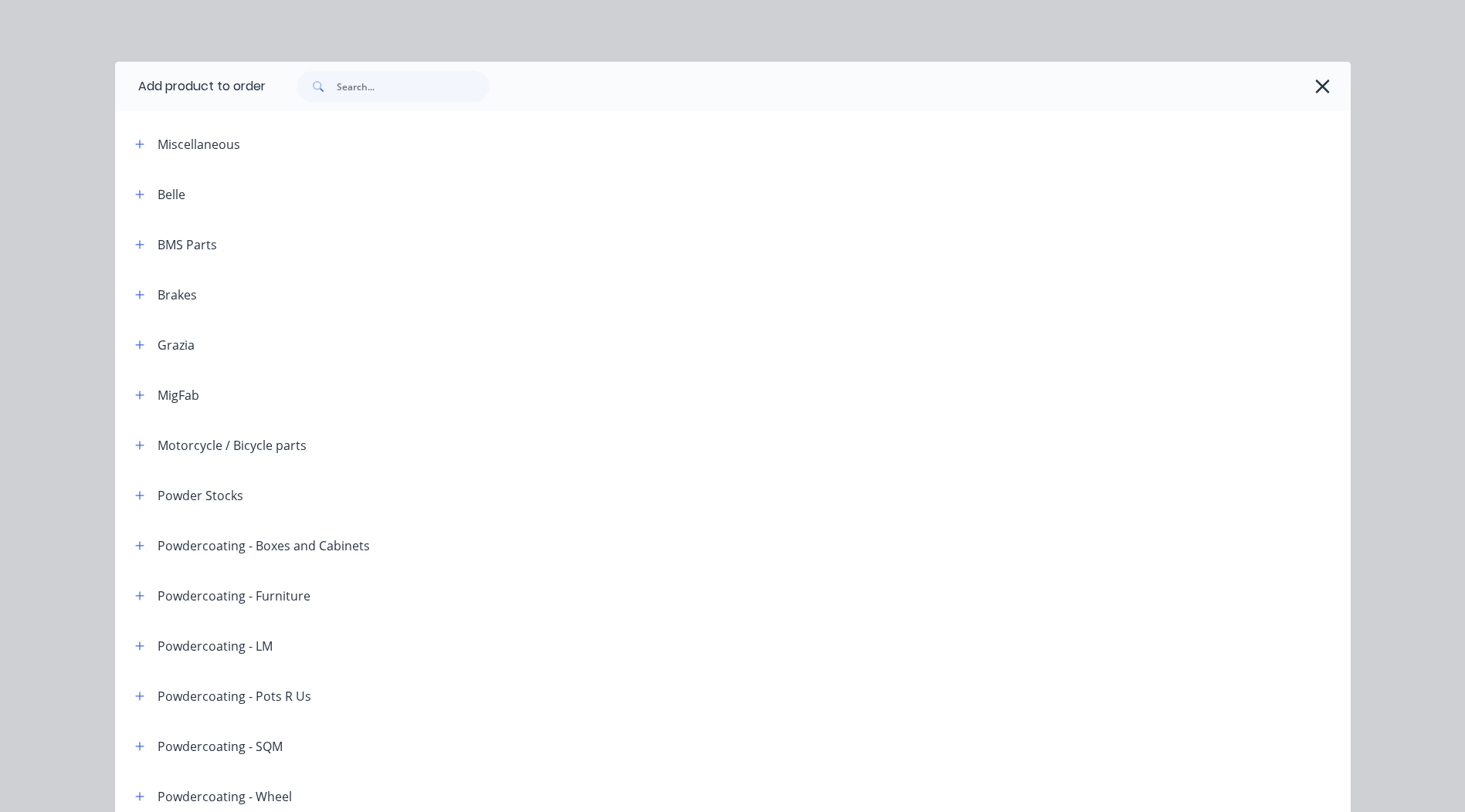
click at [394, 105] on div at bounding box center [808, 87] width 1086 height 49
click at [394, 93] on input "text" at bounding box center [413, 86] width 153 height 31
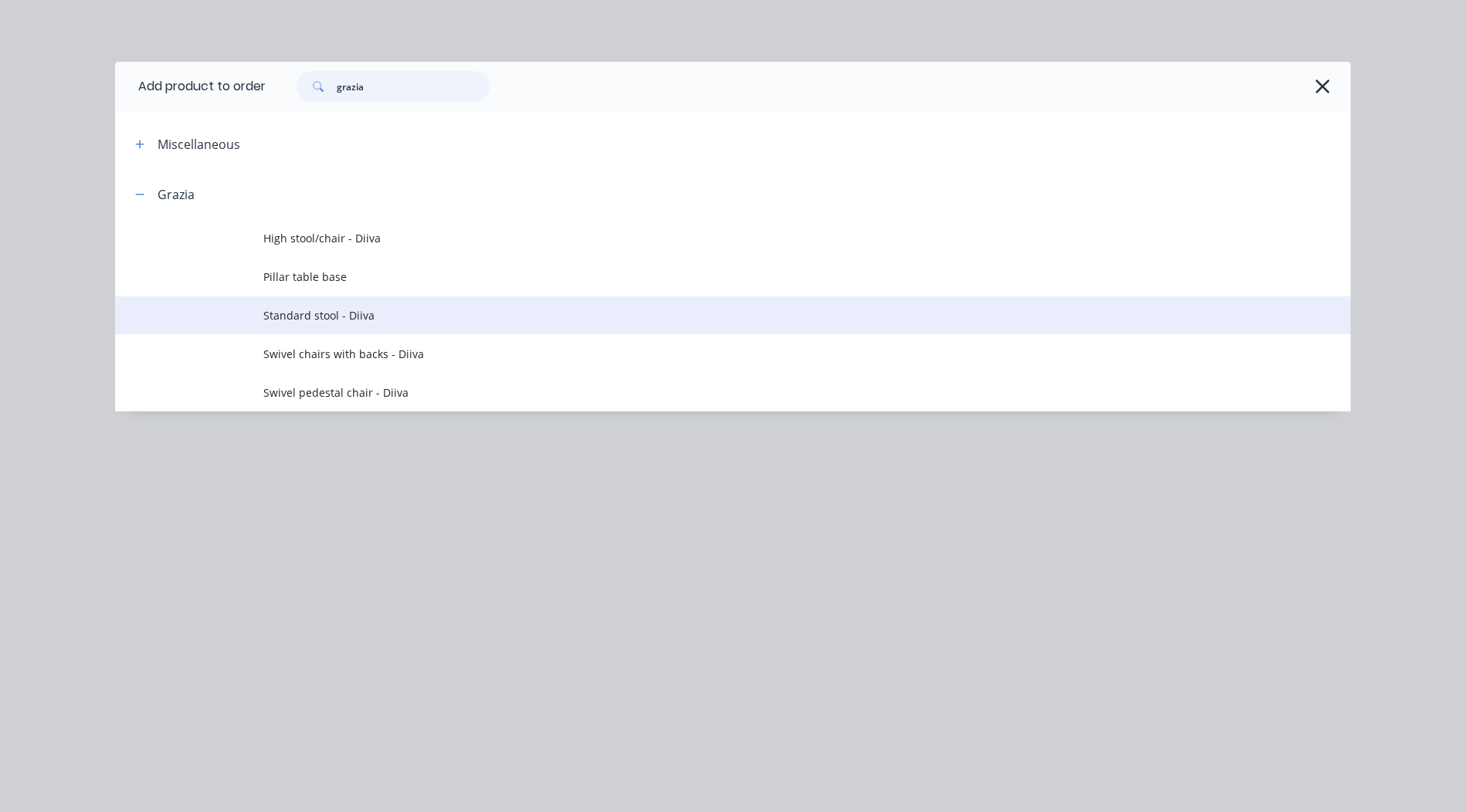
type input "grazia"
click at [404, 318] on span "Standard stool - Diiva" at bounding box center [698, 315] width 870 height 16
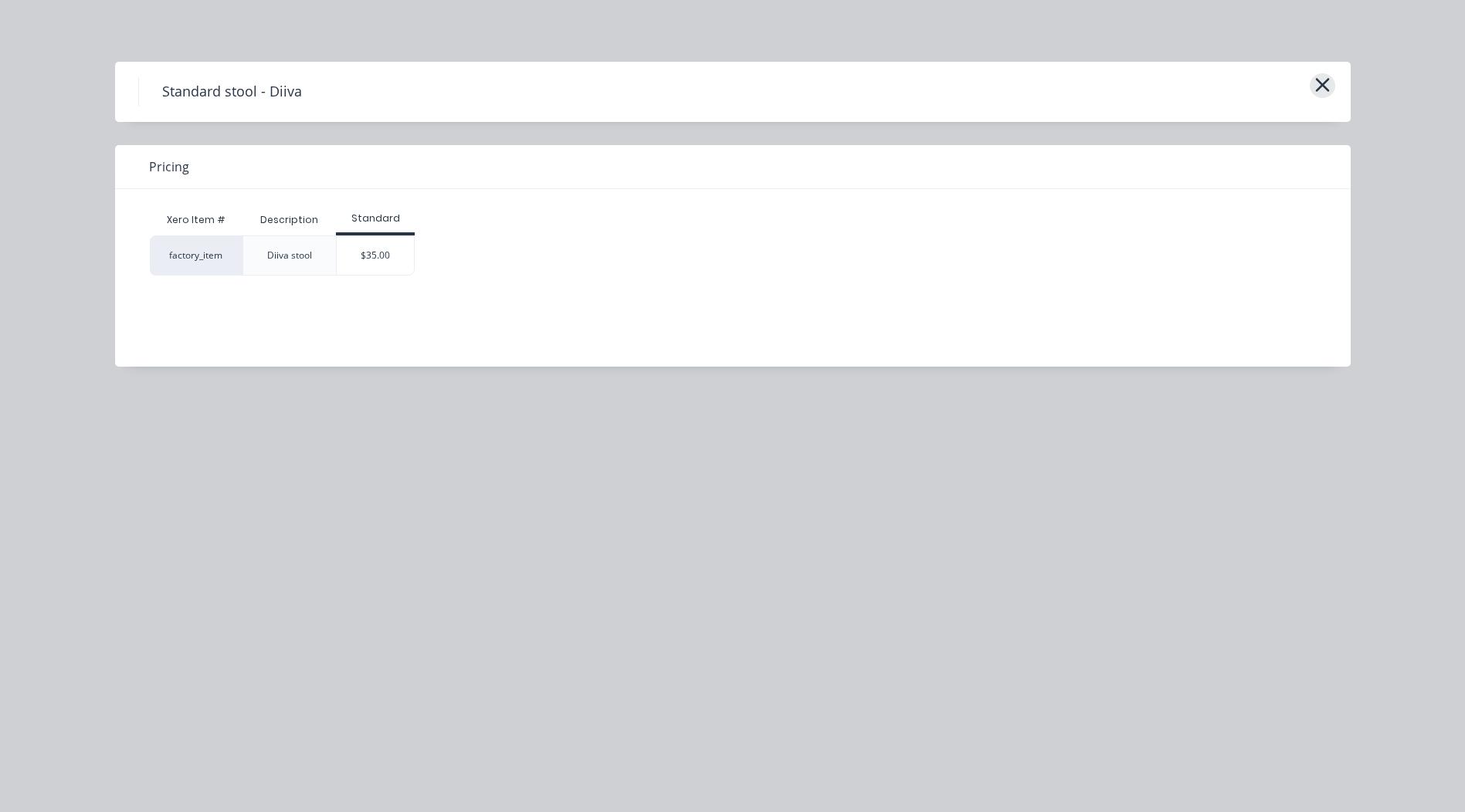
click at [1328, 75] on icon "button" at bounding box center [1323, 85] width 16 height 22
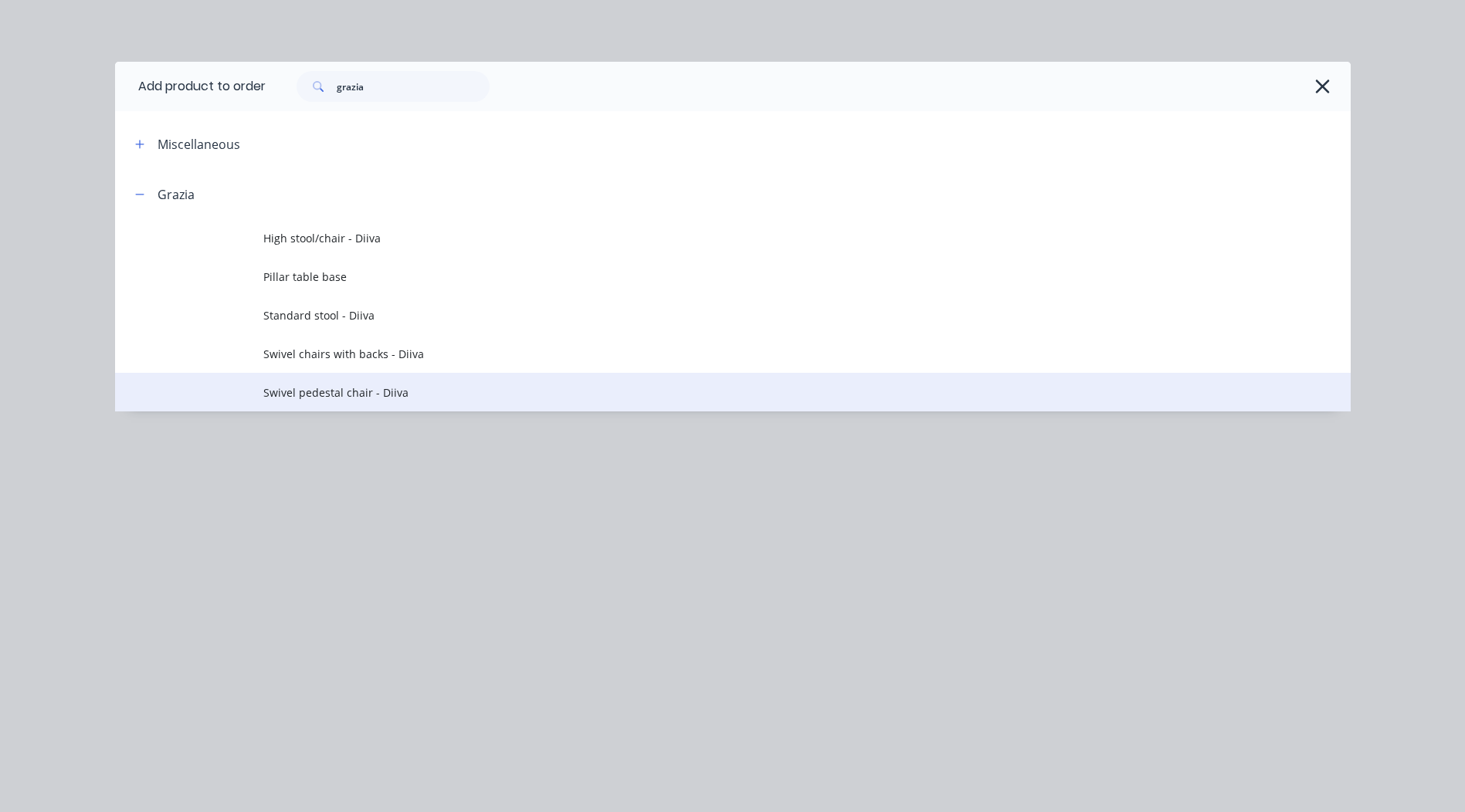
click at [369, 398] on span "Swivel pedestal chair - Diiva" at bounding box center [698, 392] width 870 height 16
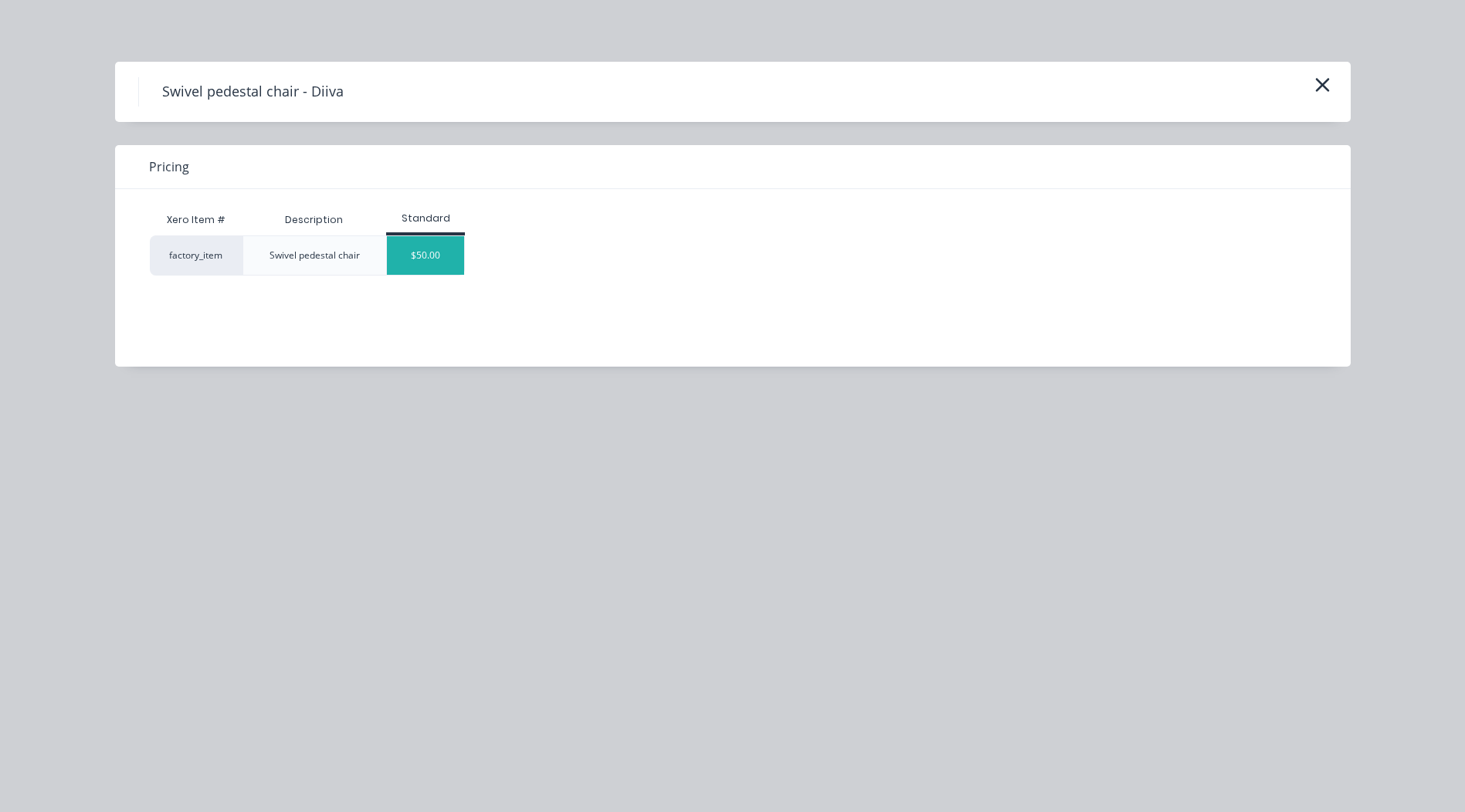
click at [431, 264] on div "$50.00" at bounding box center [425, 256] width 77 height 39
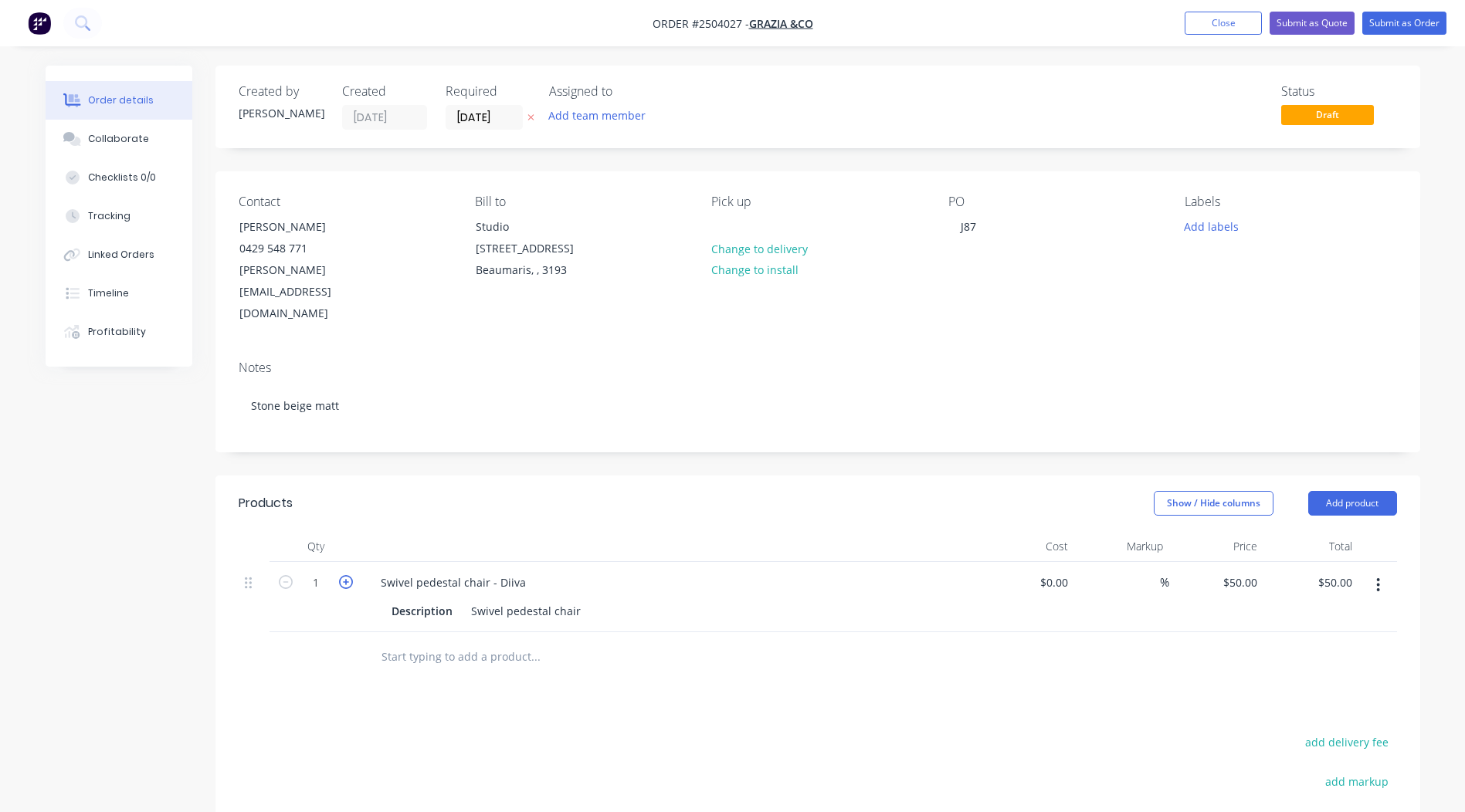
click at [342, 575] on icon "button" at bounding box center [345, 582] width 14 height 14
type input "2"
type input "$100.00"
click at [341, 575] on icon "button" at bounding box center [345, 582] width 14 height 14
type input "3"
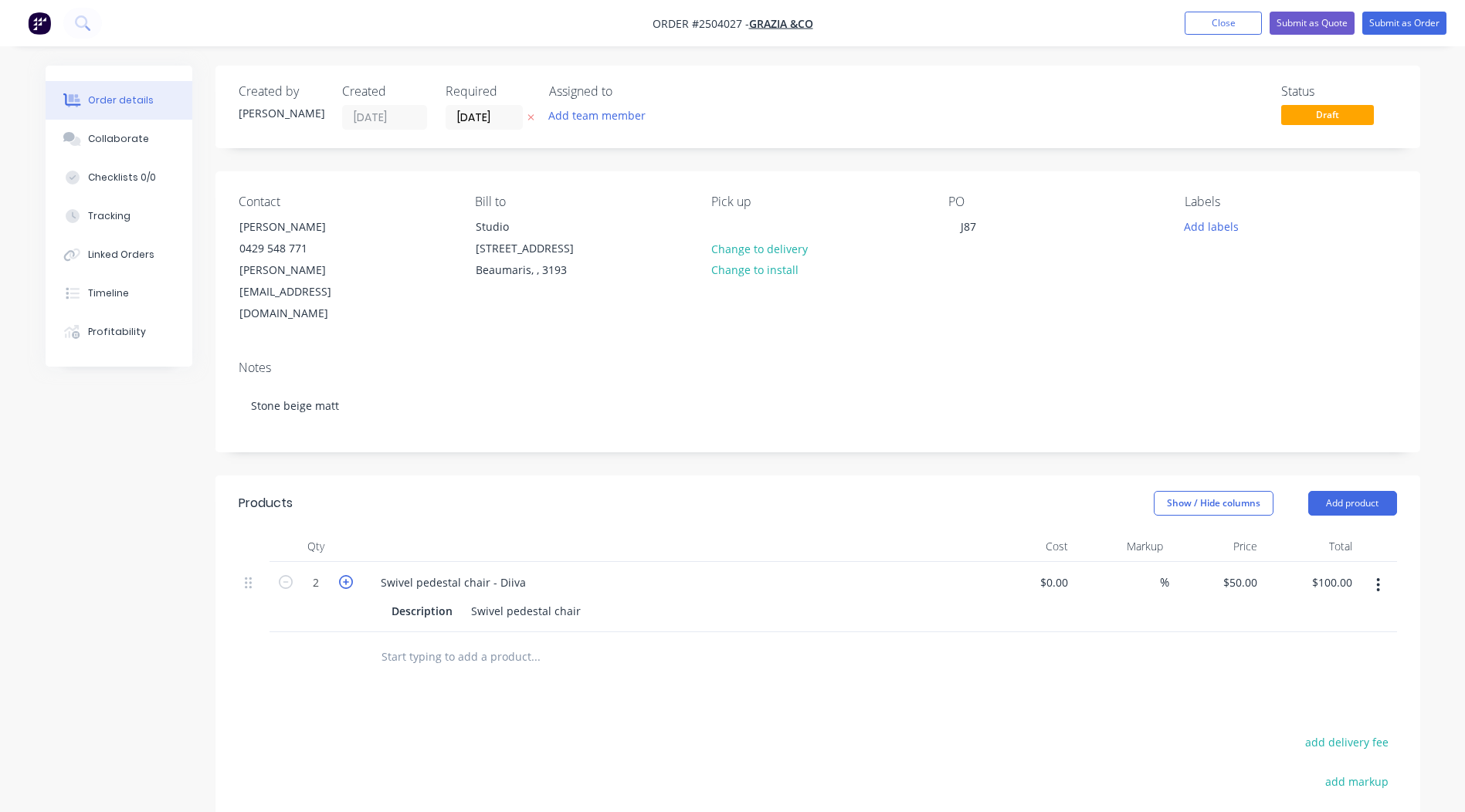
type input "$150.00"
click at [341, 575] on icon "button" at bounding box center [345, 582] width 14 height 14
type input "4"
type input "$200.00"
click at [341, 575] on icon "button" at bounding box center [345, 582] width 14 height 14
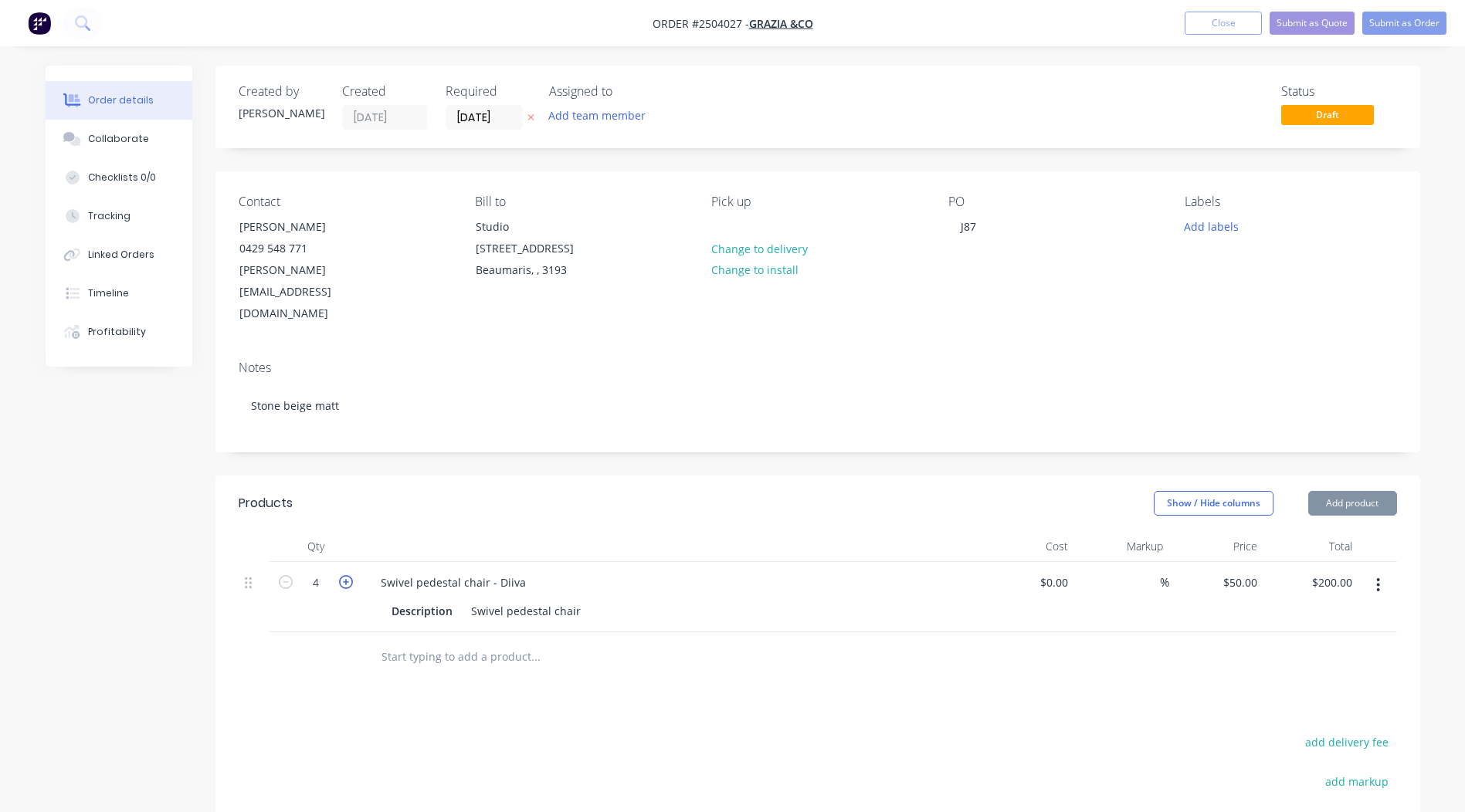
type input "5"
type input "$250.00"
click at [1392, 22] on button "Submit as Order" at bounding box center [1405, 23] width 84 height 24
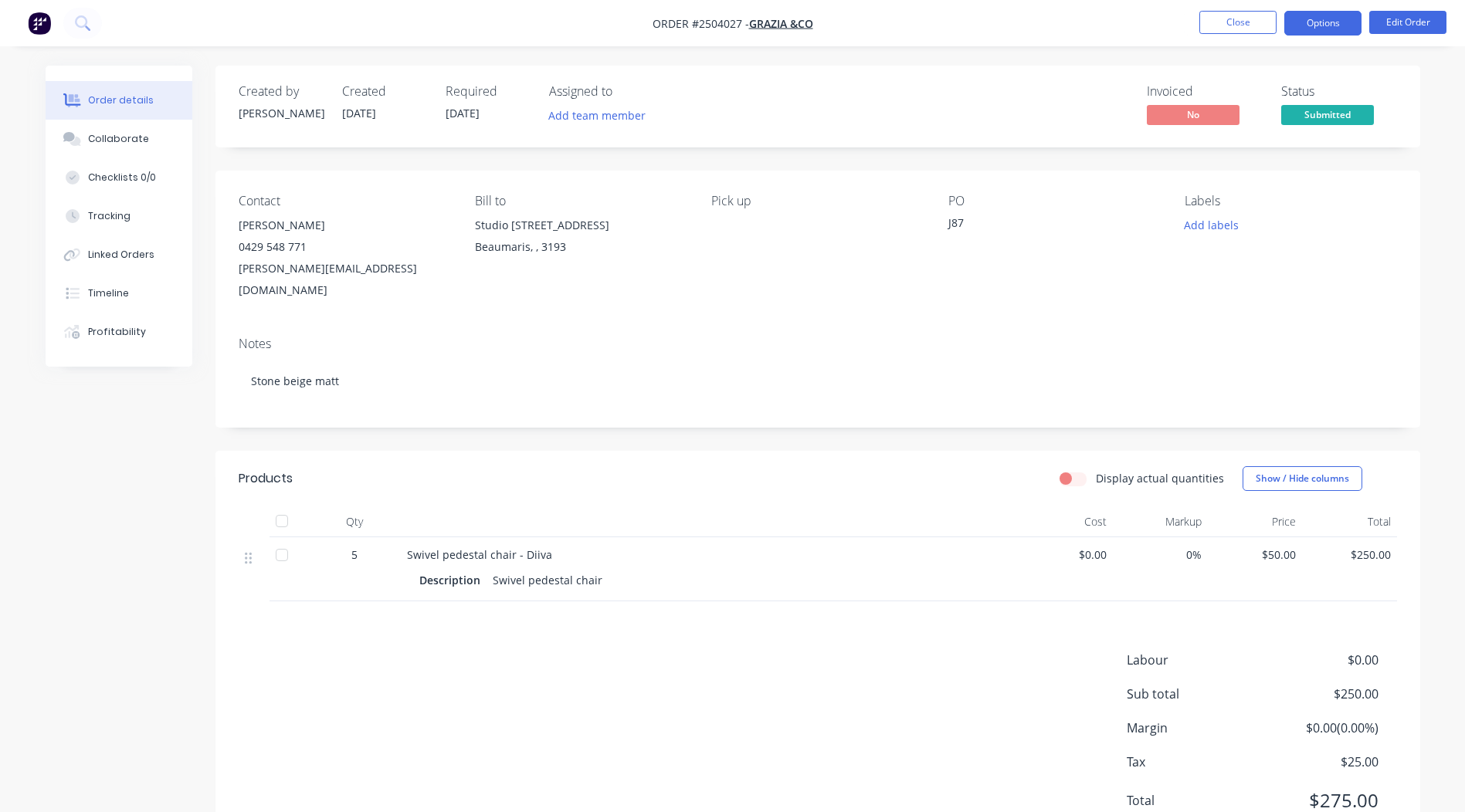
click at [1307, 26] on button "Options" at bounding box center [1323, 23] width 77 height 25
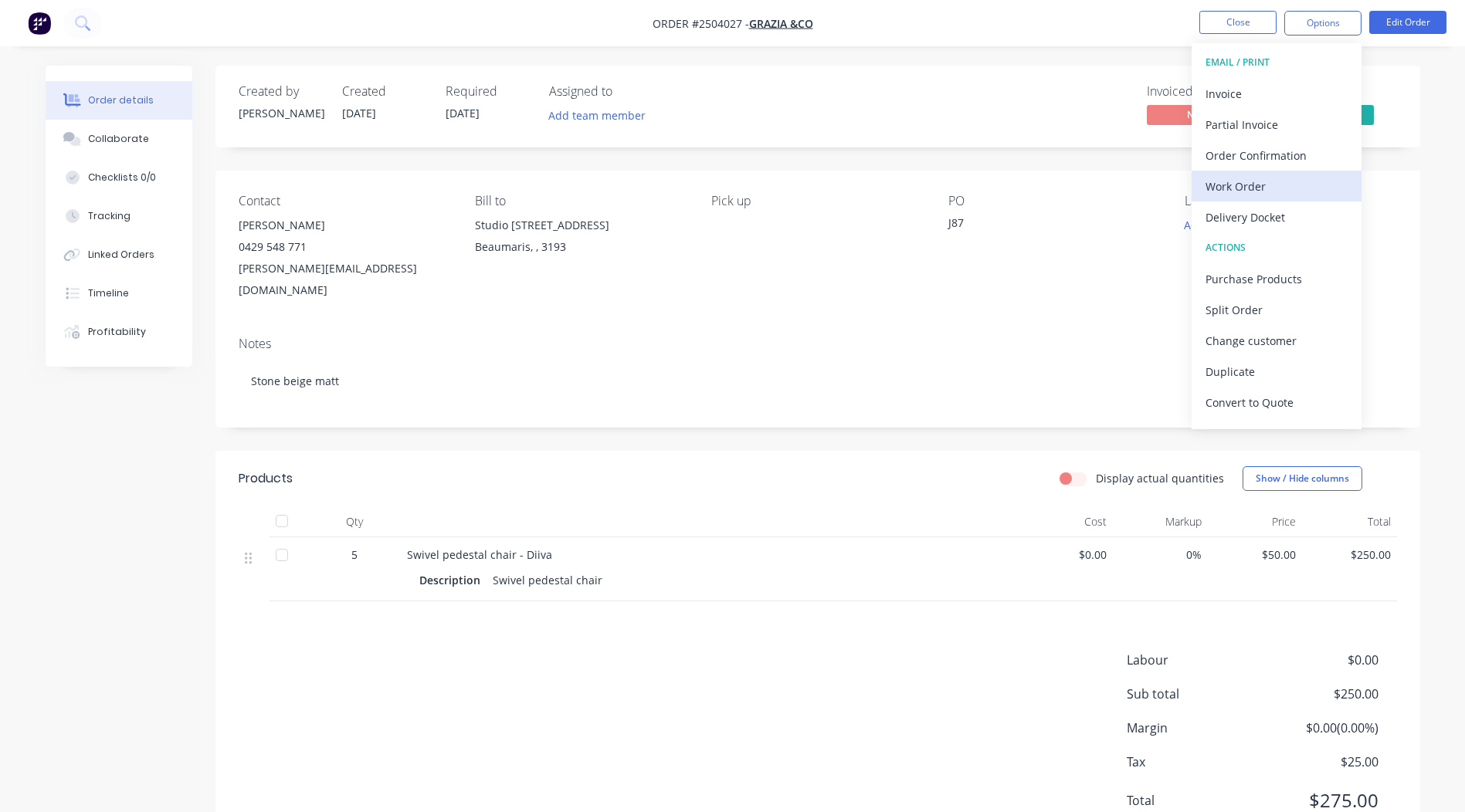
click at [1243, 196] on div "Work Order" at bounding box center [1276, 187] width 142 height 23
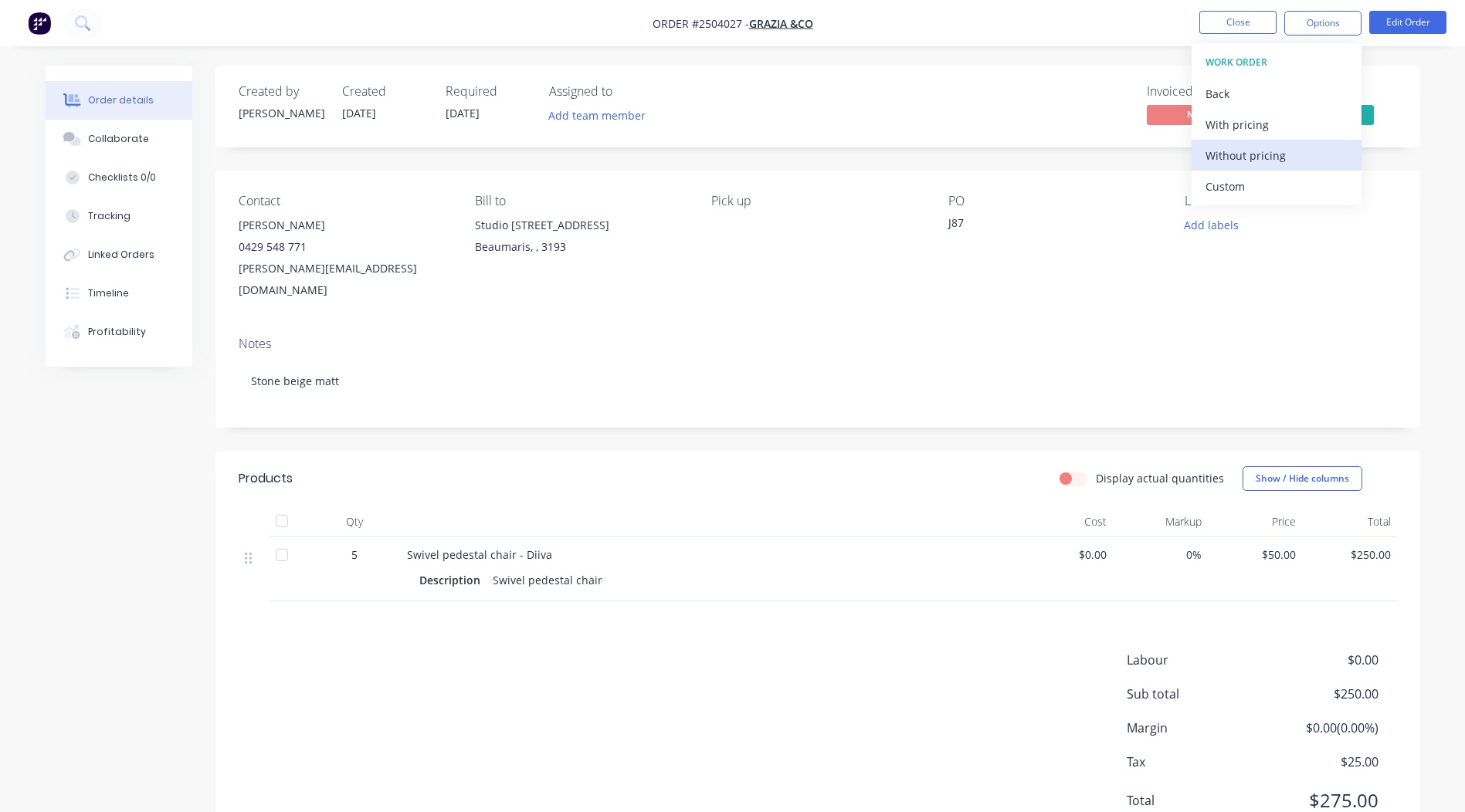
click at [1257, 164] on div "Without pricing" at bounding box center [1276, 156] width 142 height 23
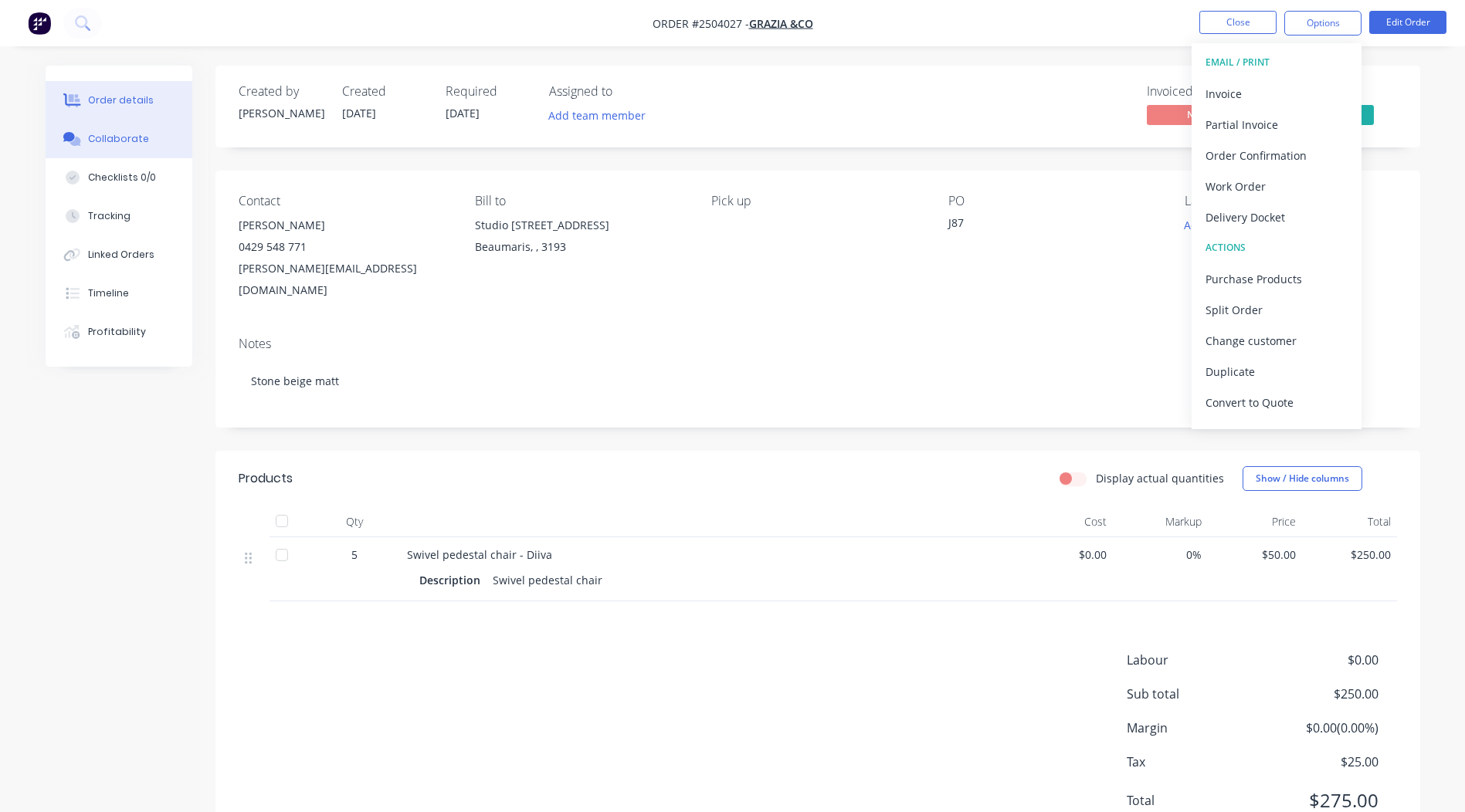
click at [142, 156] on button "Collaborate" at bounding box center [119, 139] width 147 height 39
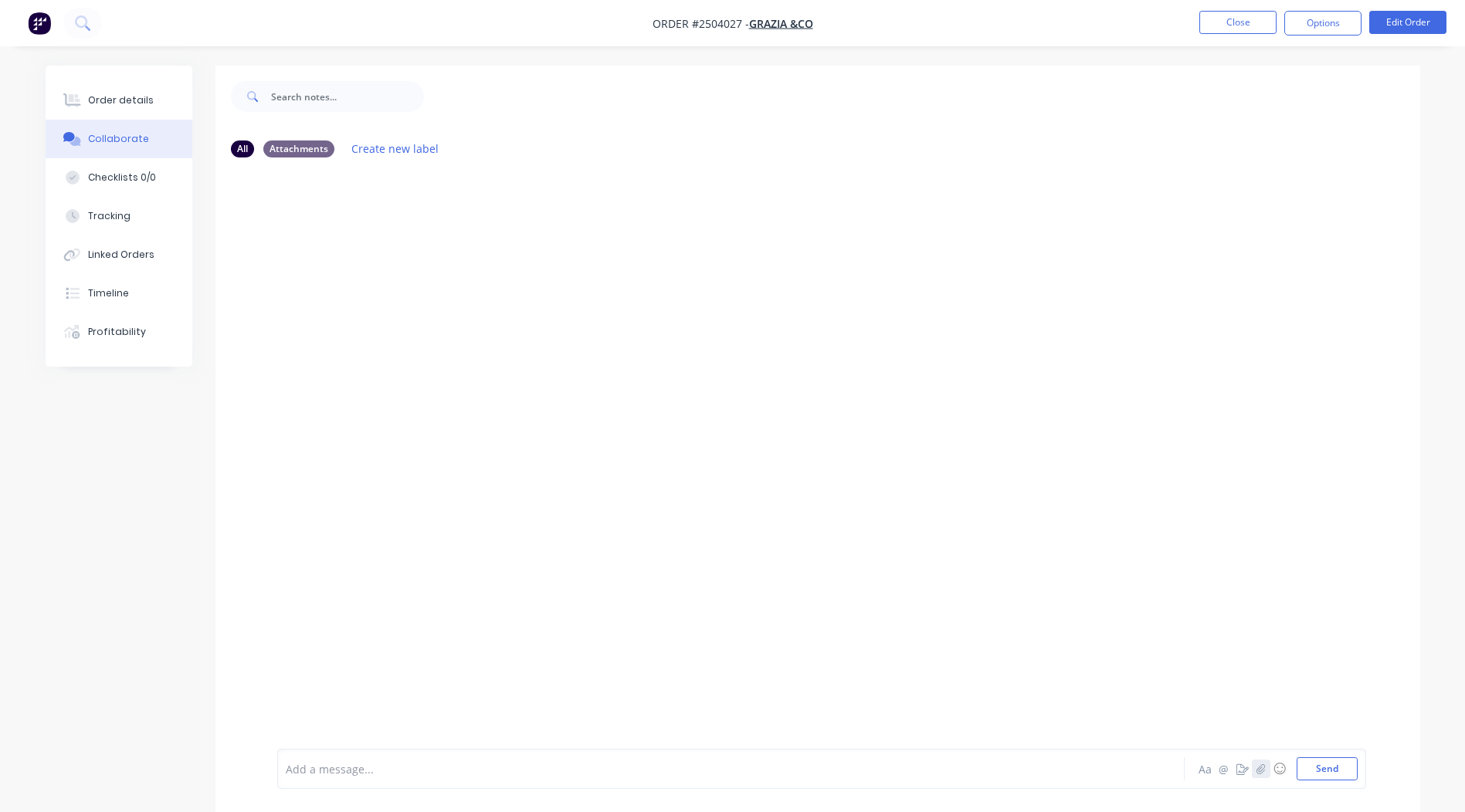
click at [1260, 768] on icon "button" at bounding box center [1261, 769] width 9 height 10
click at [301, 692] on img at bounding box center [321, 692] width 41 height 0
click at [1313, 760] on button "Send" at bounding box center [1327, 769] width 61 height 24
click at [1230, 21] on button "Close" at bounding box center [1239, 22] width 77 height 24
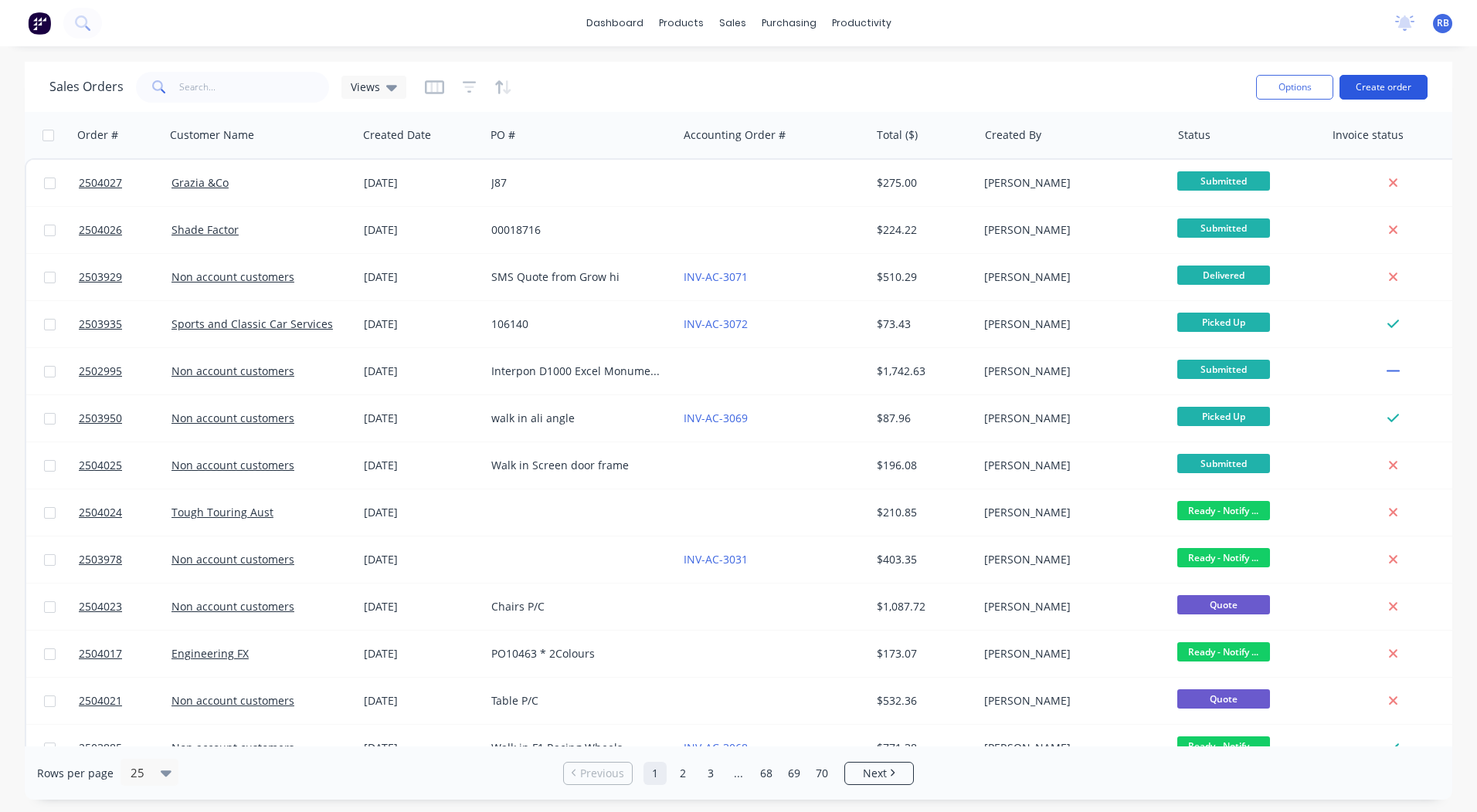
click at [1395, 88] on button "Create order" at bounding box center [1383, 87] width 88 height 25
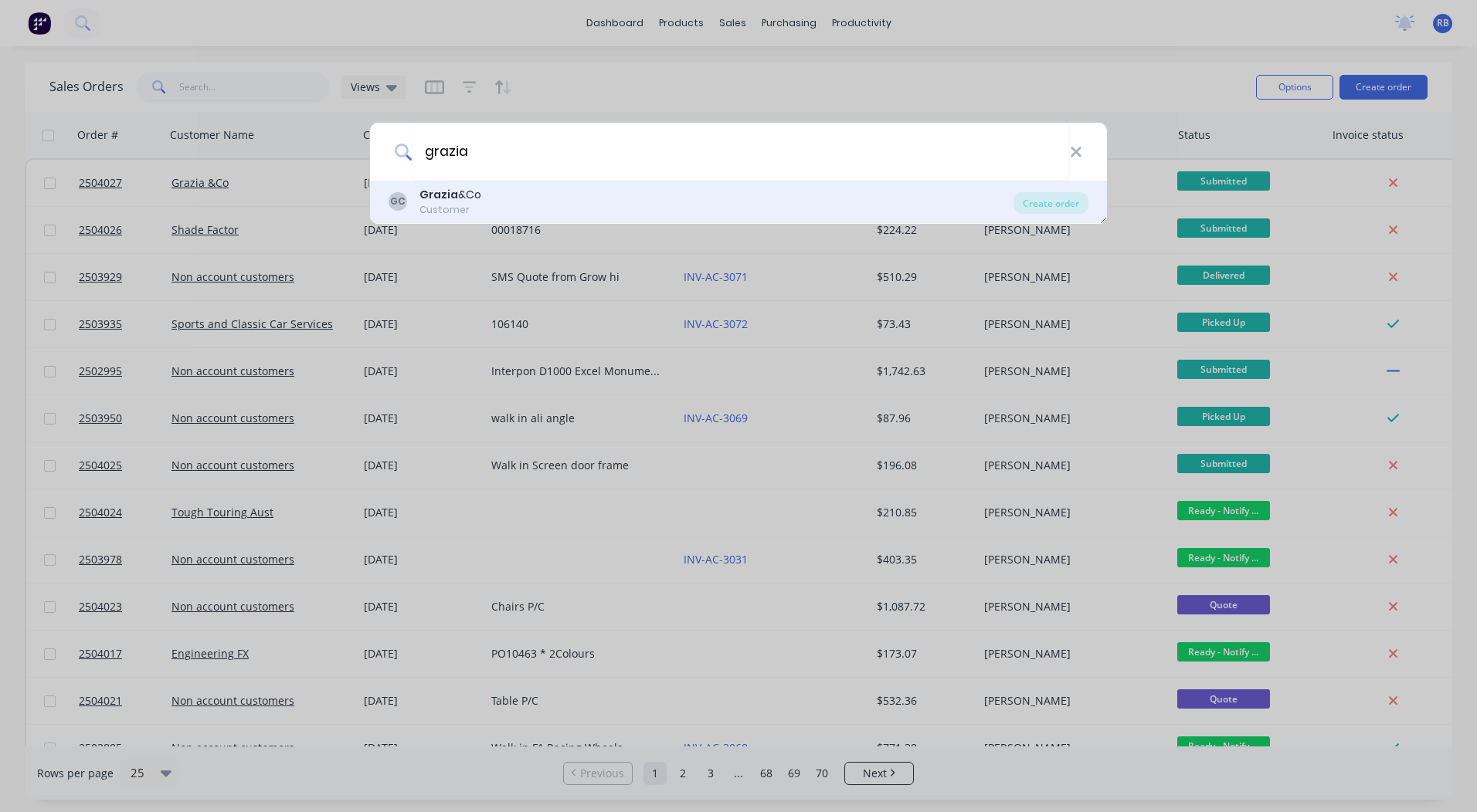
type input "grazia"
click at [476, 194] on div "Grazia &Co" at bounding box center [451, 194] width 62 height 16
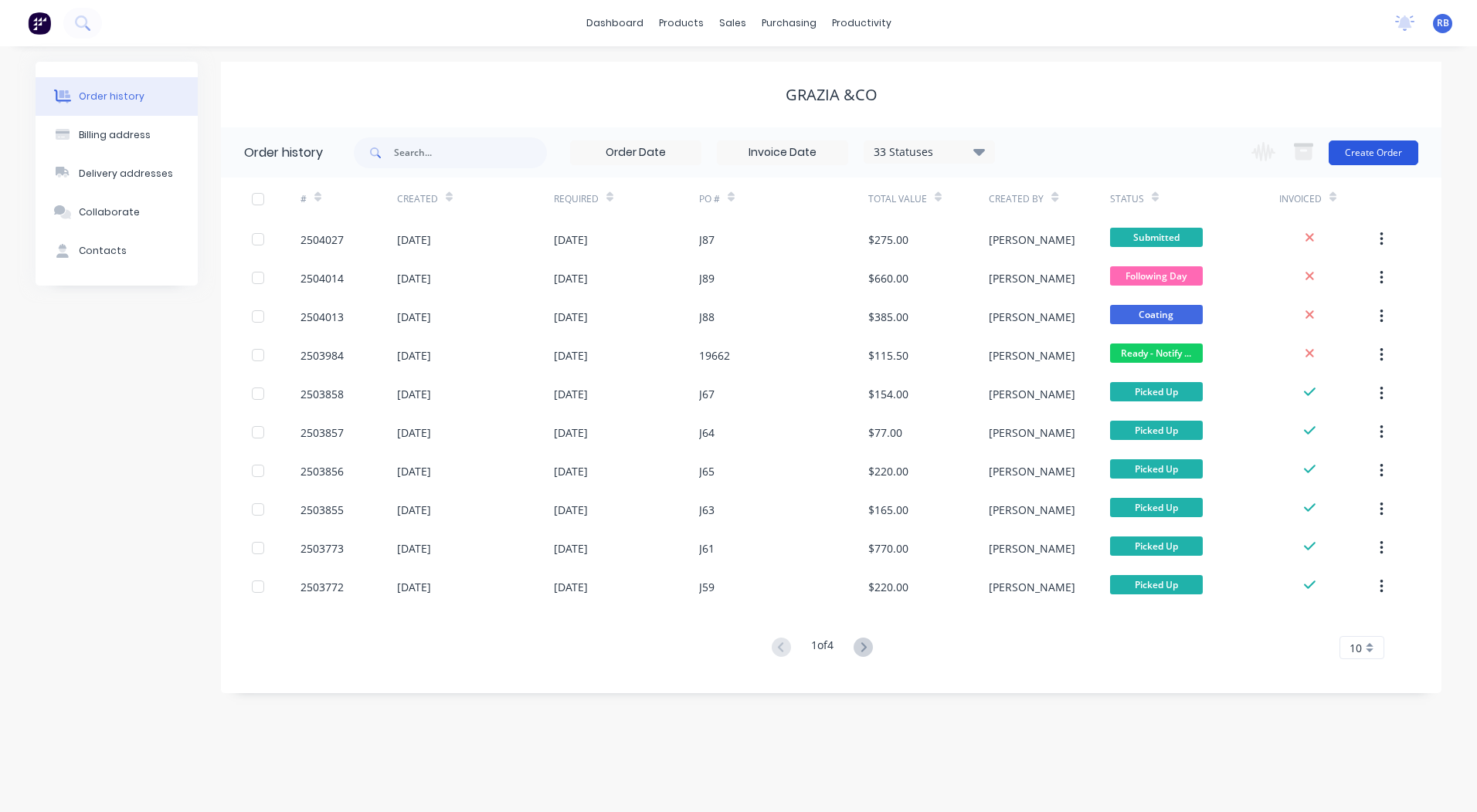
click at [1372, 150] on button "Create Order" at bounding box center [1372, 153] width 90 height 25
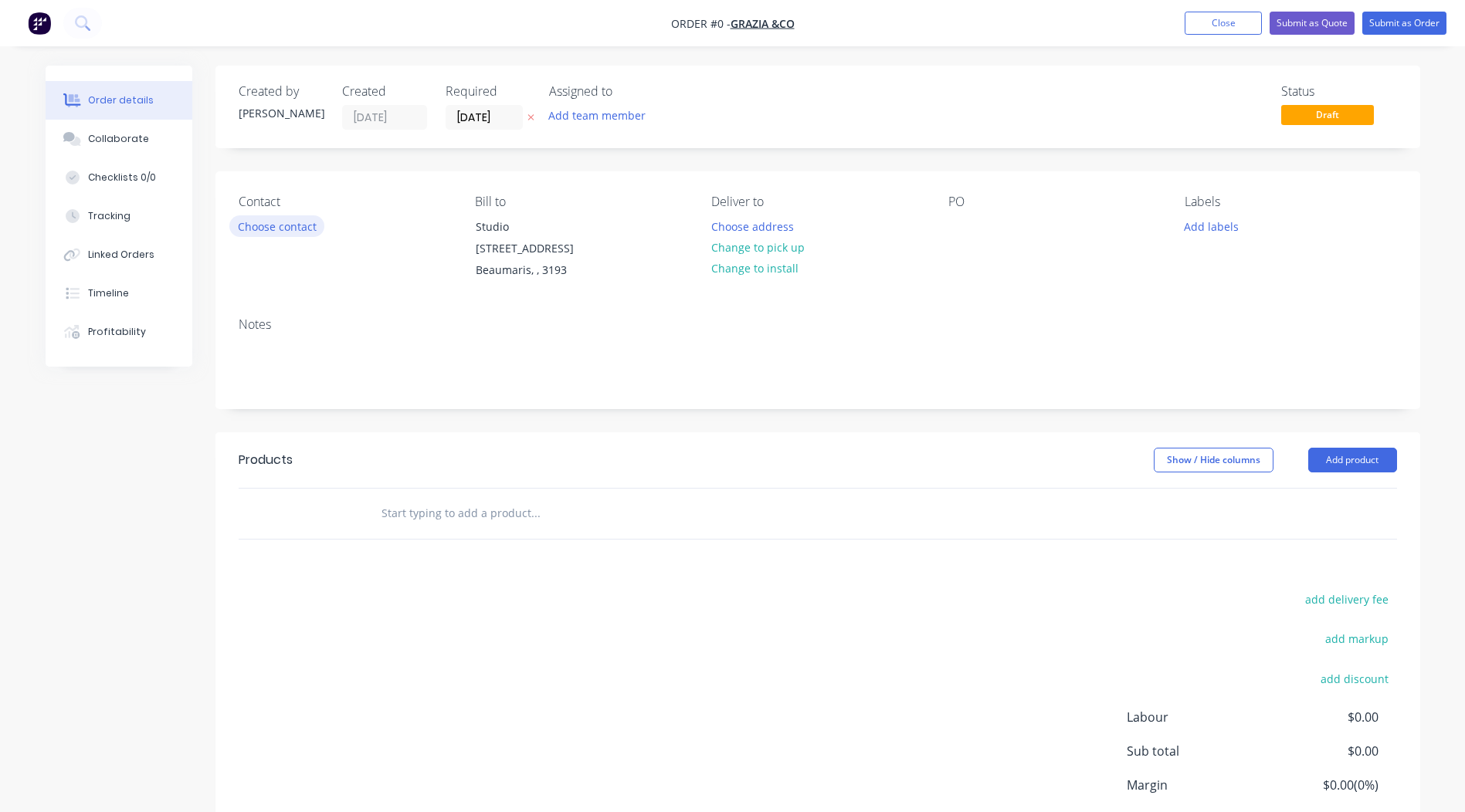
click at [298, 220] on button "Choose contact" at bounding box center [276, 225] width 95 height 21
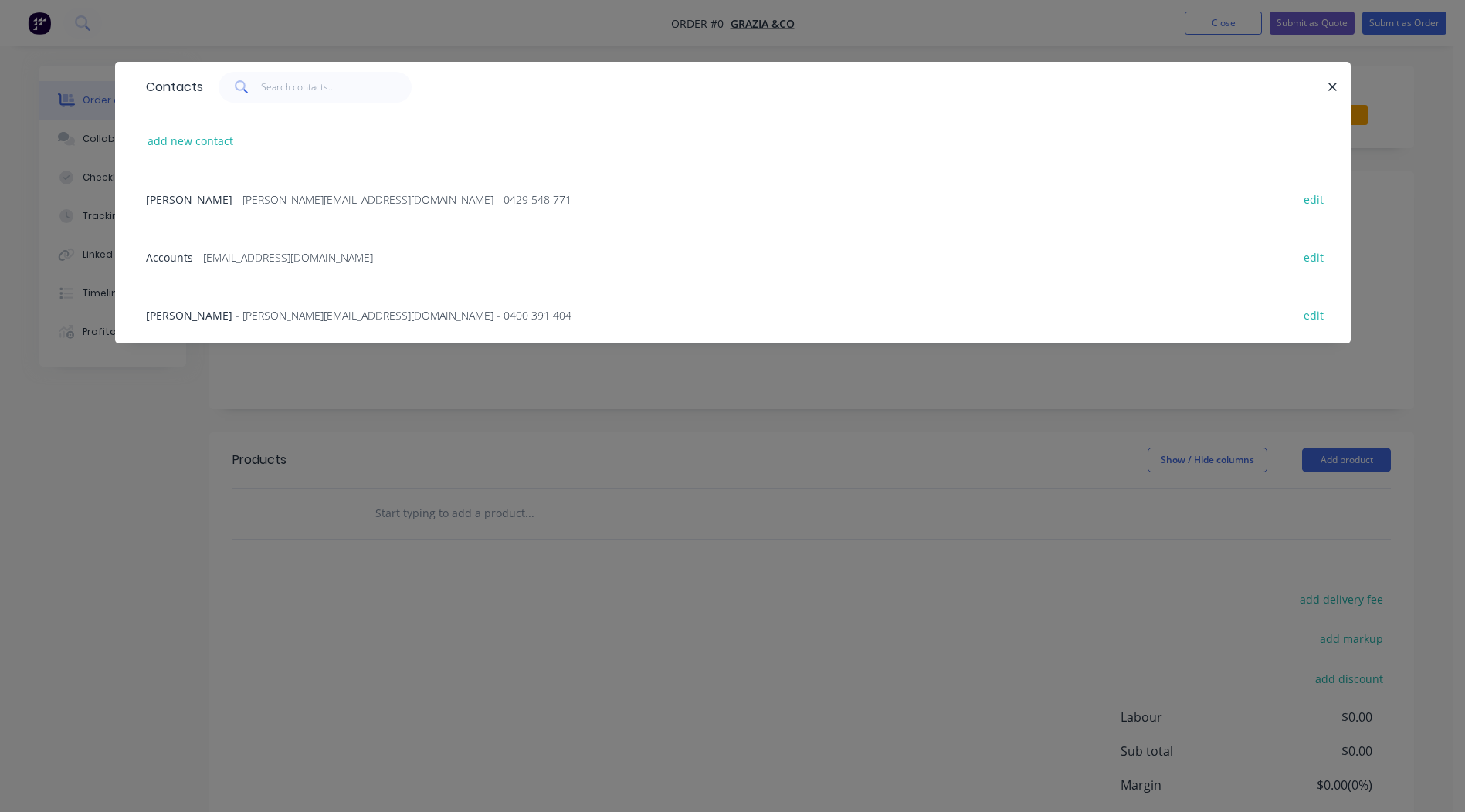
click at [236, 313] on span "- [PERSON_NAME][EMAIL_ADDRESS][DOMAIN_NAME] - 0400 391 404" at bounding box center [404, 316] width 336 height 15
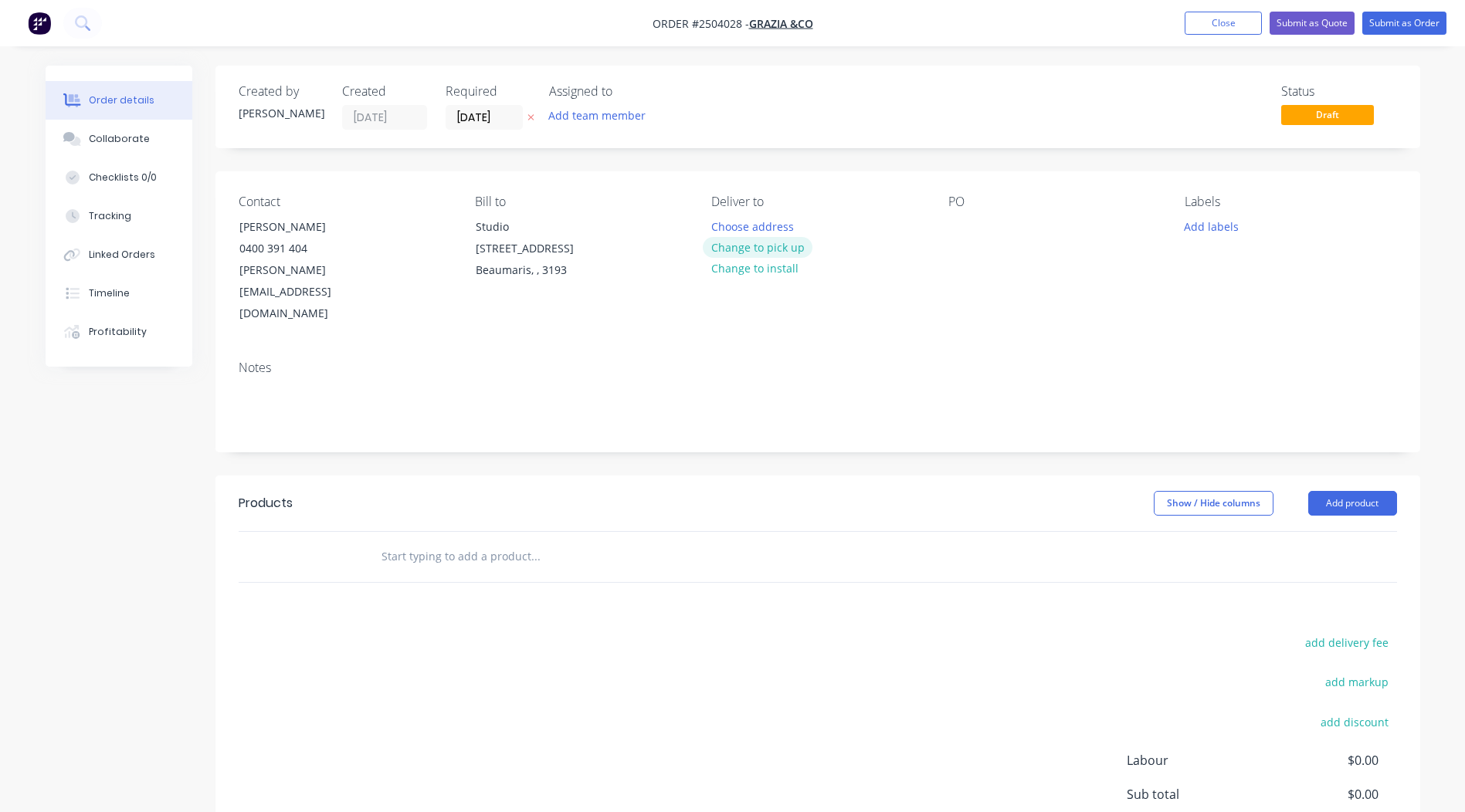
click at [741, 255] on button "Change to pick up" at bounding box center [757, 247] width 109 height 21
click at [968, 231] on div at bounding box center [961, 226] width 25 height 23
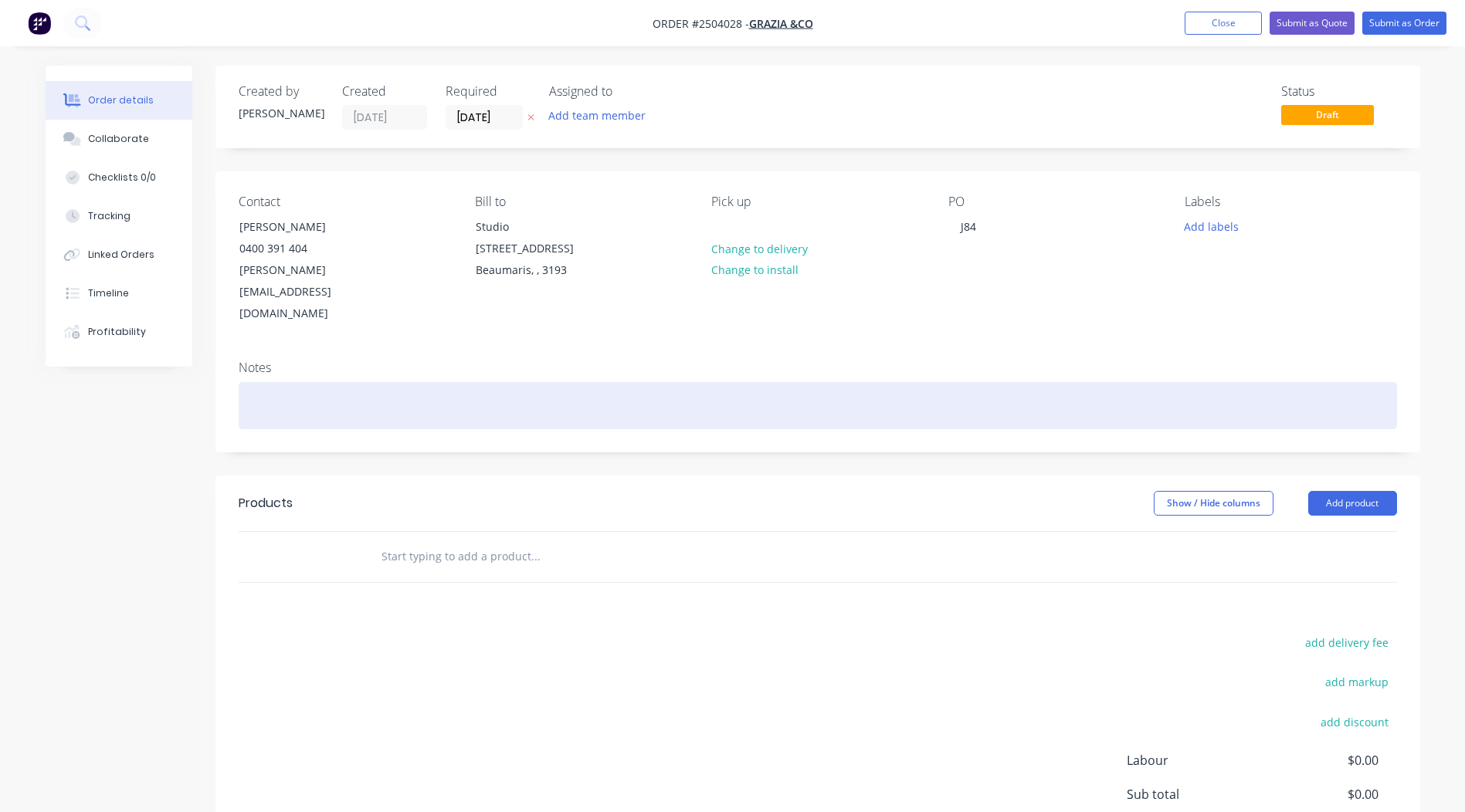
click at [288, 382] on div at bounding box center [818, 406] width 1158 height 47
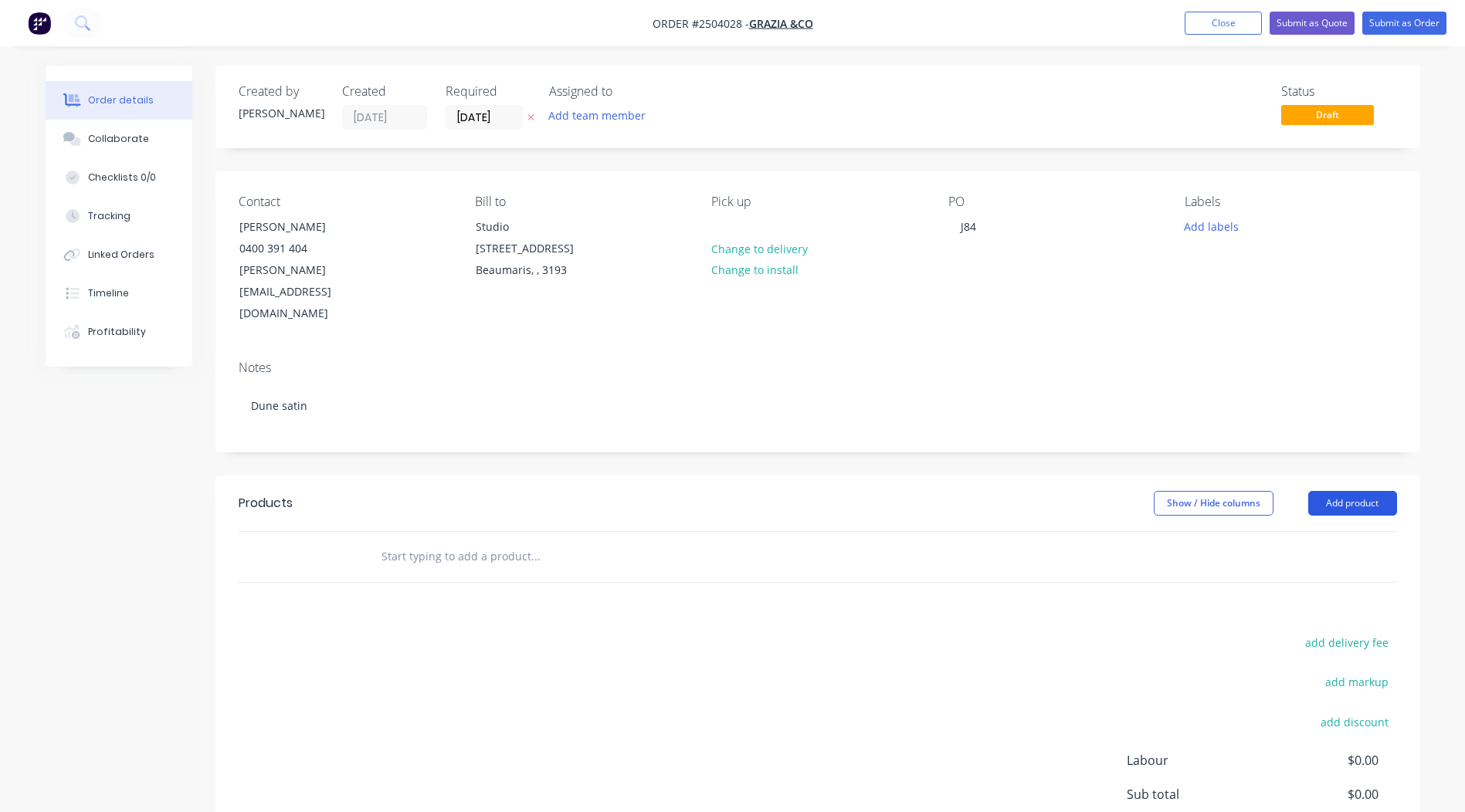
click at [1357, 491] on button "Add product" at bounding box center [1353, 504] width 89 height 25
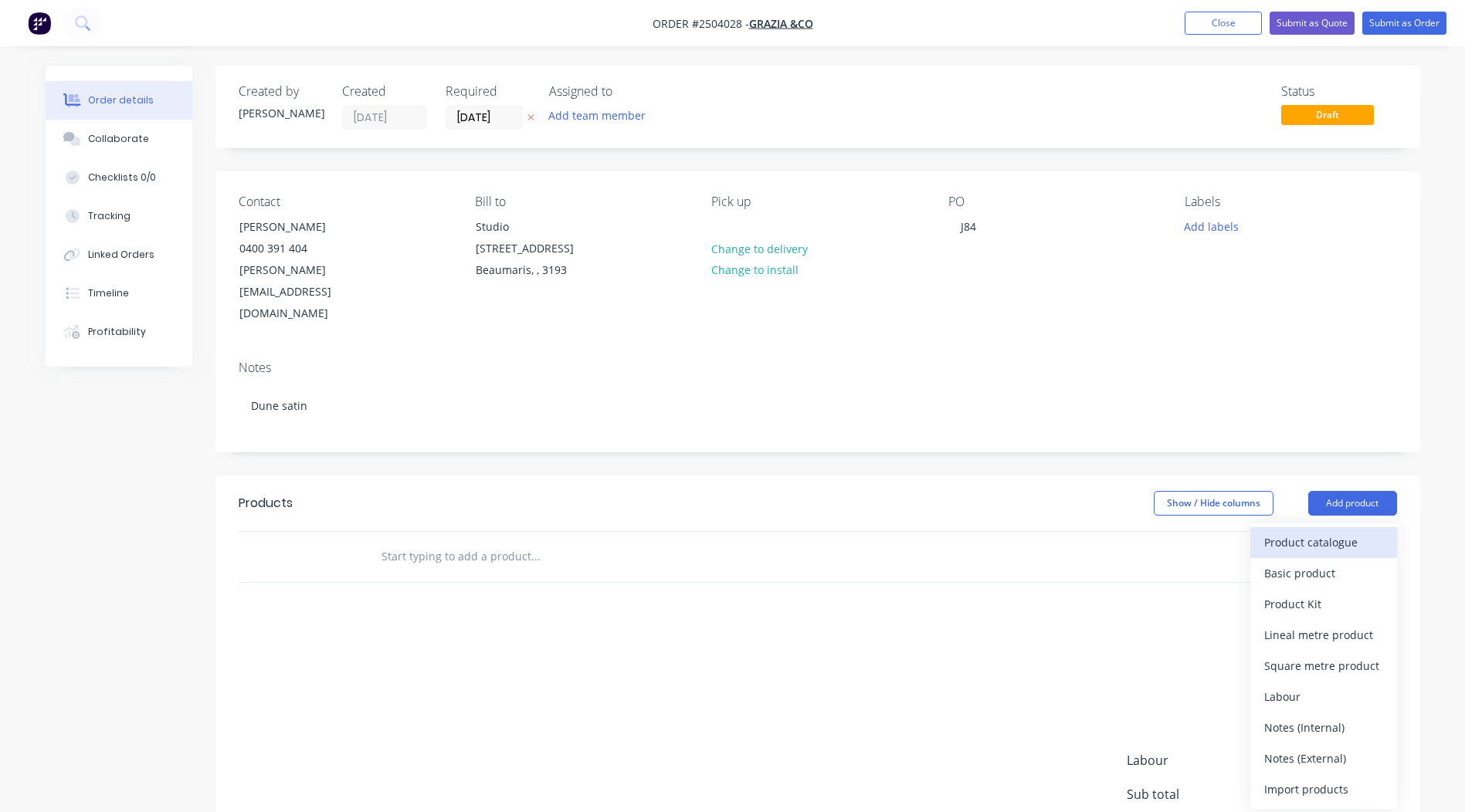
click at [1358, 527] on button "Product catalogue" at bounding box center [1324, 542] width 147 height 31
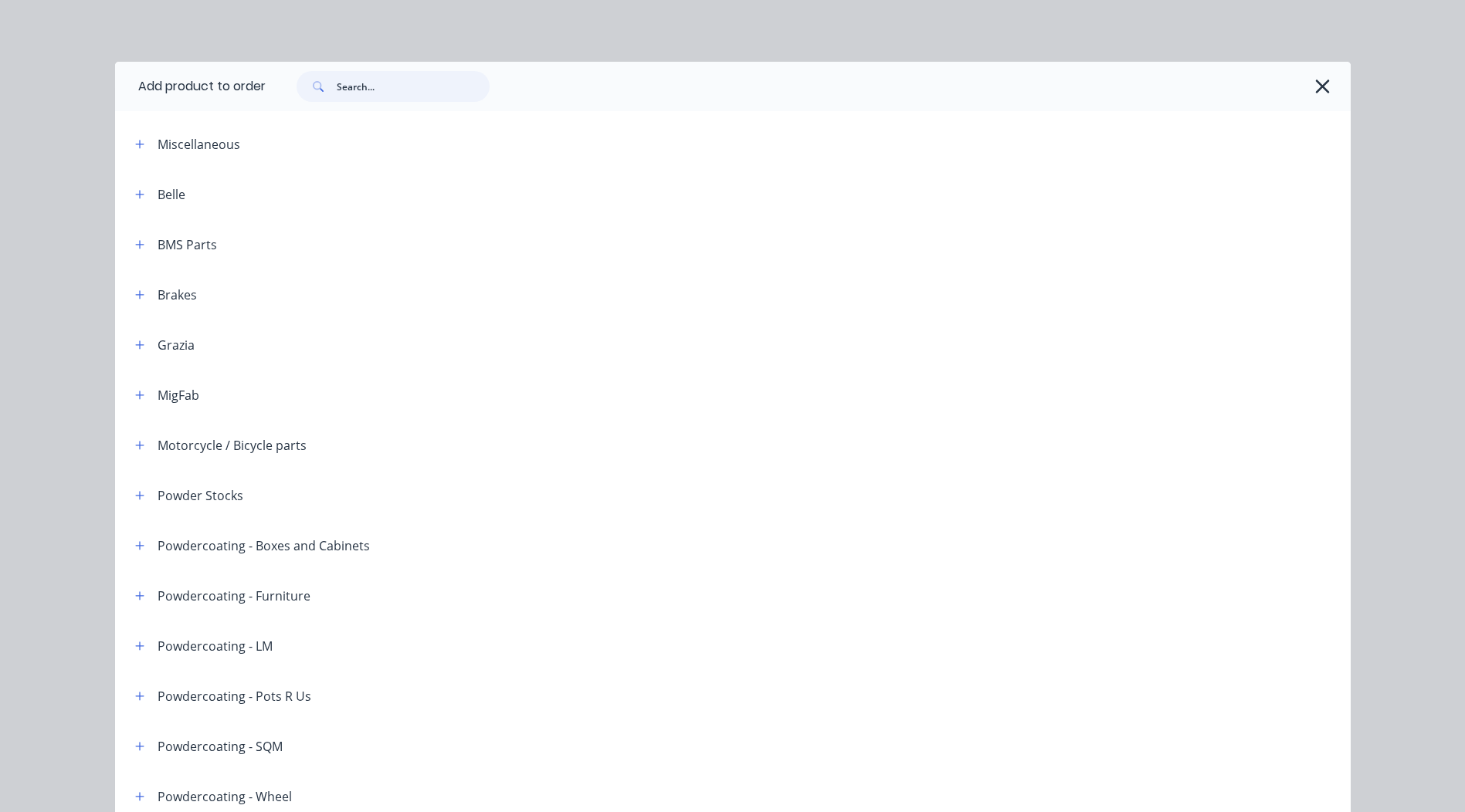
click at [406, 96] on input "text" at bounding box center [413, 86] width 153 height 31
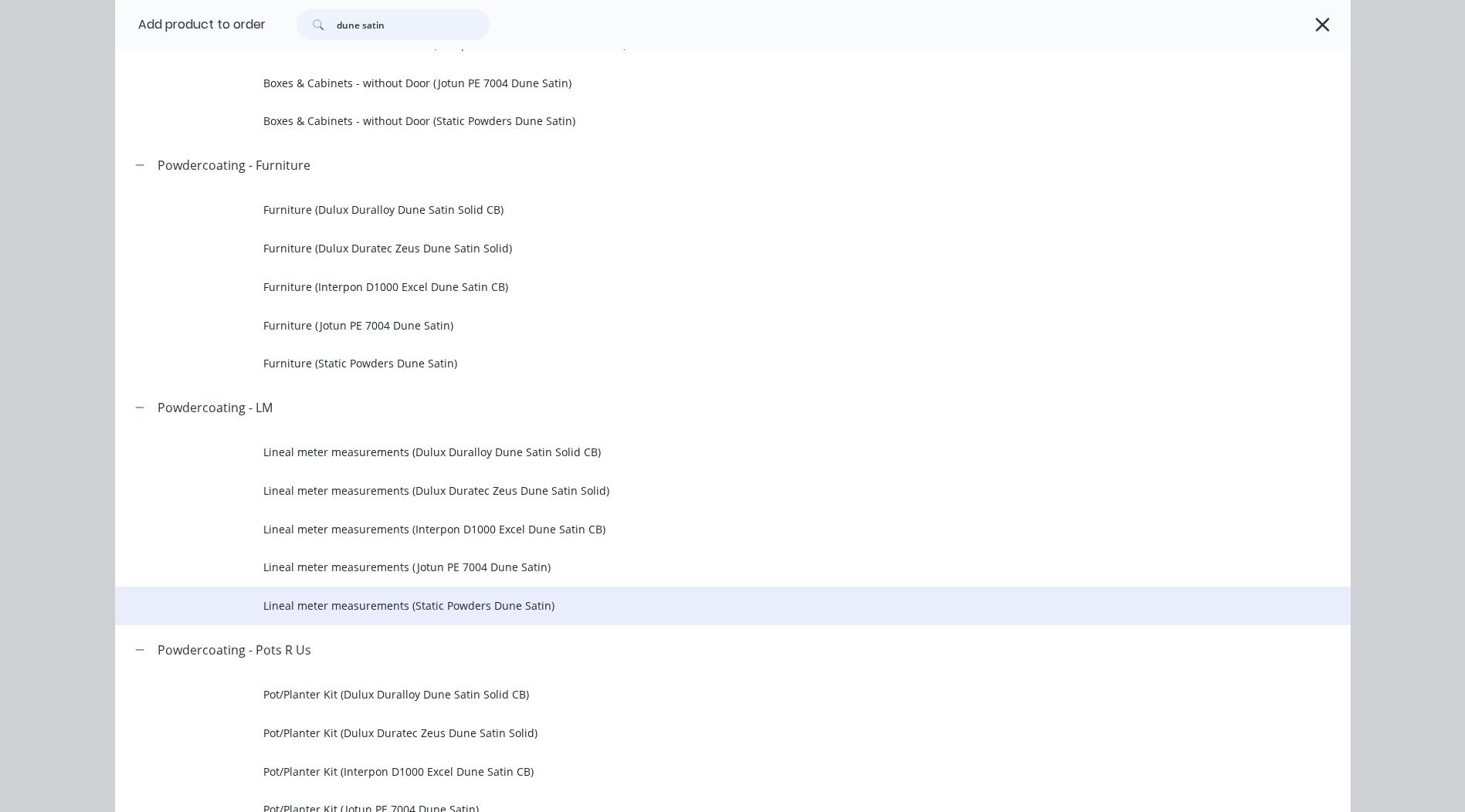
scroll to position [540, 0]
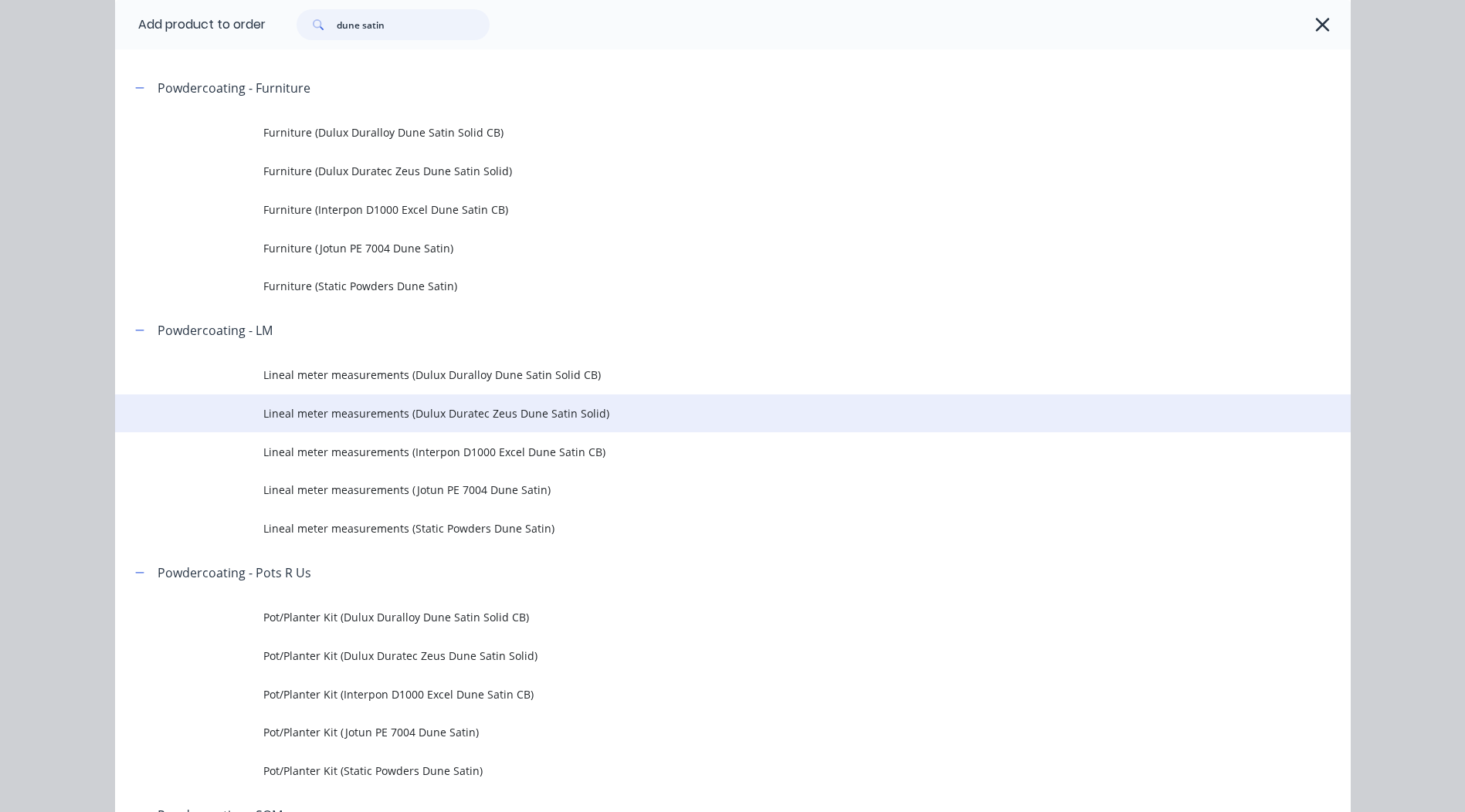
type input "dune satin"
click at [559, 419] on span "Lineal meter measurements (Dulux Duratec Zeus Dune Satin Solid)" at bounding box center [698, 413] width 870 height 16
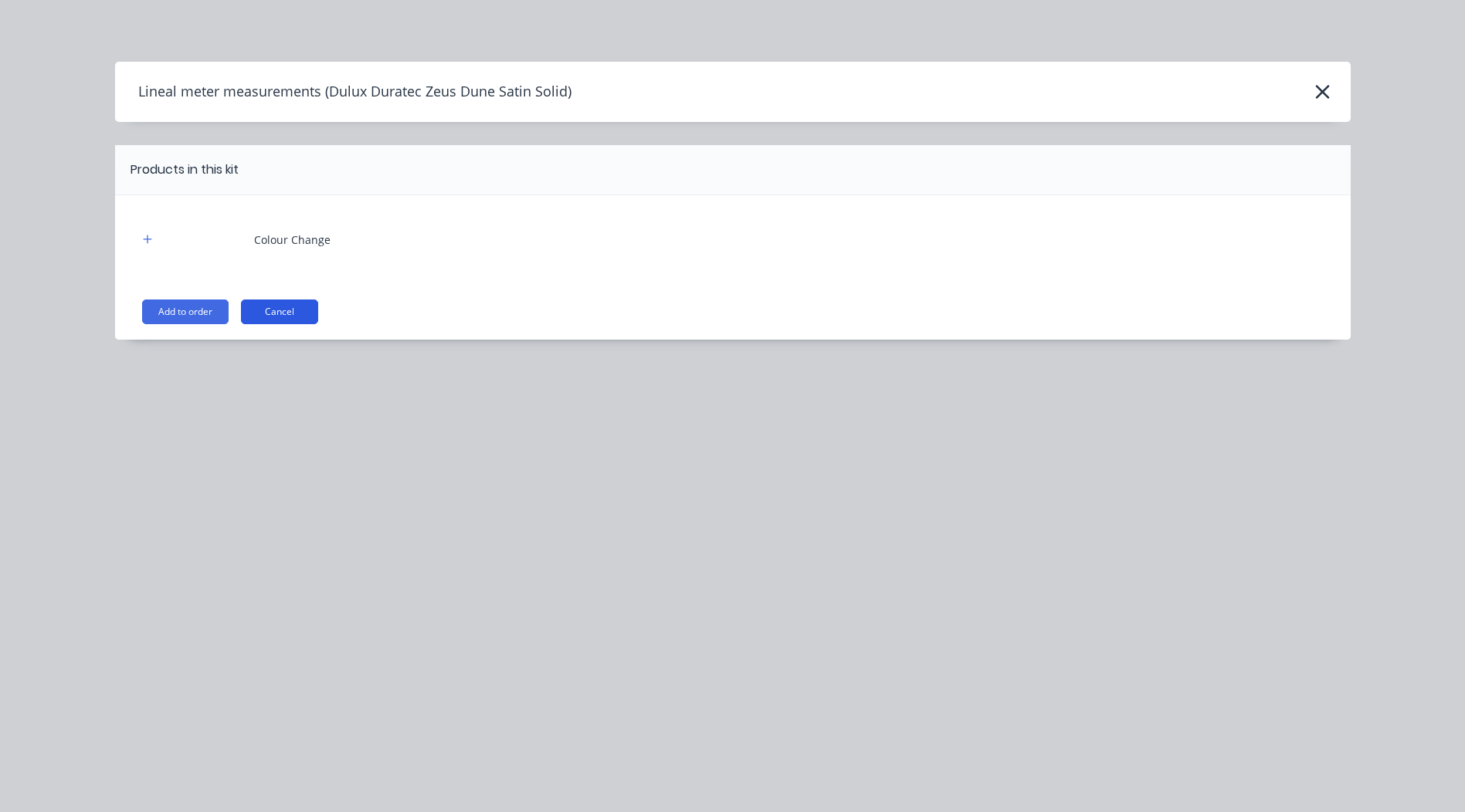
click at [279, 313] on button "Cancel" at bounding box center [279, 312] width 77 height 25
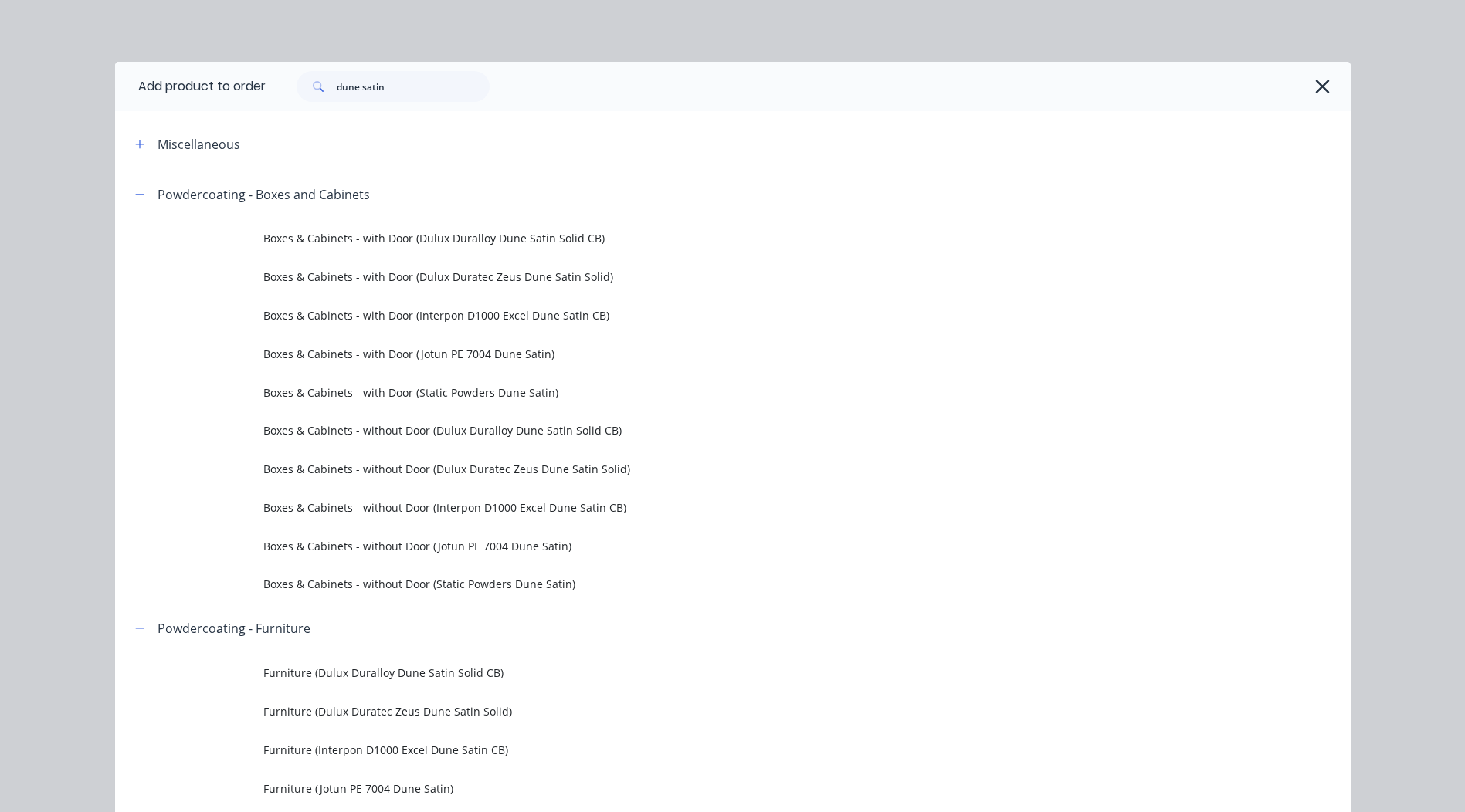
scroll to position [846, 0]
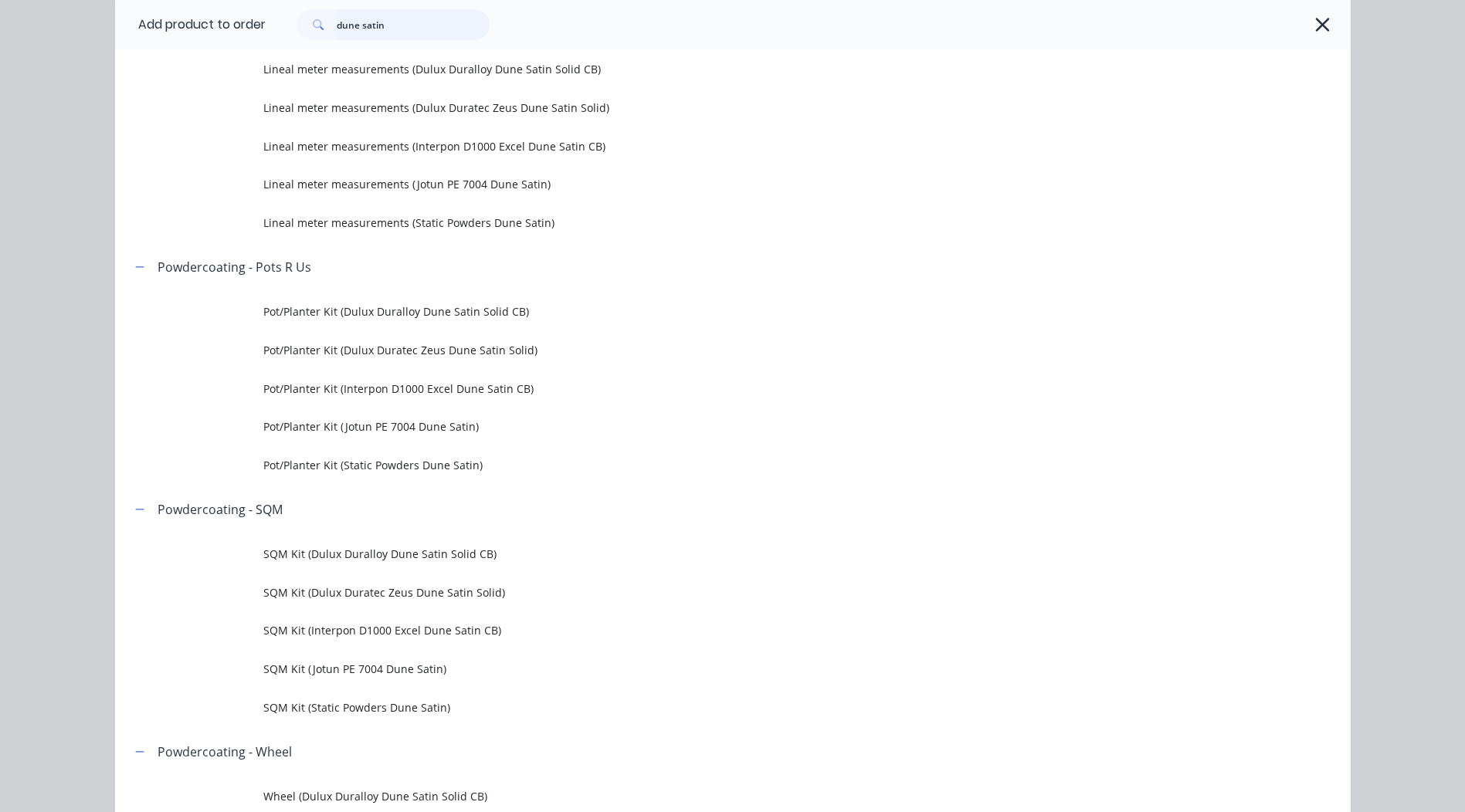
drag, startPoint x: 458, startPoint y: 32, endPoint x: 0, endPoint y: 75, distance: 460.0
click at [0, 75] on html "Order #2504028 - Grazia &Co Add product Close Submit as Quote Submit as Order O…" at bounding box center [732, 499] width 1465 height 999
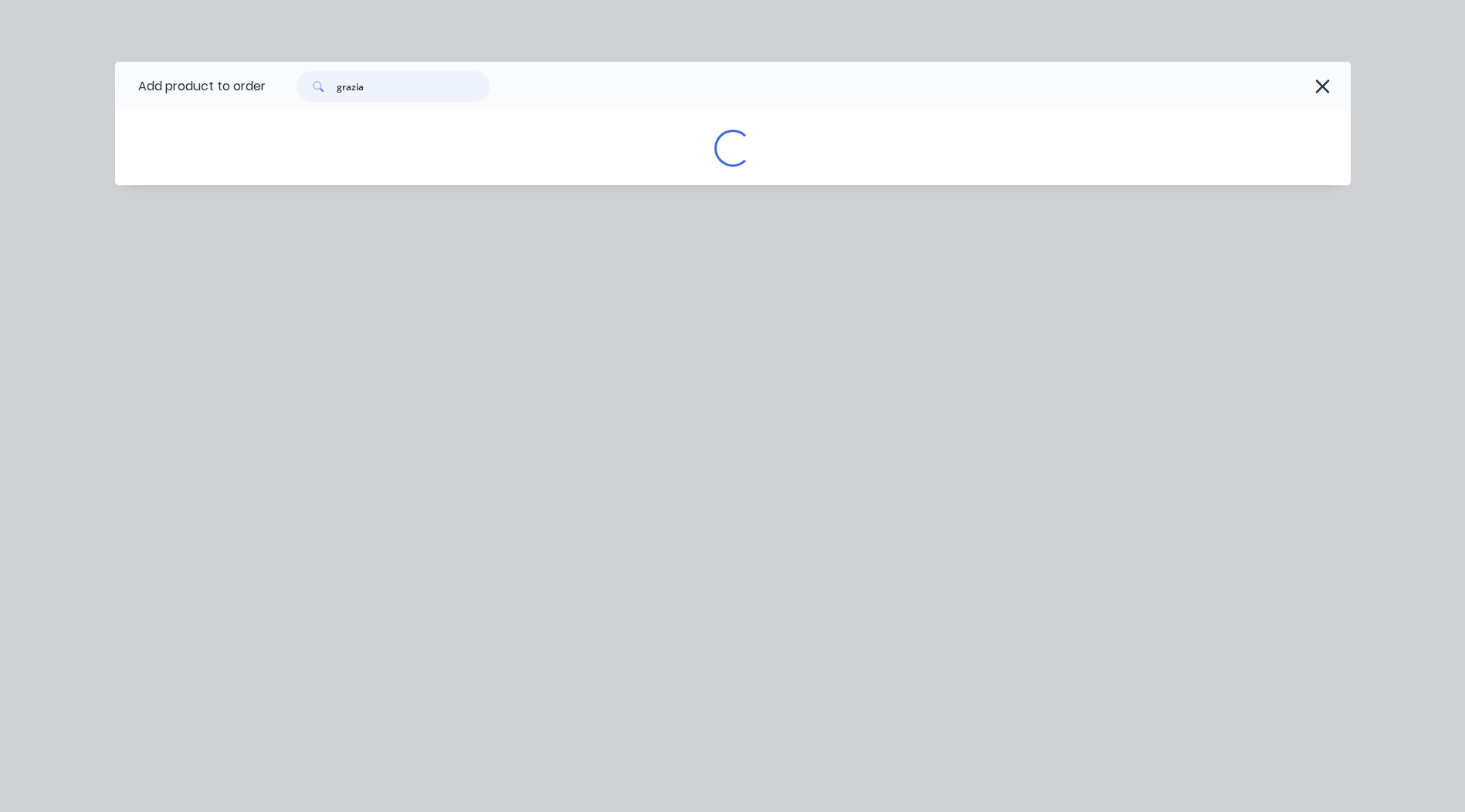
scroll to position [0, 0]
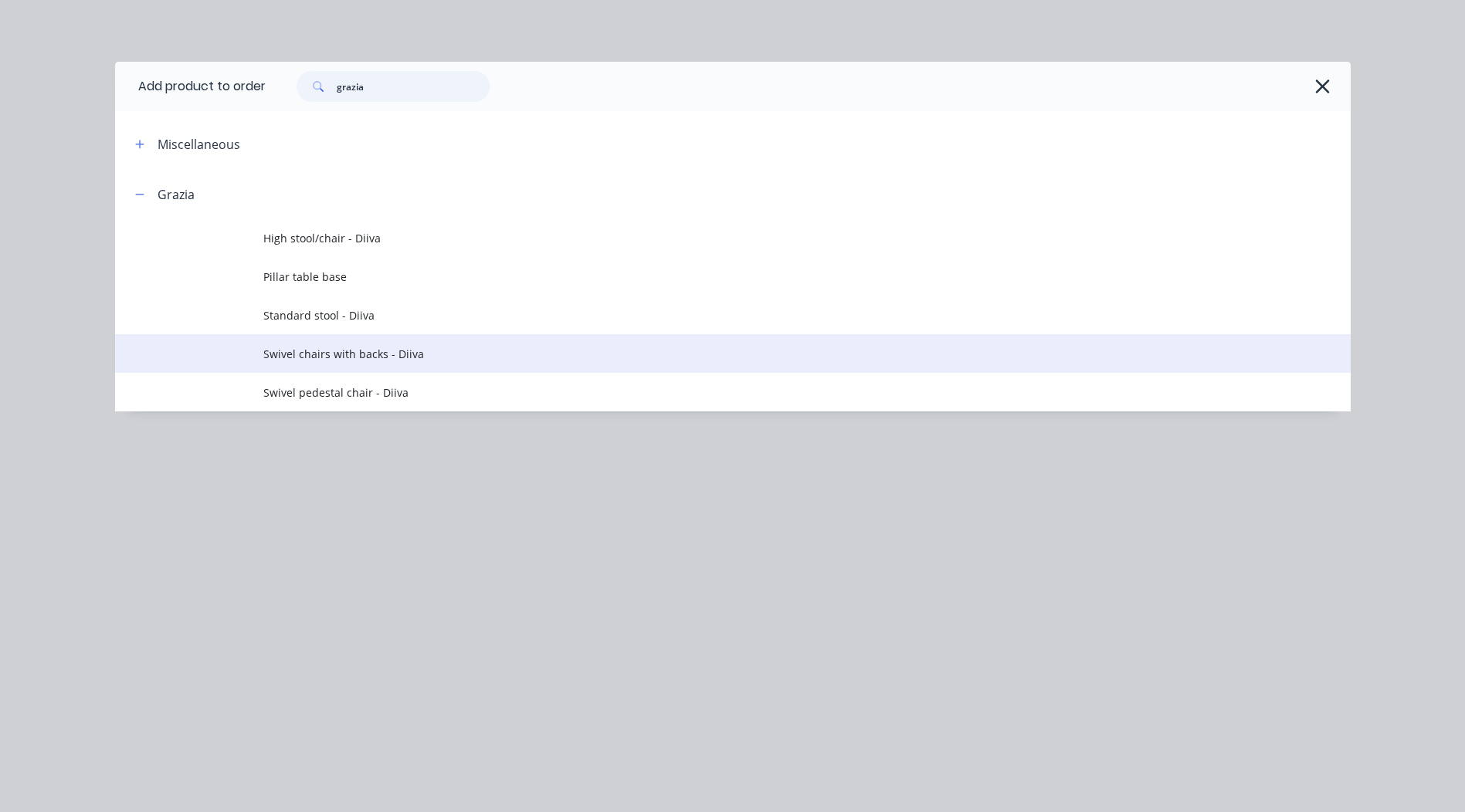
type input "grazia"
click at [397, 360] on span "Swivel chairs with backs - Diiva" at bounding box center [698, 354] width 870 height 16
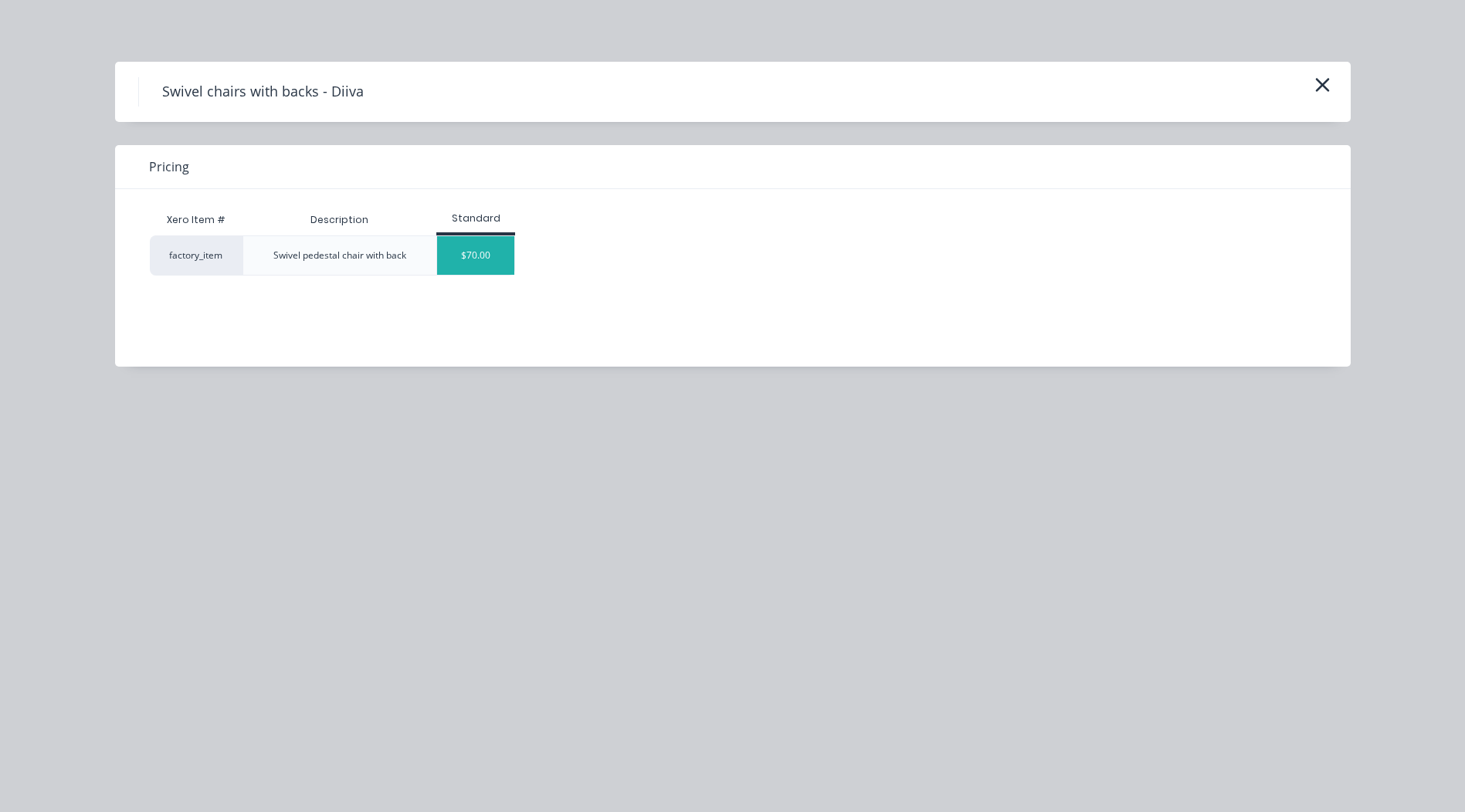
click at [483, 251] on div "$70.00" at bounding box center [475, 256] width 77 height 39
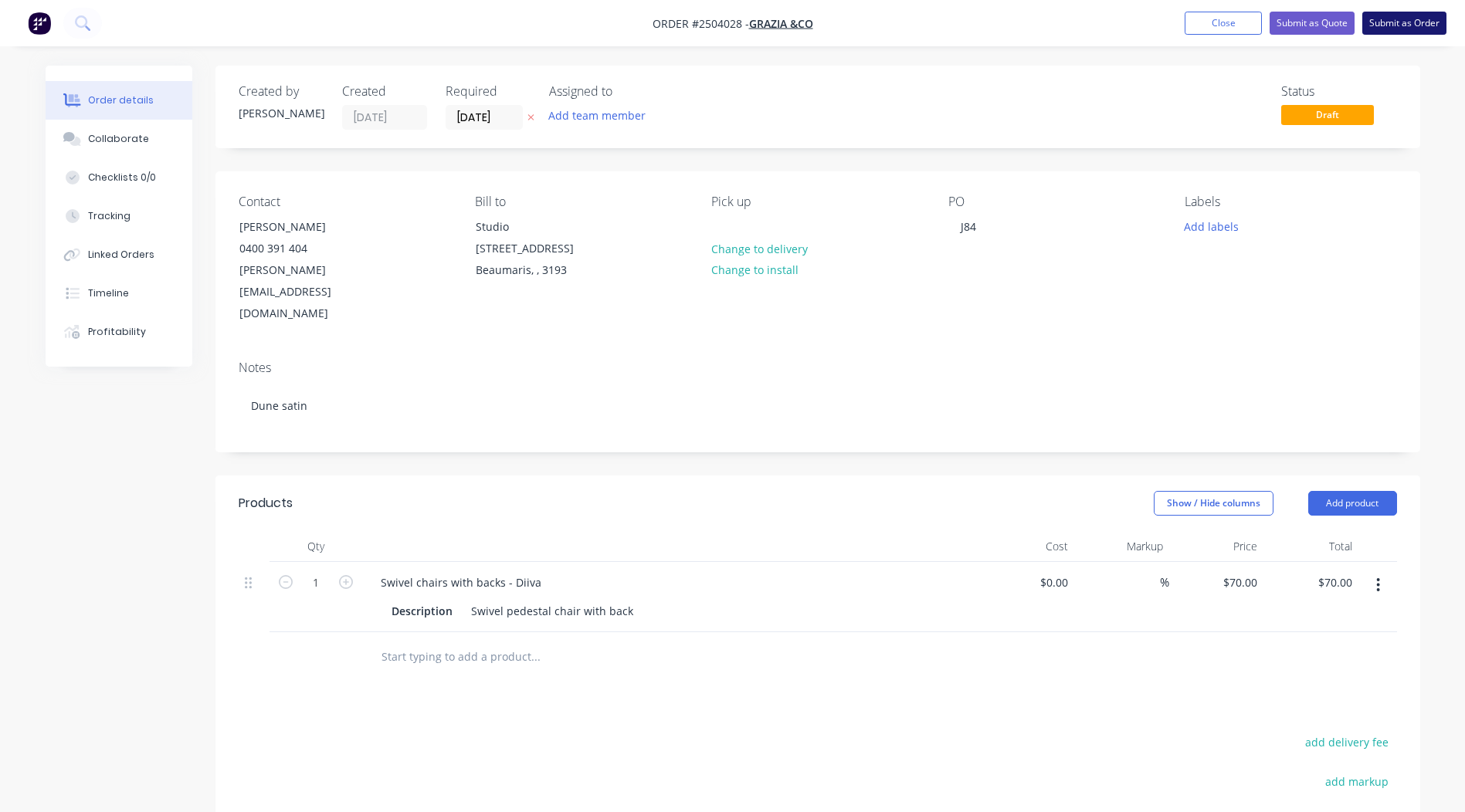
click at [1382, 24] on button "Submit as Order" at bounding box center [1405, 23] width 84 height 24
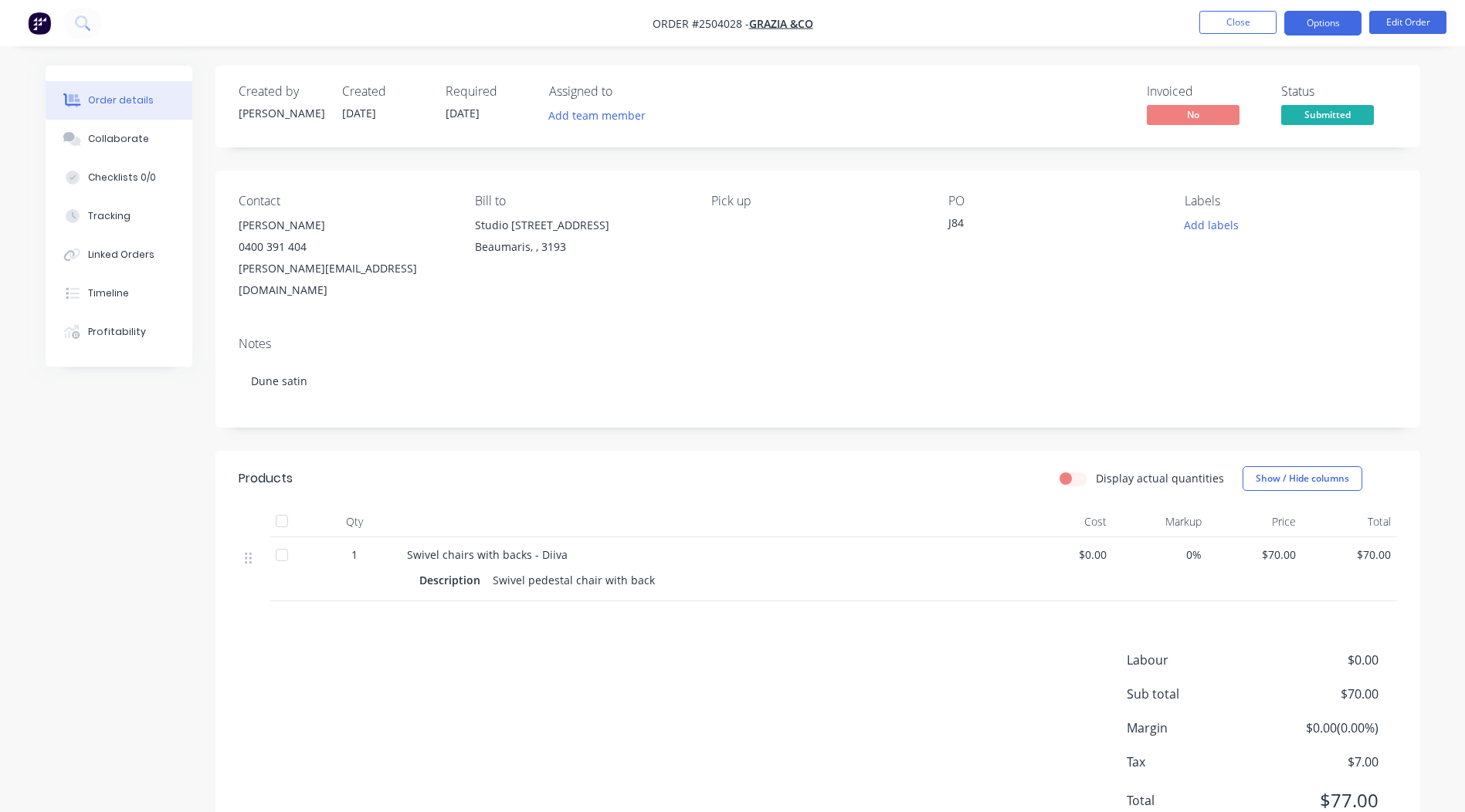
click at [1328, 24] on button "Options" at bounding box center [1323, 23] width 77 height 25
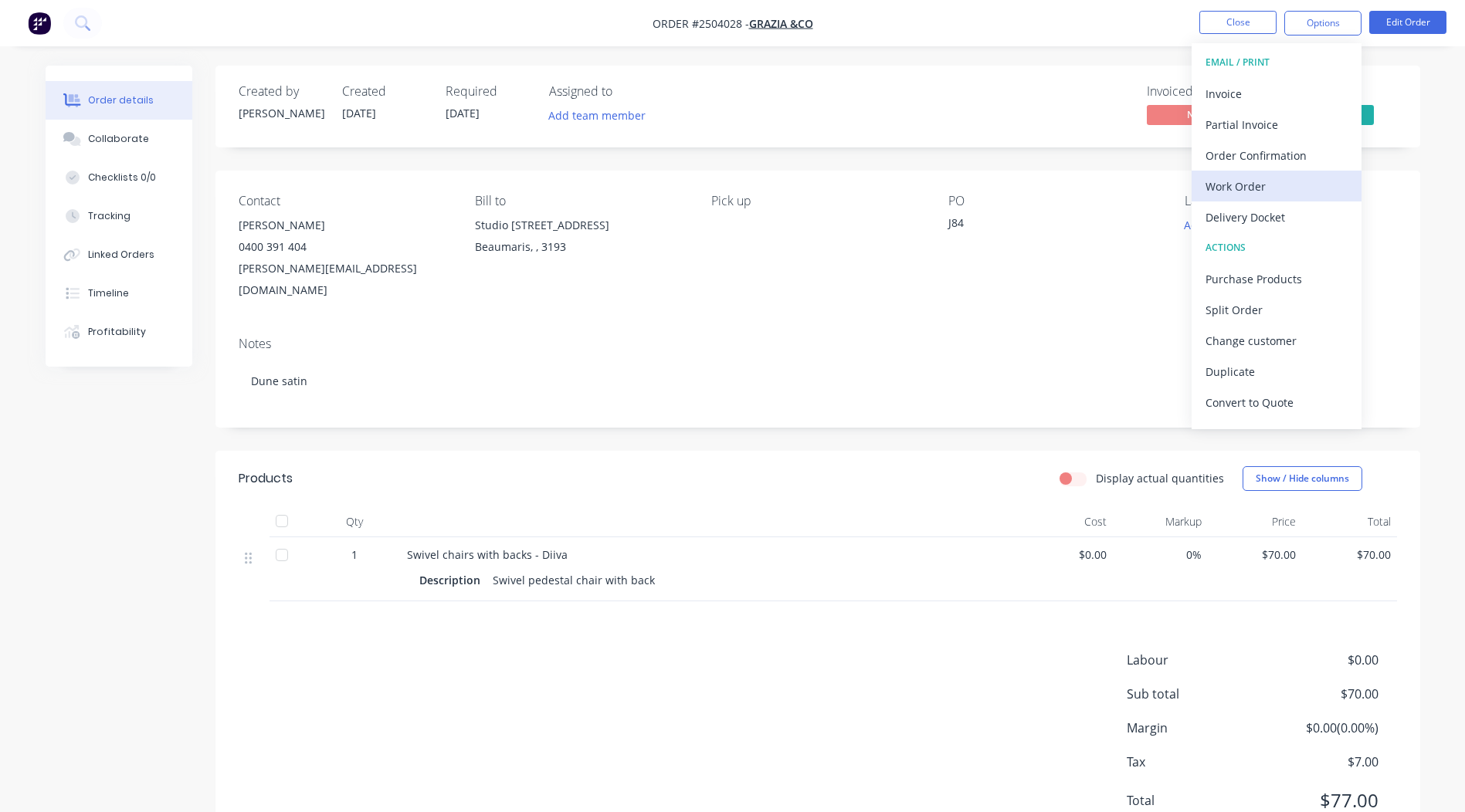
click at [1253, 190] on div "Work Order" at bounding box center [1276, 187] width 142 height 23
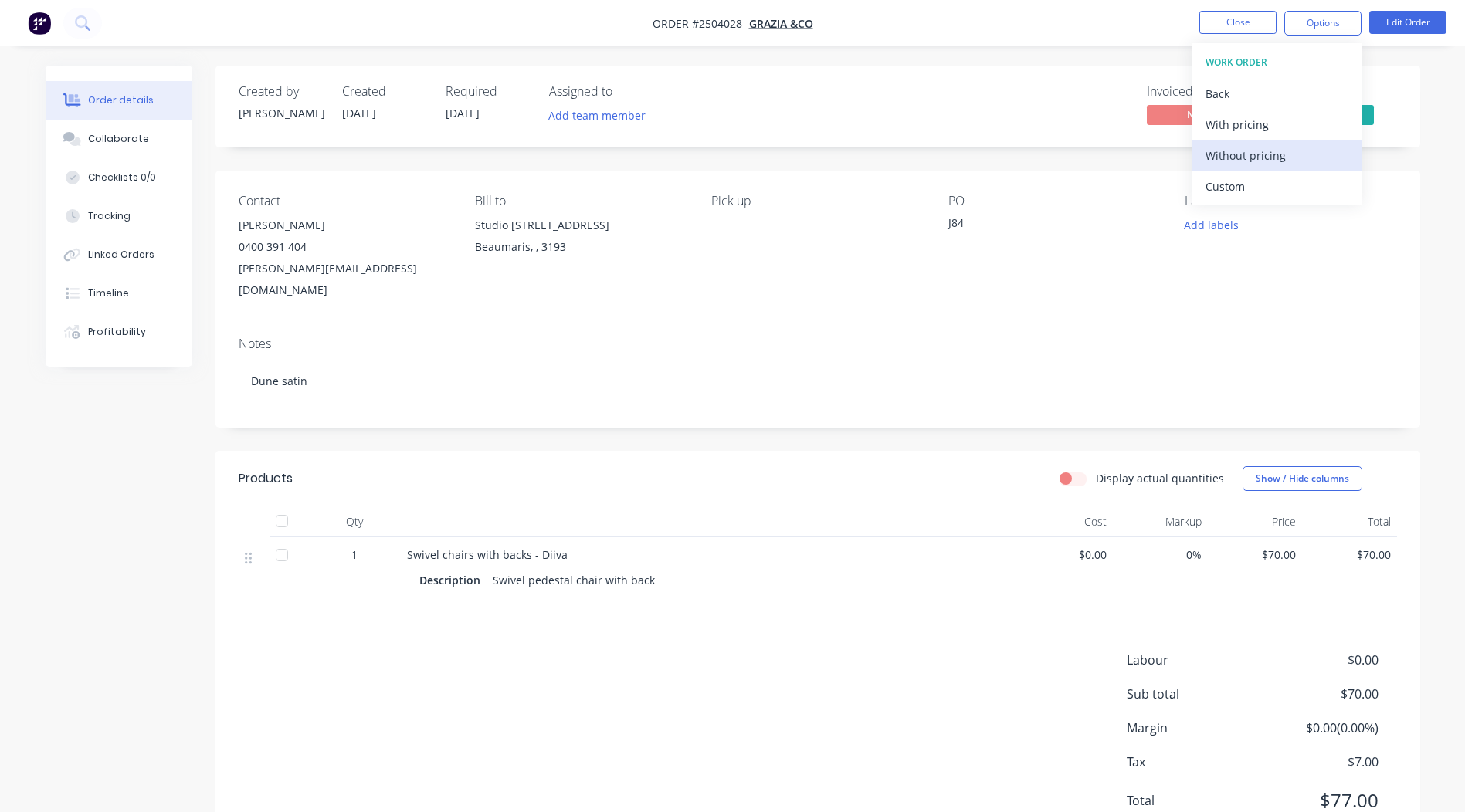
click at [1268, 159] on div "Without pricing" at bounding box center [1276, 156] width 142 height 23
click at [1011, 299] on div "Contact [PERSON_NAME] [PHONE_NUMBER] [EMAIL_ADDRESS][DOMAIN_NAME] Bill to Studi…" at bounding box center [817, 247] width 1205 height 154
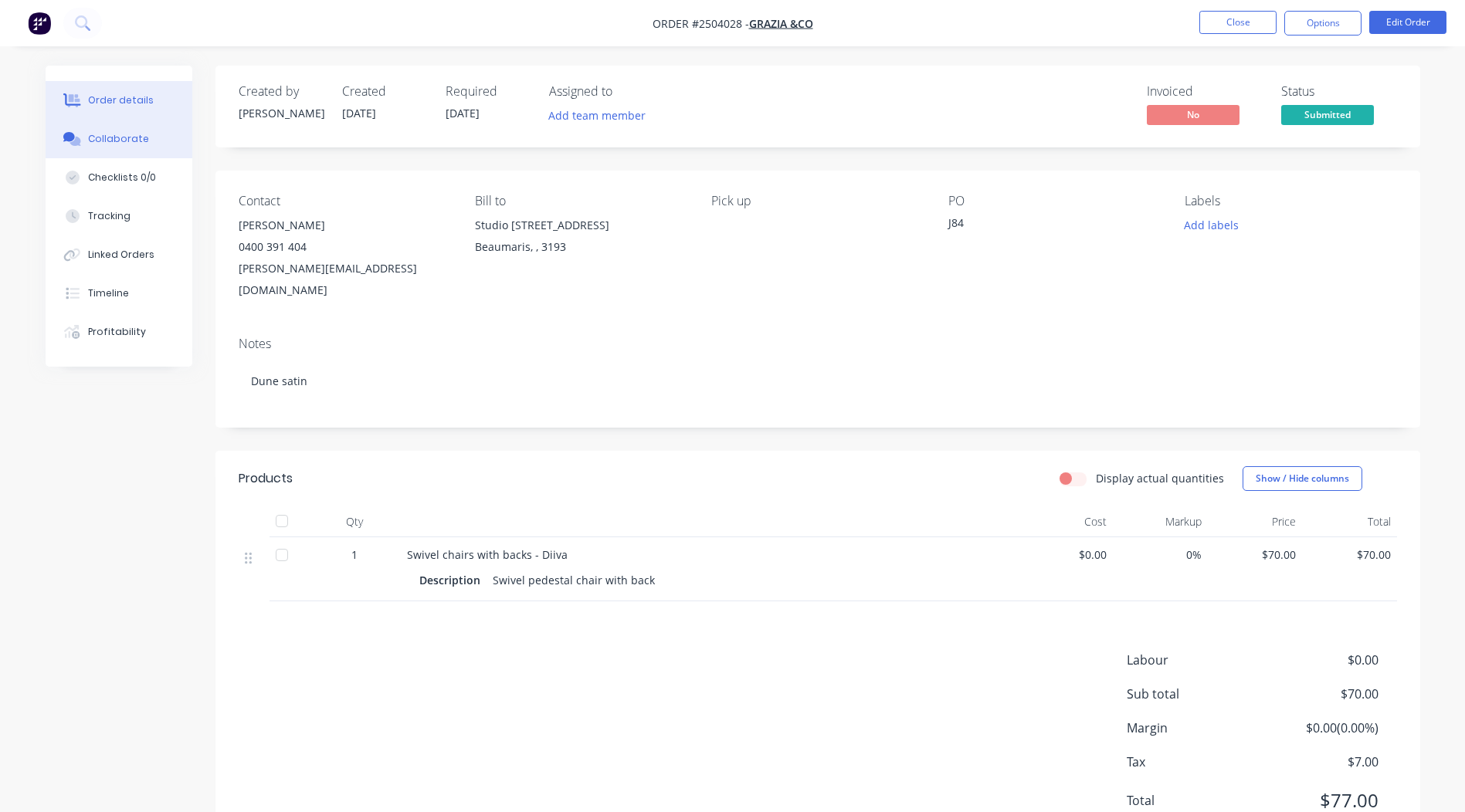
click at [130, 125] on button "Collaborate" at bounding box center [119, 139] width 147 height 39
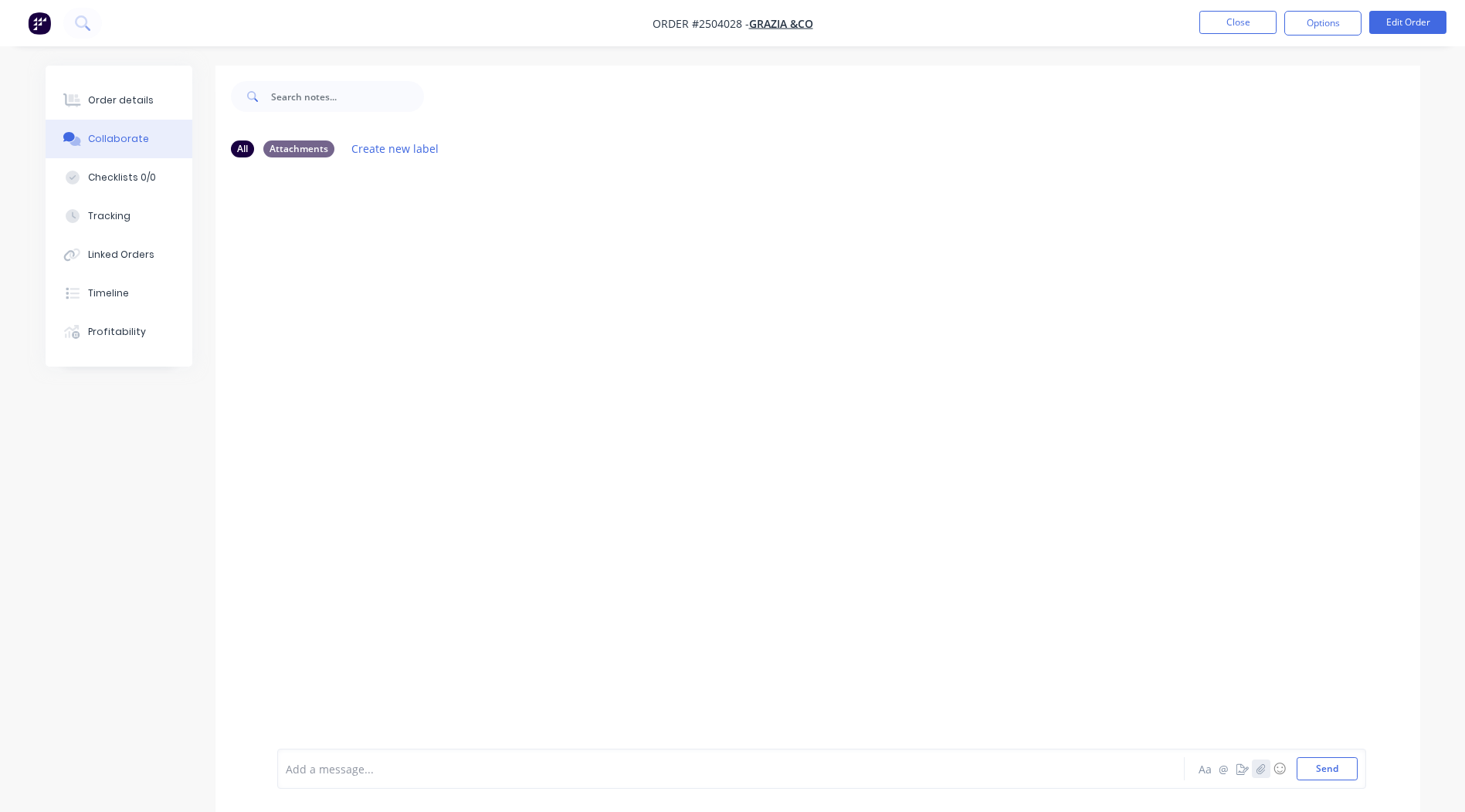
click at [1263, 764] on icon "button" at bounding box center [1261, 769] width 9 height 10
click at [1316, 758] on button "Send" at bounding box center [1327, 769] width 61 height 24
click at [1251, 22] on button "Close" at bounding box center [1239, 22] width 77 height 24
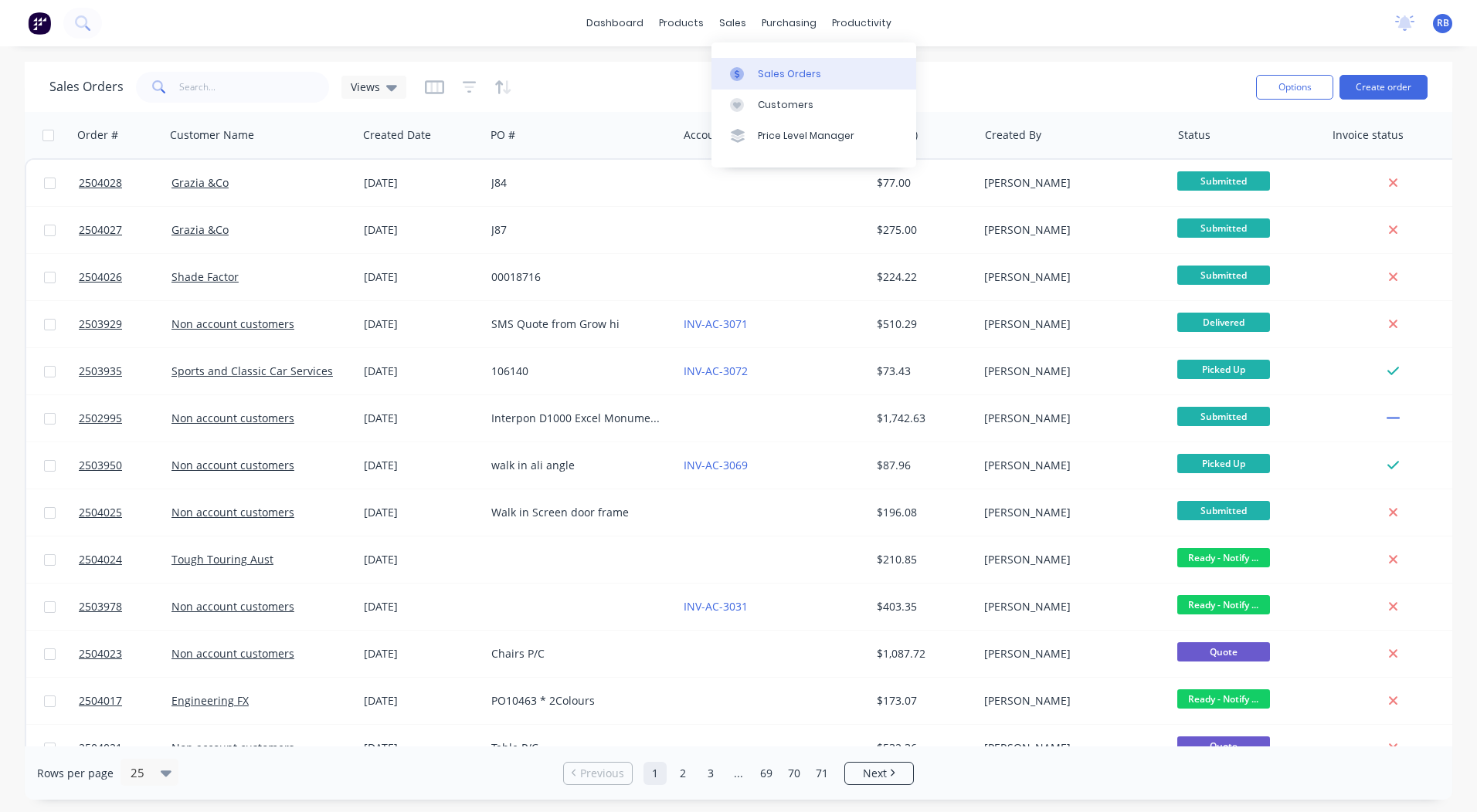
click at [744, 67] on div at bounding box center [741, 74] width 24 height 14
click at [245, 87] on input "text" at bounding box center [255, 87] width 151 height 31
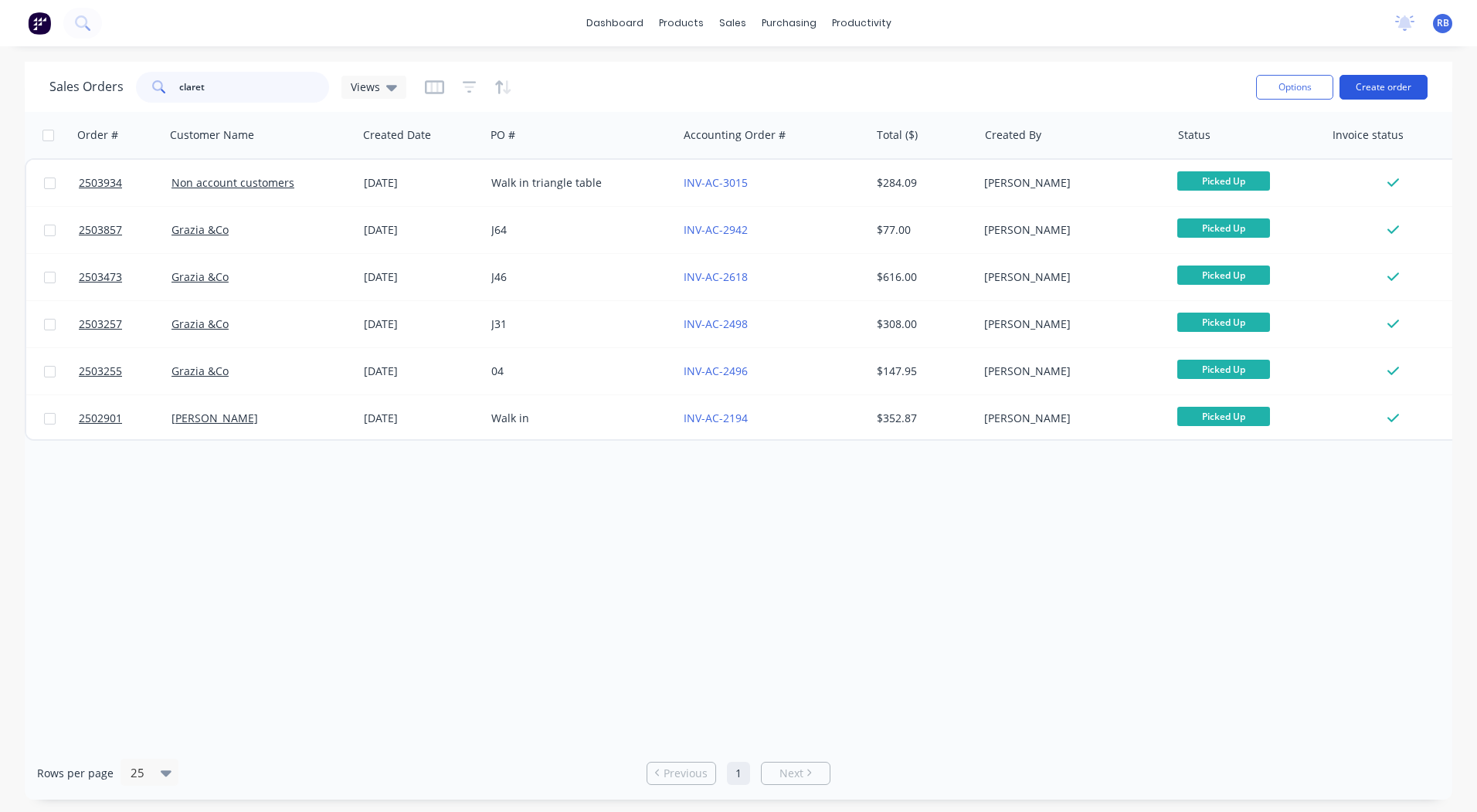
type input "claret"
click at [1360, 84] on button "Create order" at bounding box center [1383, 87] width 88 height 25
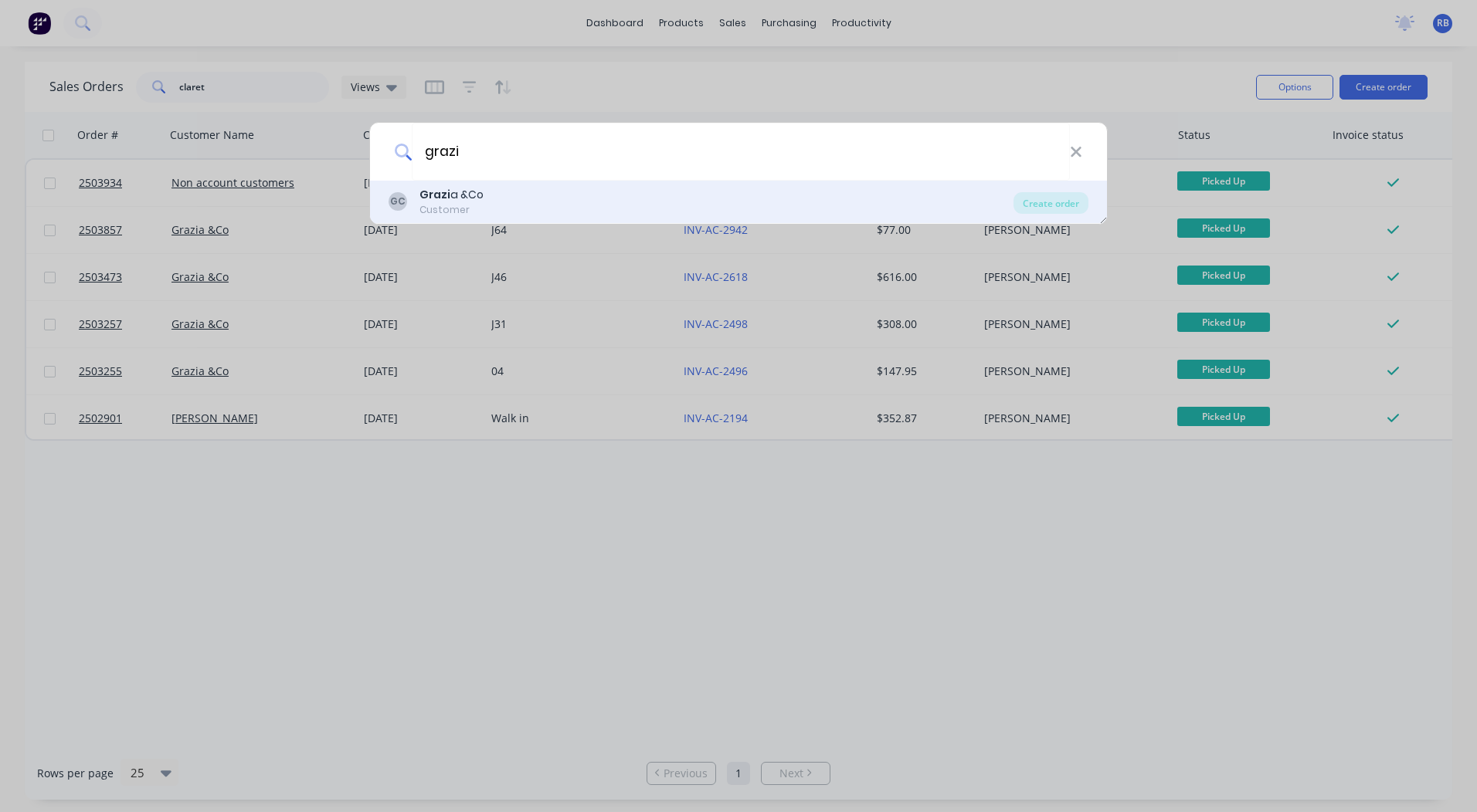
type input "grazi"
click at [539, 203] on div "[PERSON_NAME] a &Co Customer" at bounding box center [701, 202] width 624 height 30
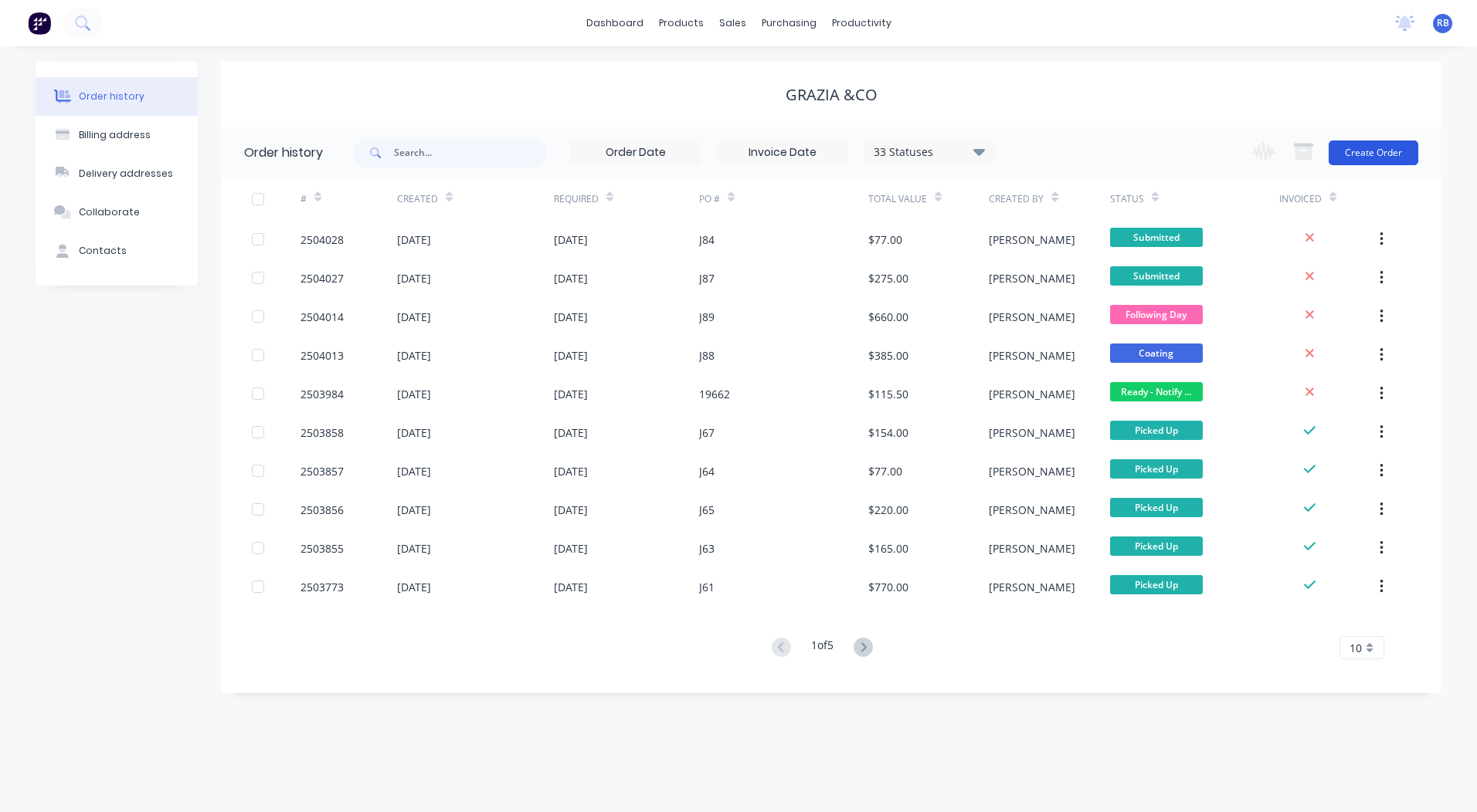
click at [1380, 160] on button "Create Order" at bounding box center [1372, 153] width 90 height 25
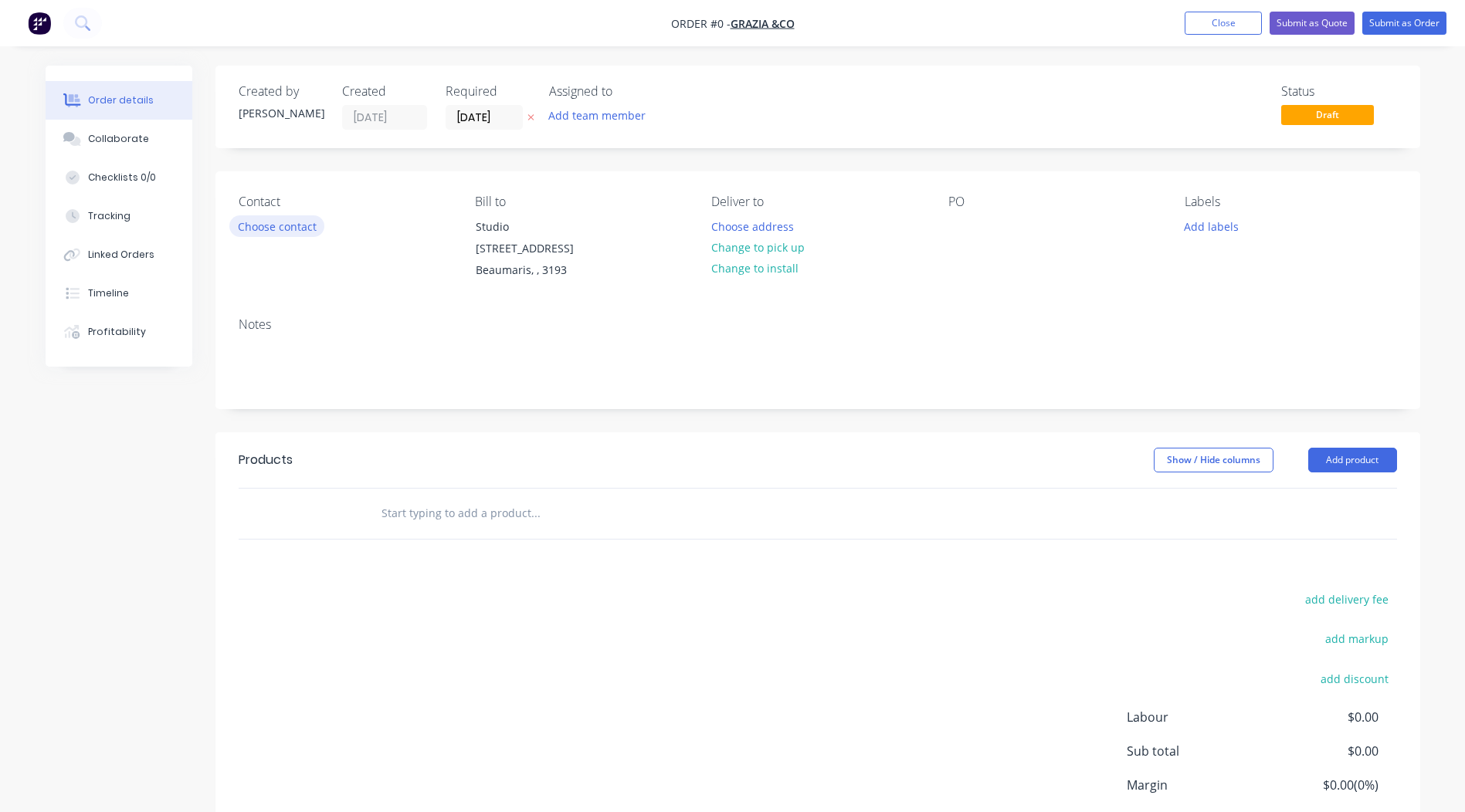
click at [254, 230] on button "Choose contact" at bounding box center [276, 225] width 95 height 21
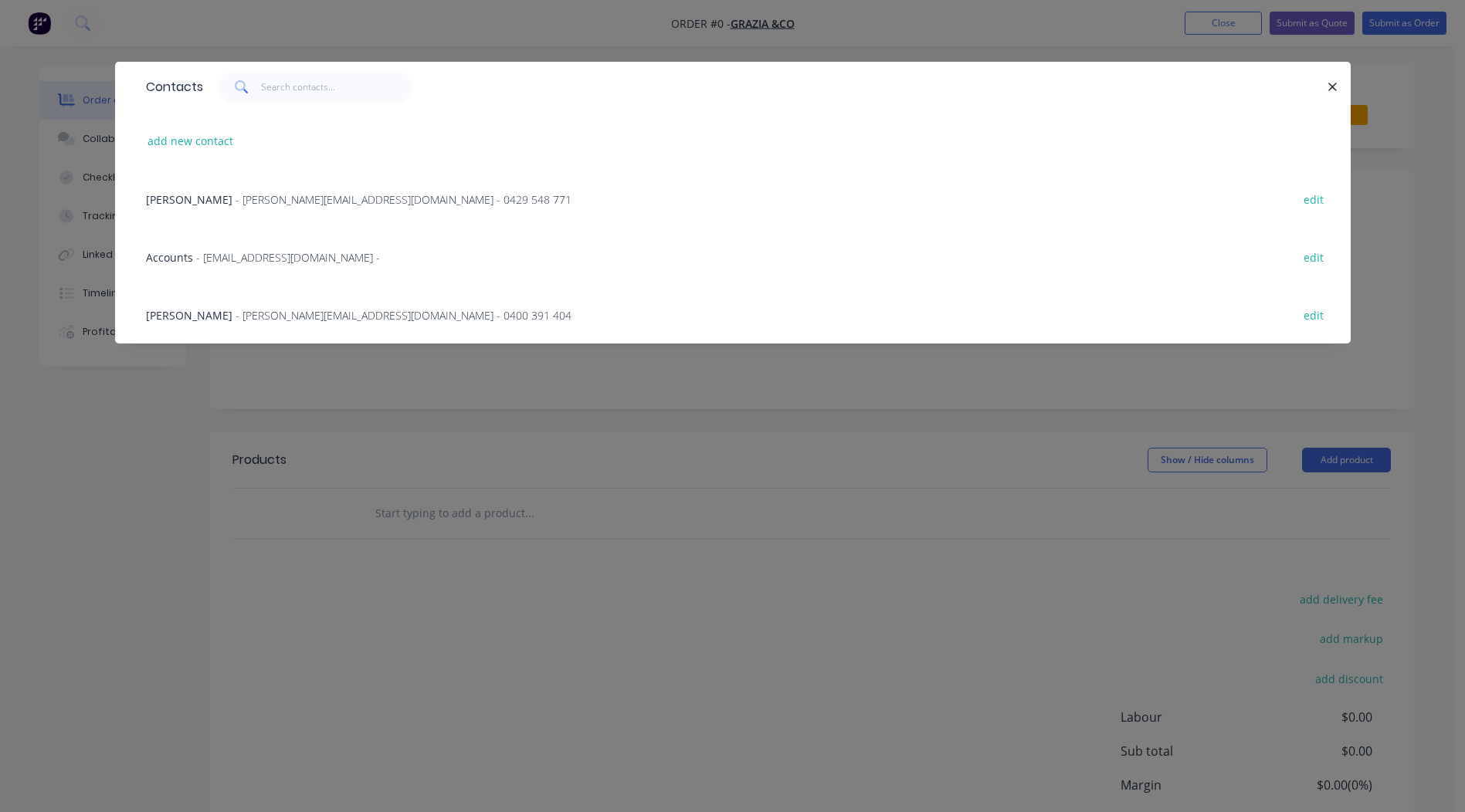
click at [236, 318] on span "- [PERSON_NAME][EMAIL_ADDRESS][DOMAIN_NAME] - 0400 391 404" at bounding box center [404, 316] width 336 height 15
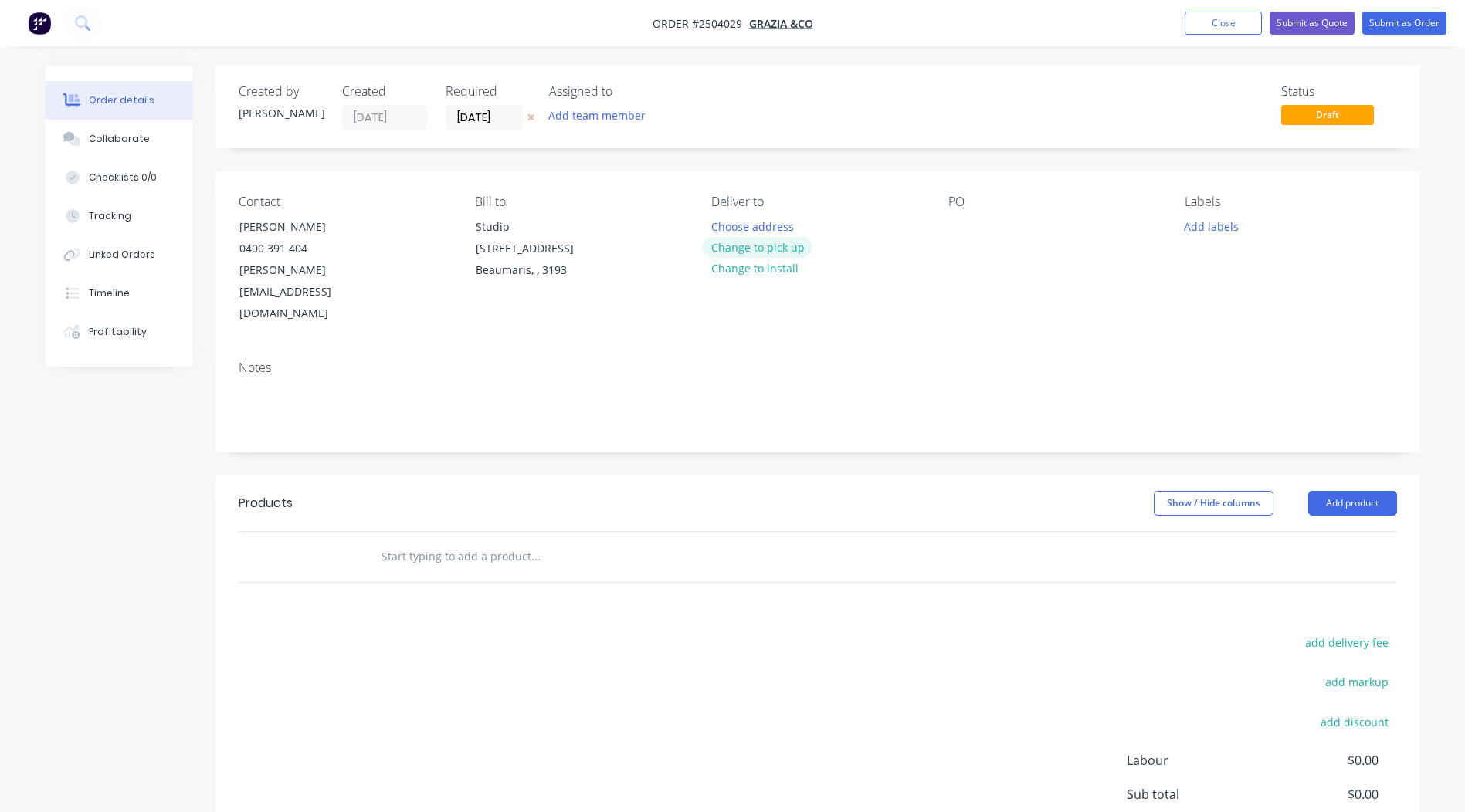
click at [757, 242] on button "Change to pick up" at bounding box center [757, 247] width 109 height 21
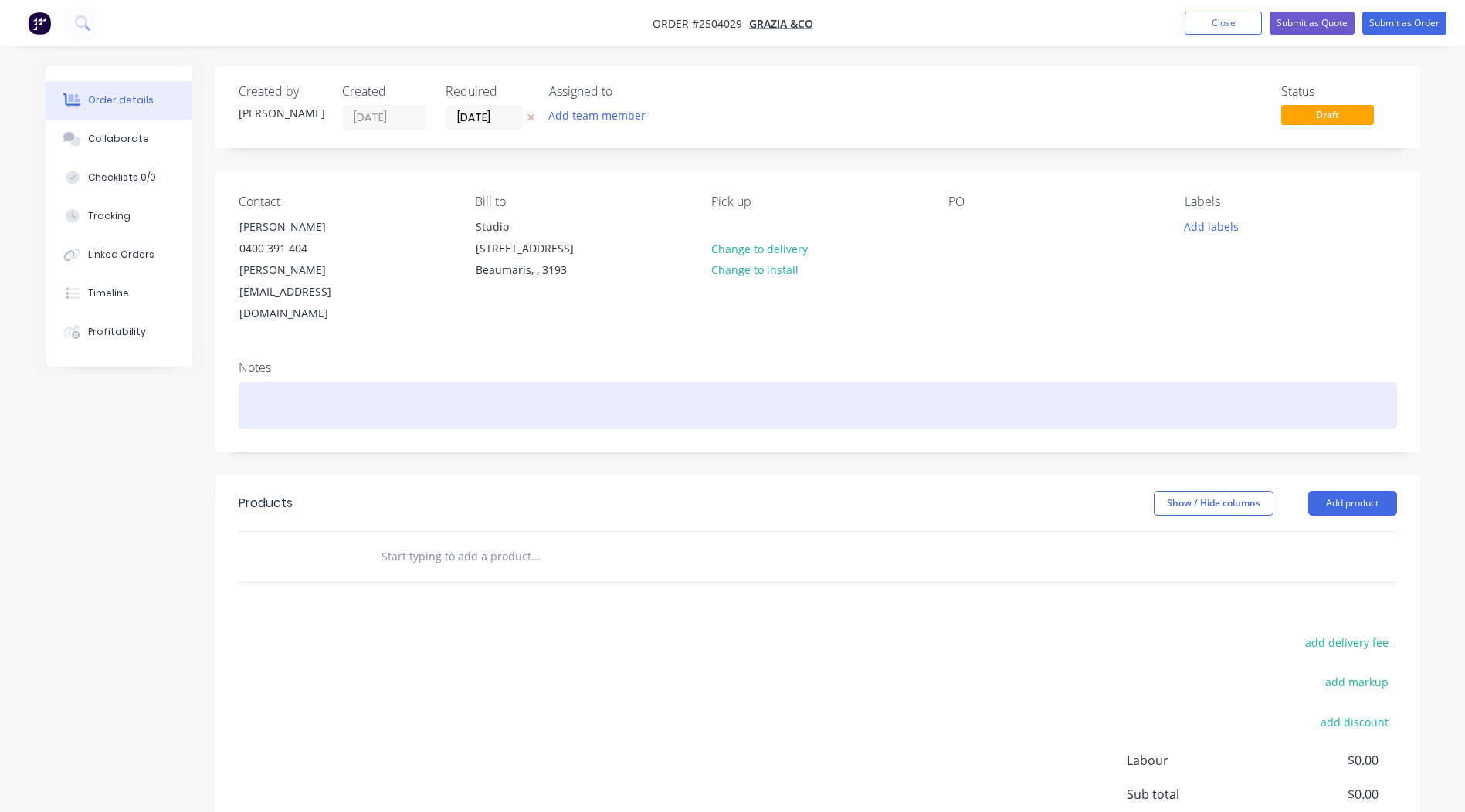
click at [279, 382] on div at bounding box center [818, 406] width 1158 height 47
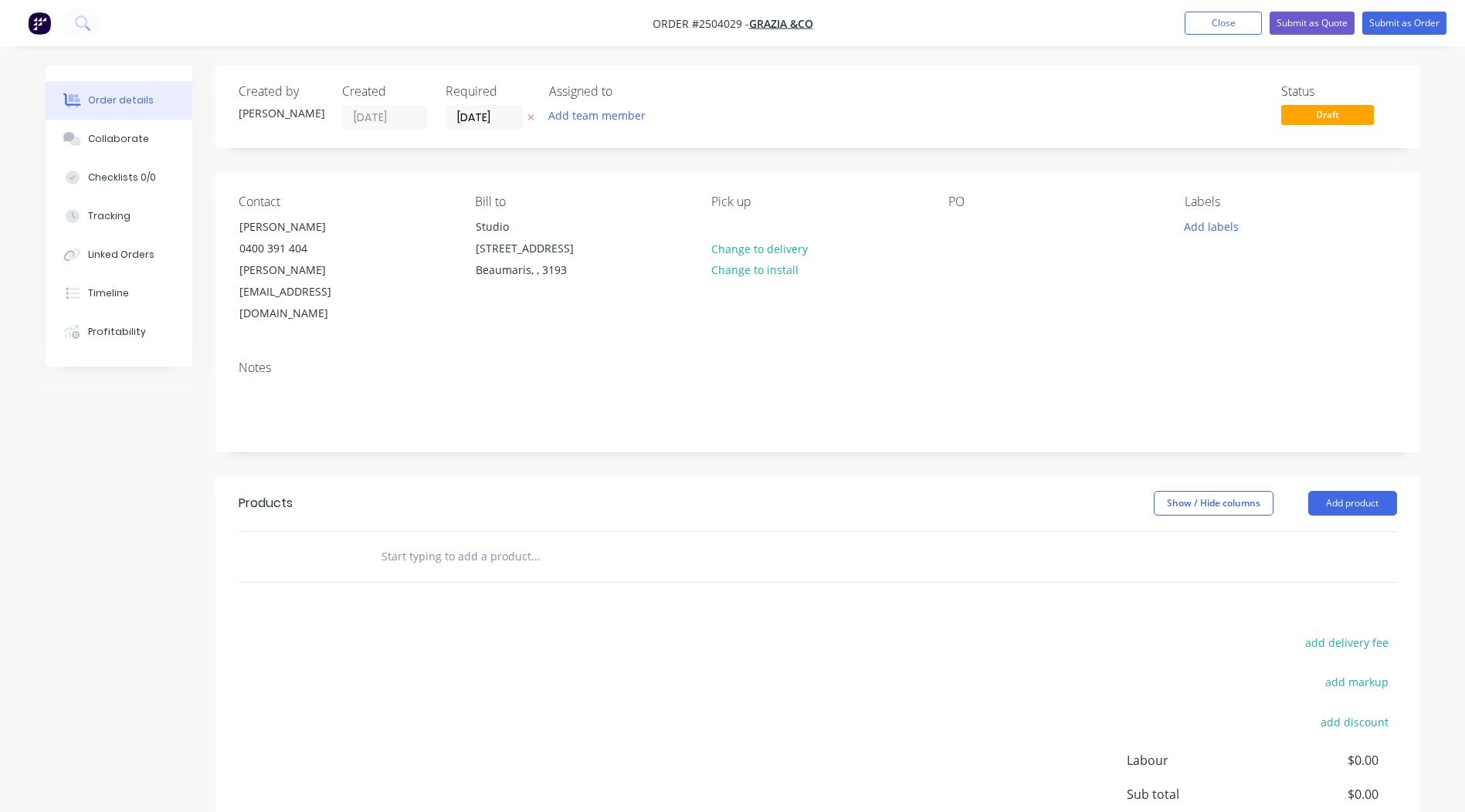
click at [977, 243] on div "PO" at bounding box center [1055, 259] width 211 height 130
click at [966, 232] on div at bounding box center [961, 226] width 25 height 23
click at [356, 348] on div "Notes" at bounding box center [817, 400] width 1205 height 104
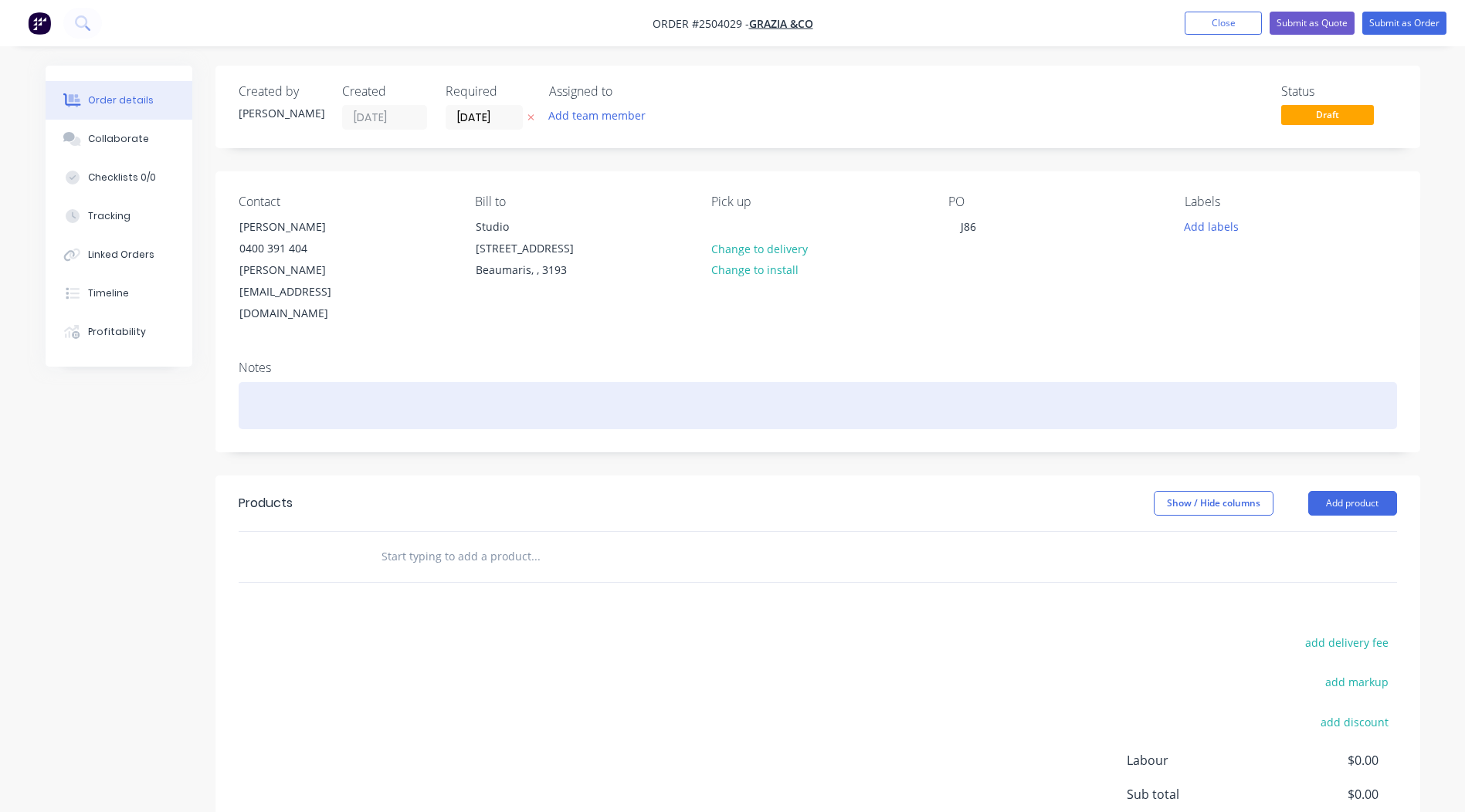
click at [335, 382] on div at bounding box center [818, 406] width 1158 height 47
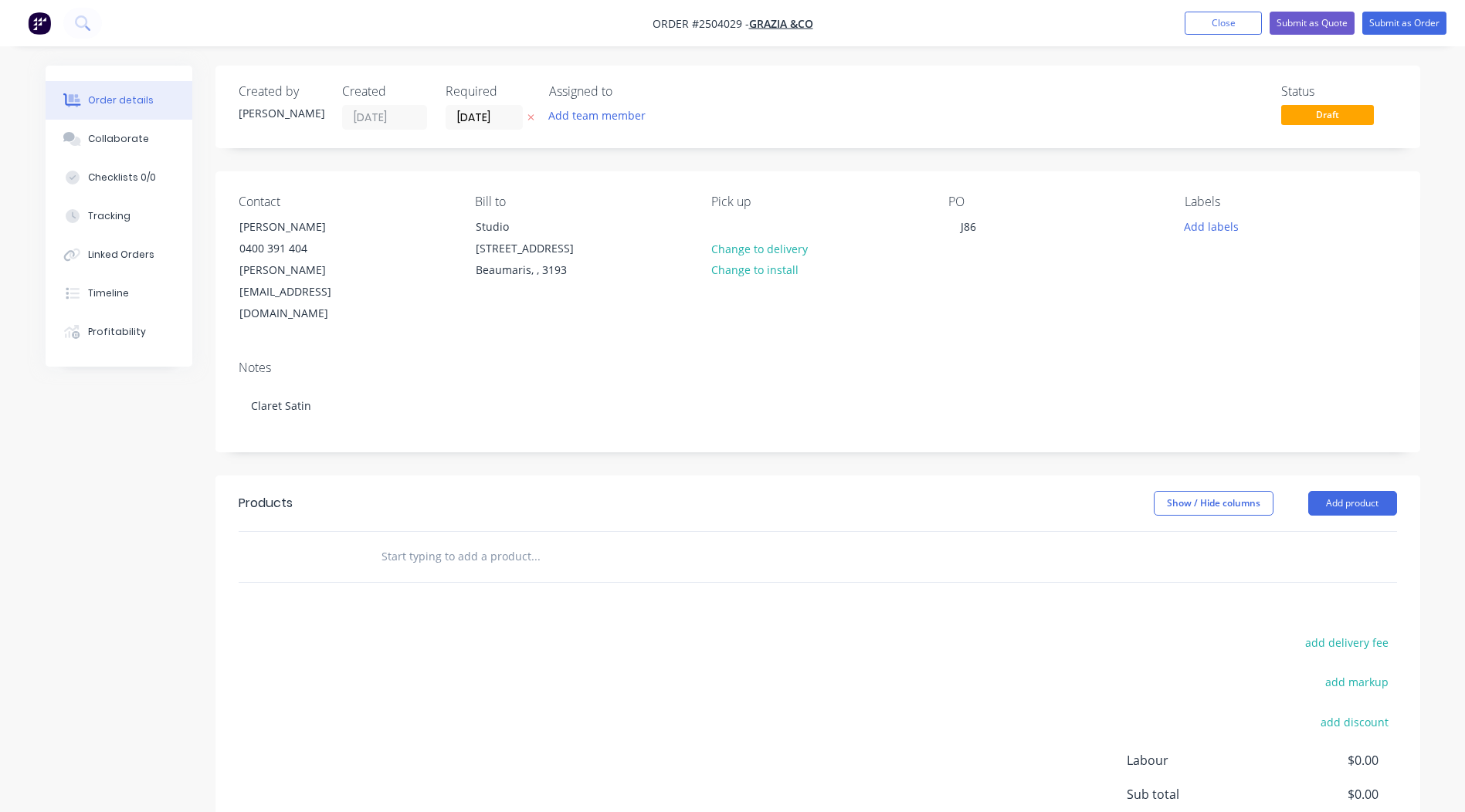
click at [393, 304] on div "Contact [PERSON_NAME] [PHONE_NUMBER] [EMAIL_ADDRESS][DOMAIN_NAME] Bill to Studi…" at bounding box center [817, 260] width 1205 height 177
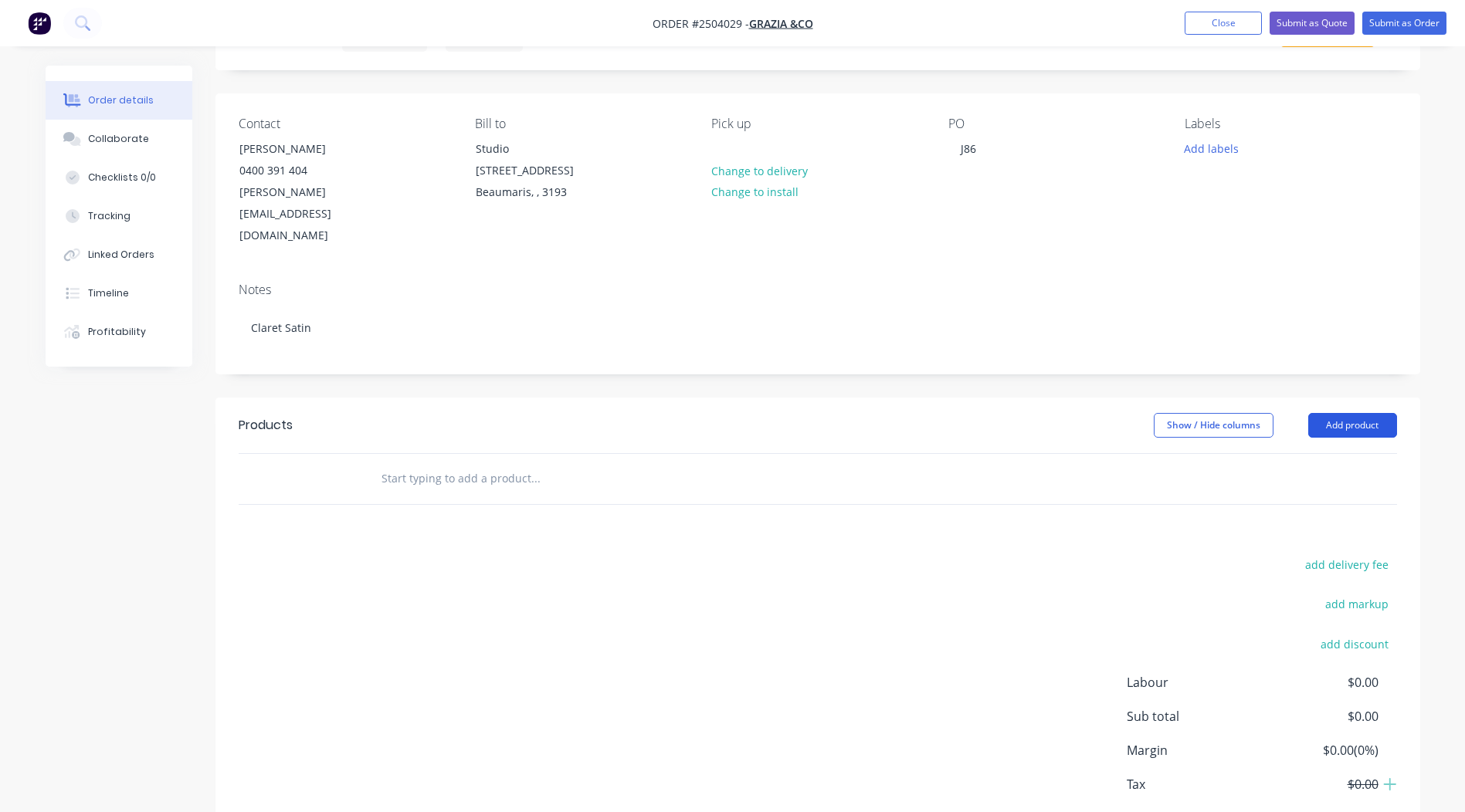
click at [1345, 413] on button "Add product" at bounding box center [1353, 425] width 89 height 25
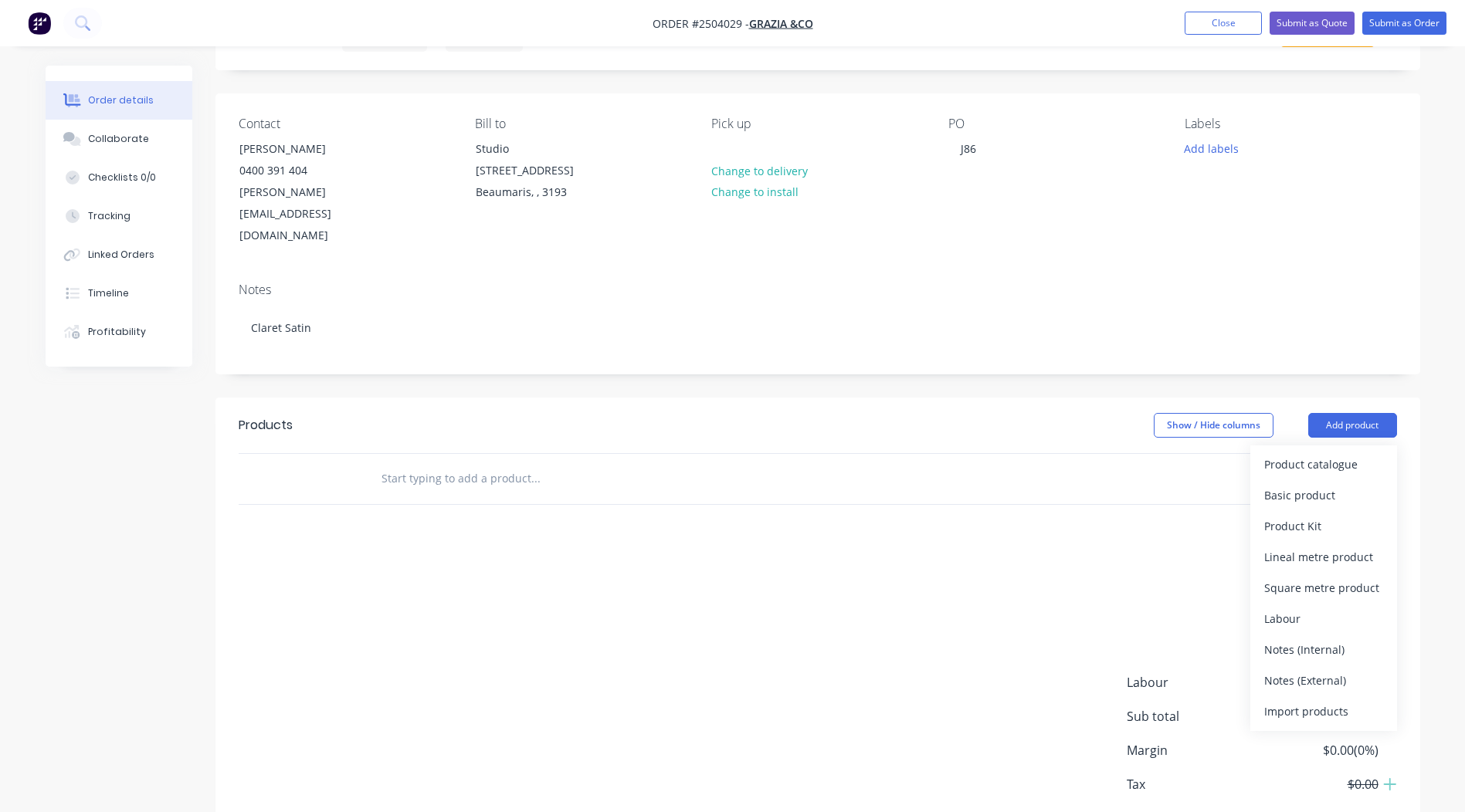
click at [1335, 454] on div "Product catalogue" at bounding box center [1324, 465] width 119 height 23
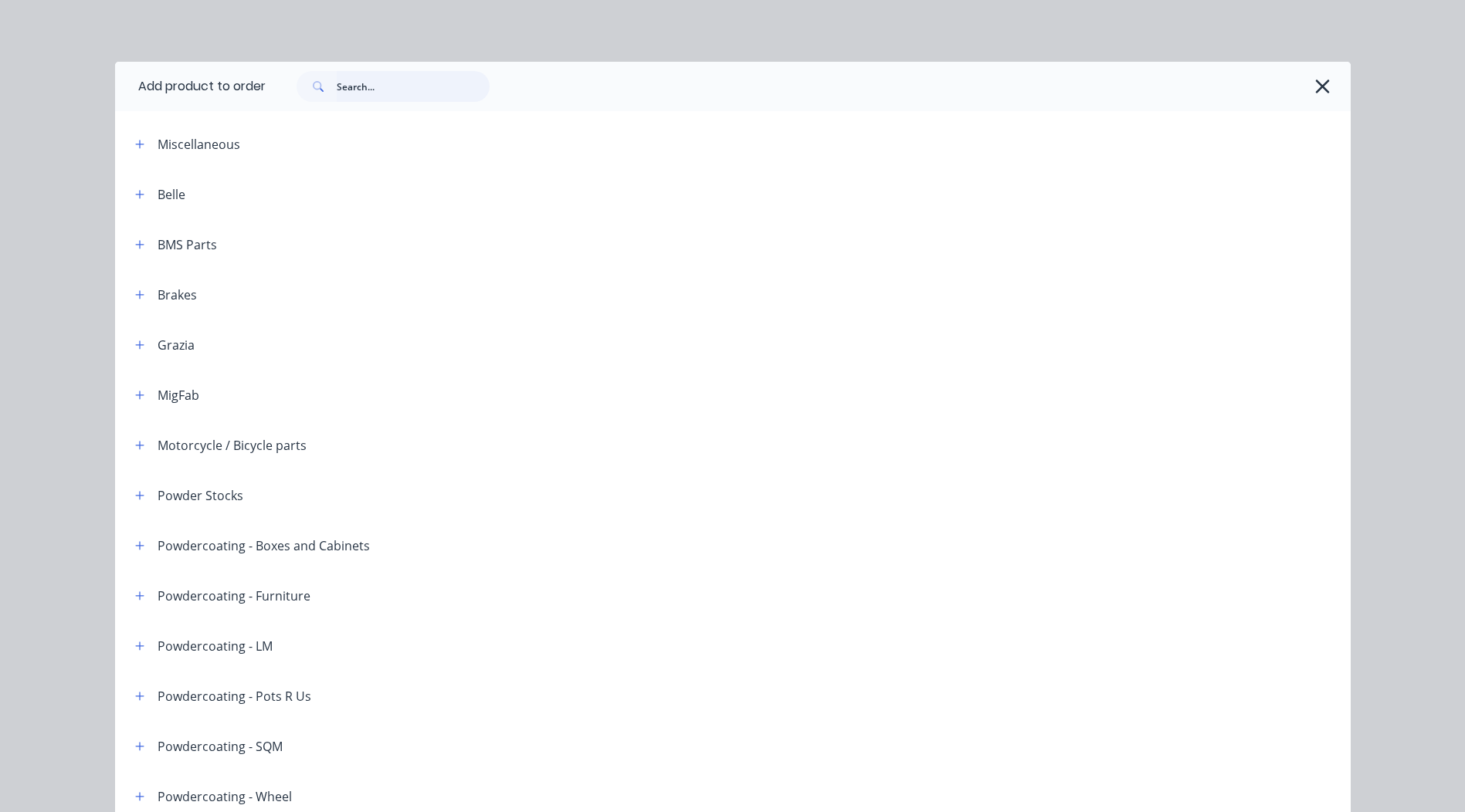
click at [402, 94] on input "text" at bounding box center [413, 86] width 153 height 31
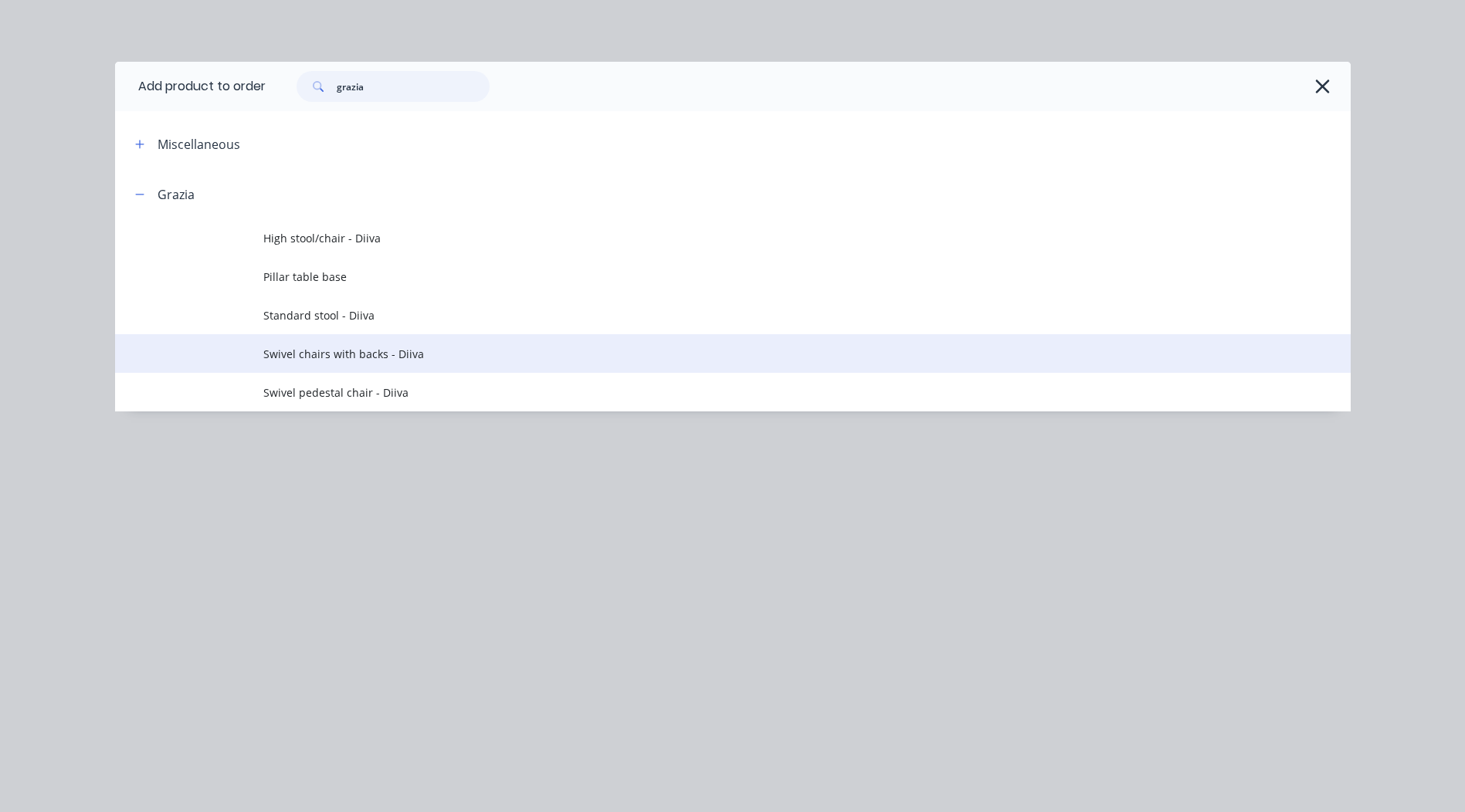
type input "grazia"
click at [442, 359] on span "Swivel chairs with backs - Diiva" at bounding box center [698, 354] width 870 height 16
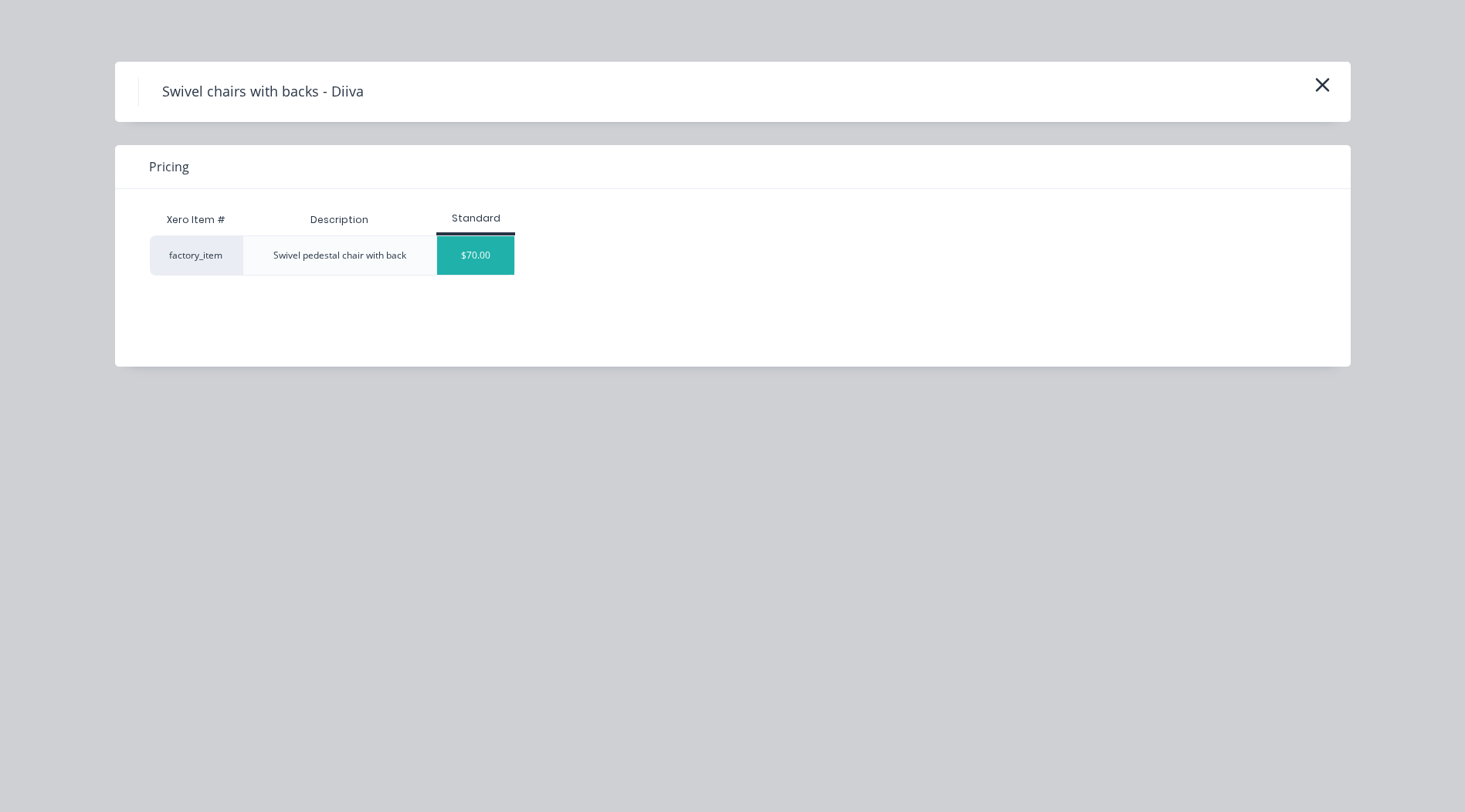
click at [496, 245] on div "$70.00" at bounding box center [475, 256] width 77 height 39
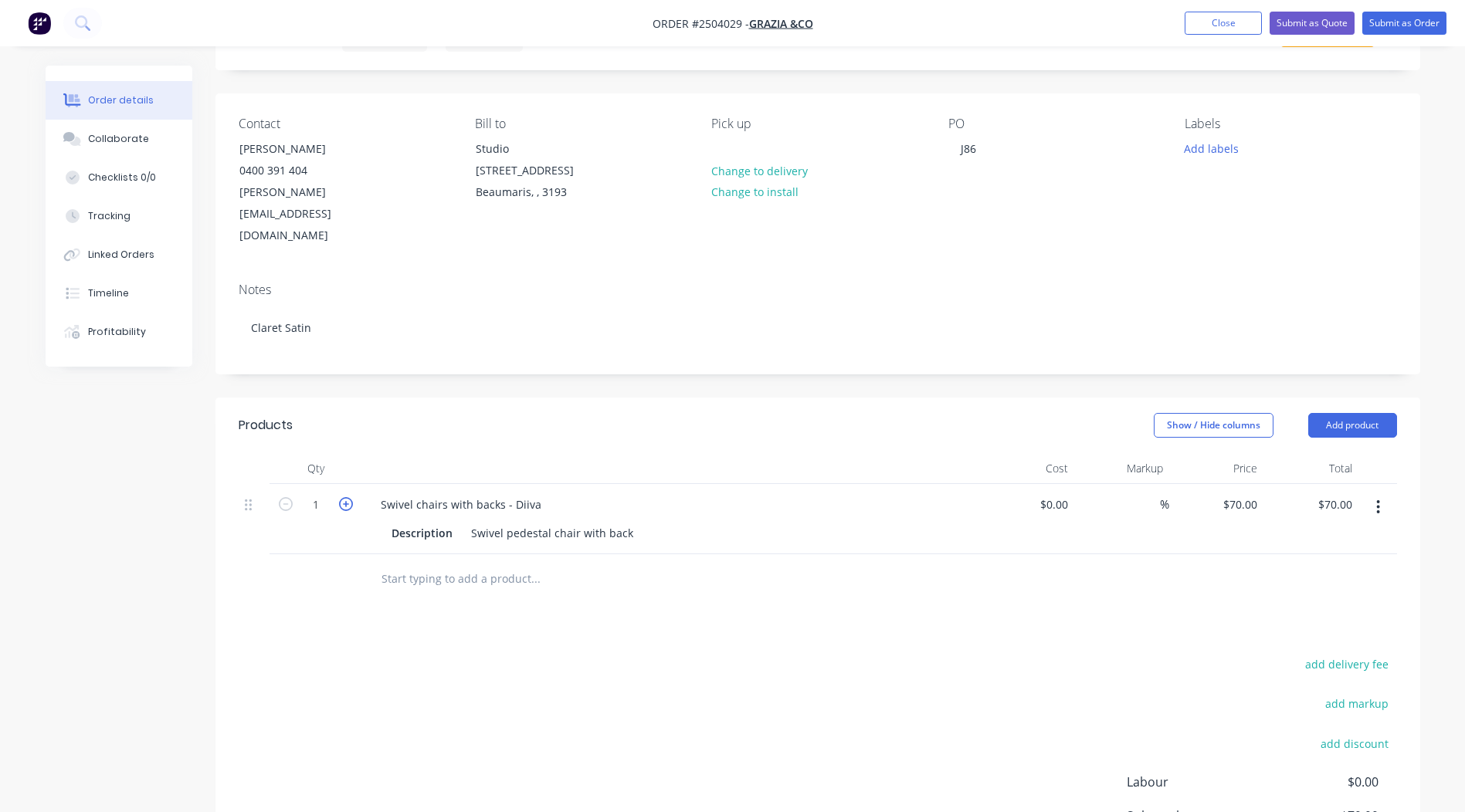
click at [343, 497] on icon "button" at bounding box center [345, 504] width 14 height 14
type input "2"
type input "$140.00"
click at [343, 497] on icon "button" at bounding box center [345, 504] width 14 height 14
type input "3"
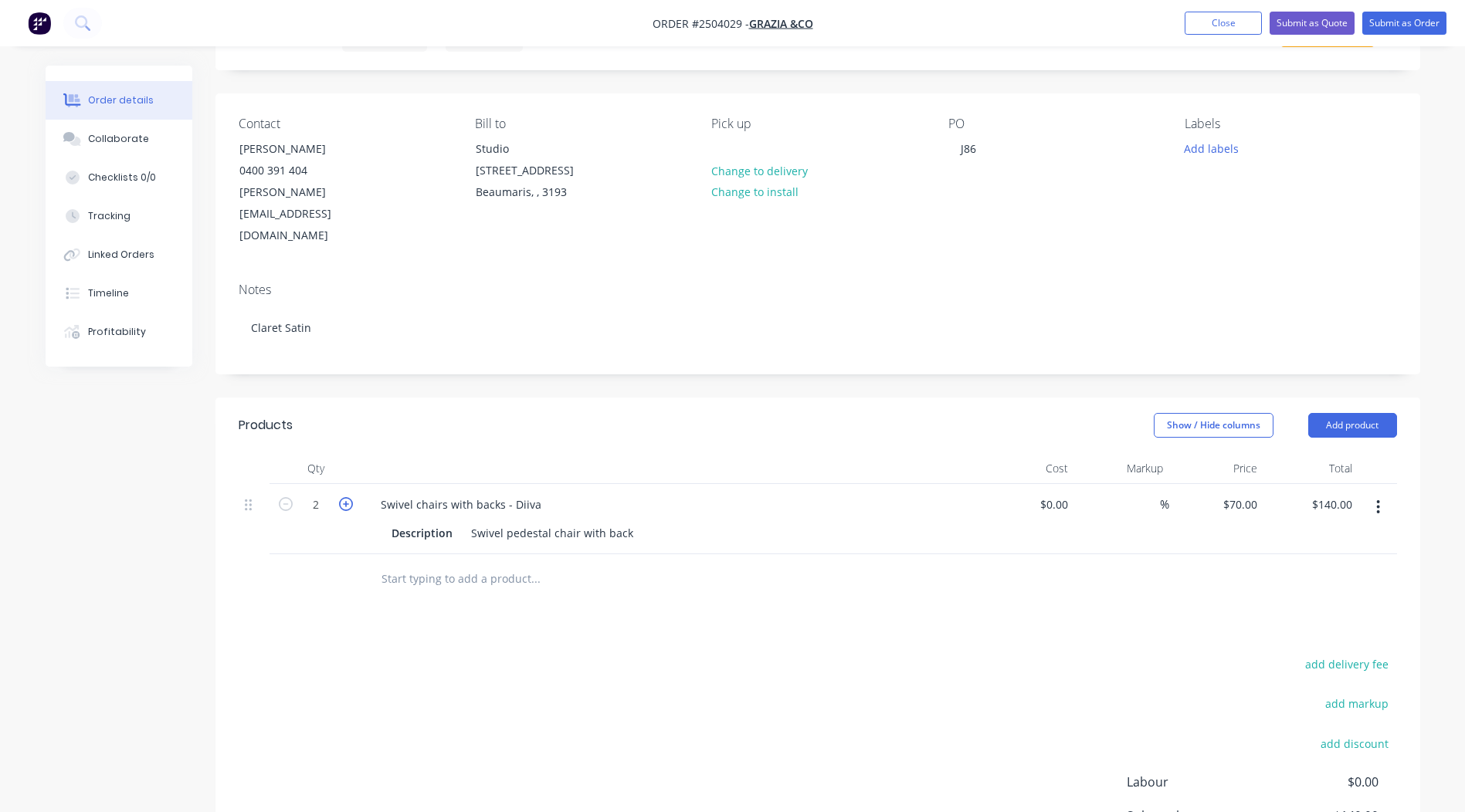
type input "$210.00"
click at [343, 497] on icon "button" at bounding box center [345, 504] width 14 height 14
type input "4"
type input "$280.00"
click at [343, 497] on icon "button" at bounding box center [345, 504] width 14 height 14
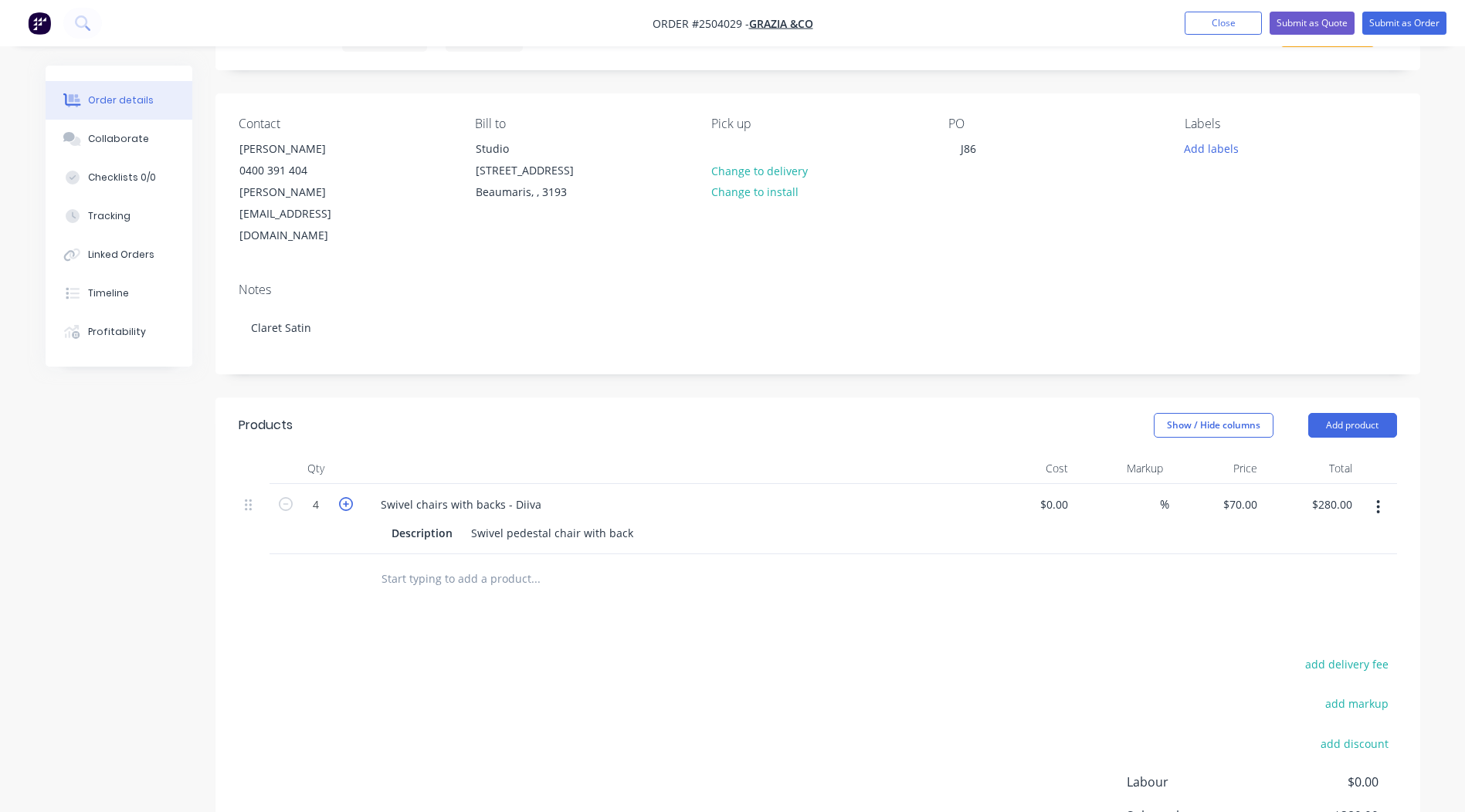
type input "5"
type input "$350.00"
click at [343, 497] on icon "button" at bounding box center [345, 504] width 14 height 14
type input "6"
type input "$420.00"
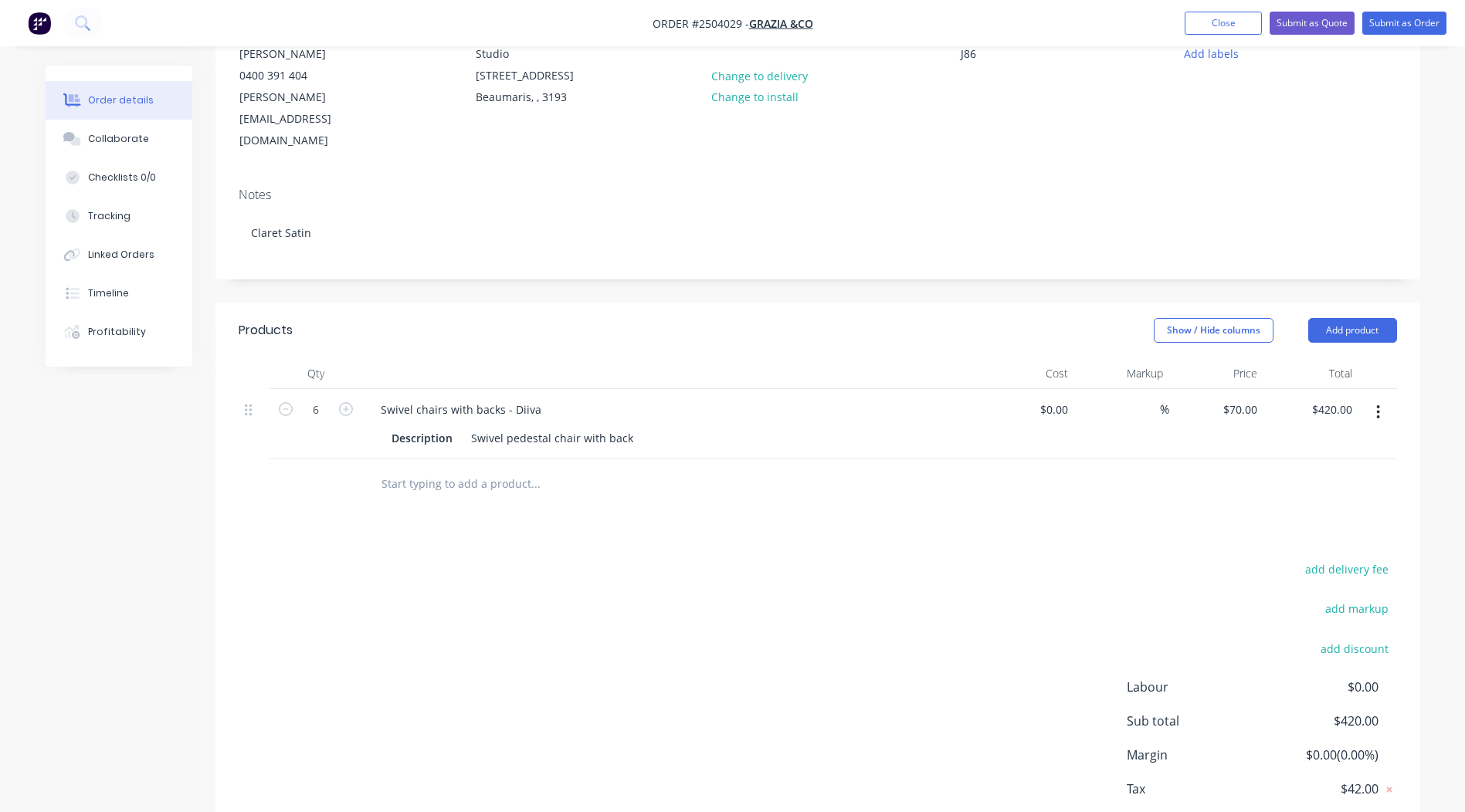
scroll to position [0, 0]
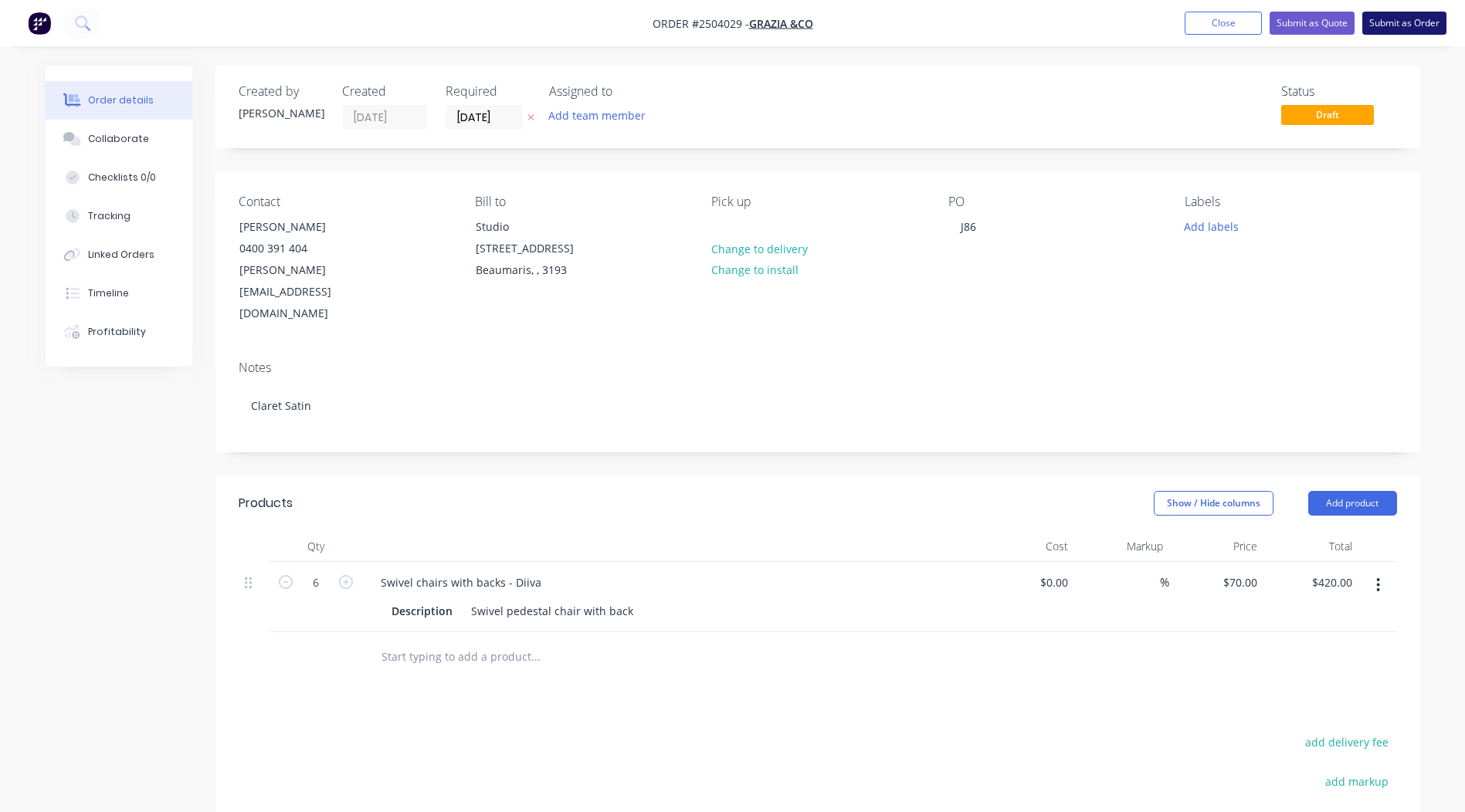
click at [1403, 26] on button "Submit as Order" at bounding box center [1405, 23] width 84 height 24
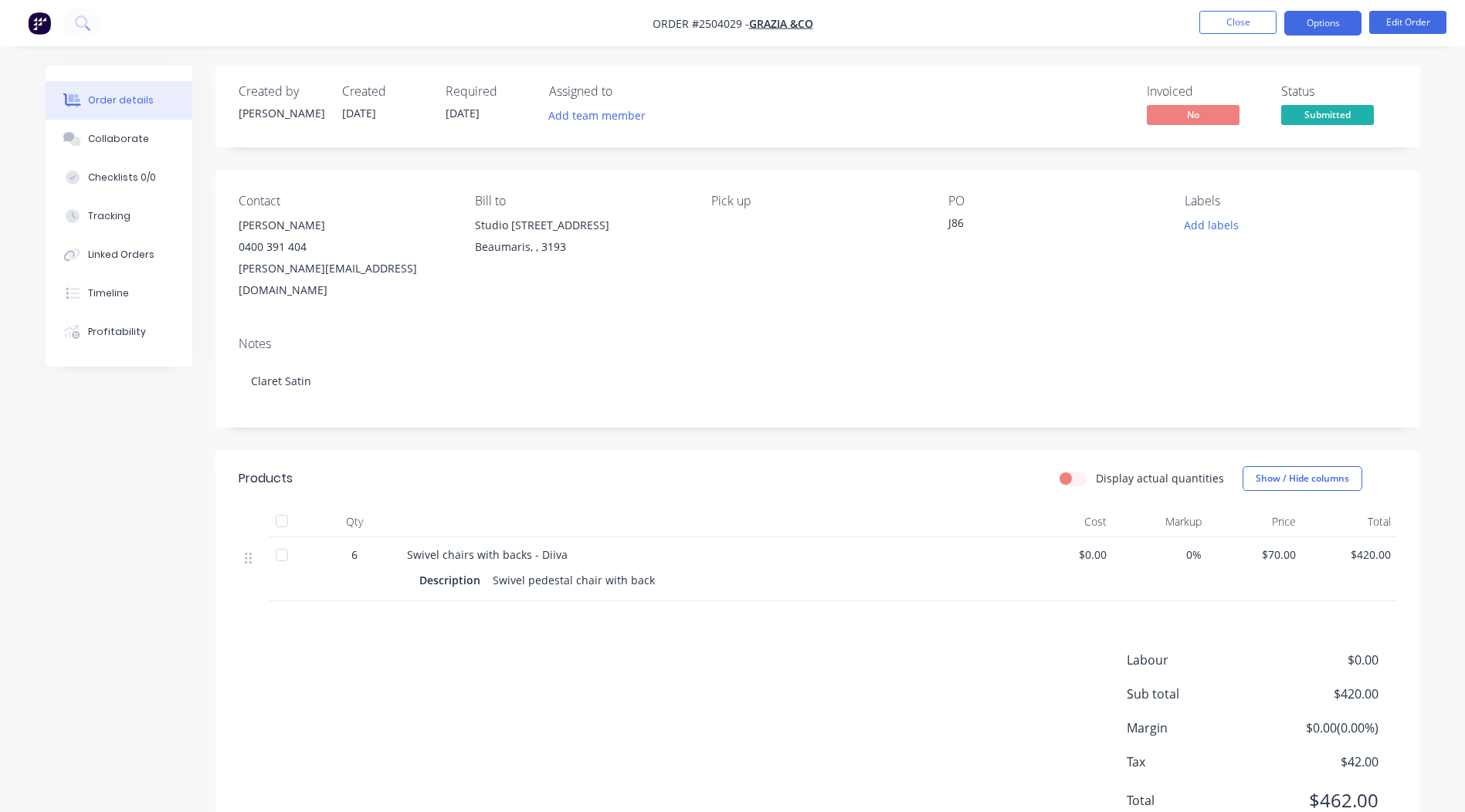
click at [1336, 22] on button "Options" at bounding box center [1323, 23] width 77 height 25
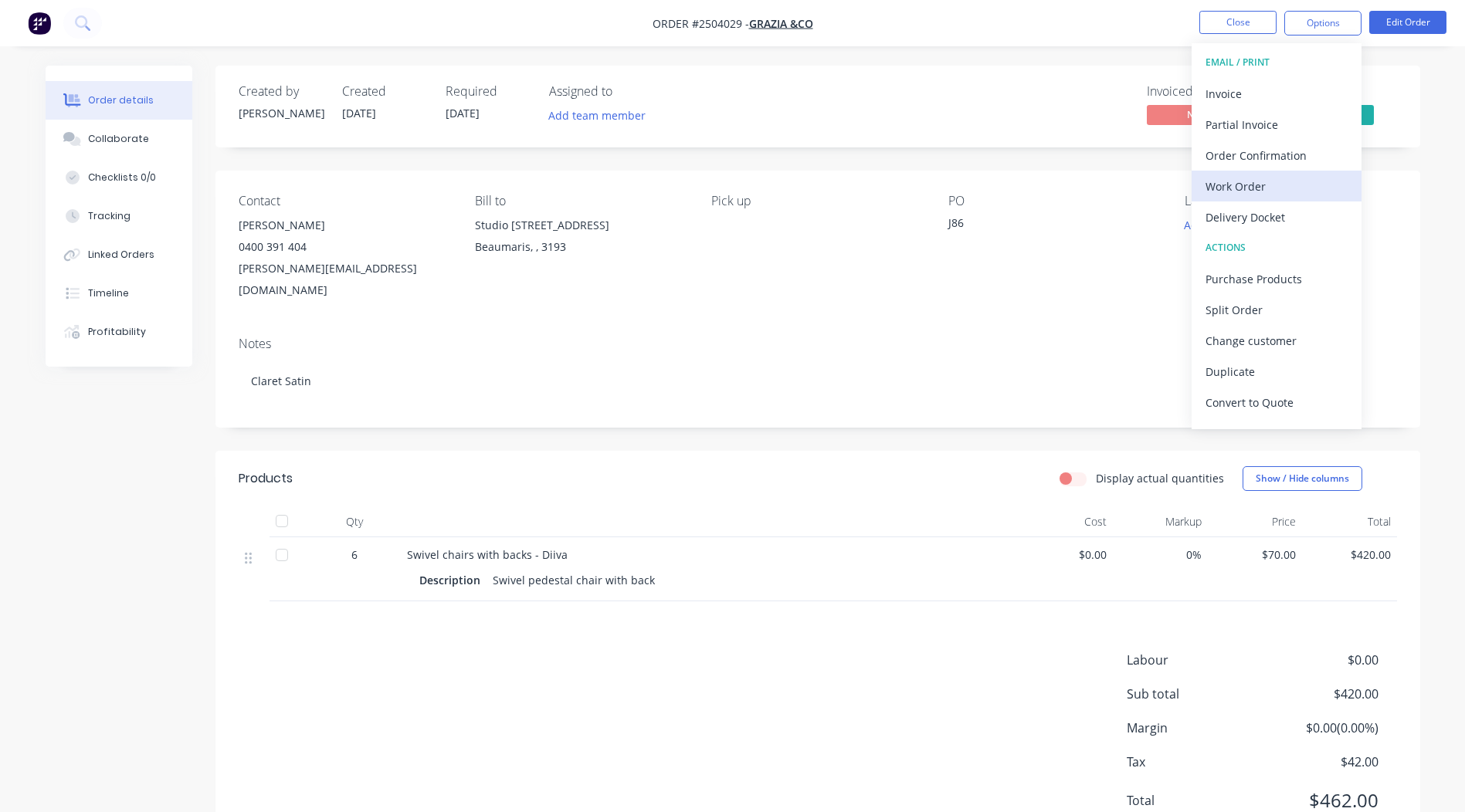
click at [1274, 180] on div "Work Order" at bounding box center [1276, 187] width 142 height 23
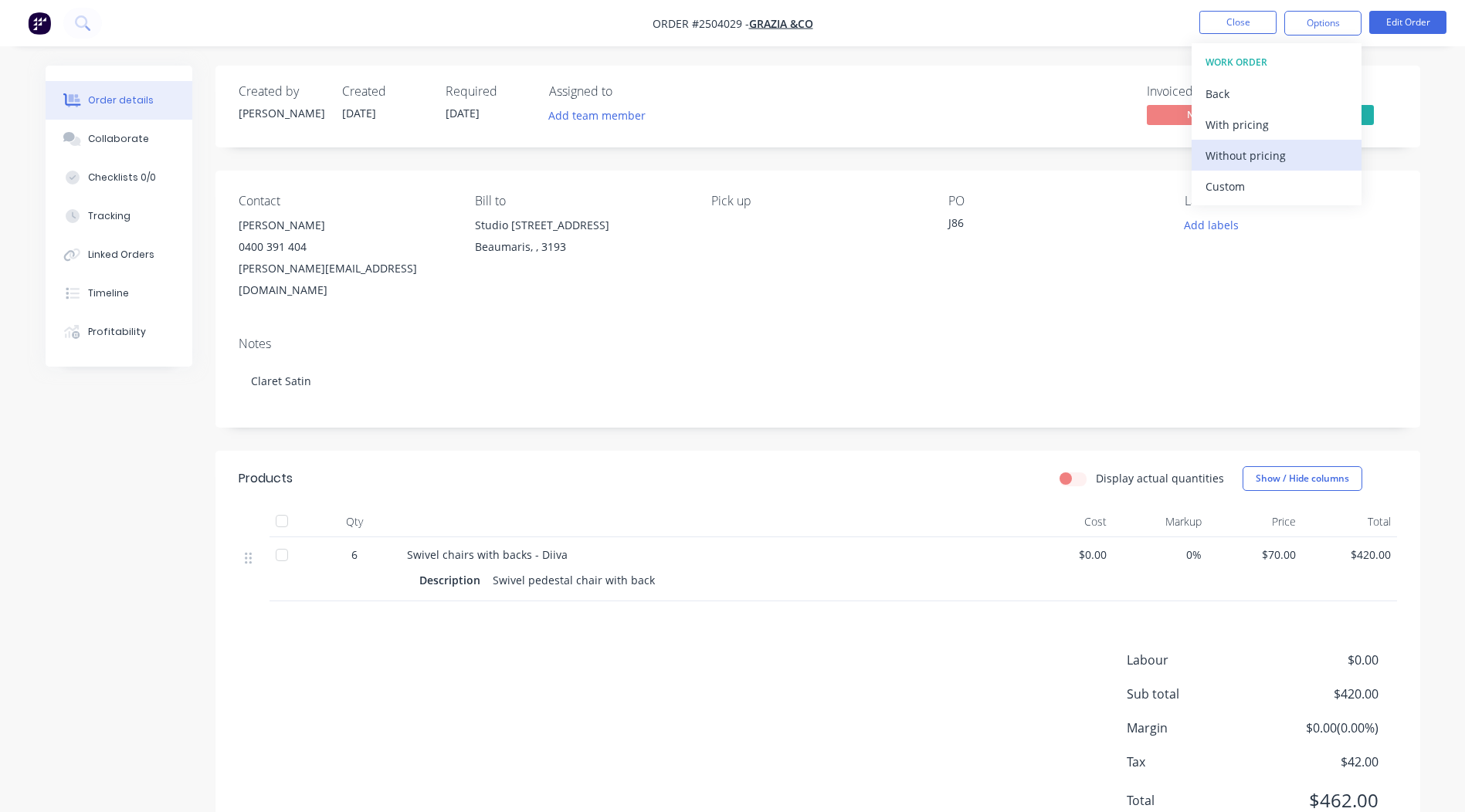
click at [1290, 155] on div "Without pricing" at bounding box center [1276, 156] width 142 height 23
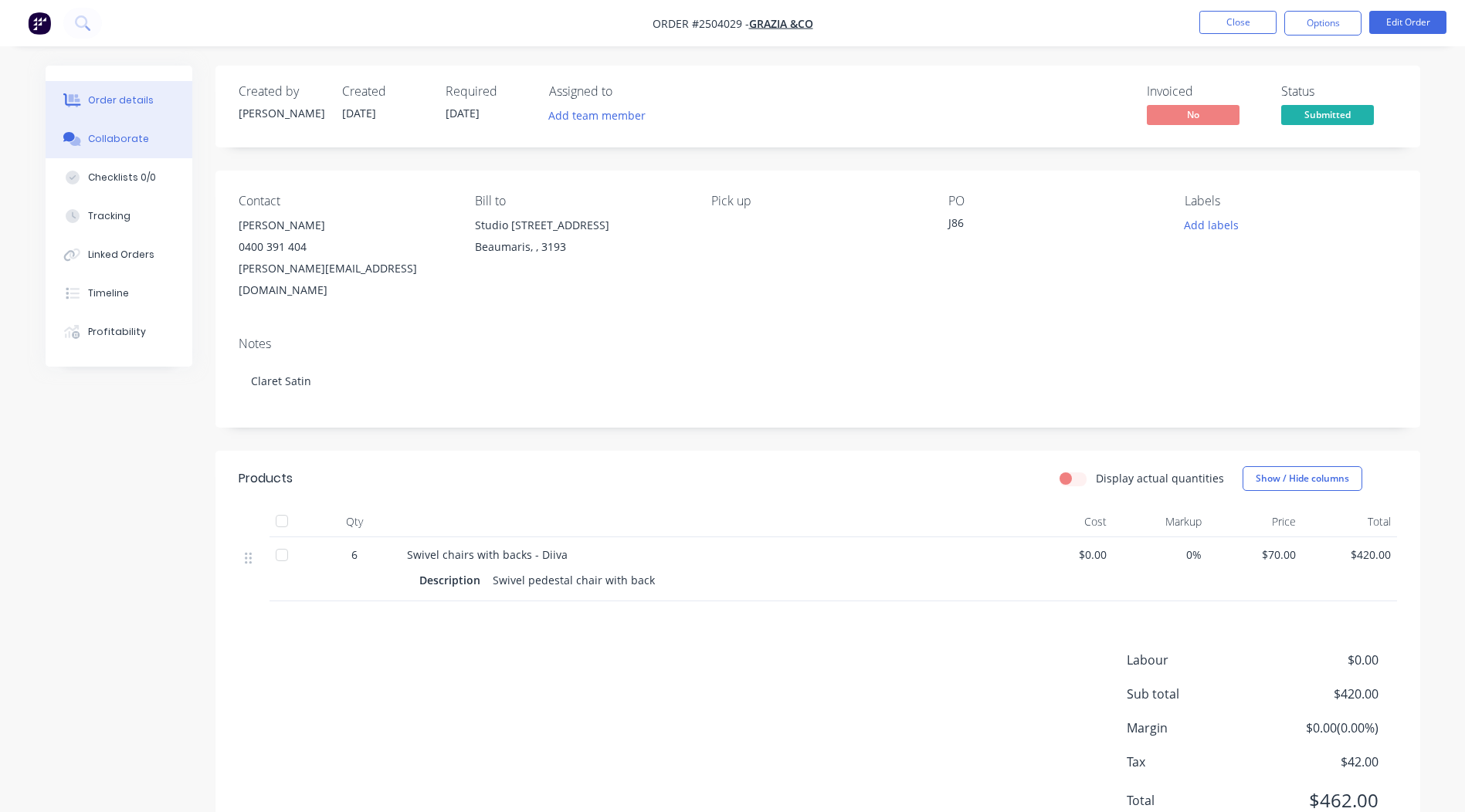
click at [78, 124] on button "Collaborate" at bounding box center [119, 139] width 147 height 39
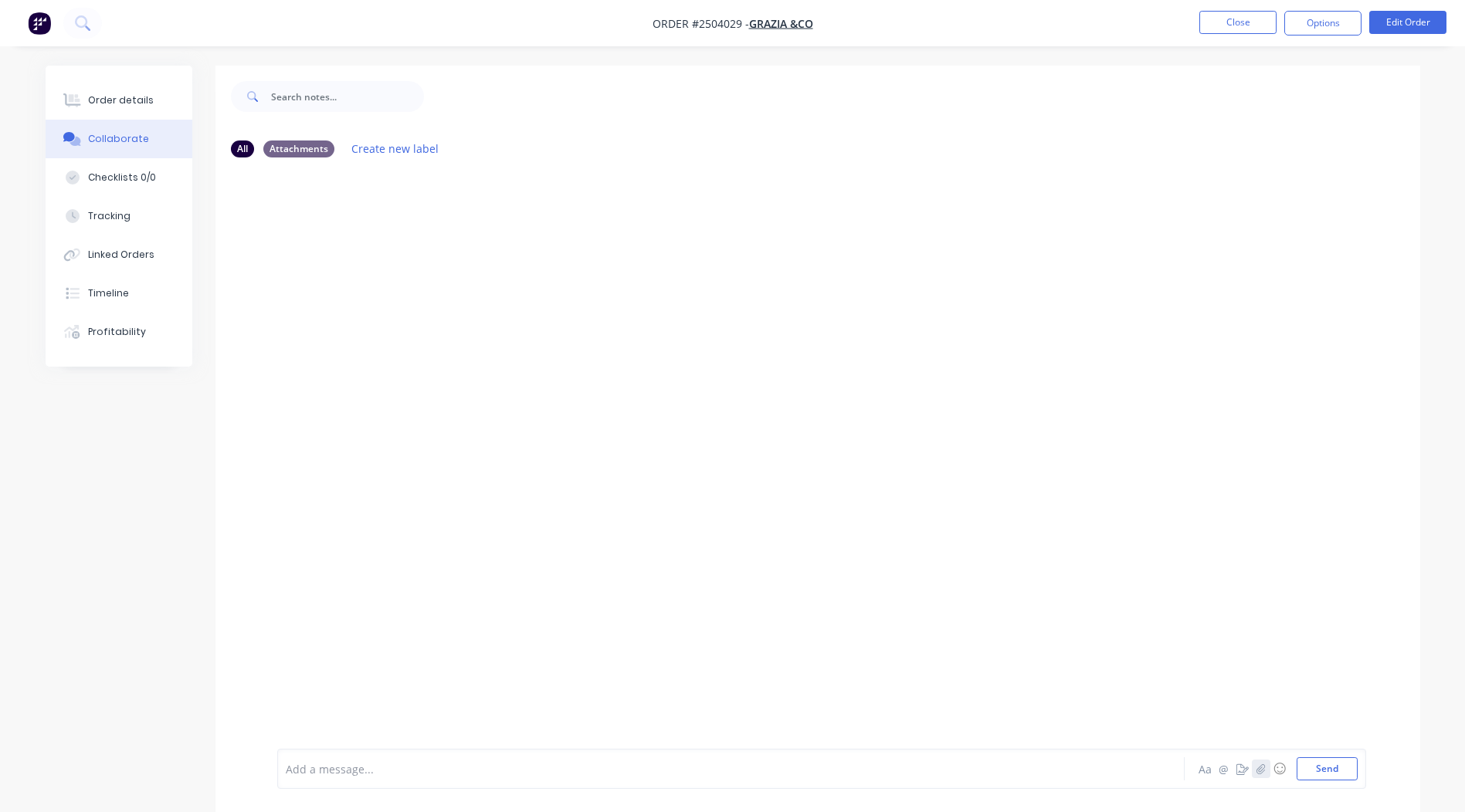
click at [1257, 764] on icon "button" at bounding box center [1261, 769] width 9 height 10
click at [1322, 771] on button "Send" at bounding box center [1327, 769] width 61 height 24
click at [1239, 17] on button "Close" at bounding box center [1239, 22] width 77 height 24
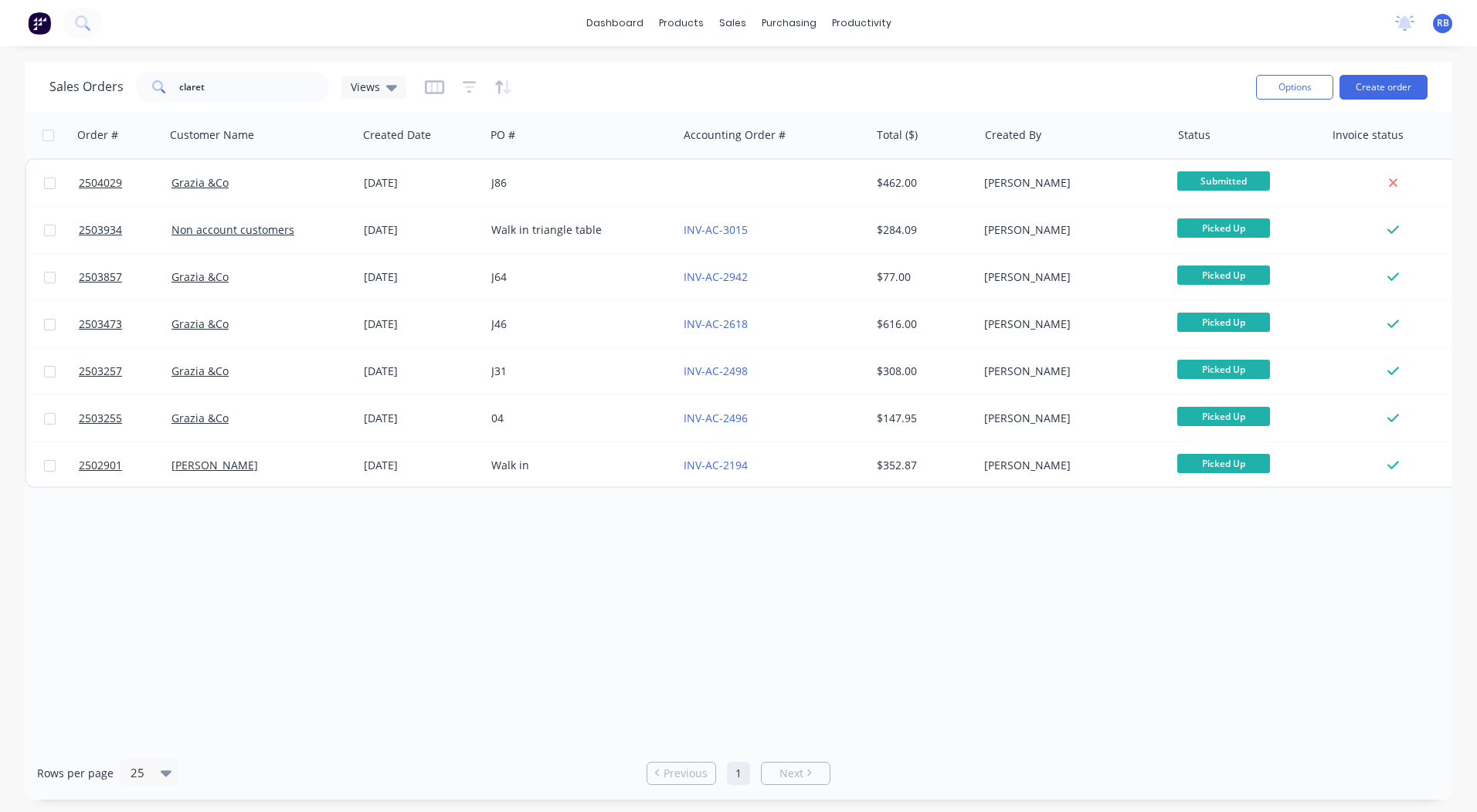
click at [1414, 100] on div "Options Create order" at bounding box center [1338, 87] width 177 height 38
click at [1402, 79] on button "Create order" at bounding box center [1383, 87] width 88 height 25
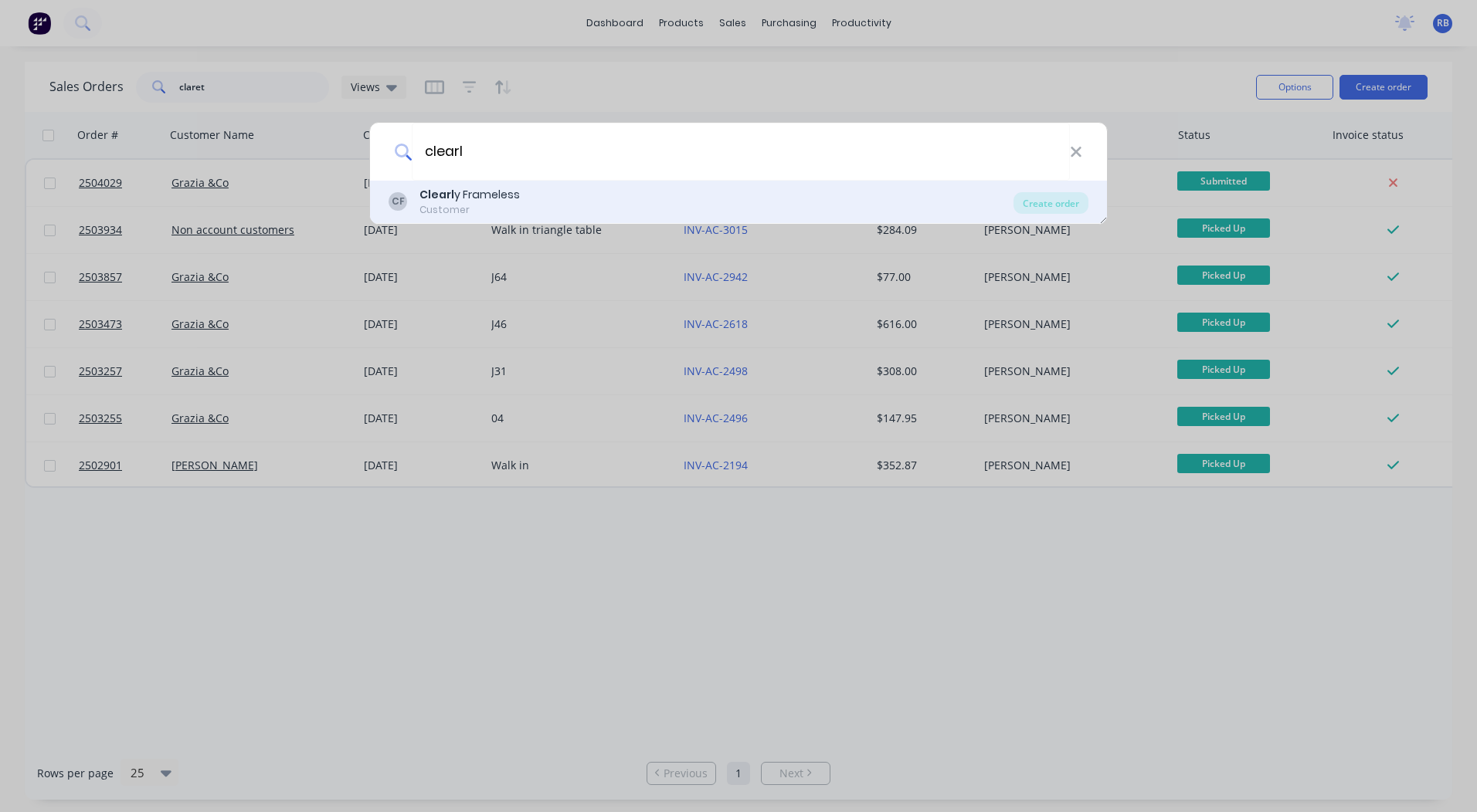
type input "clearl"
click at [407, 187] on div "CF Clearl y Frameless Customer" at bounding box center [701, 202] width 624 height 30
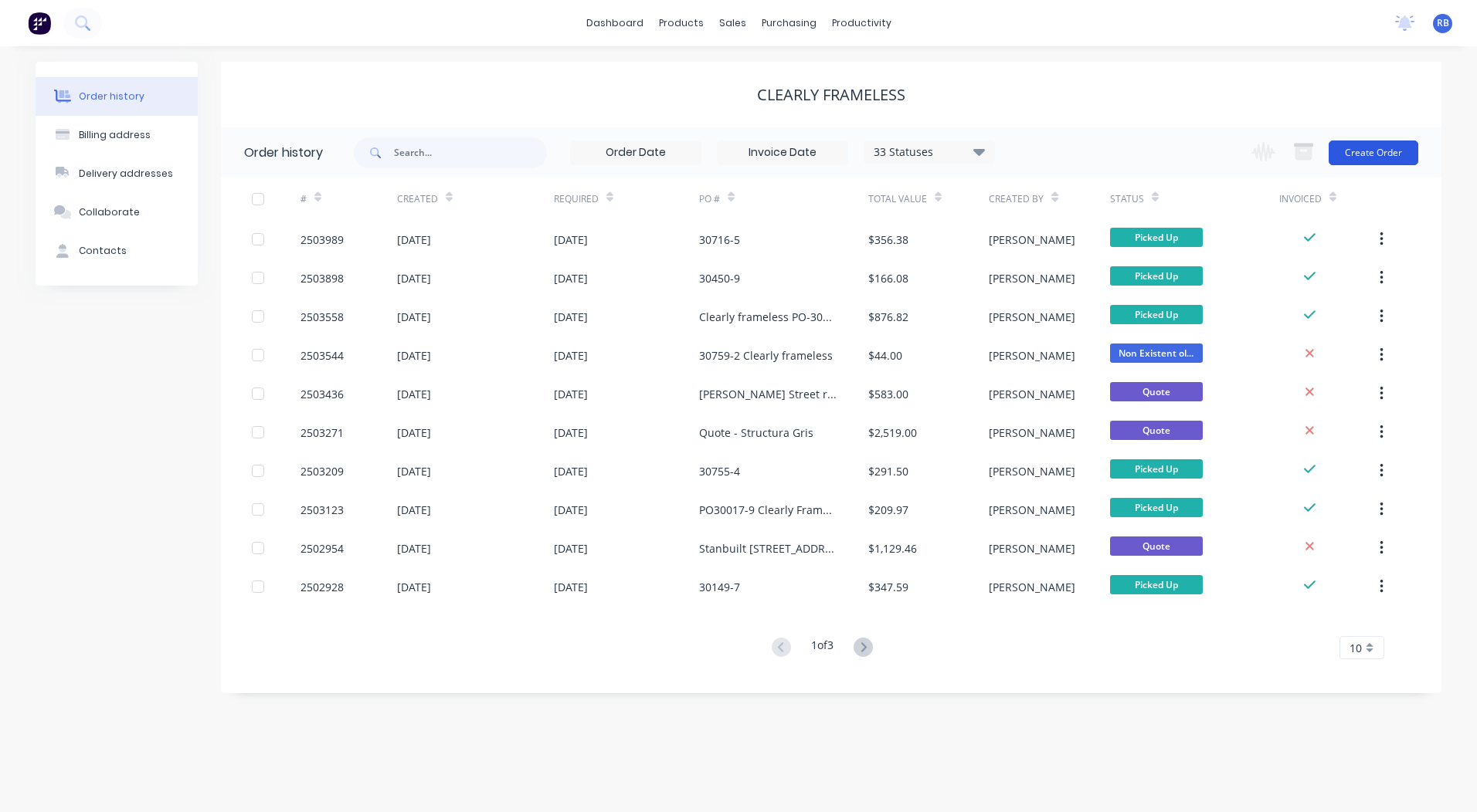
click at [1390, 148] on button "Create Order" at bounding box center [1372, 153] width 90 height 25
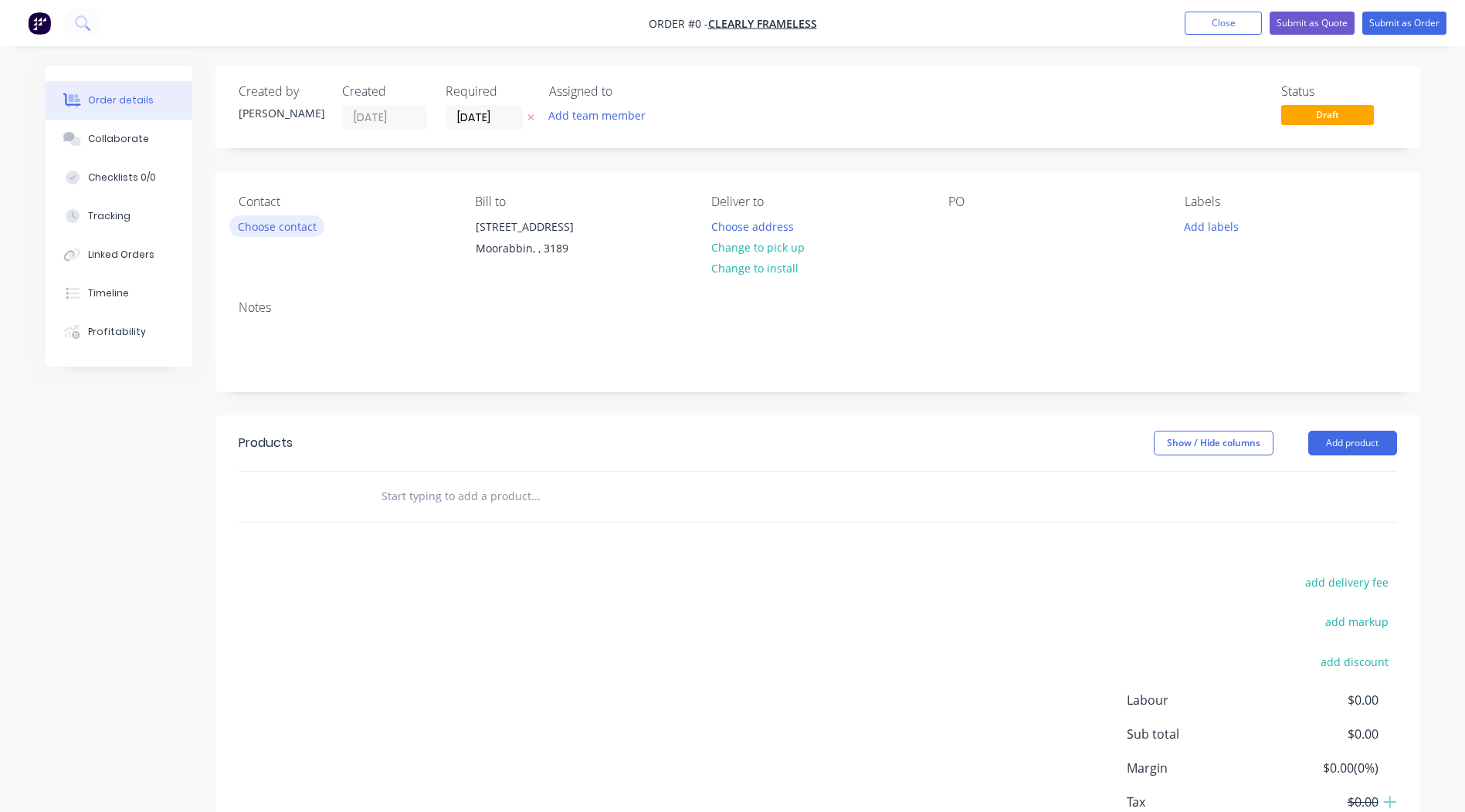
click at [290, 224] on button "Choose contact" at bounding box center [276, 225] width 95 height 21
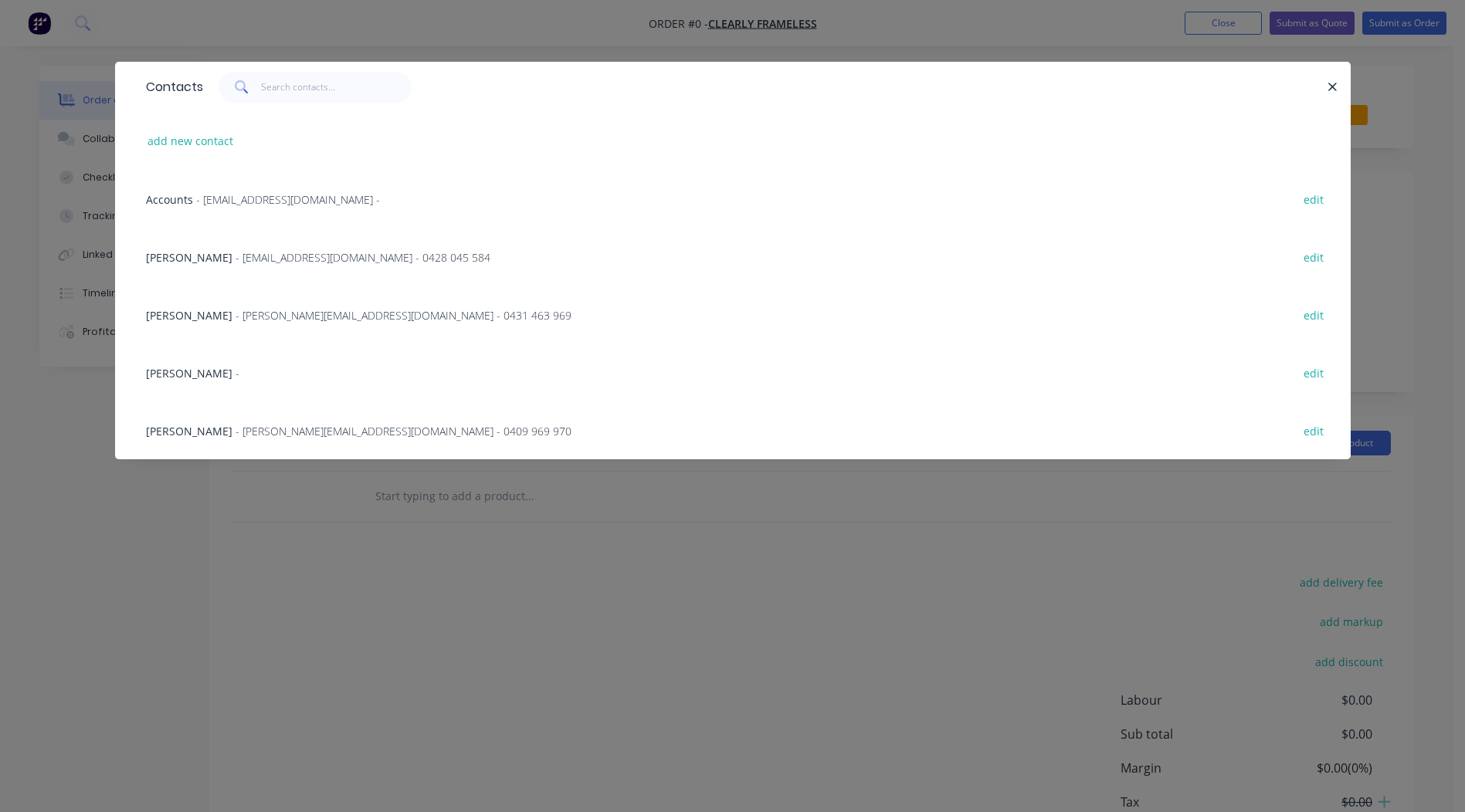
click at [236, 313] on span "- [PERSON_NAME][EMAIL_ADDRESS][DOMAIN_NAME] - 0431 463 969" at bounding box center [404, 316] width 336 height 15
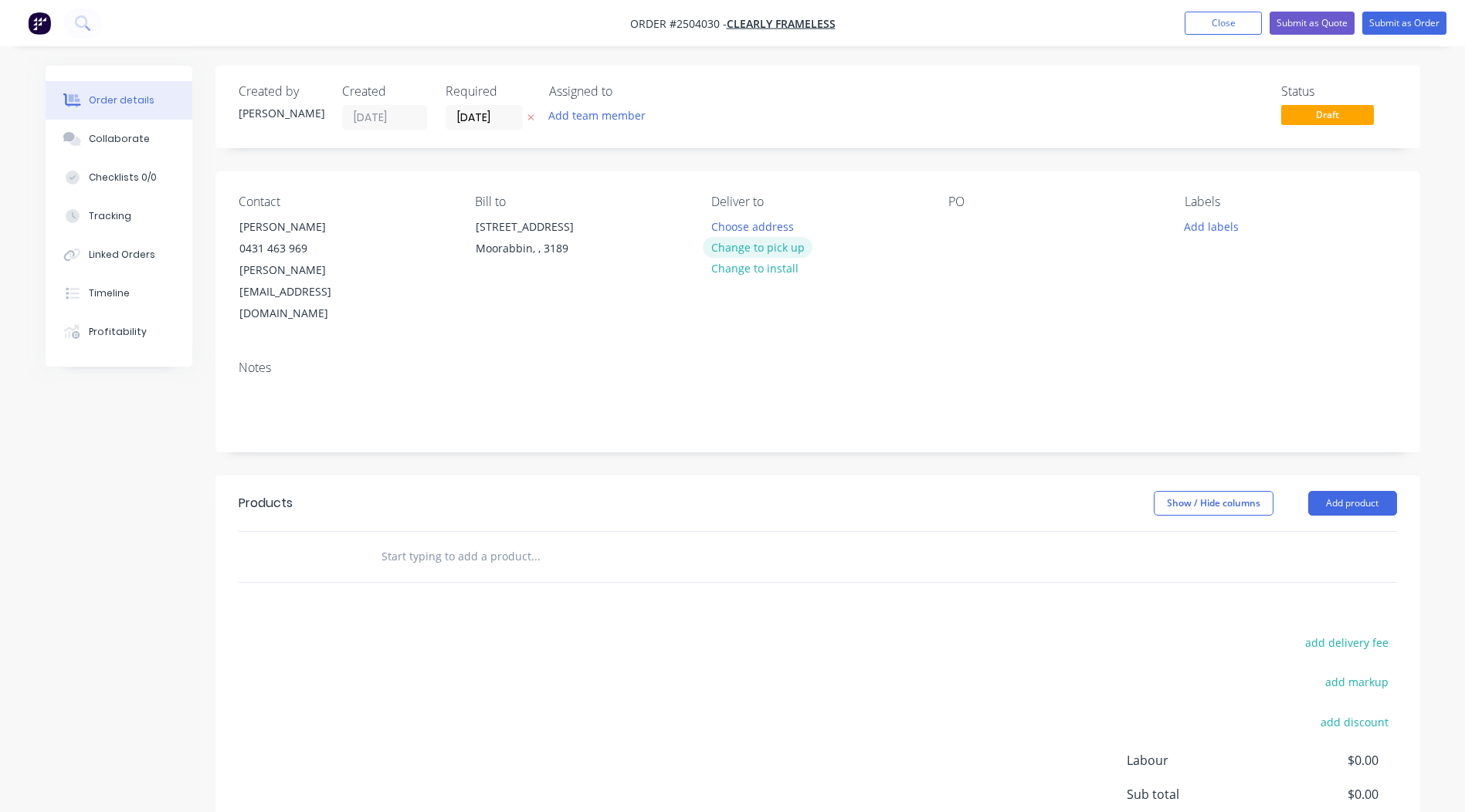
click at [748, 254] on button "Change to pick up" at bounding box center [757, 247] width 109 height 21
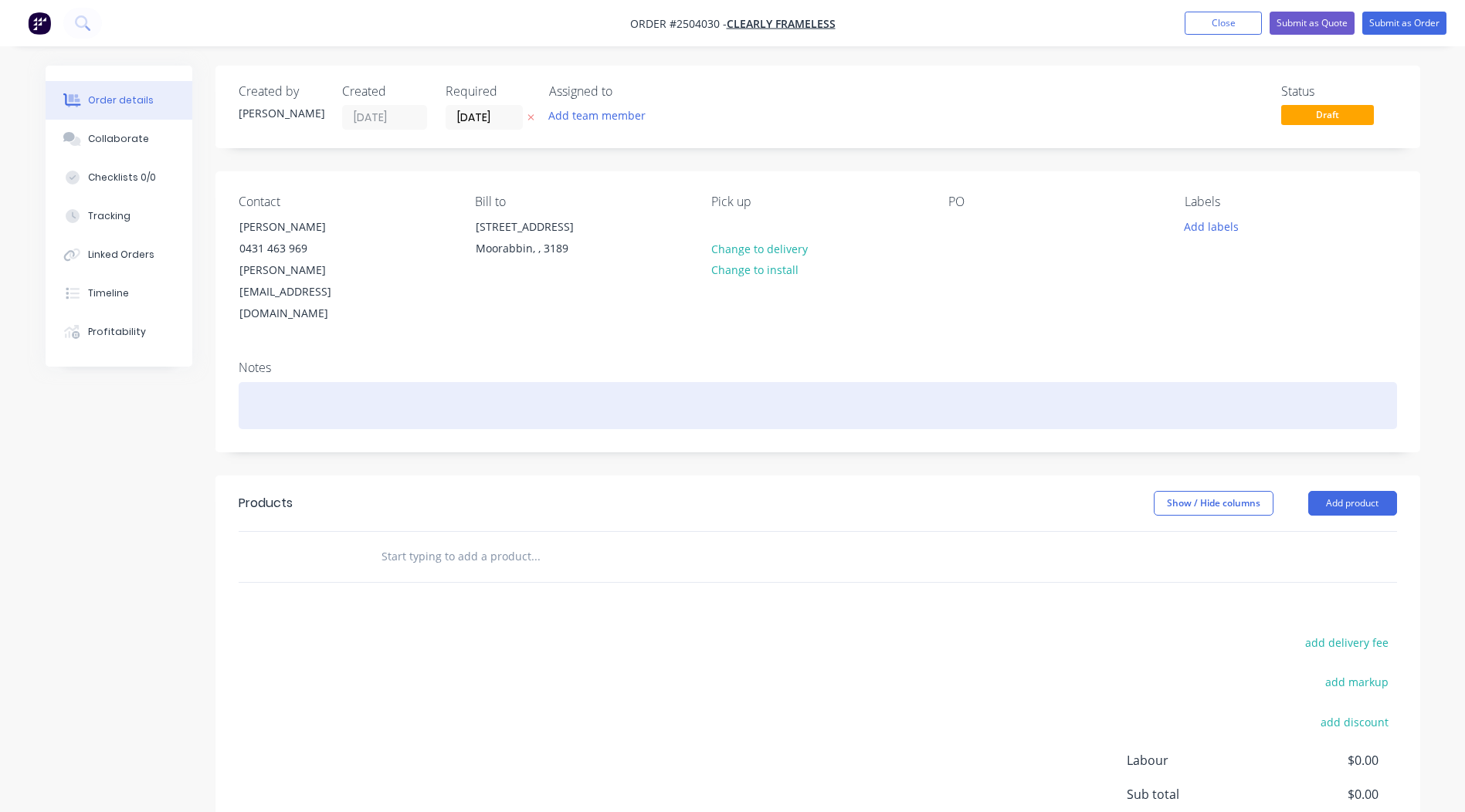
click at [355, 382] on div at bounding box center [818, 406] width 1158 height 47
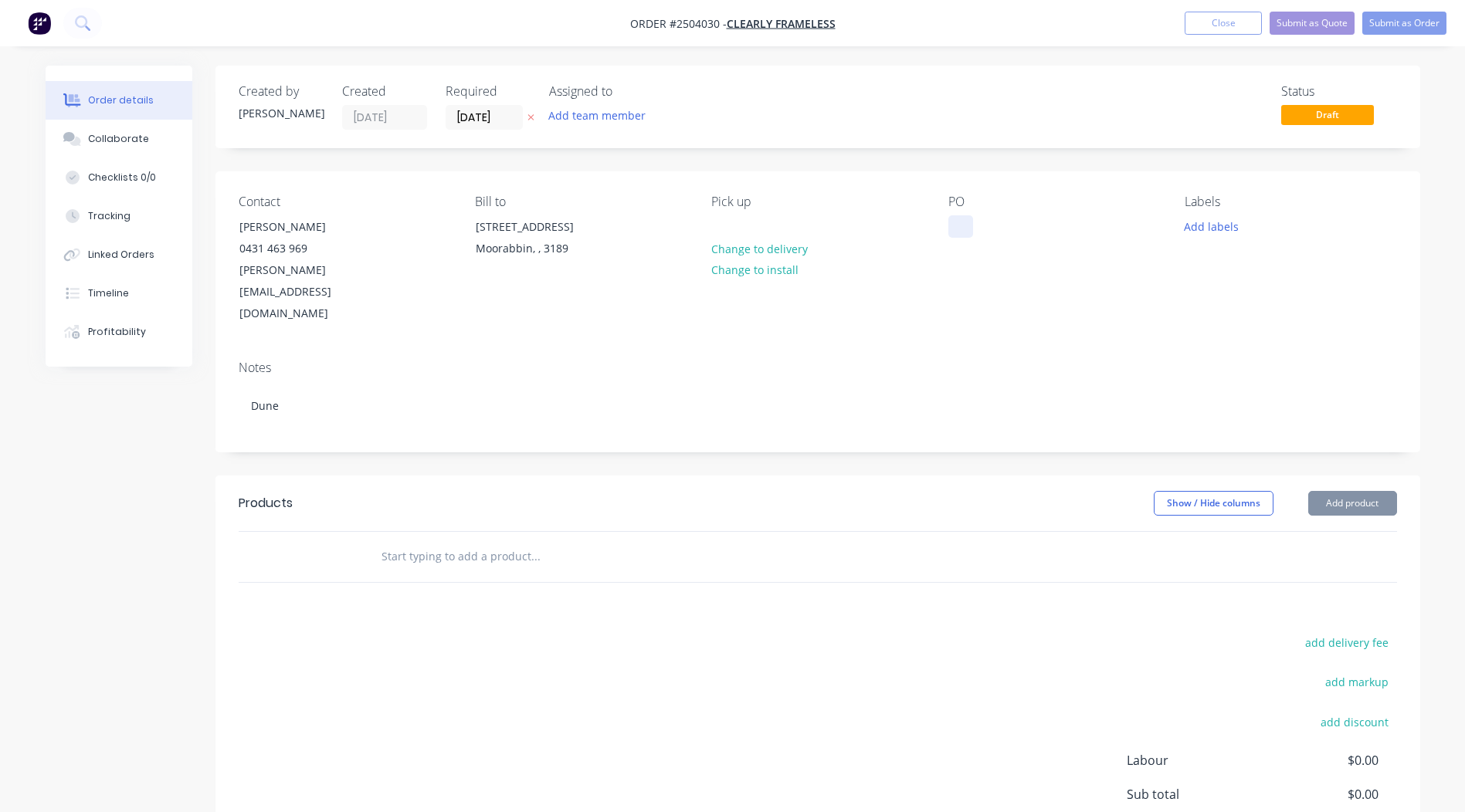
click at [971, 226] on div at bounding box center [961, 226] width 25 height 23
click at [1321, 491] on button "Add product" at bounding box center [1353, 504] width 89 height 25
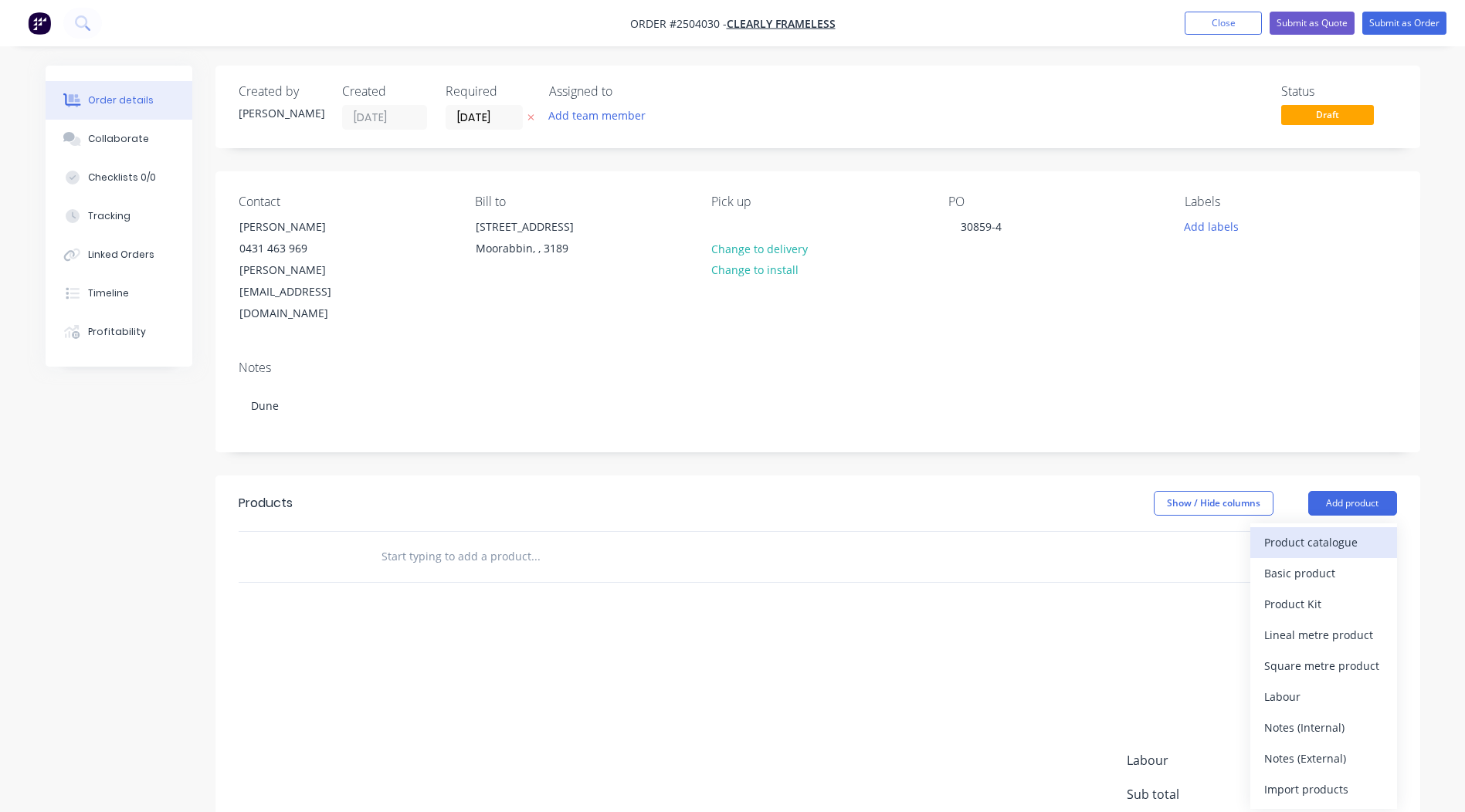
click at [1303, 531] on div "Product catalogue" at bounding box center [1324, 542] width 119 height 23
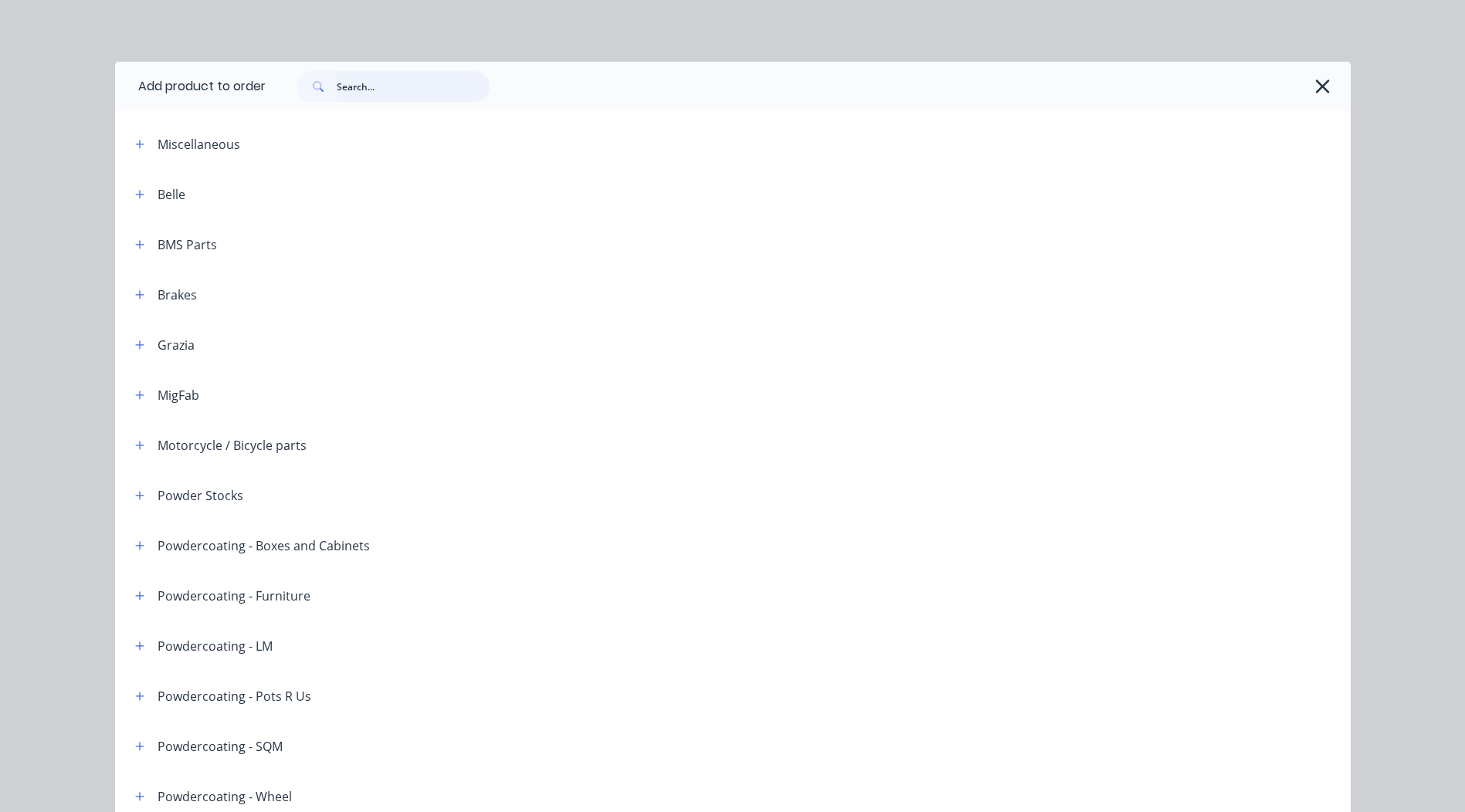
click at [419, 97] on input "text" at bounding box center [413, 86] width 153 height 31
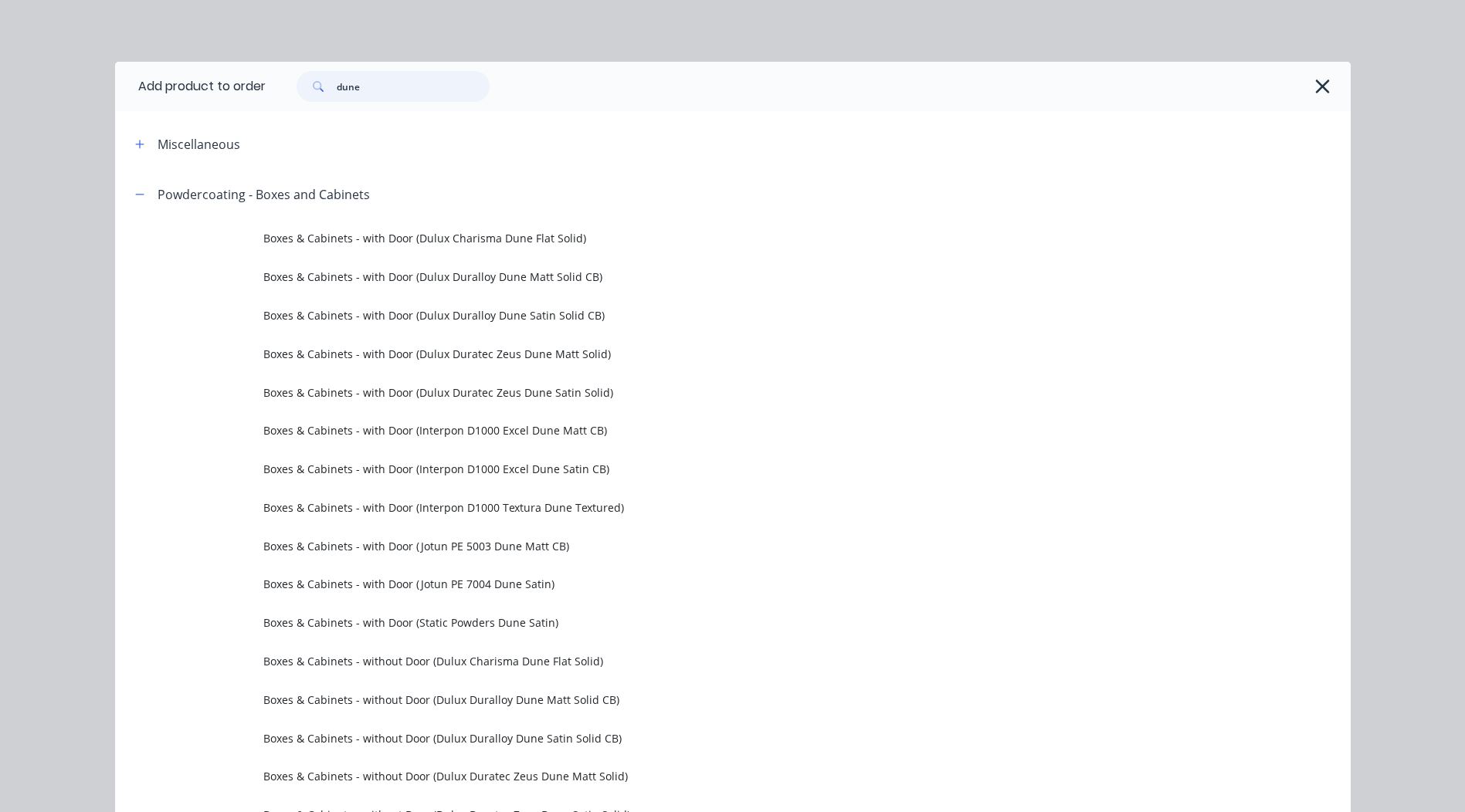
type input "dune"
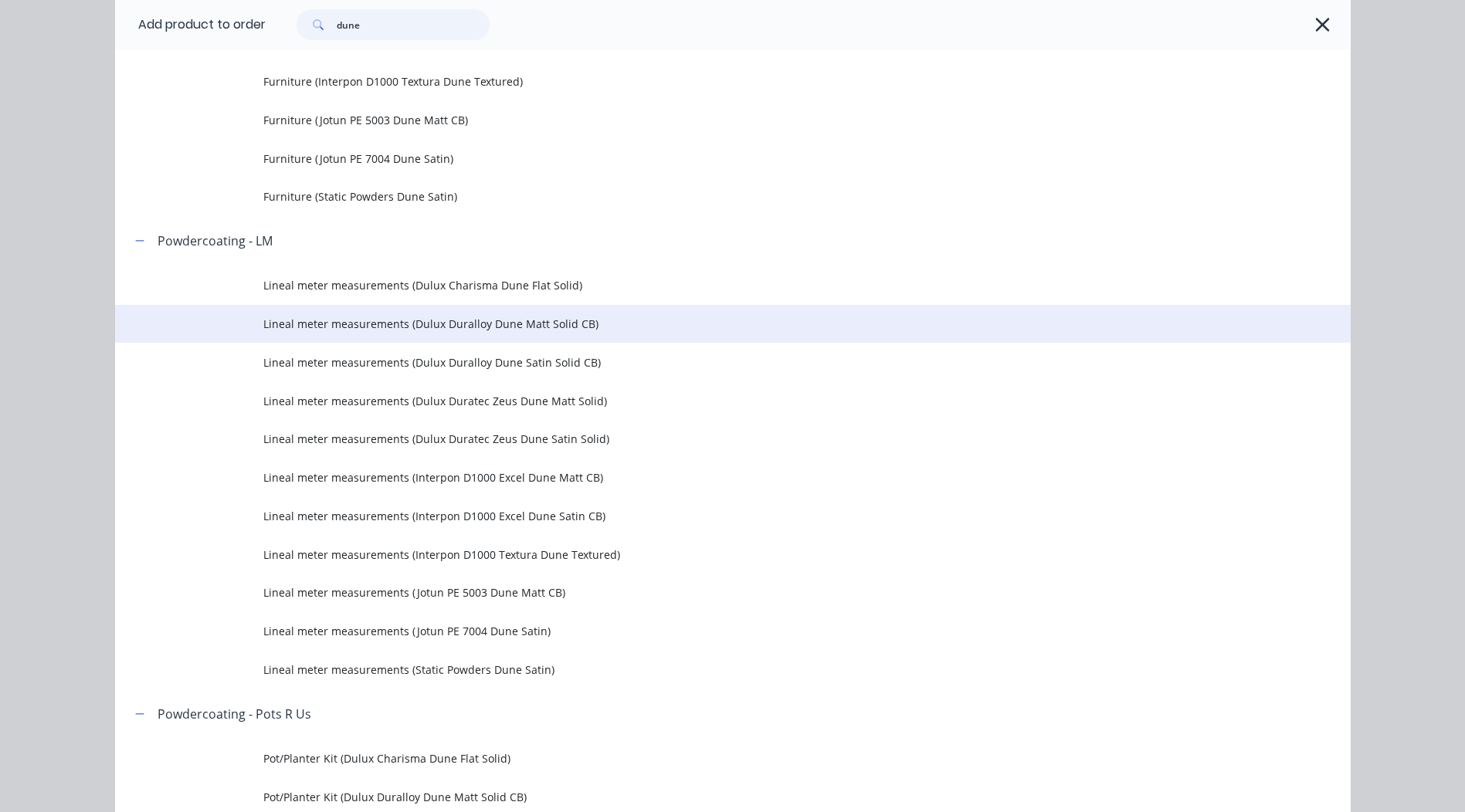
scroll to position [1313, 0]
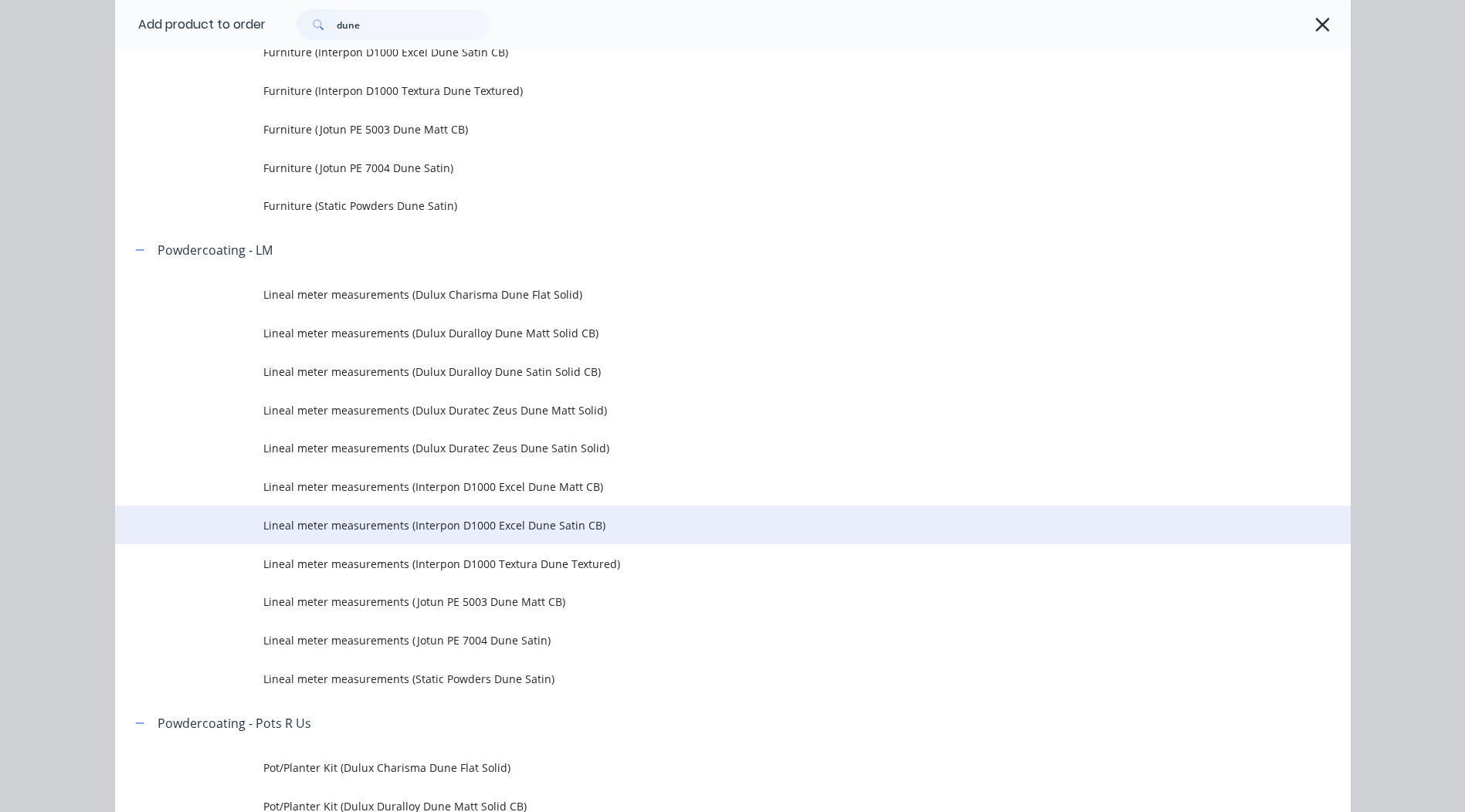
click at [619, 528] on span "Lineal meter measurements (Interpon D1000 Excel Dune Satin CB)" at bounding box center [698, 525] width 870 height 16
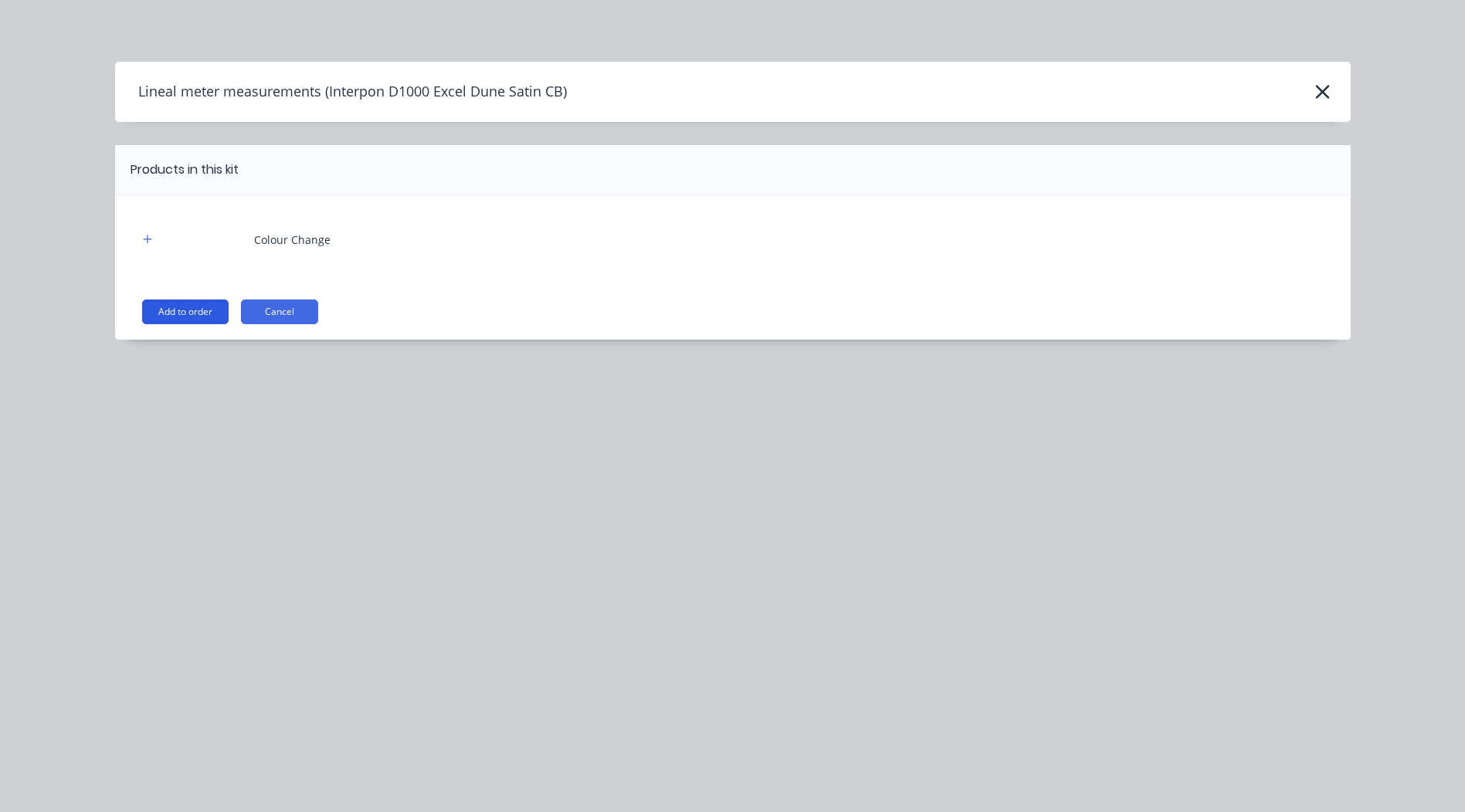
click at [205, 301] on button "Add to order" at bounding box center [186, 312] width 87 height 25
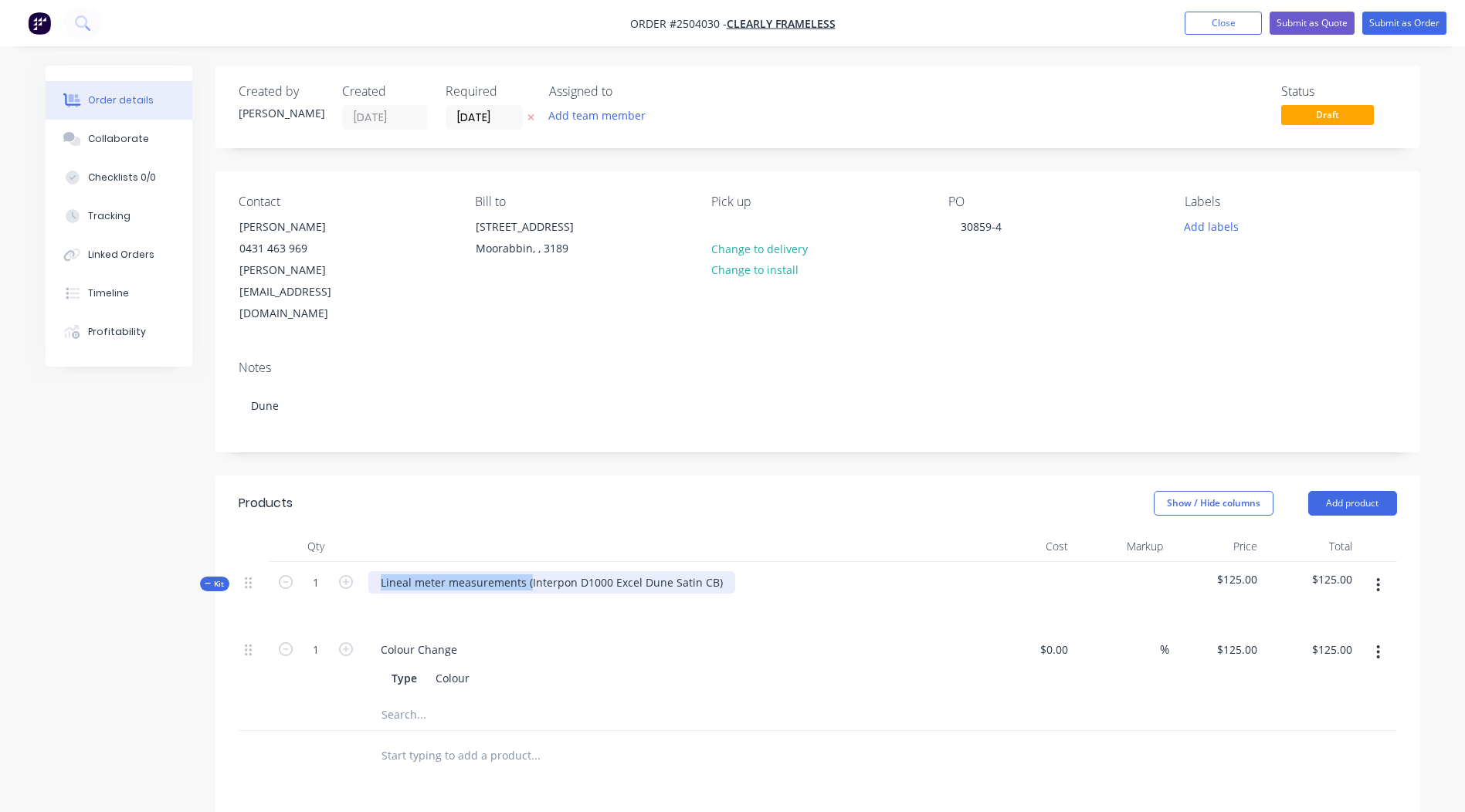
drag, startPoint x: 527, startPoint y: 535, endPoint x: -3, endPoint y: 590, distance: 532.8
click at [0, 590] on html "Order #2504030 - Clearly Frameless Add product Close Submit as Quote Submit as …" at bounding box center [732, 588] width 1465 height 1175
click at [573, 572] on div "Interpon D1000 Excel Dune Satin CB)" at bounding box center [476, 583] width 215 height 23
click at [932, 415] on div "Created by [PERSON_NAME] Created [DATE] Required [DATE] Assigned to Add team me…" at bounding box center [817, 609] width 1205 height 1086
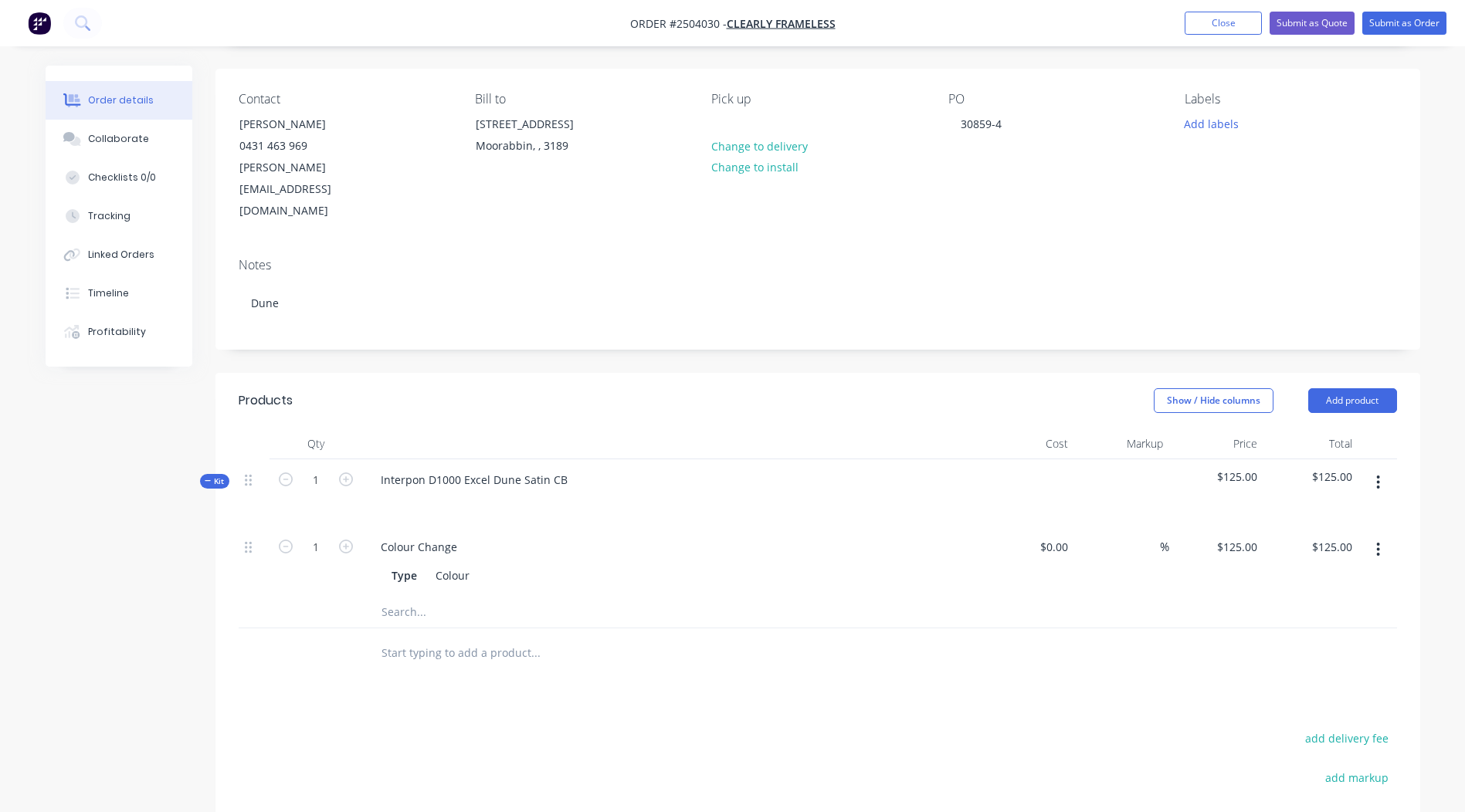
click at [1381, 469] on button "button" at bounding box center [1378, 482] width 36 height 27
click at [1352, 512] on div "Add product to kit" at bounding box center [1324, 523] width 119 height 23
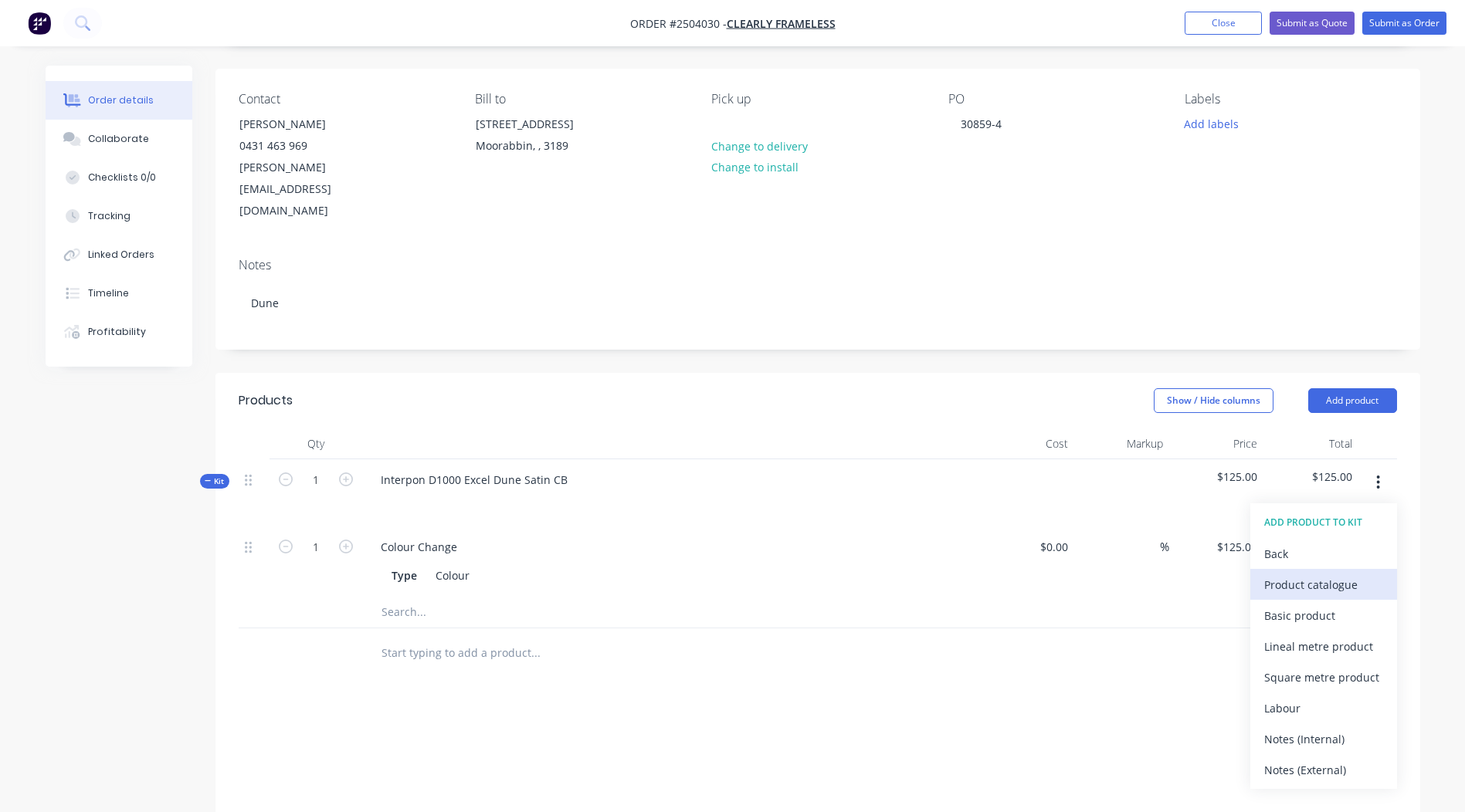
click at [1328, 573] on div "Product catalogue" at bounding box center [1324, 585] width 119 height 23
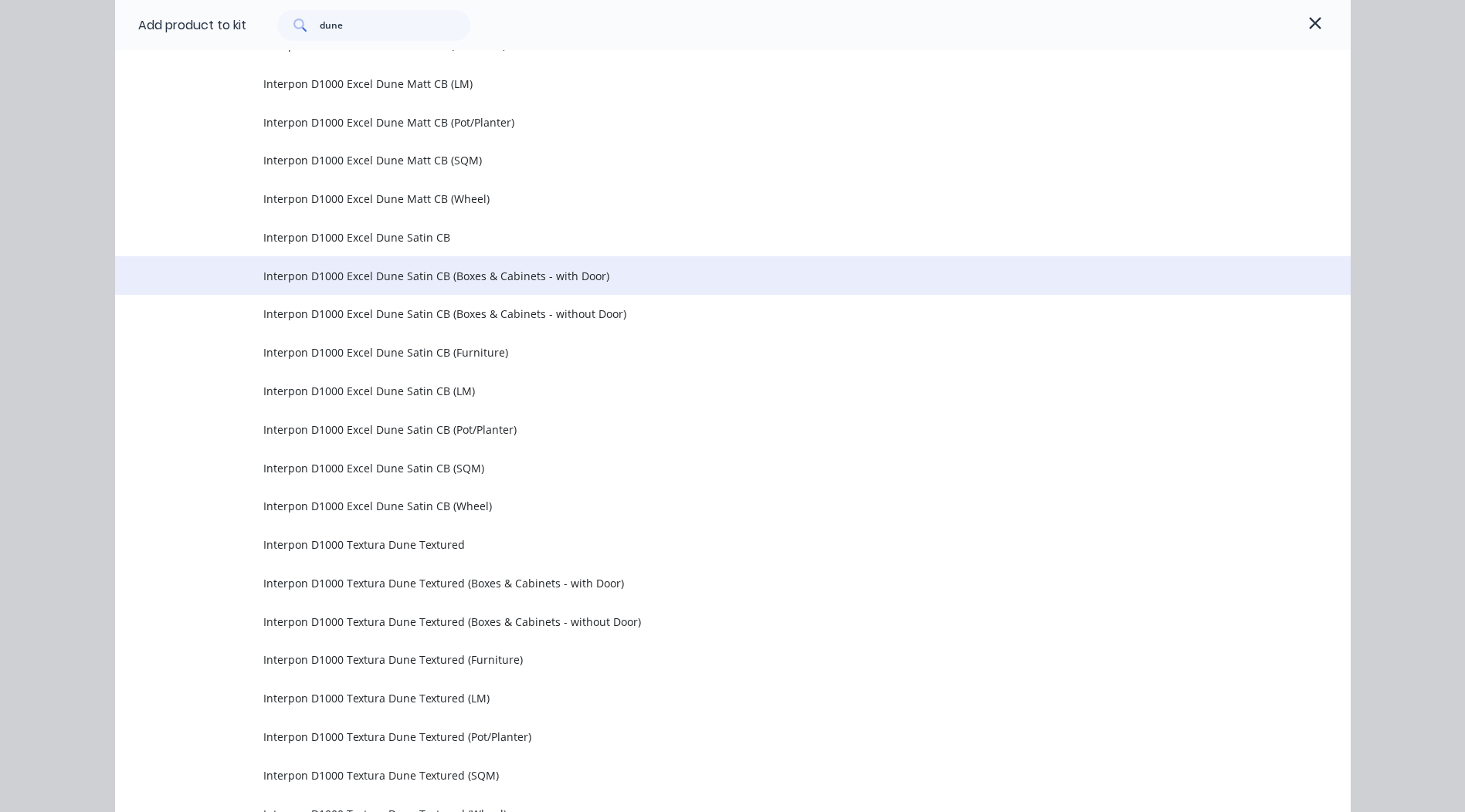
scroll to position [2395, 0]
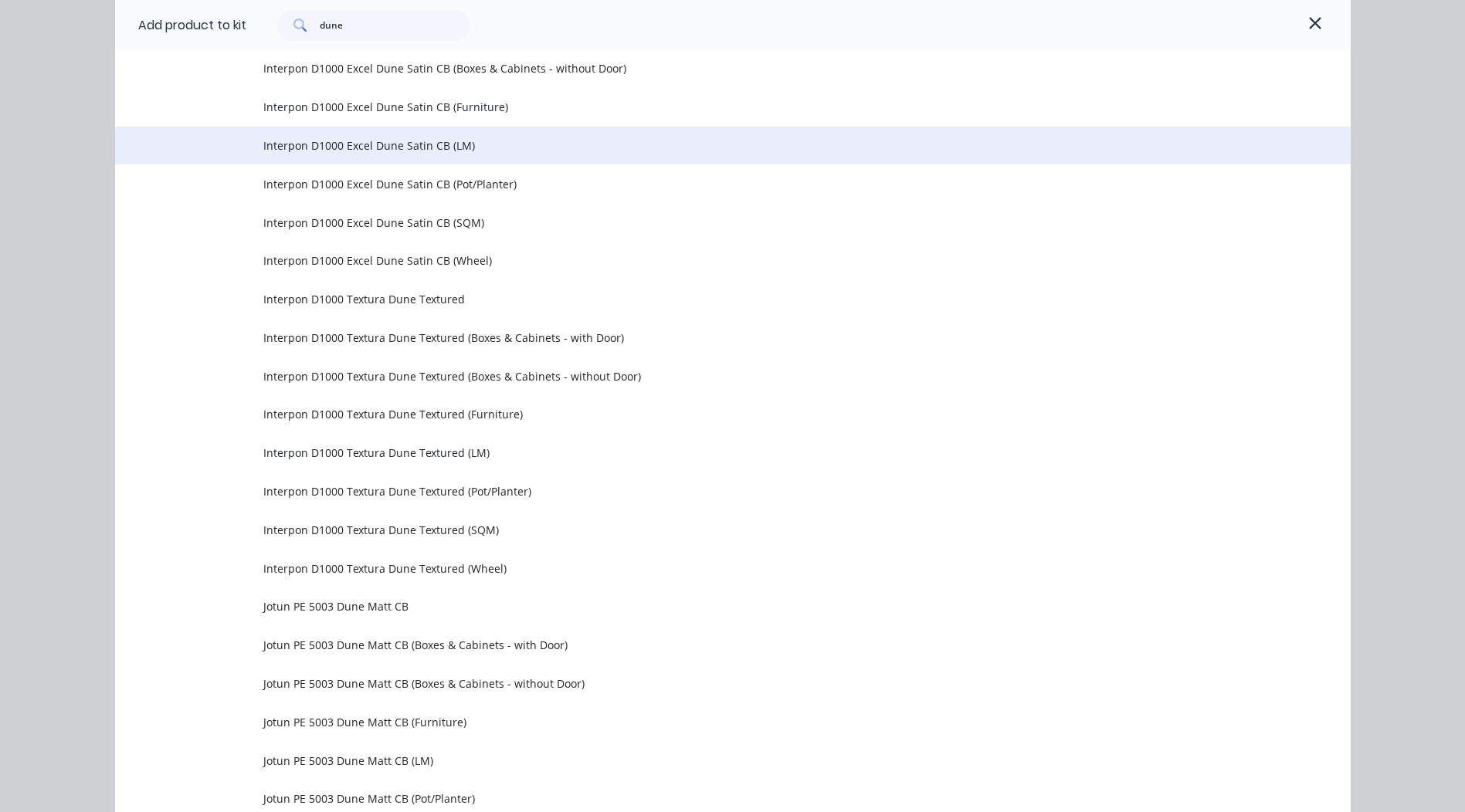
click at [489, 157] on td "Interpon D1000 Excel Dune Satin CB (LM)" at bounding box center [807, 145] width 1088 height 39
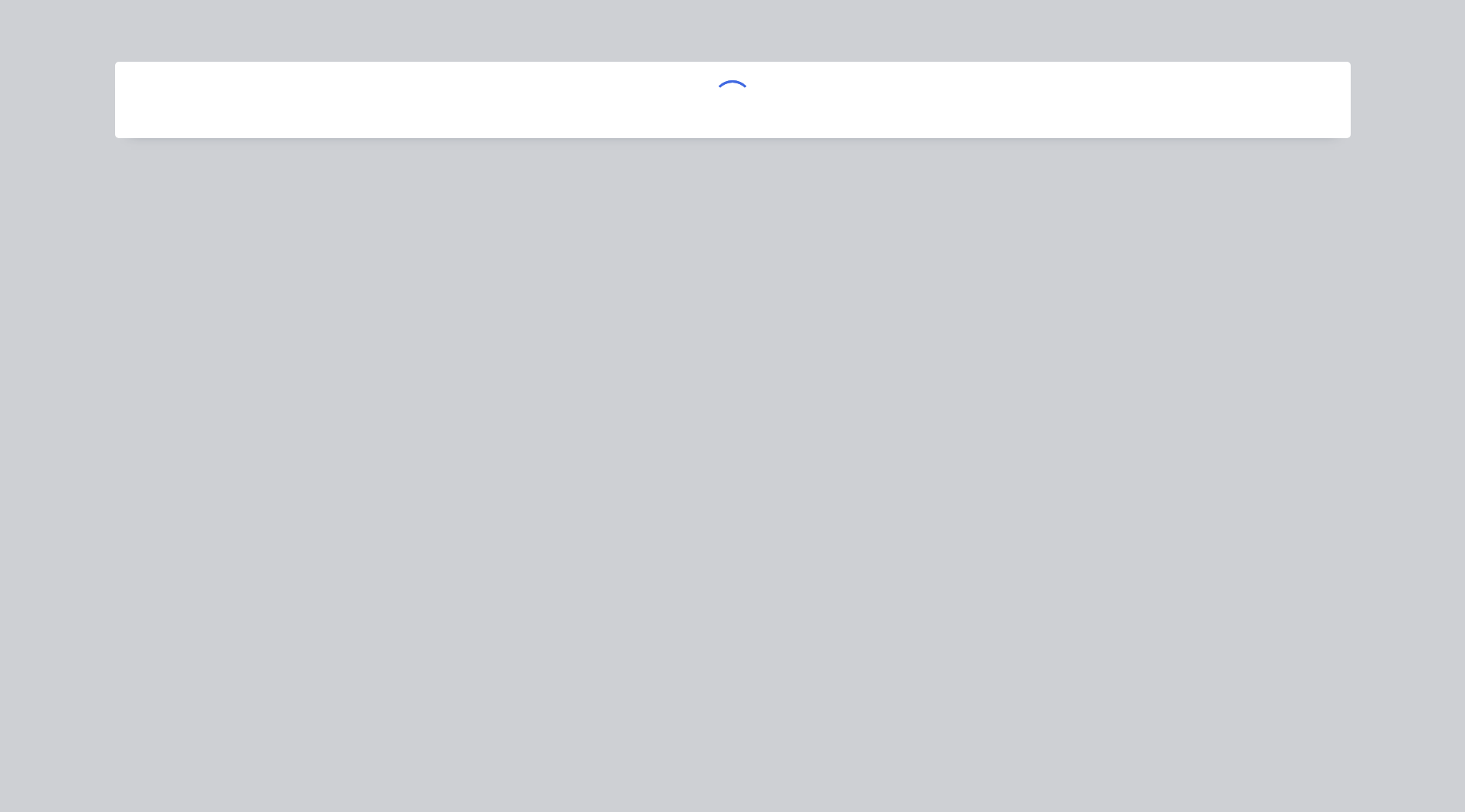
scroll to position [0, 0]
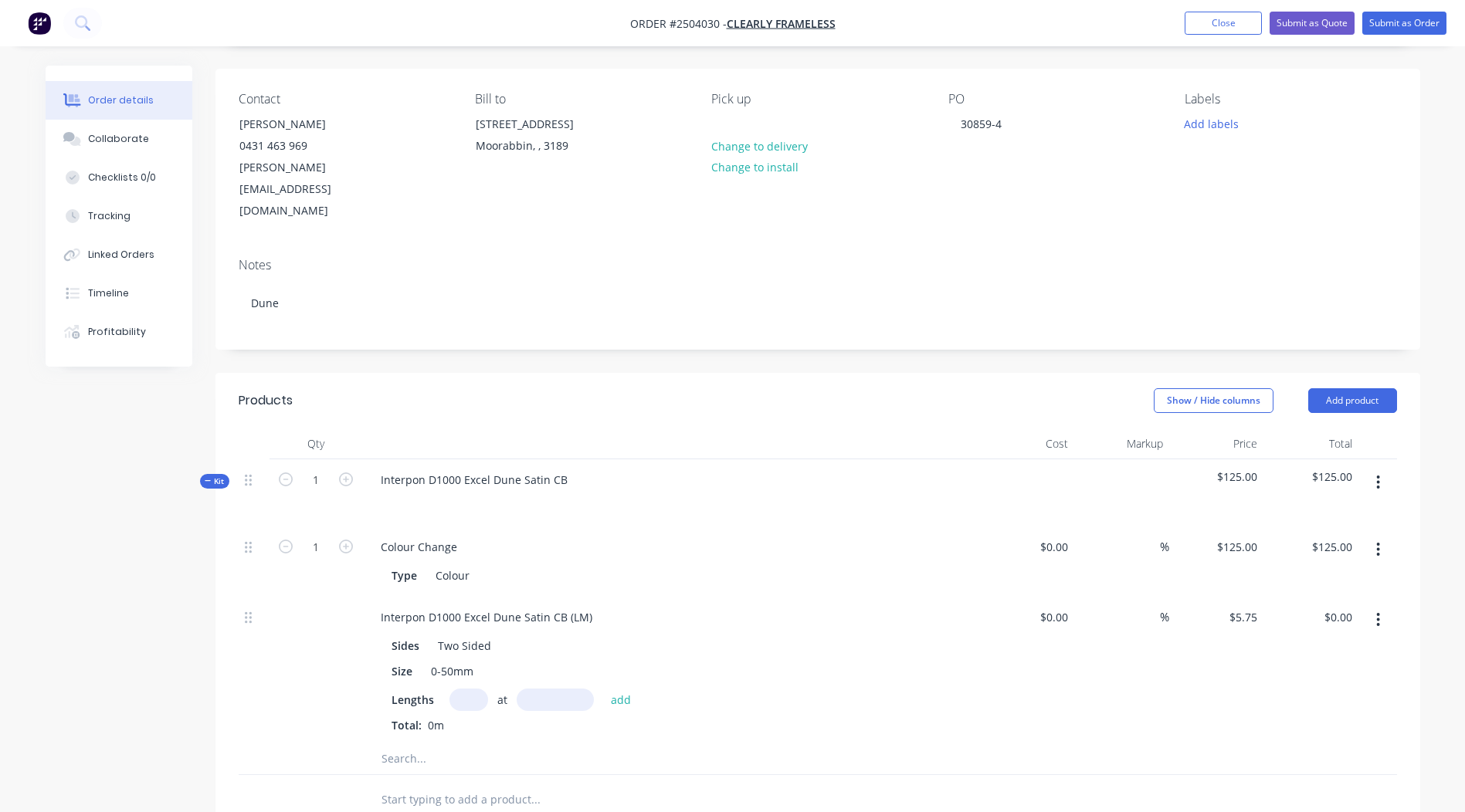
click at [467, 688] on input "text" at bounding box center [469, 700] width 39 height 23
type input "2"
click at [558, 688] on input "text" at bounding box center [556, 700] width 77 height 23
type input "3000"
click at [604, 688] on button "add" at bounding box center [622, 699] width 36 height 21
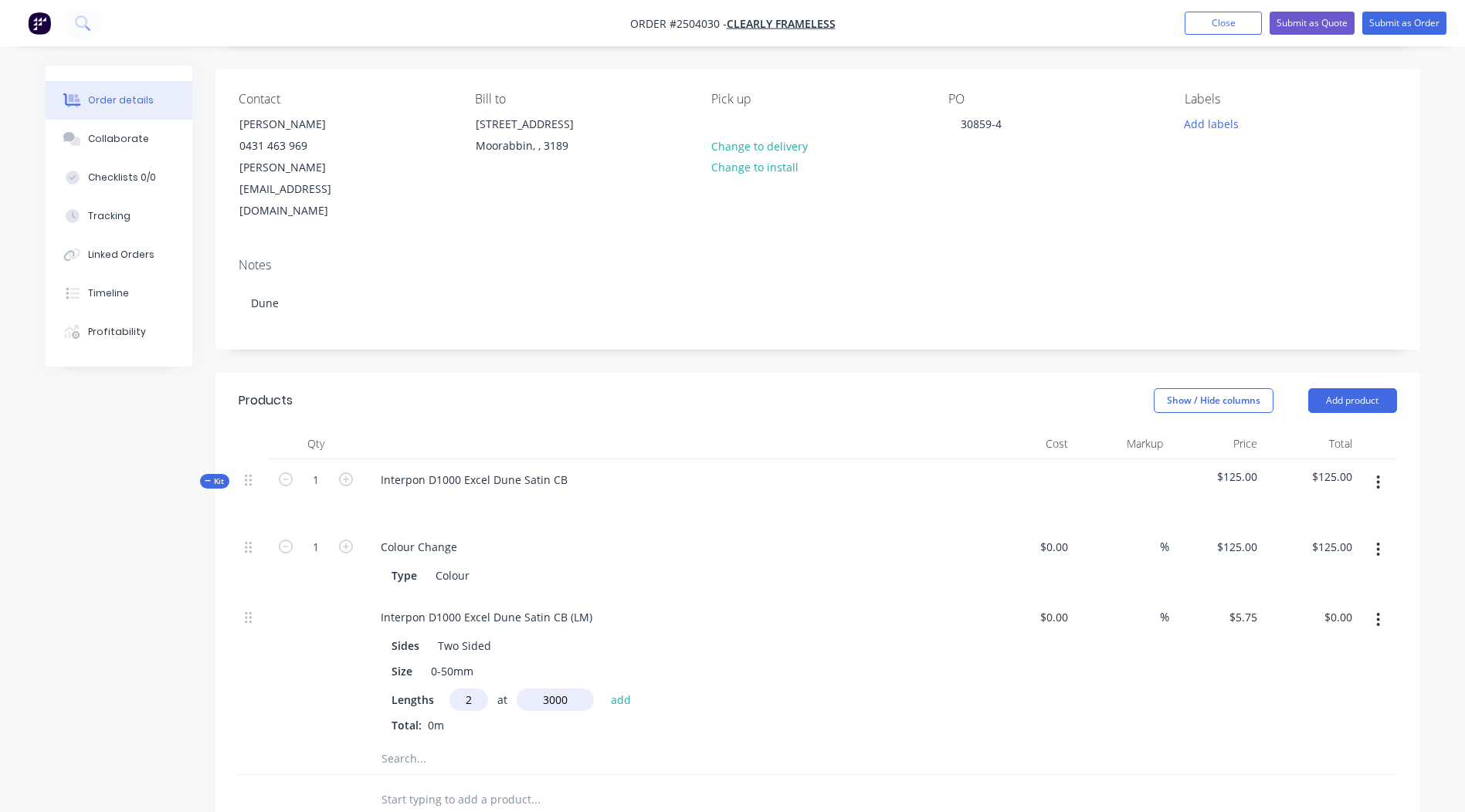
type input "$34.50"
drag, startPoint x: 595, startPoint y: 569, endPoint x: 0, endPoint y: 605, distance: 596.1
click at [0, 605] on html "Order #2504030 - Clearly Frameless Add product Close Submit as Quote Submit as …" at bounding box center [732, 571] width 1465 height 1348
click at [1225, 630] on div "$5.75 $5.75" at bounding box center [1217, 683] width 95 height 173
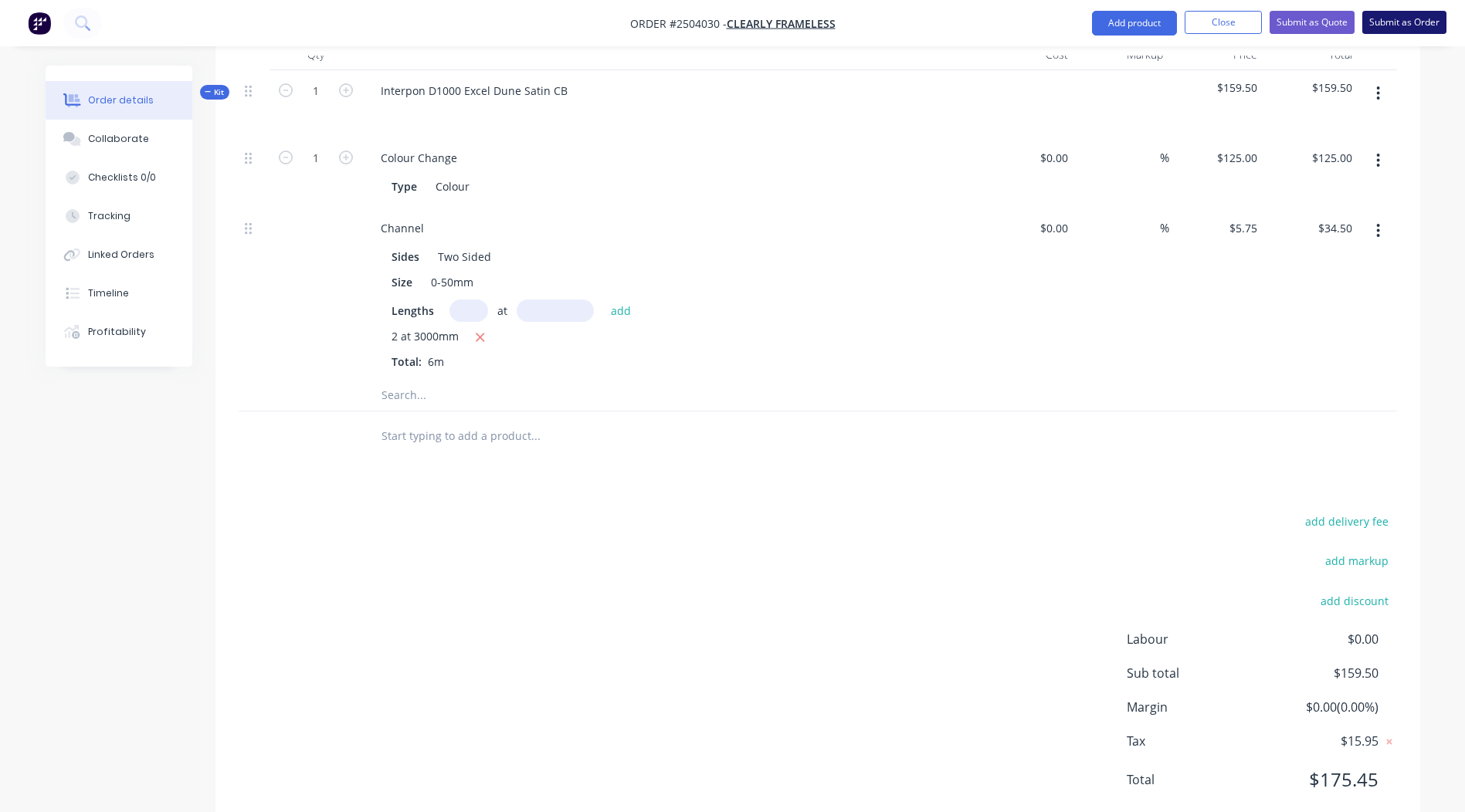
click at [1373, 24] on button "Submit as Order" at bounding box center [1405, 22] width 84 height 24
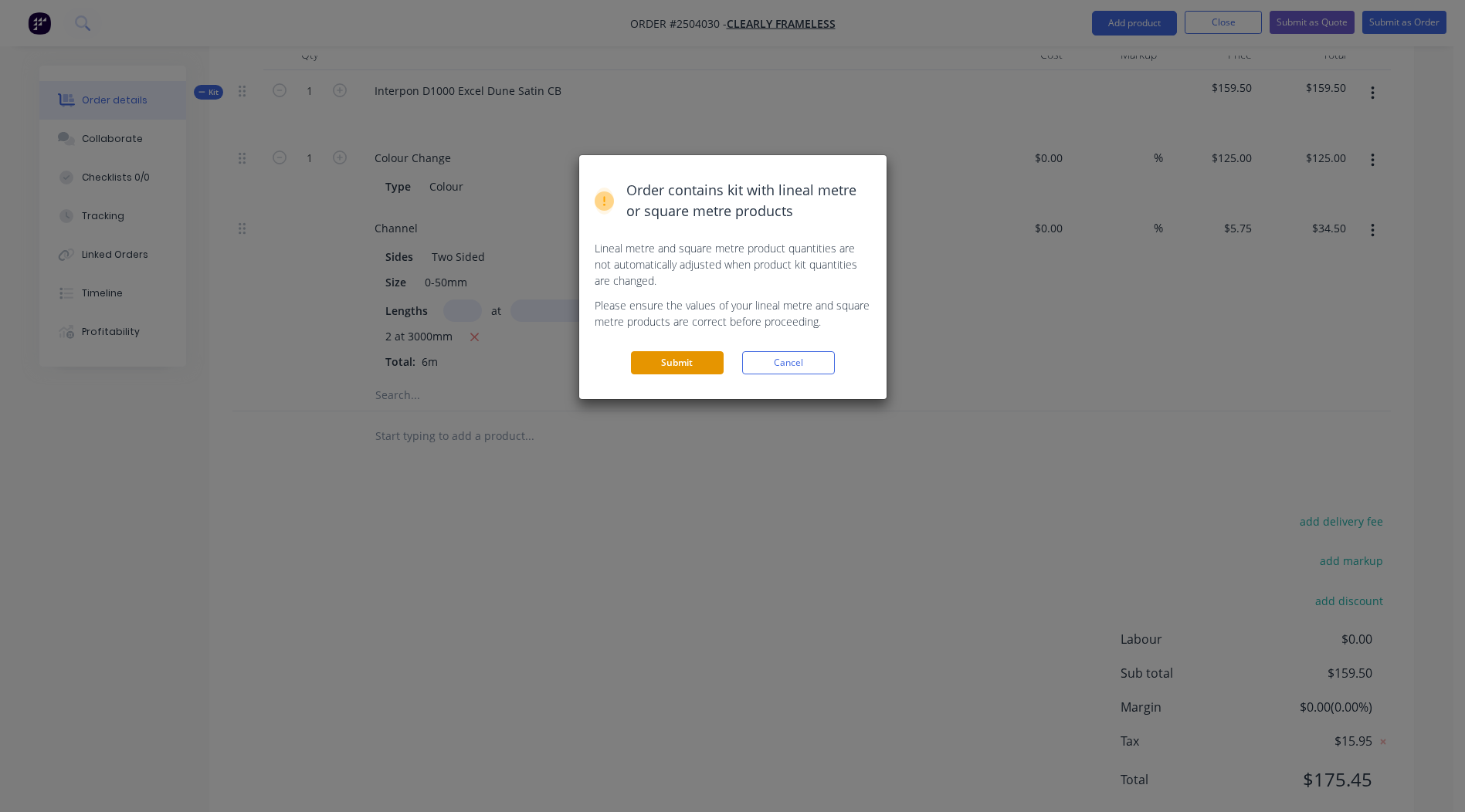
click at [673, 369] on button "Submit" at bounding box center [677, 363] width 92 height 24
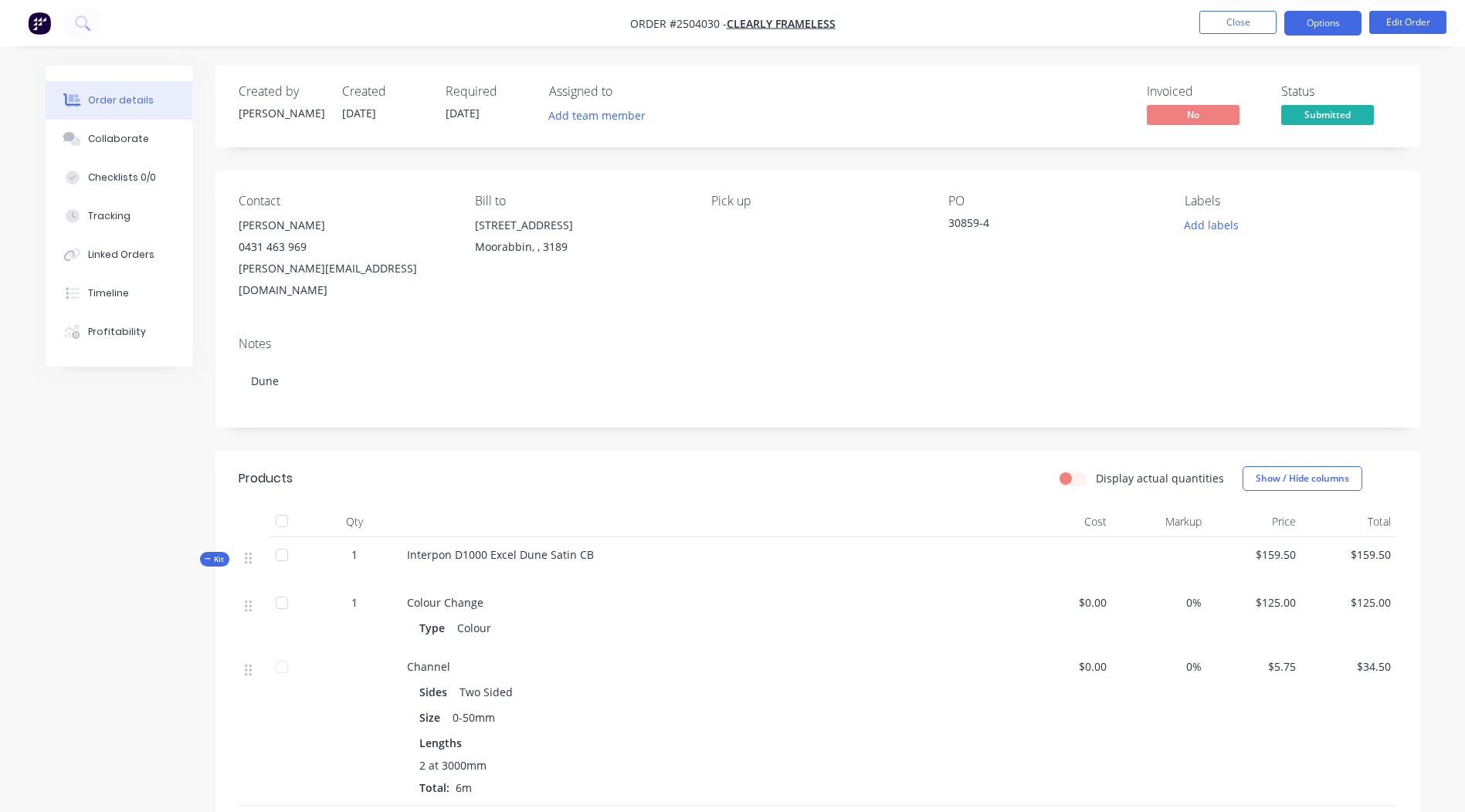
click at [1333, 24] on button "Options" at bounding box center [1323, 23] width 77 height 25
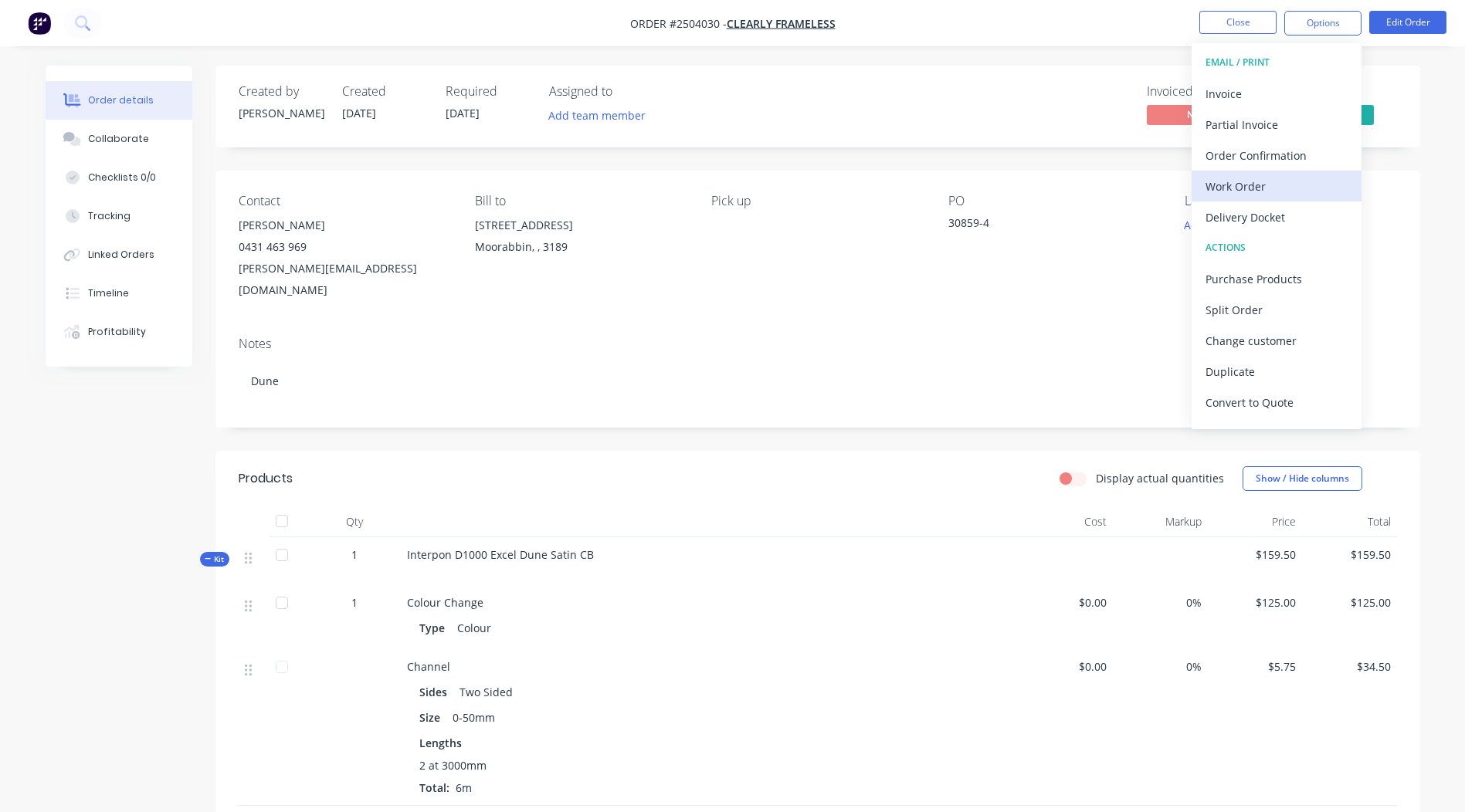
click at [1258, 182] on div "Work Order" at bounding box center [1276, 187] width 142 height 23
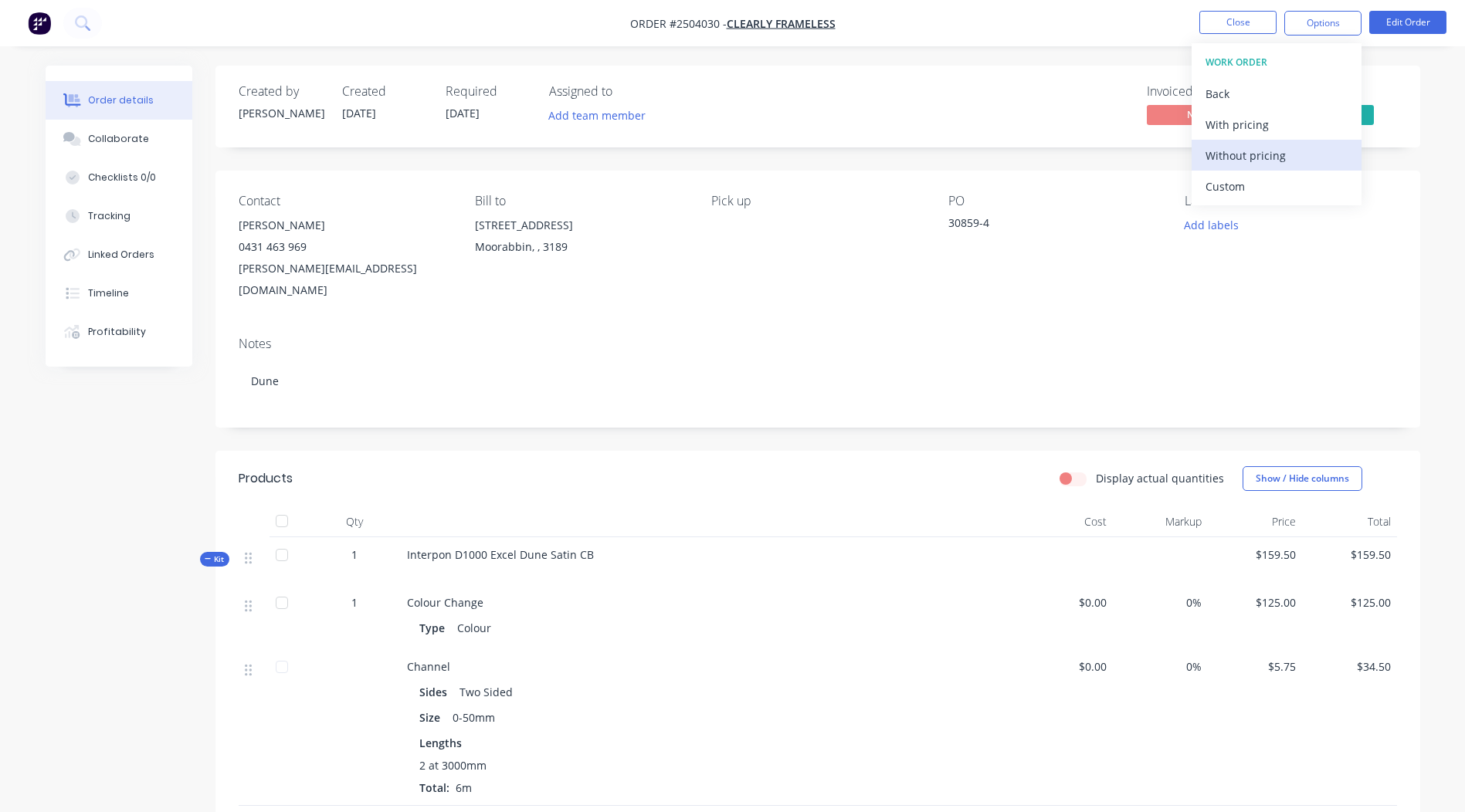
click at [1294, 161] on div "Without pricing" at bounding box center [1276, 156] width 142 height 23
click at [289, 324] on div "Notes Dune" at bounding box center [817, 376] width 1205 height 104
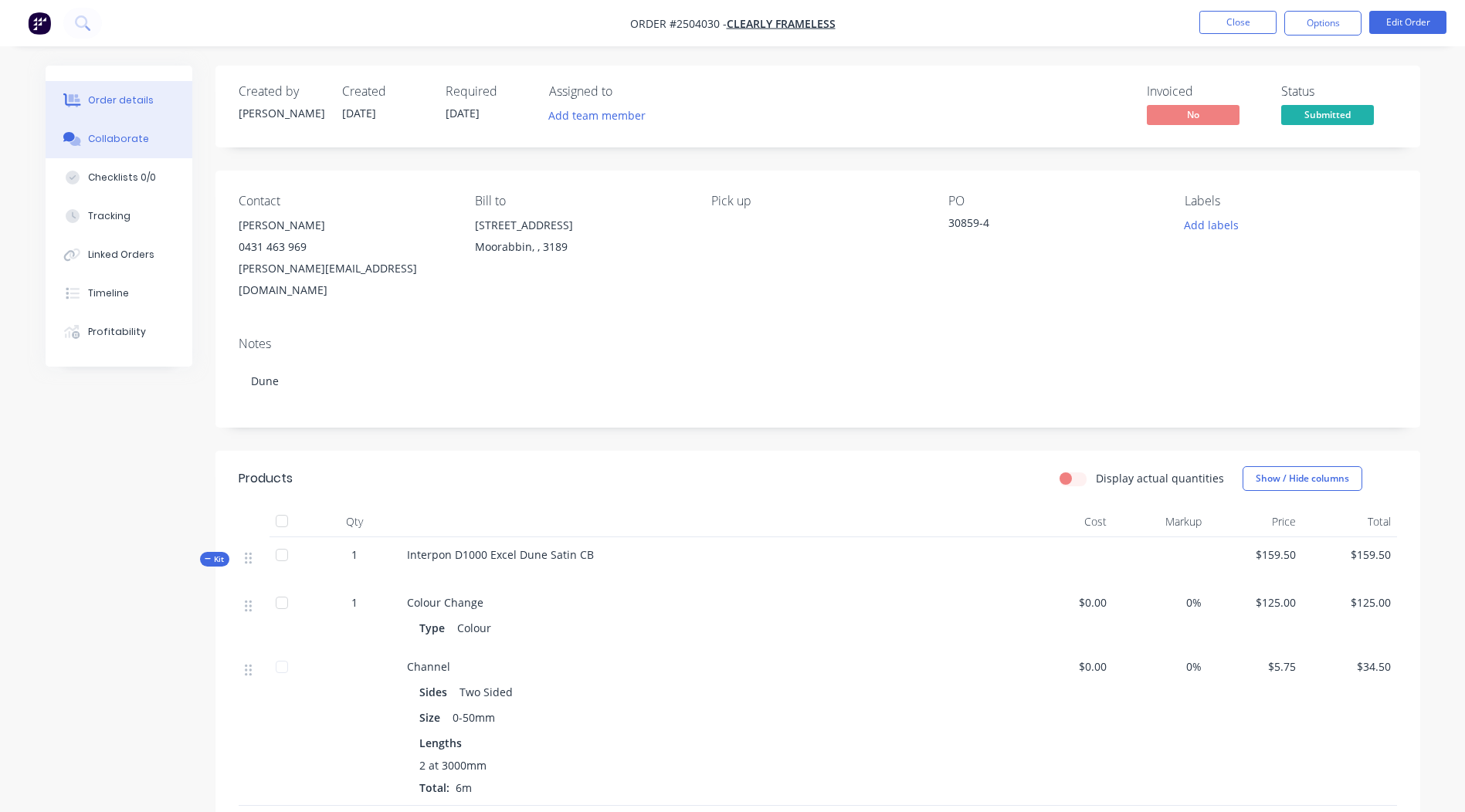
click at [108, 137] on div "Collaborate" at bounding box center [118, 139] width 61 height 14
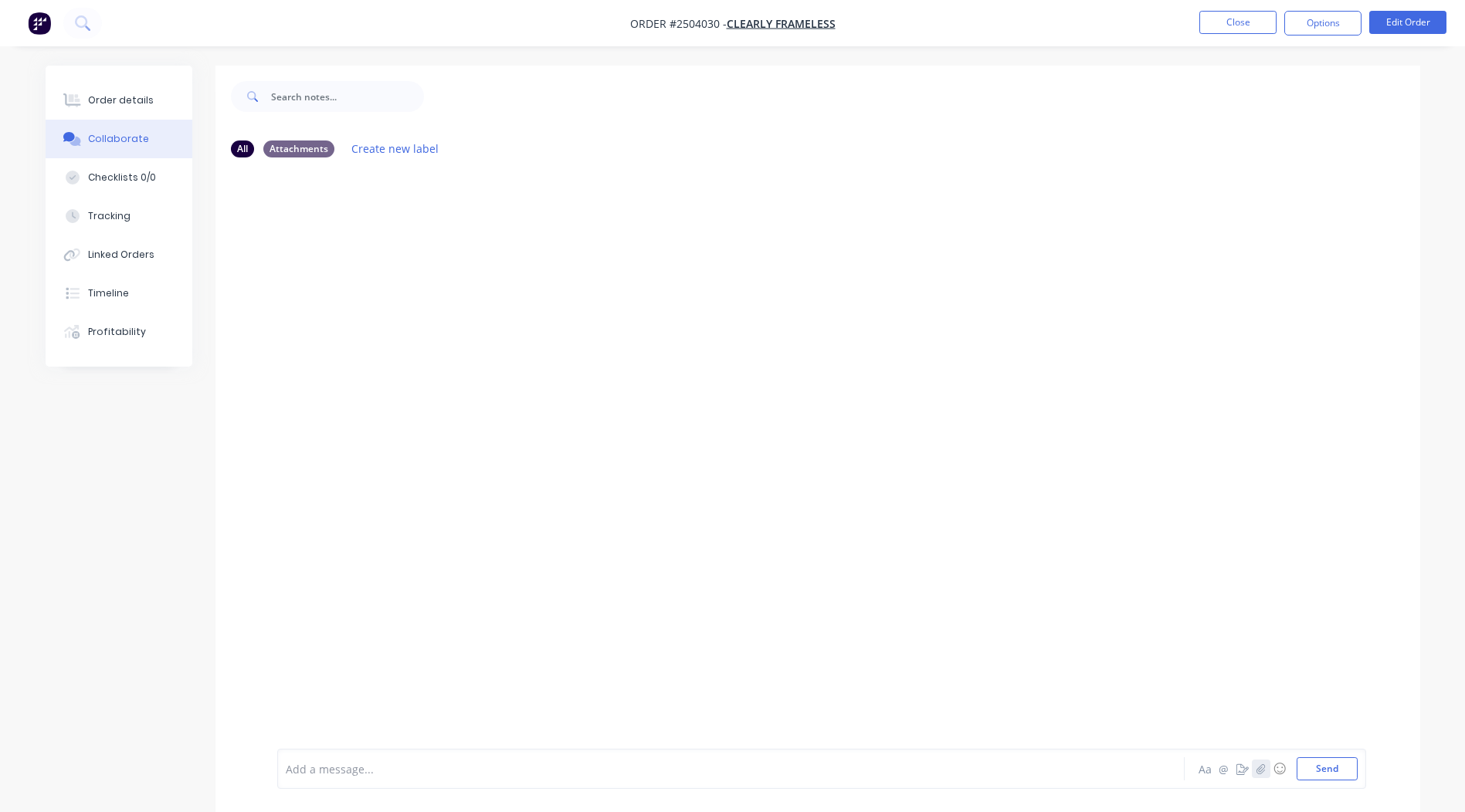
click at [1252, 773] on button "button" at bounding box center [1261, 770] width 19 height 19
click at [1306, 762] on button "Send" at bounding box center [1327, 769] width 61 height 24
click at [1226, 18] on button "Close" at bounding box center [1239, 22] width 77 height 24
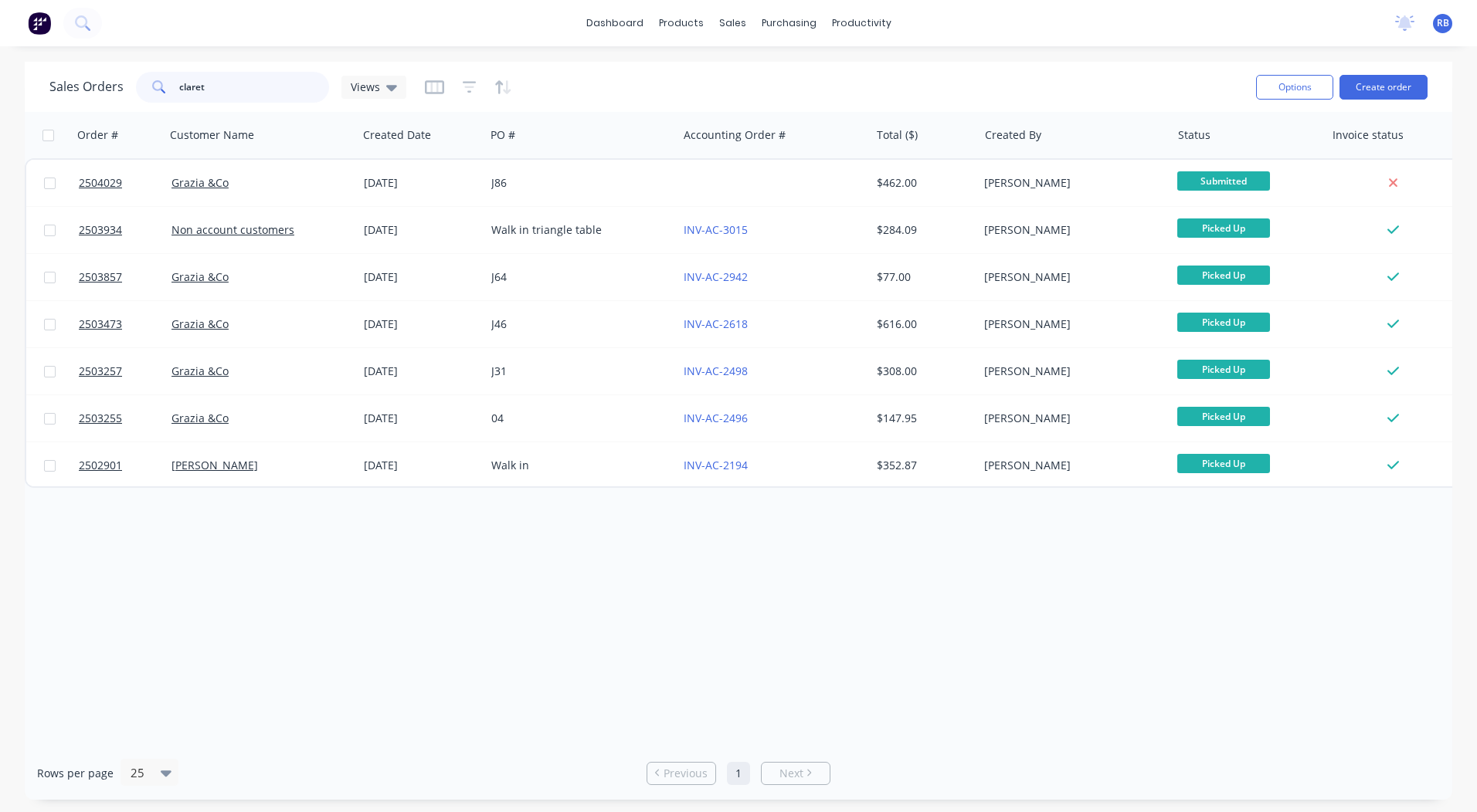
drag, startPoint x: 270, startPoint y: 83, endPoint x: 0, endPoint y: 95, distance: 270.3
click at [49, 100] on div "Sales Orders claret Views" at bounding box center [227, 87] width 357 height 31
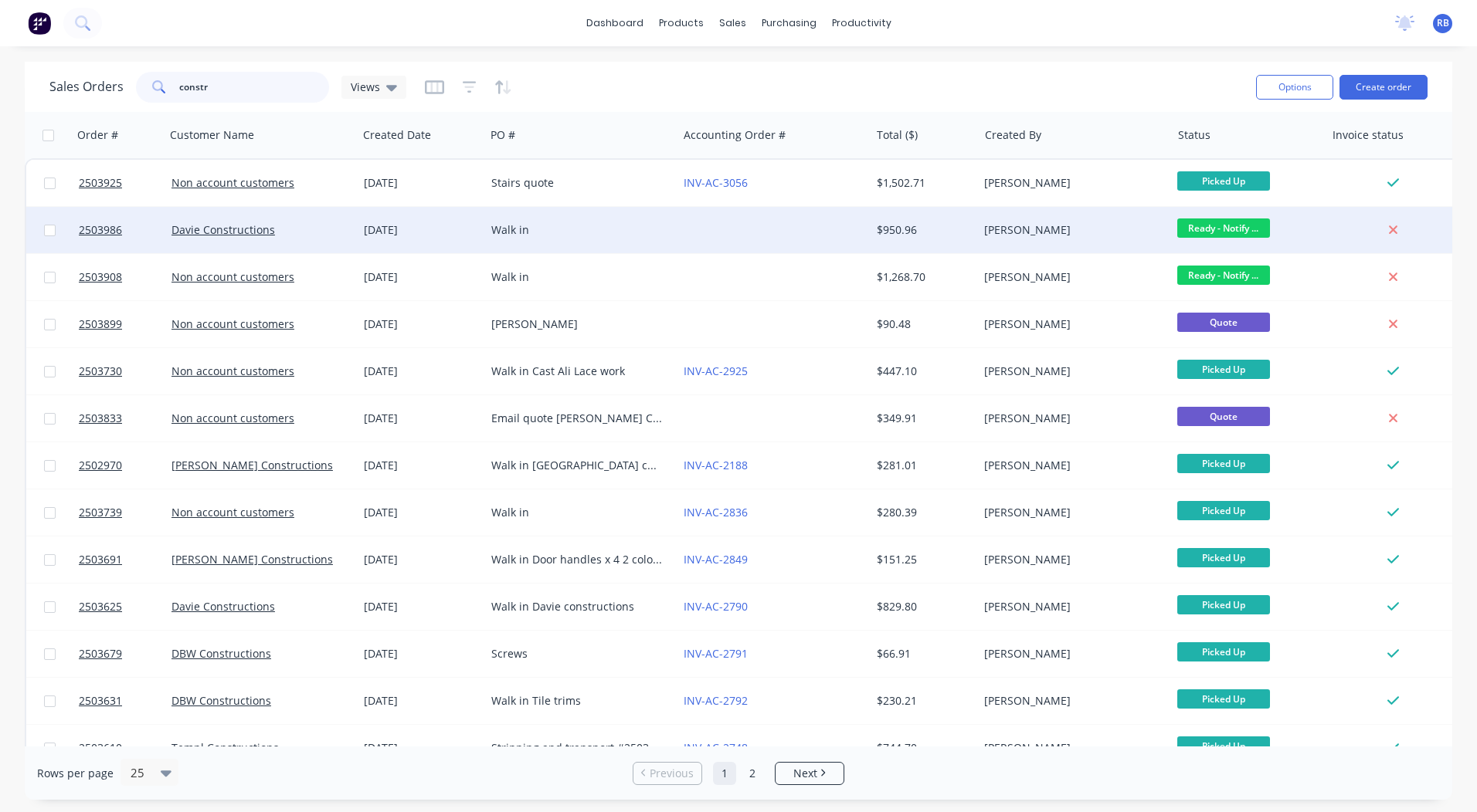
type input "constr"
click at [484, 232] on div "[DATE]" at bounding box center [421, 229] width 127 height 46
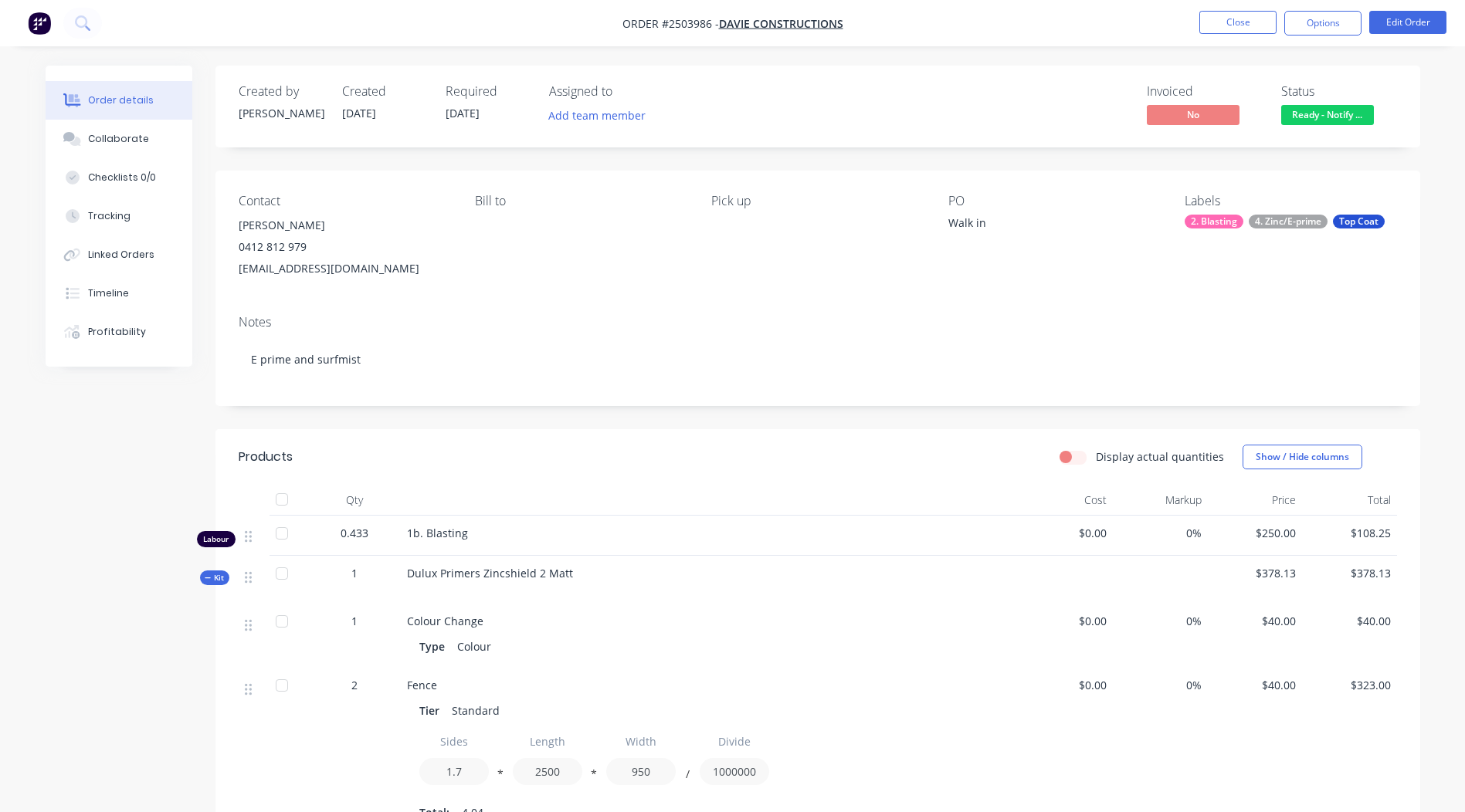
click at [1323, 124] on span "Ready - Notify ..." at bounding box center [1328, 114] width 92 height 19
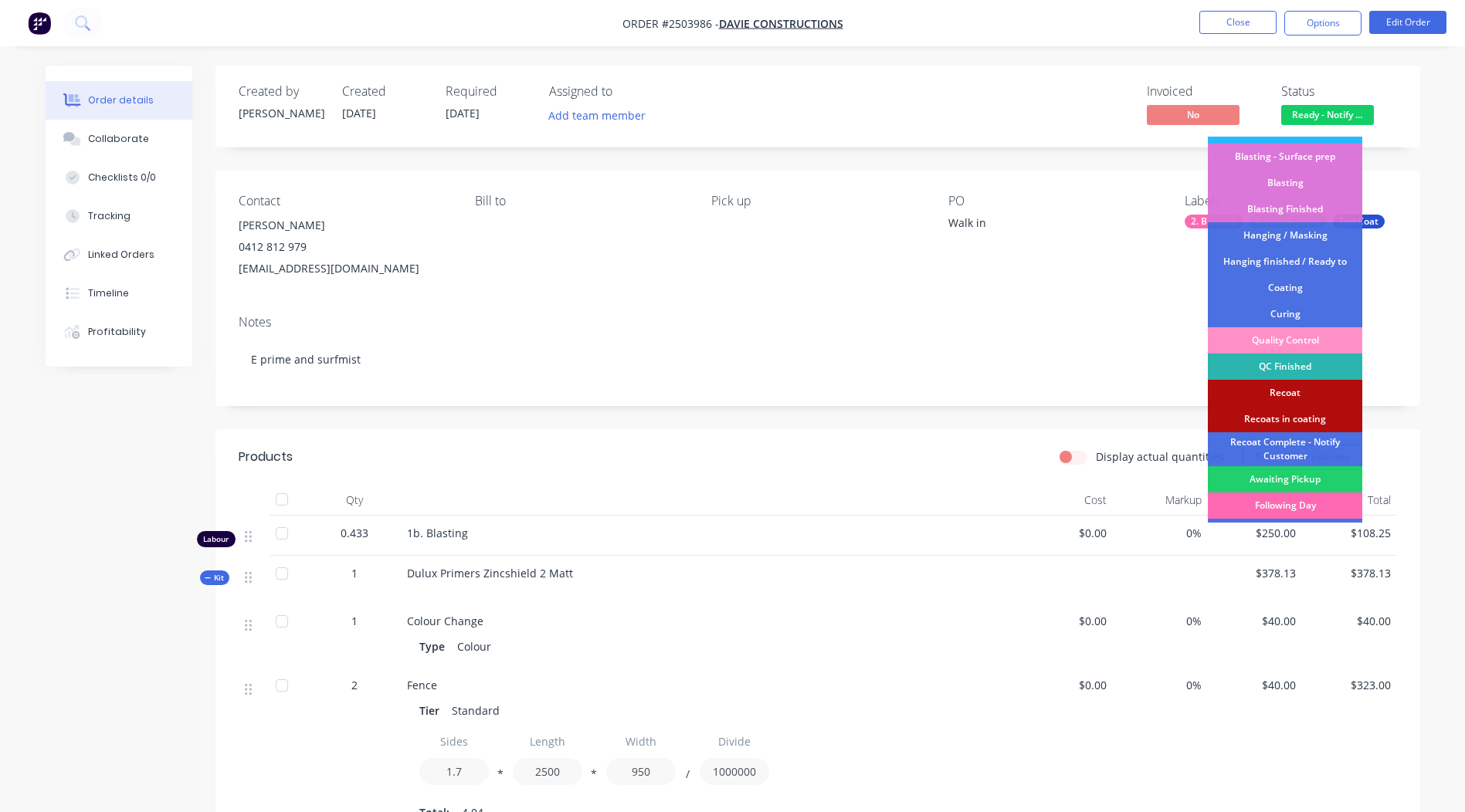
scroll to position [330, 0]
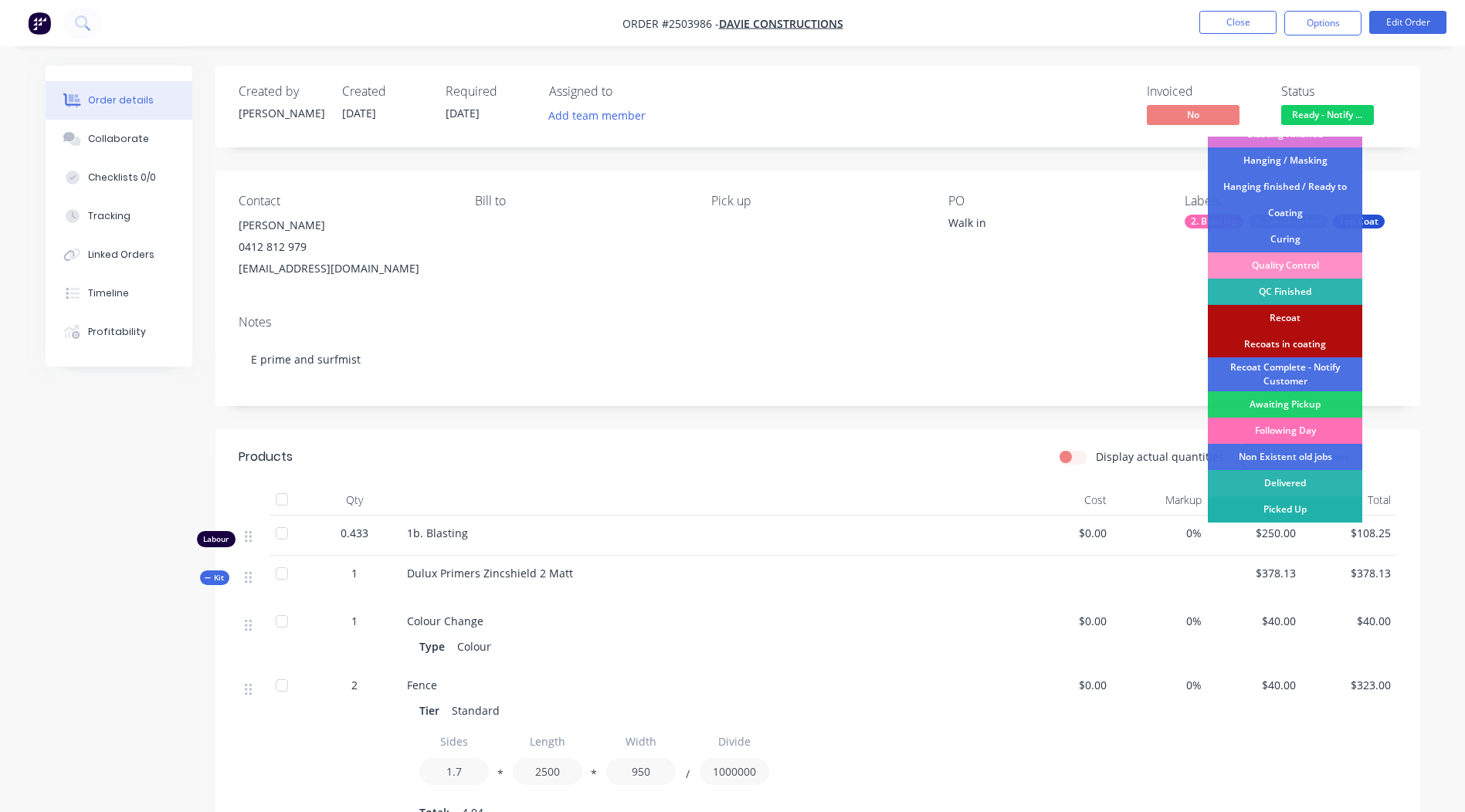
click at [1290, 509] on div "Picked Up" at bounding box center [1286, 510] width 155 height 26
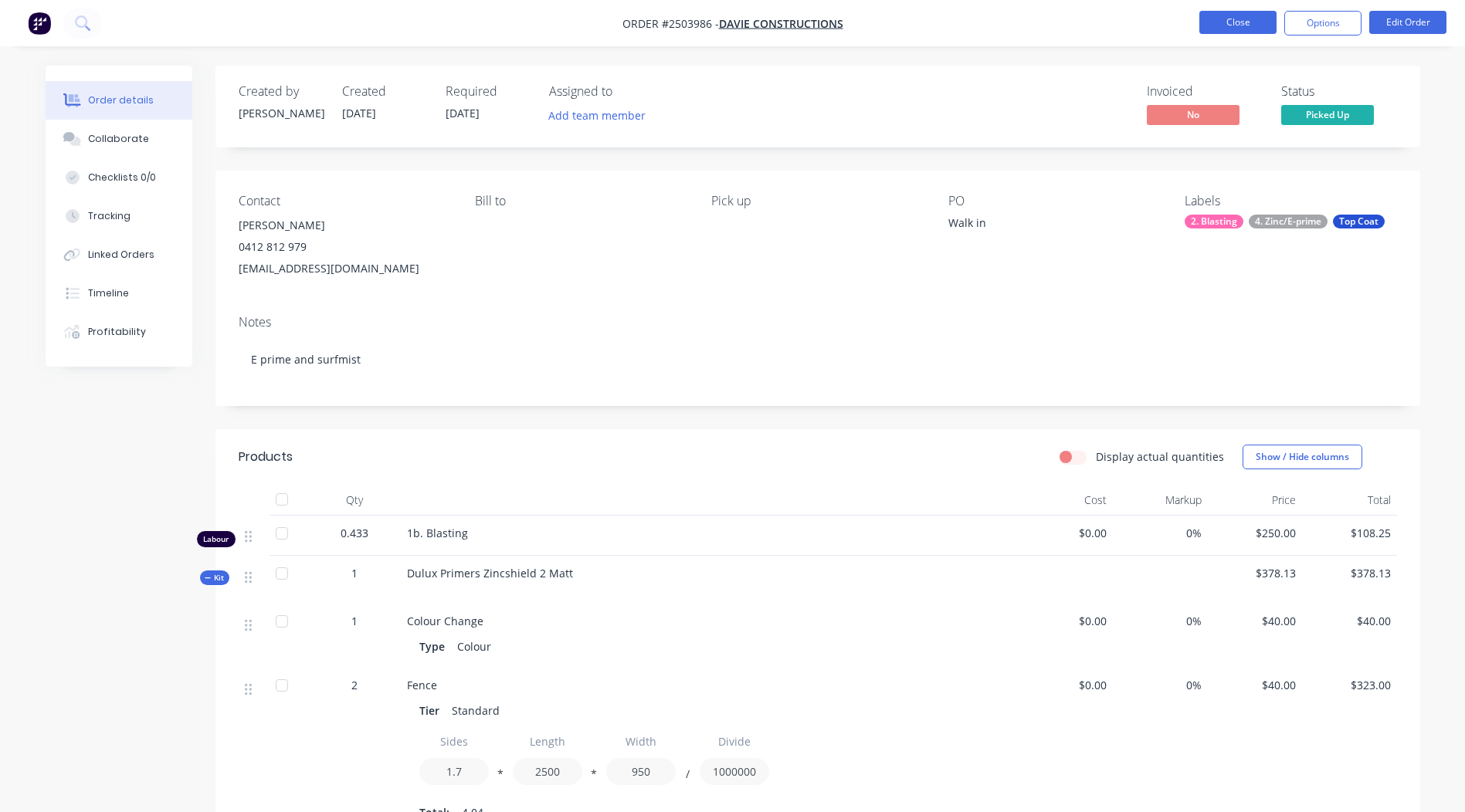
click at [1234, 24] on button "Close" at bounding box center [1239, 22] width 77 height 24
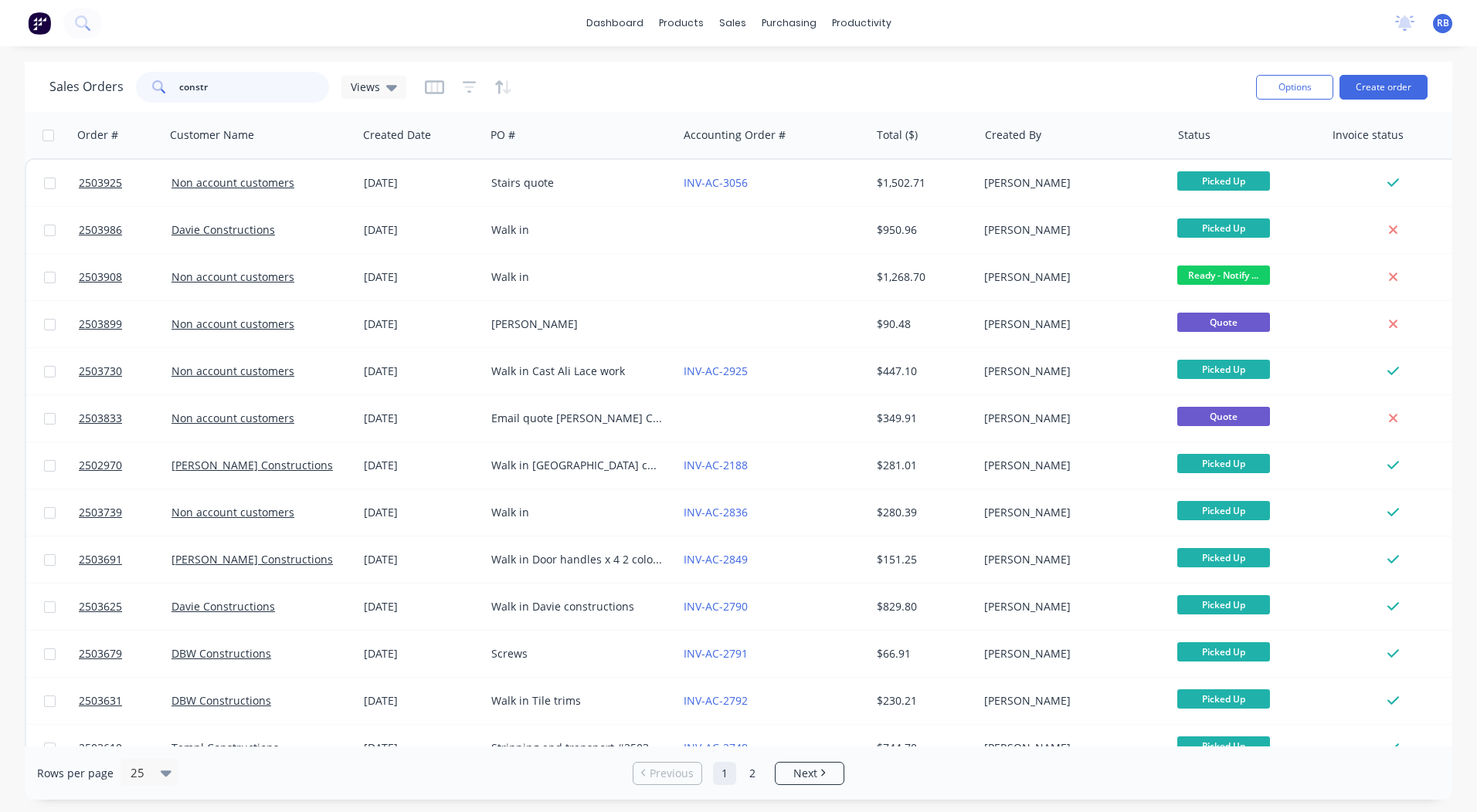
drag, startPoint x: 231, startPoint y: 85, endPoint x: 0, endPoint y: 79, distance: 231.1
click at [0, 83] on html "dashboard products sales purchasing productivity dashboard products Product Cat…" at bounding box center [738, 406] width 1477 height 812
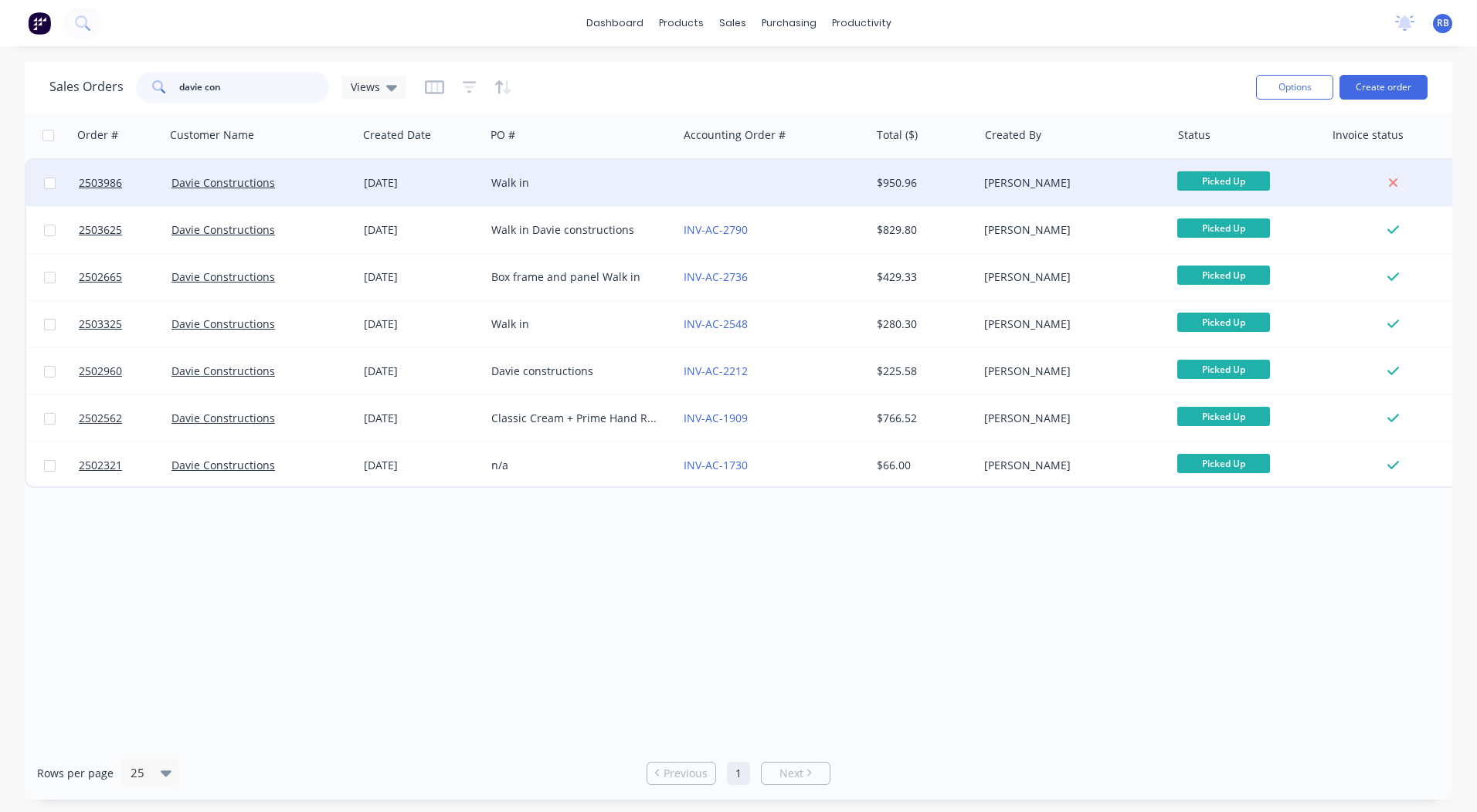
type input "davie con"
click at [791, 181] on div at bounding box center [773, 183] width 192 height 46
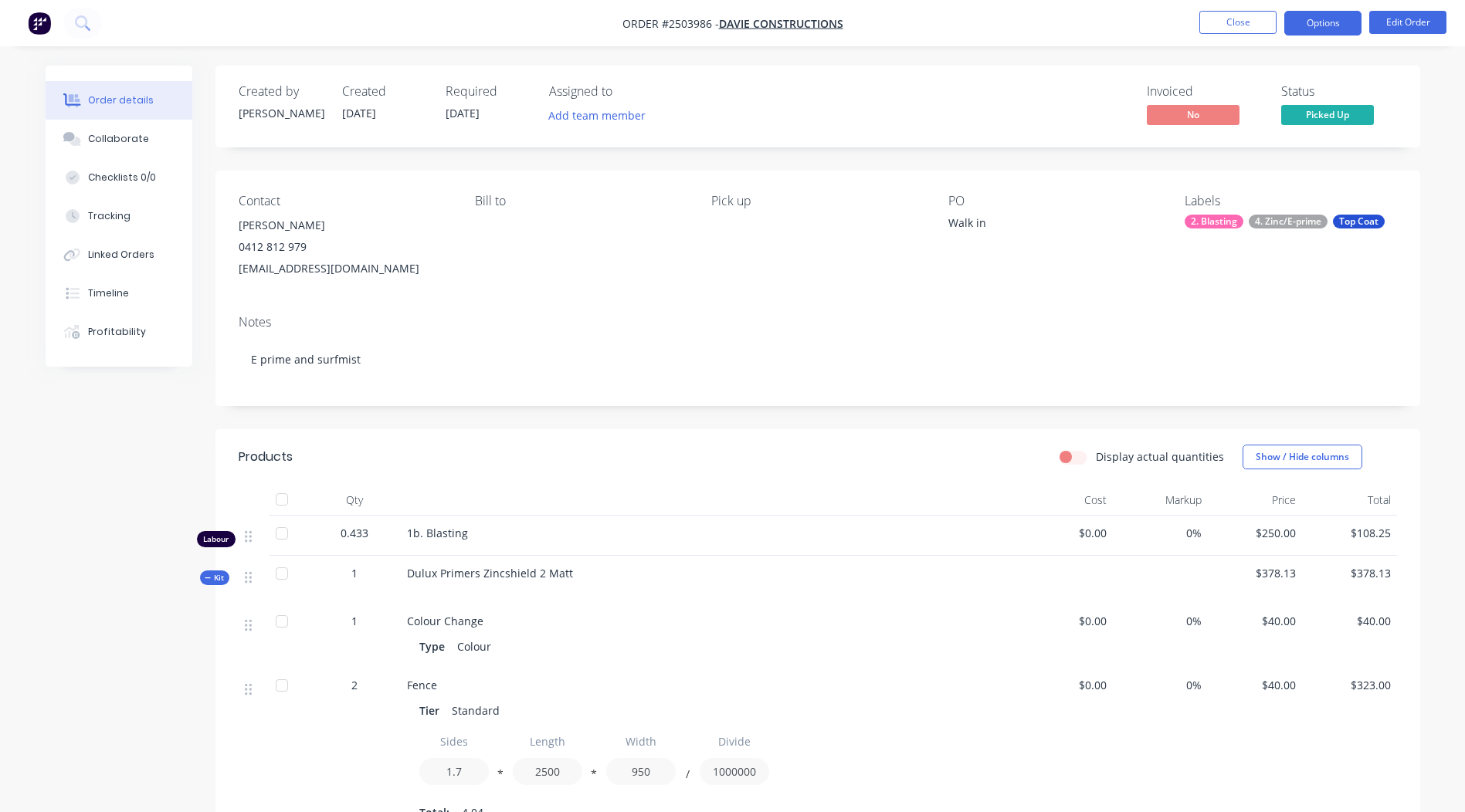
click at [1329, 21] on button "Options" at bounding box center [1323, 23] width 77 height 25
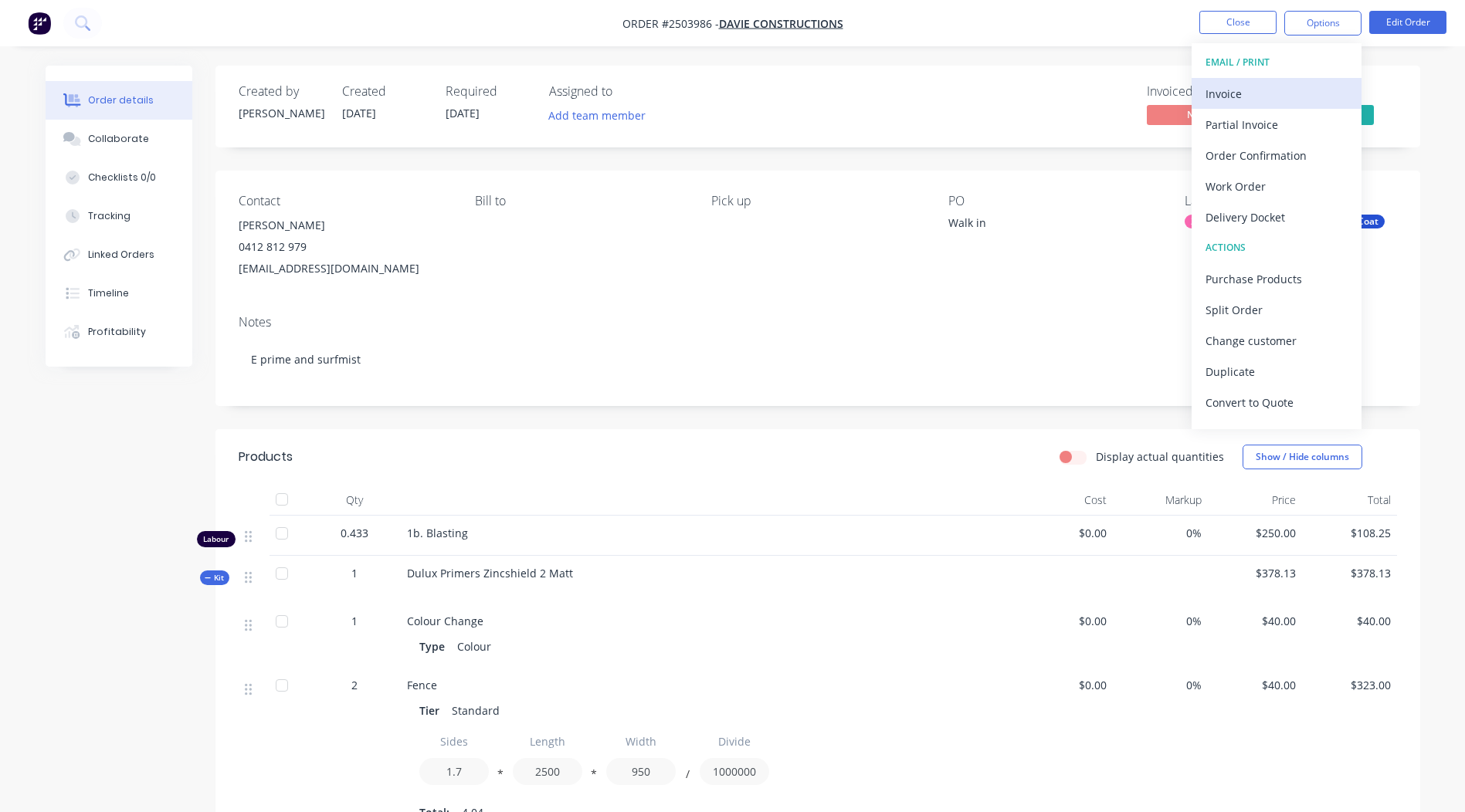
click at [1265, 88] on div "Invoice" at bounding box center [1276, 94] width 142 height 23
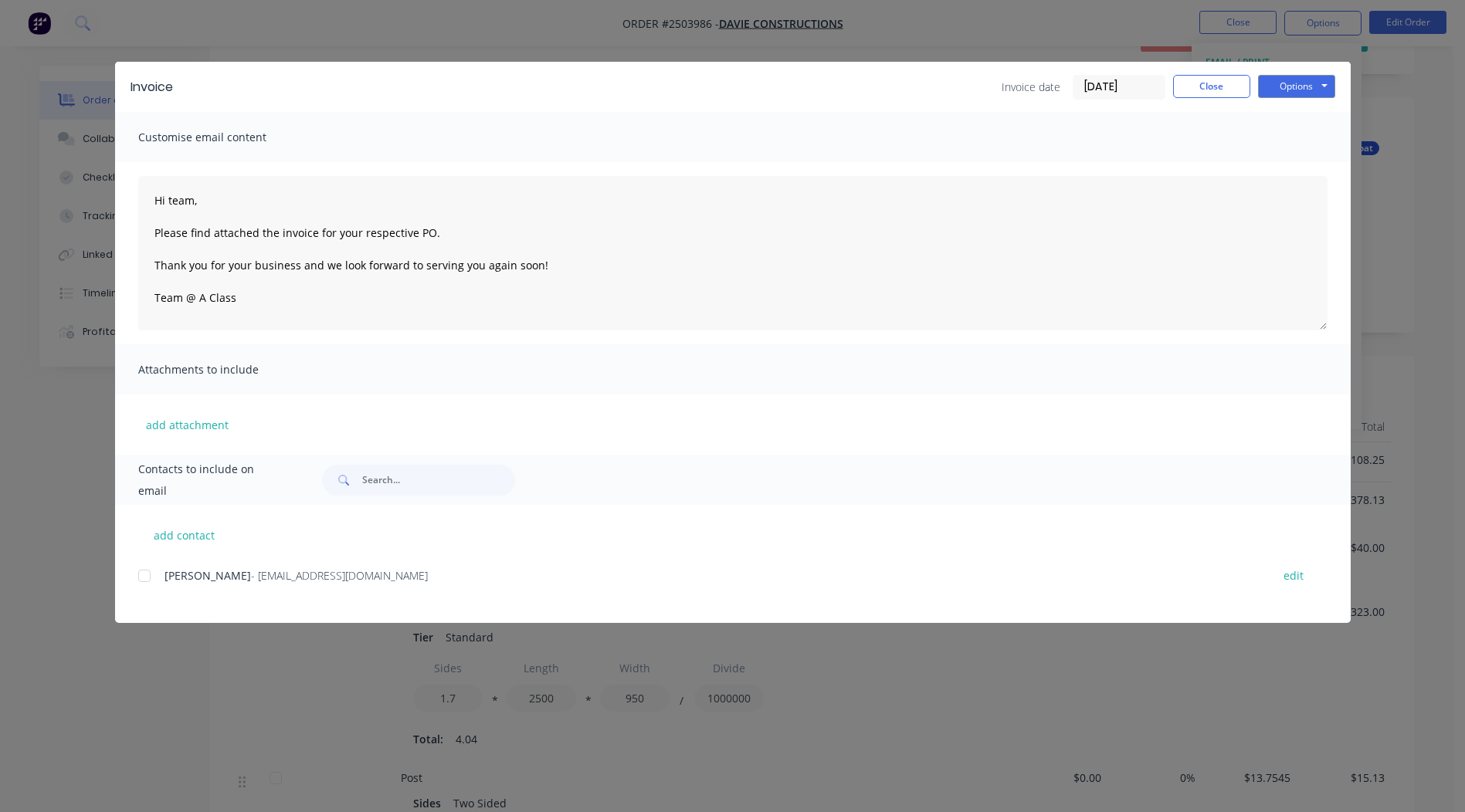
scroll to position [77, 0]
click at [152, 575] on div at bounding box center [144, 576] width 31 height 31
click at [1301, 82] on button "Options" at bounding box center [1297, 86] width 77 height 24
click at [1309, 164] on button "Email" at bounding box center [1307, 164] width 99 height 25
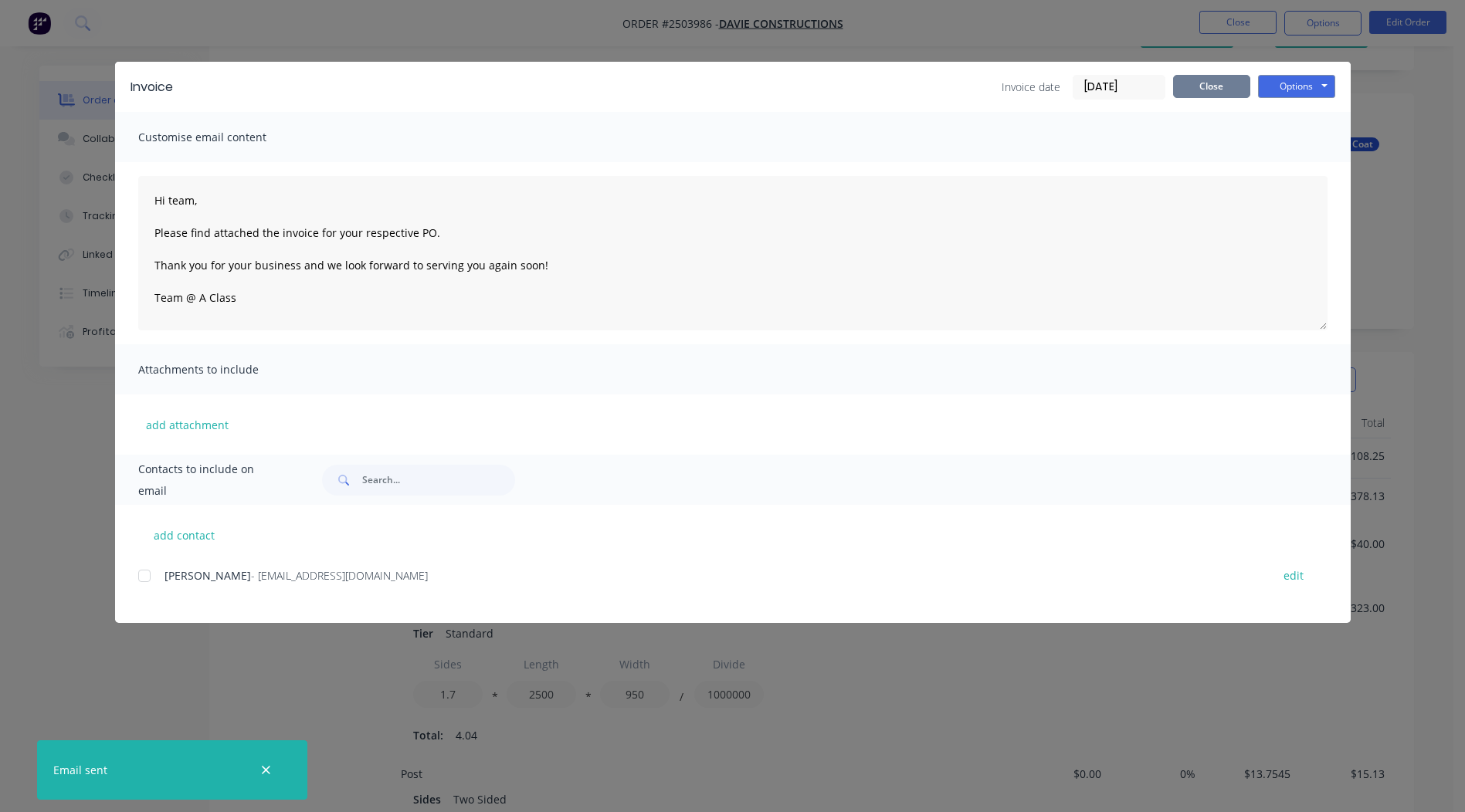
click at [1224, 97] on button "Close" at bounding box center [1212, 86] width 77 height 24
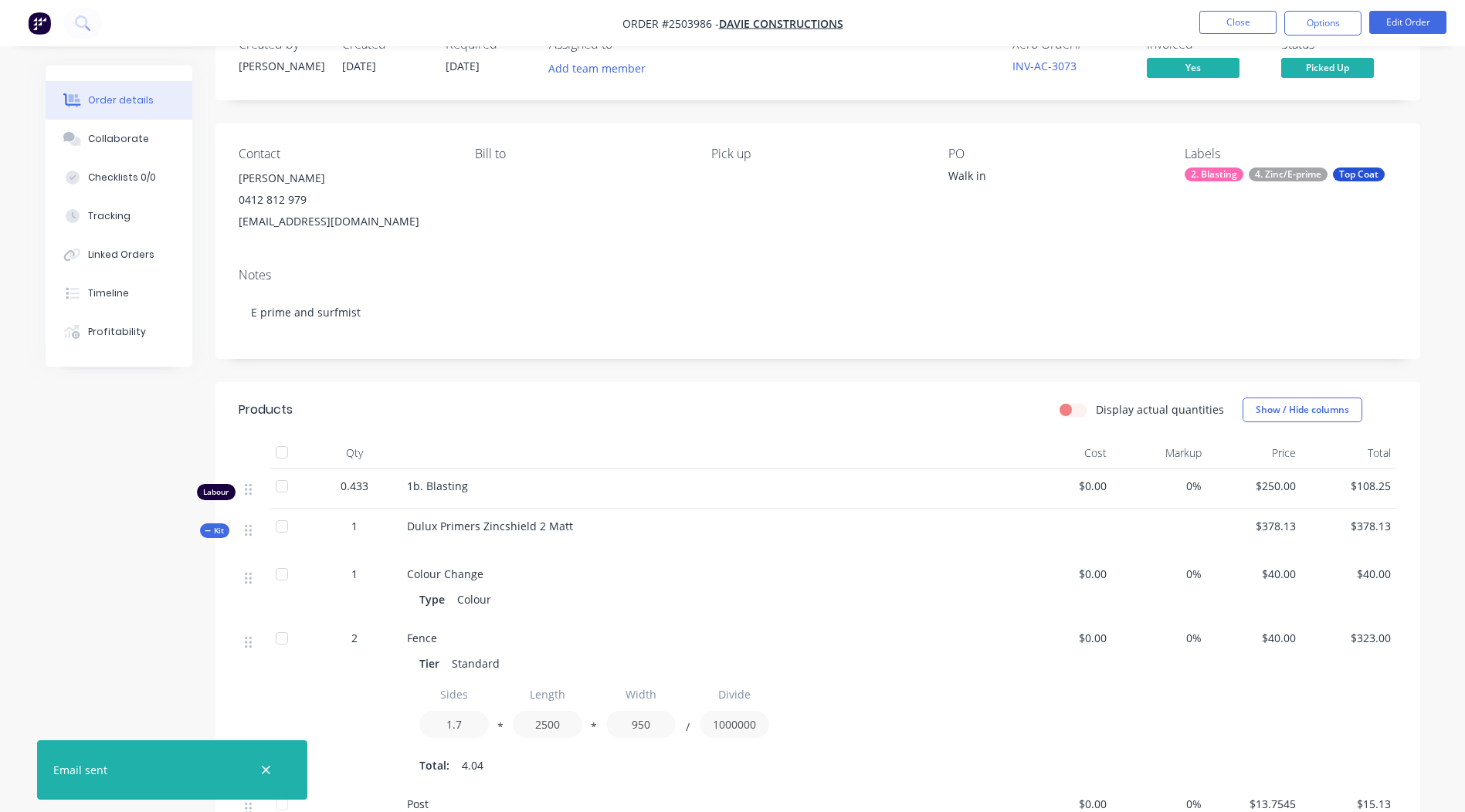
scroll to position [0, 0]
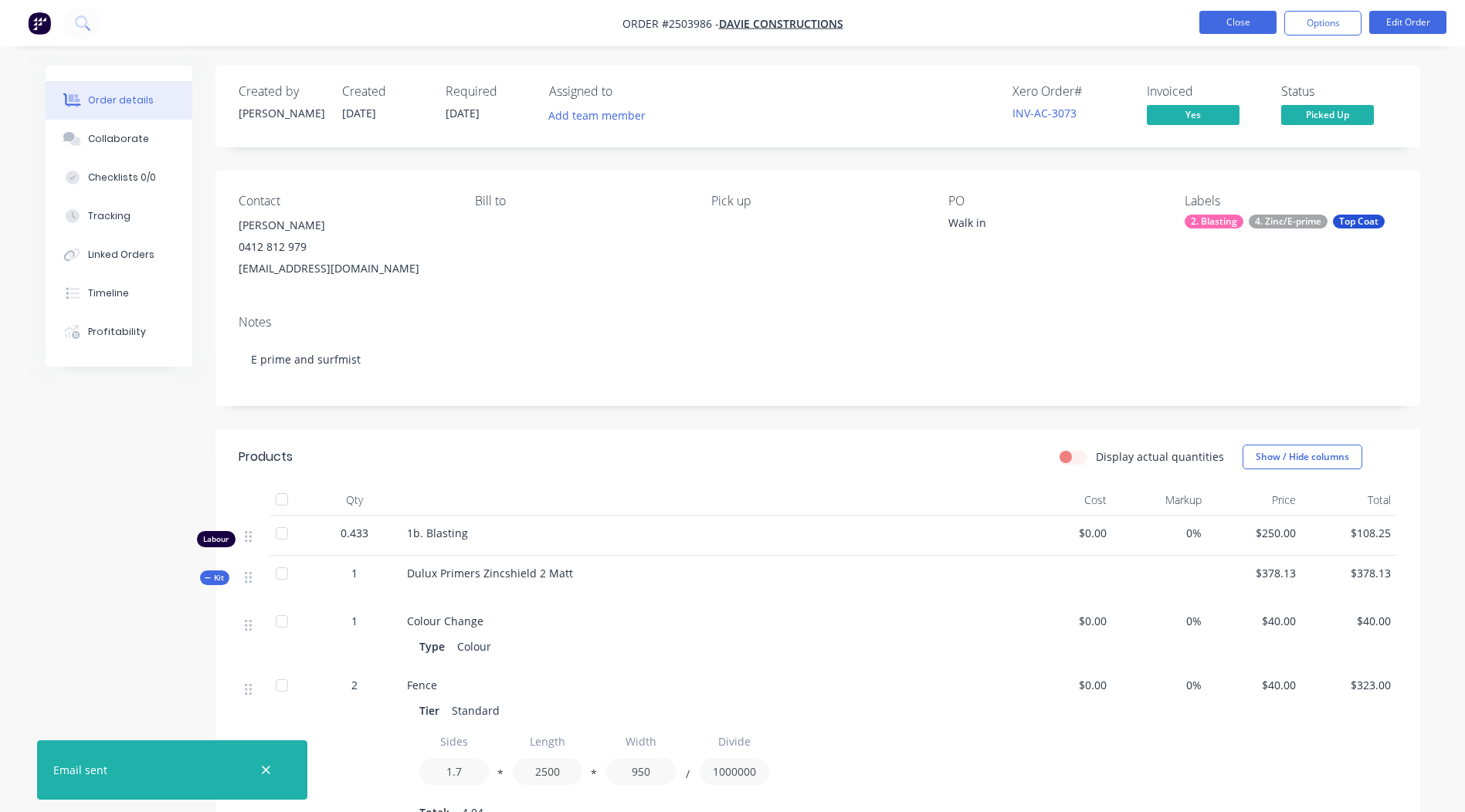
click at [1257, 28] on button "Close" at bounding box center [1239, 22] width 77 height 24
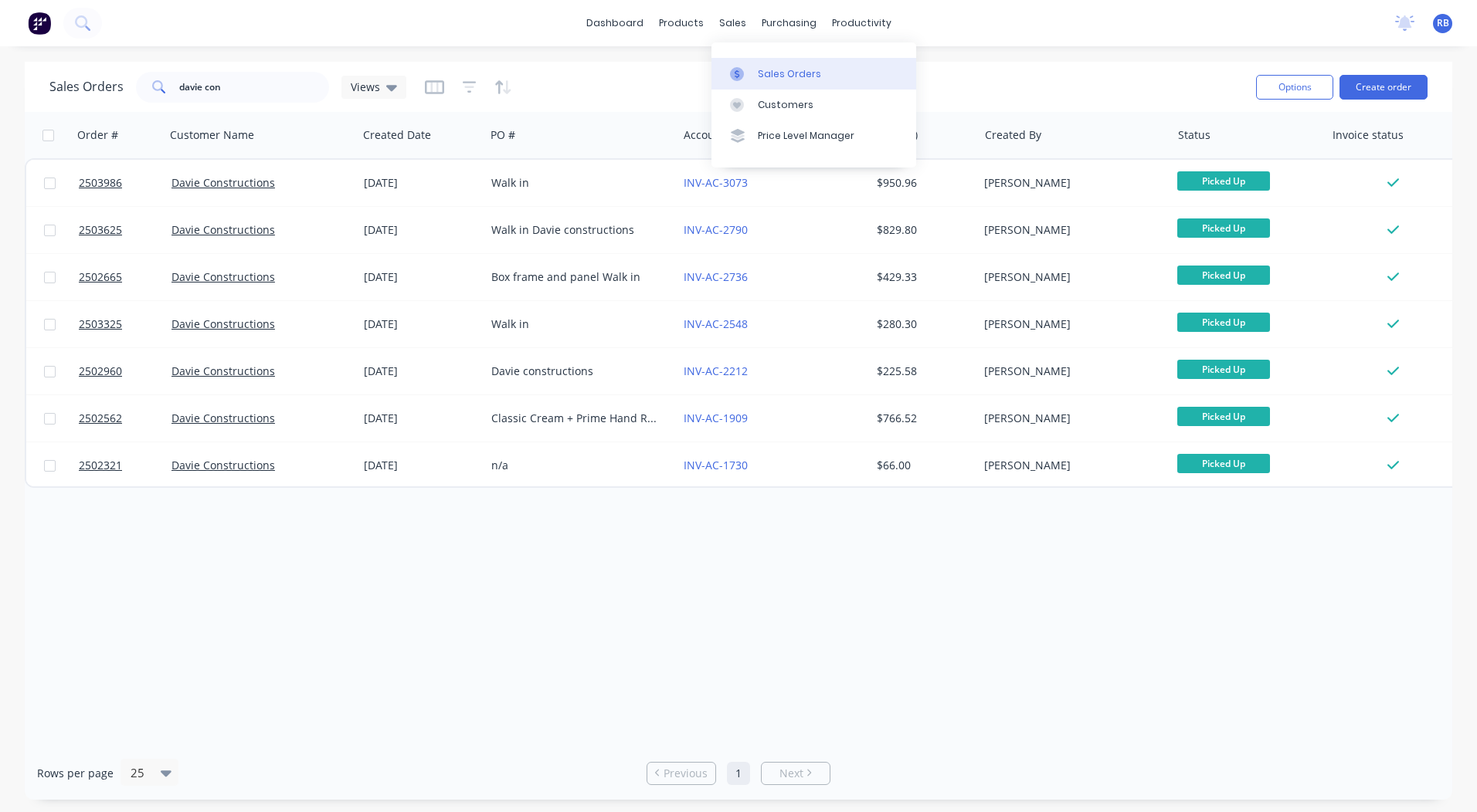
click at [757, 62] on link "Sales Orders" at bounding box center [813, 73] width 205 height 31
click at [1086, 58] on div "dashboard products sales purchasing productivity dashboard products Product Cat…" at bounding box center [738, 406] width 1477 height 812
click at [614, 30] on link "dashboard" at bounding box center [614, 23] width 73 height 24
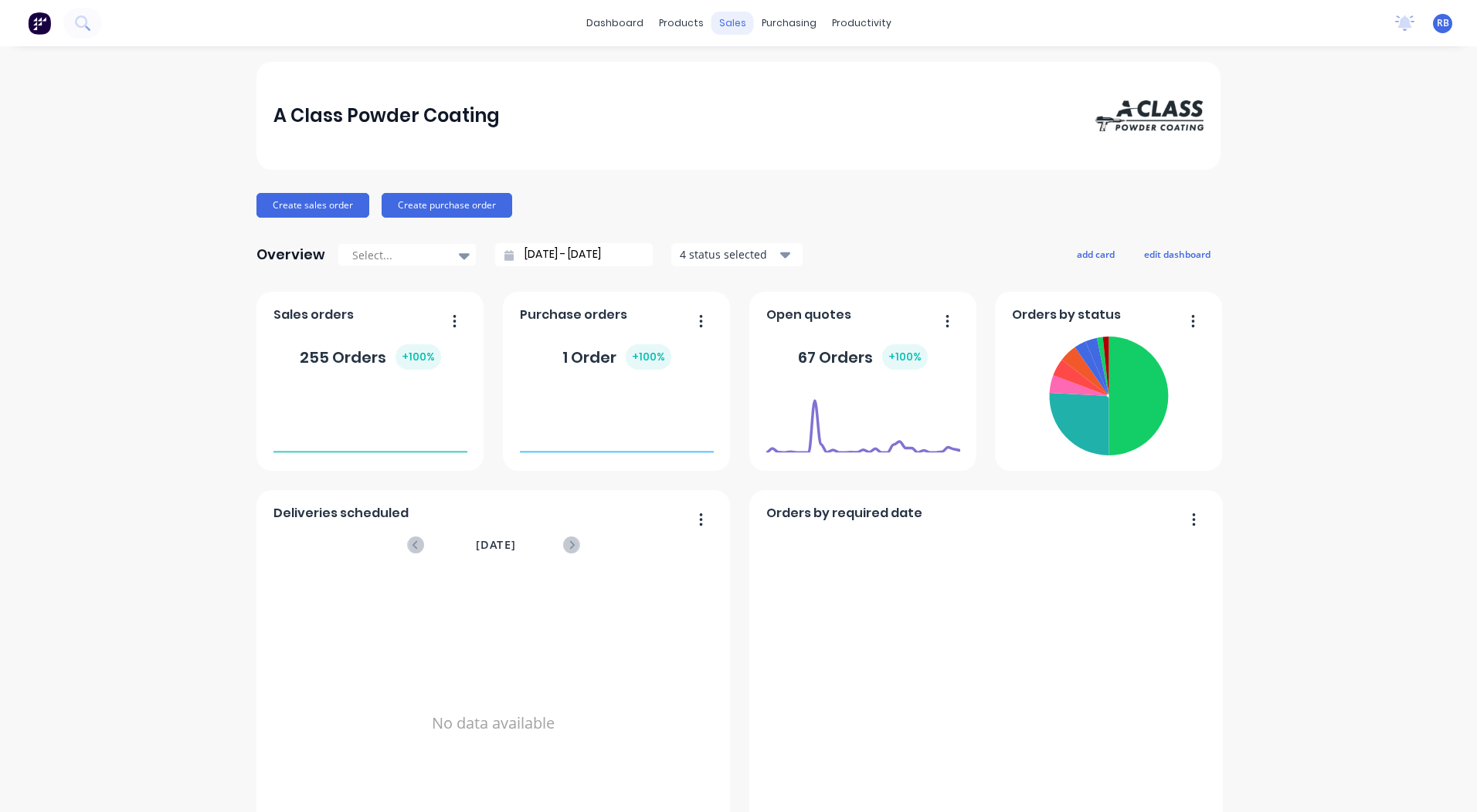
click at [731, 28] on div "sales" at bounding box center [732, 23] width 42 height 24
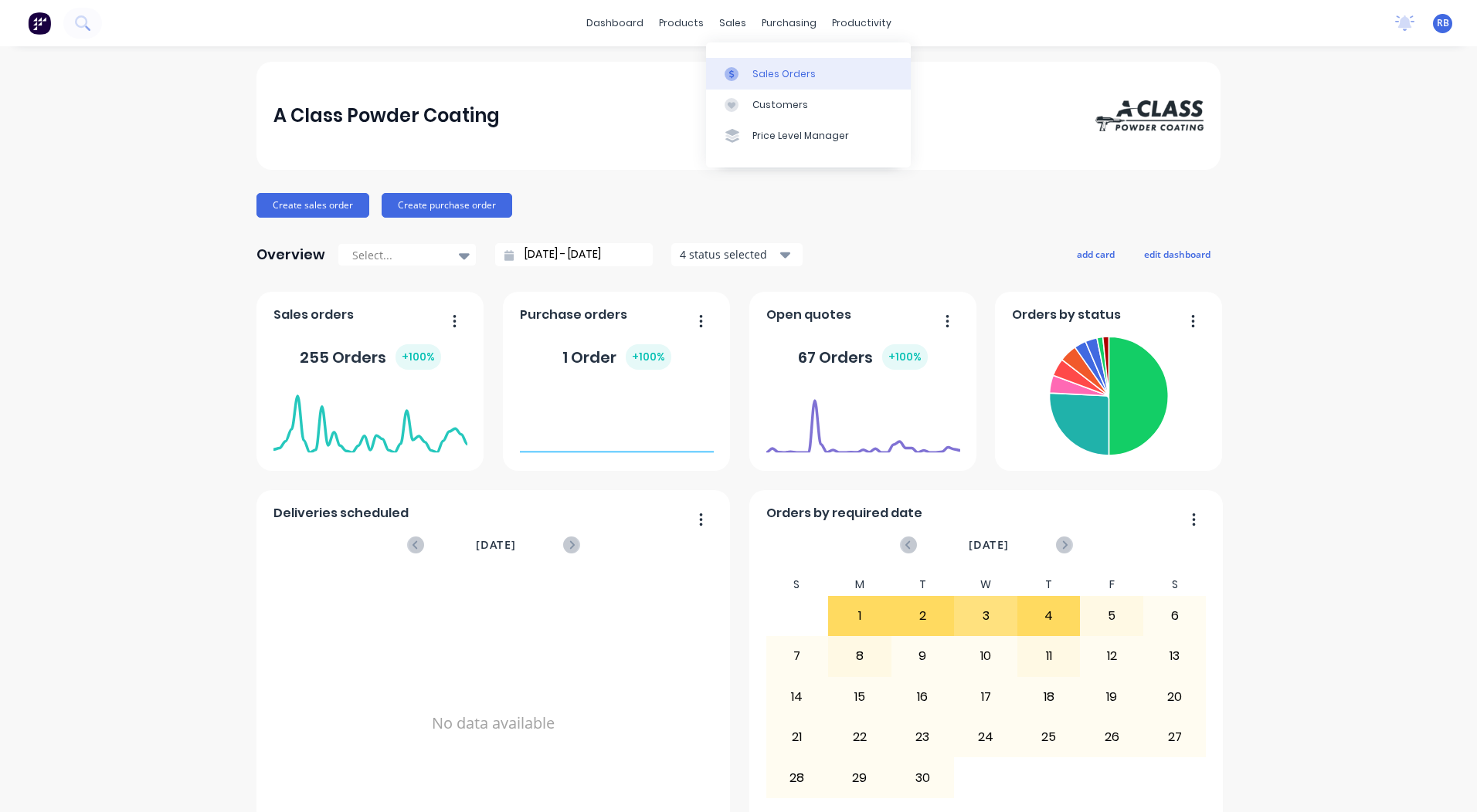
click at [746, 75] on div at bounding box center [736, 74] width 24 height 14
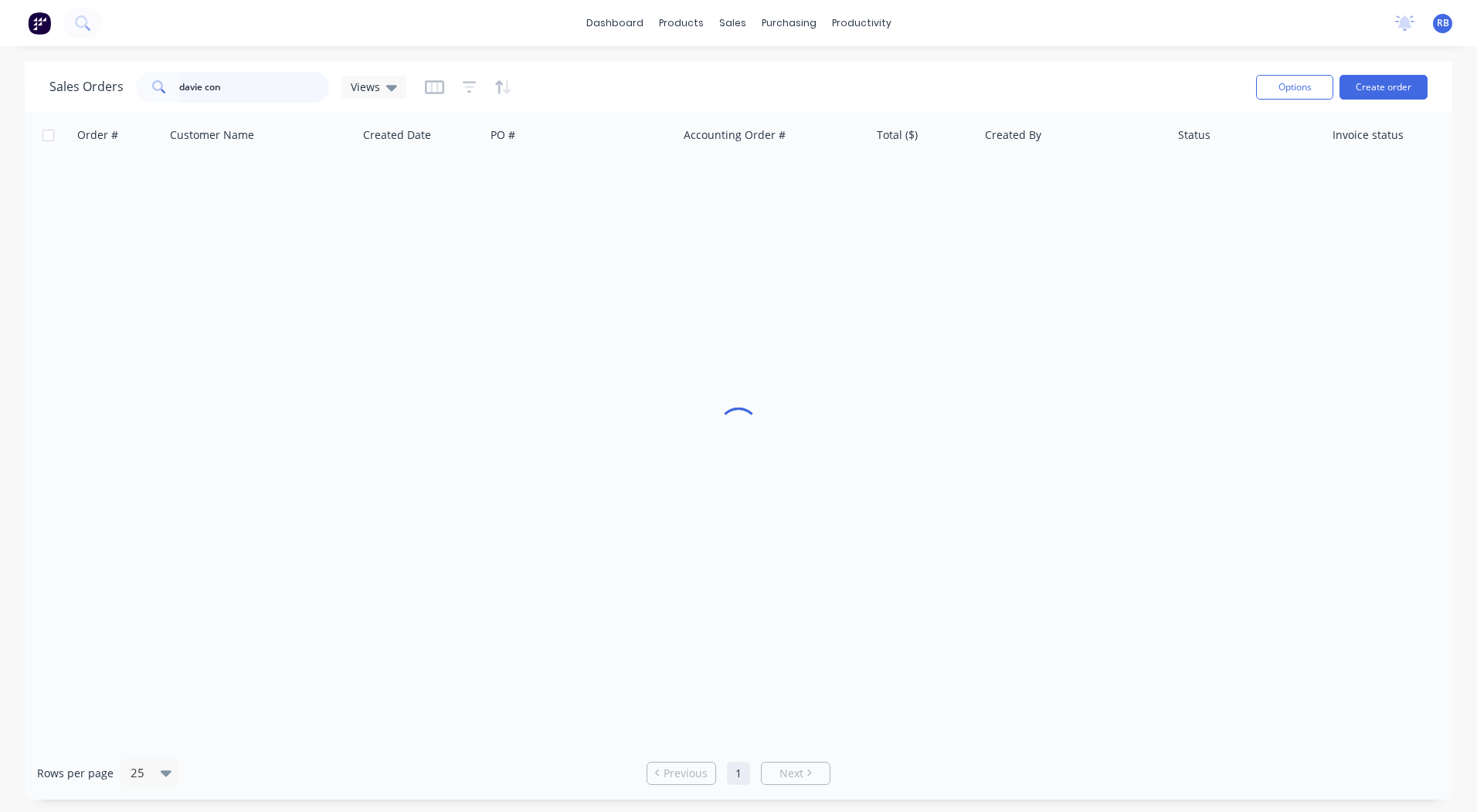
click at [0, 91] on html "dashboard products sales purchasing productivity dashboard products Product Cat…" at bounding box center [738, 406] width 1477 height 812
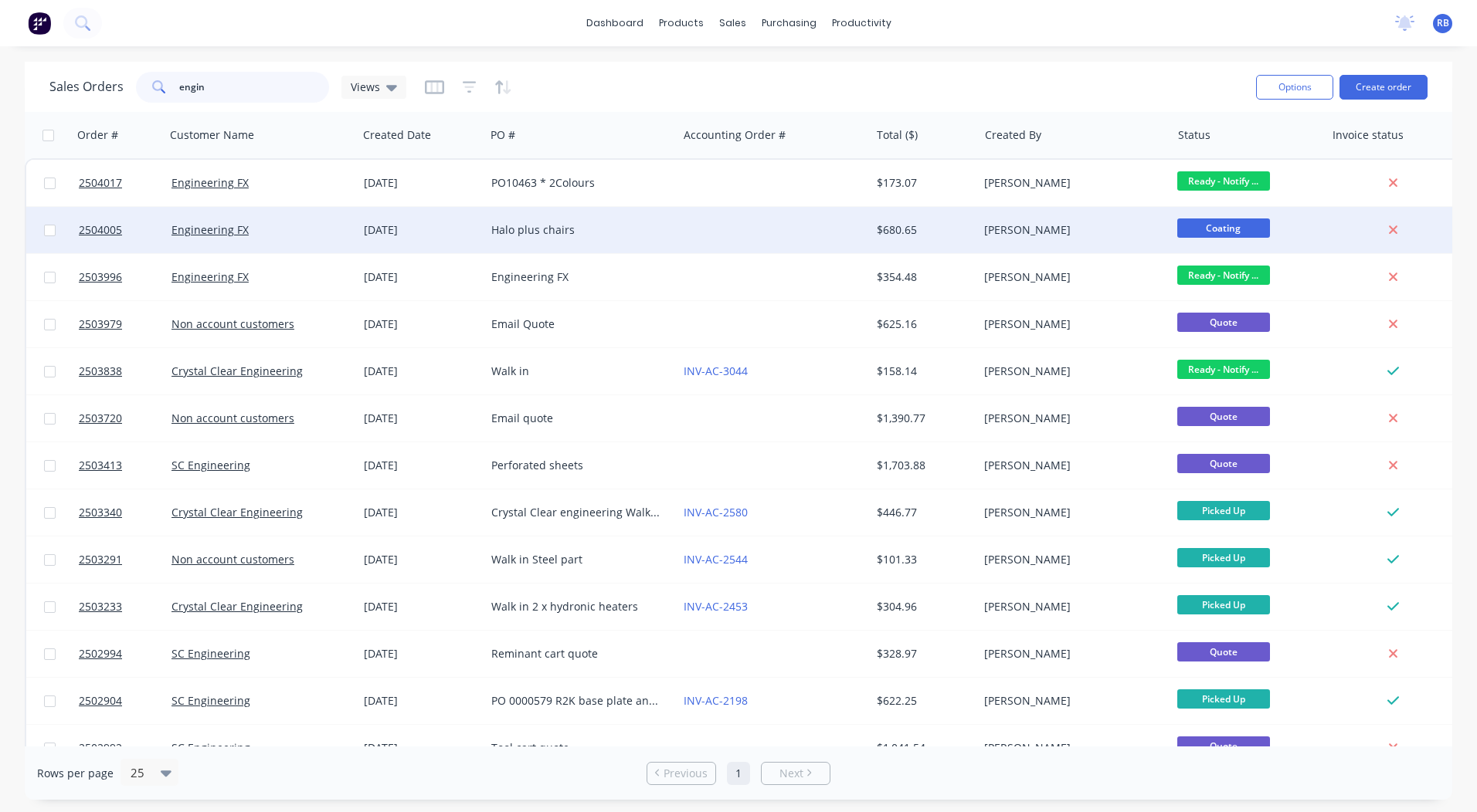
type input "engin"
click at [736, 228] on div at bounding box center [773, 229] width 192 height 46
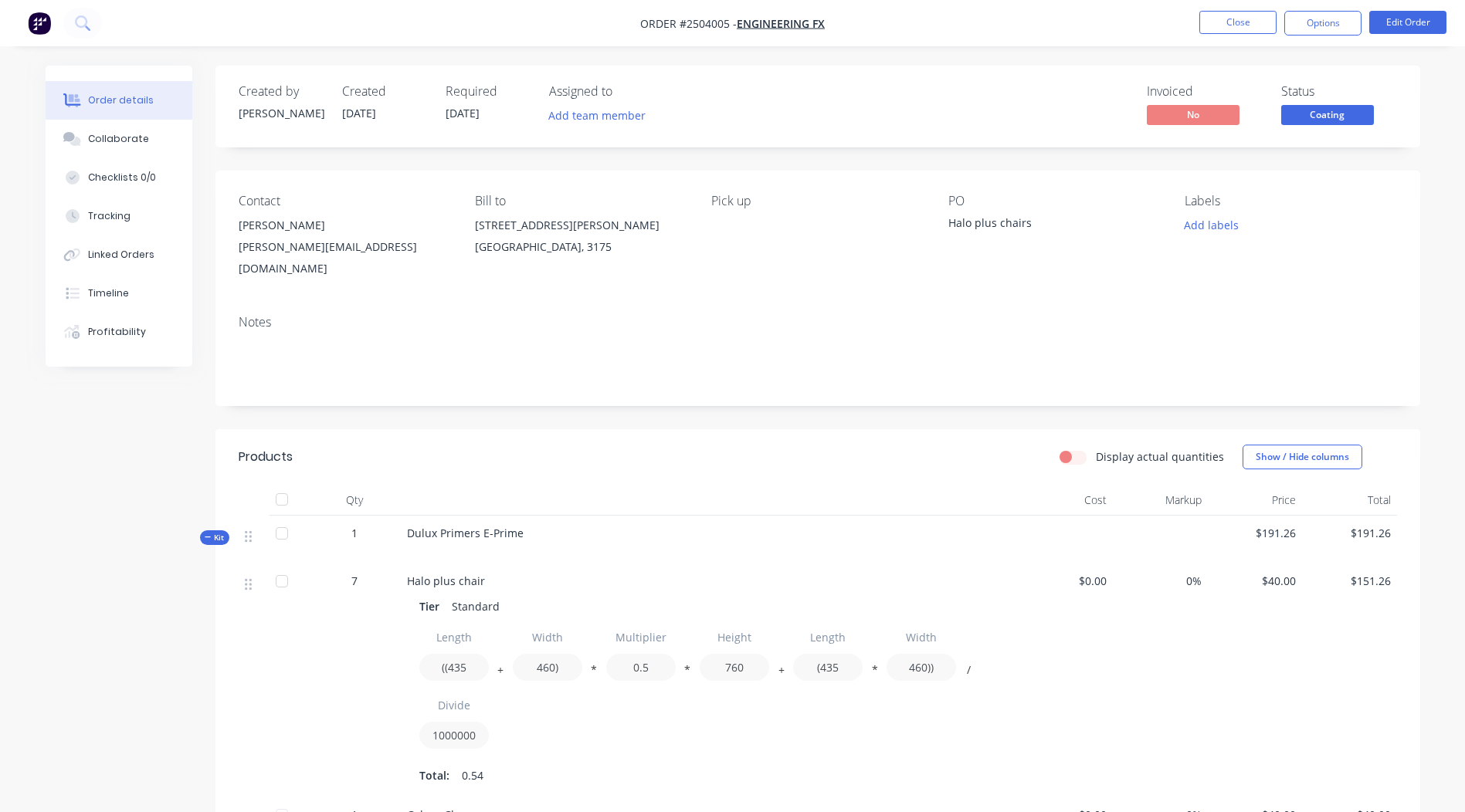
click at [1328, 106] on span "Coating" at bounding box center [1328, 114] width 92 height 19
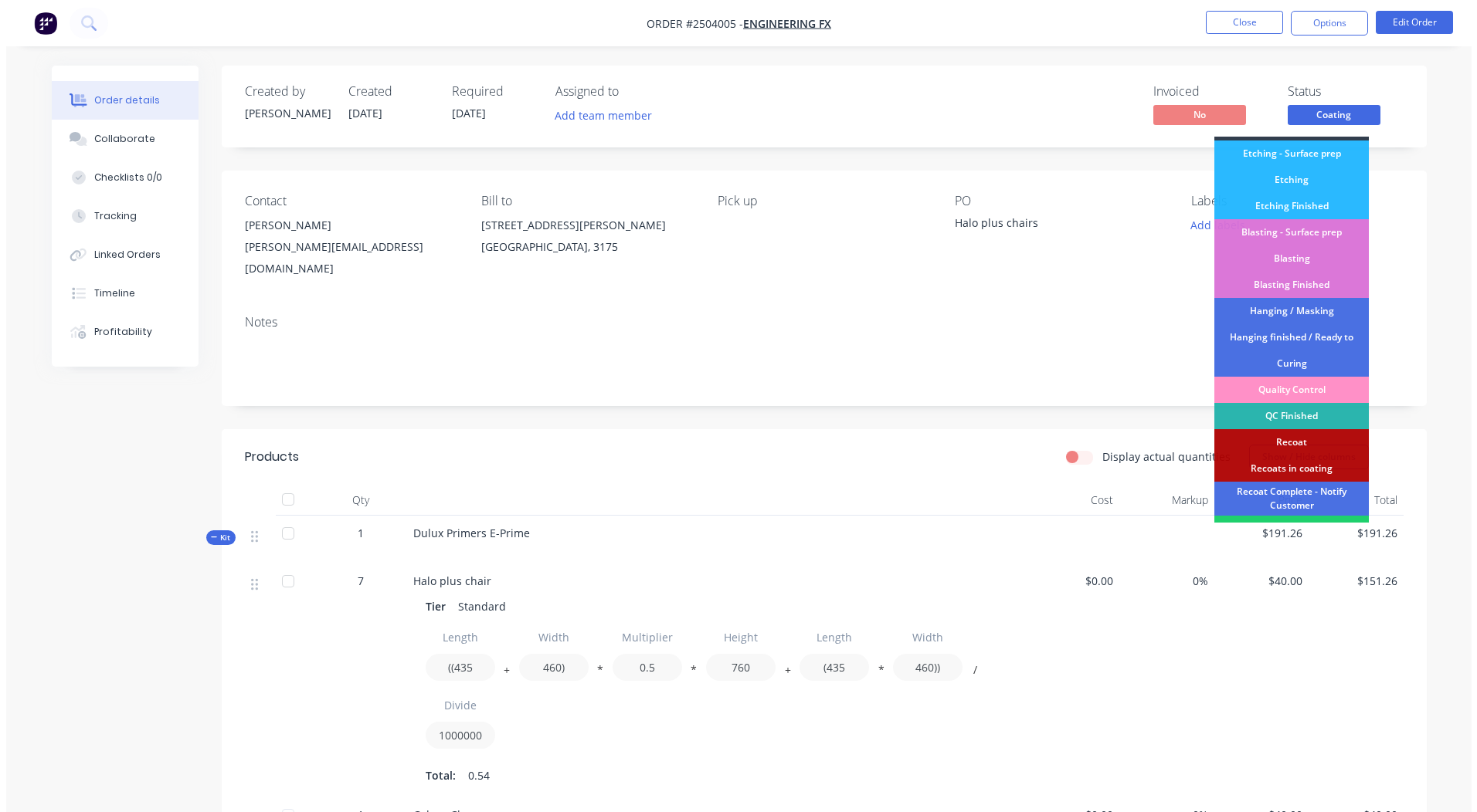
scroll to position [330, 0]
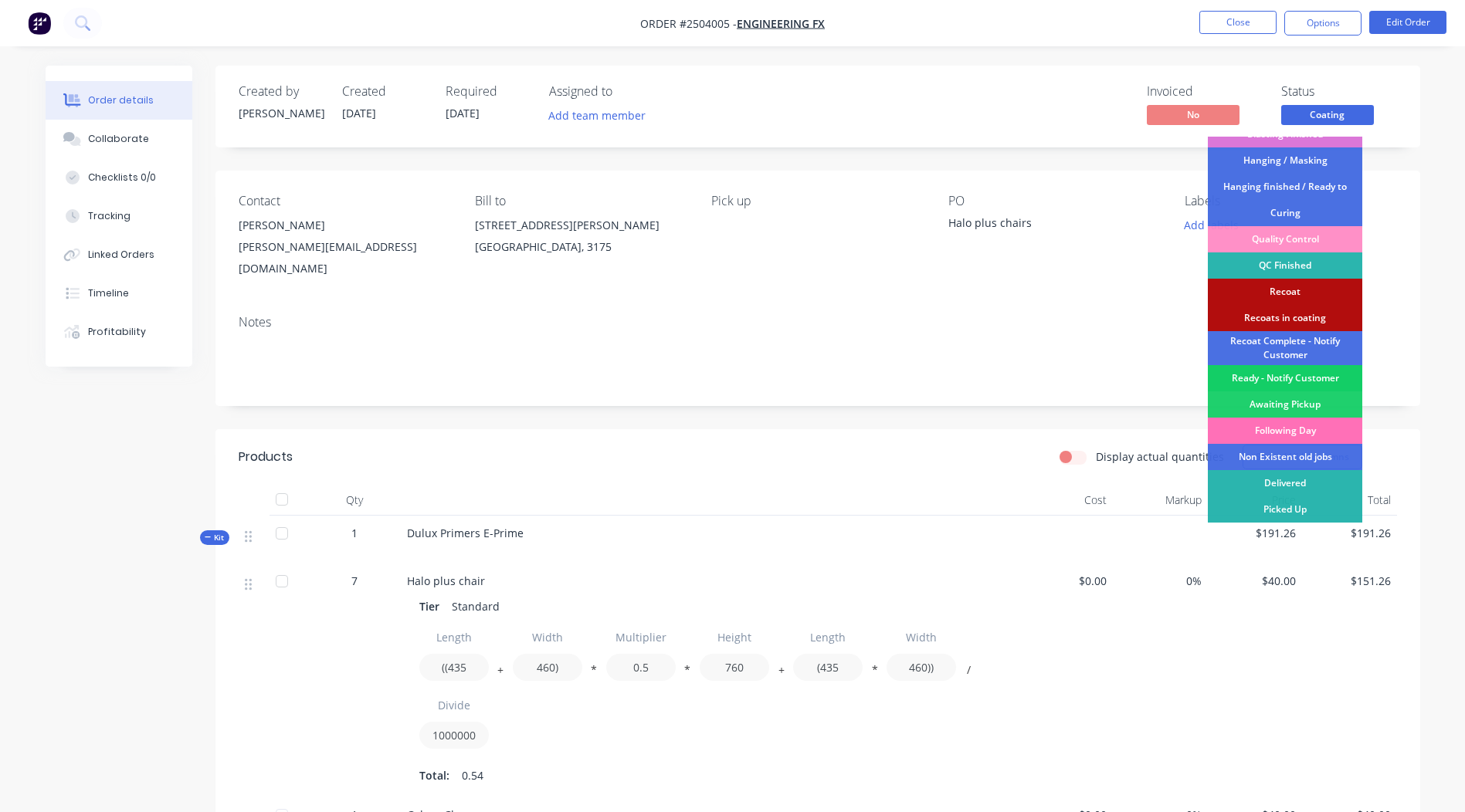
click at [1298, 374] on div "Ready - Notify Customer" at bounding box center [1286, 378] width 155 height 26
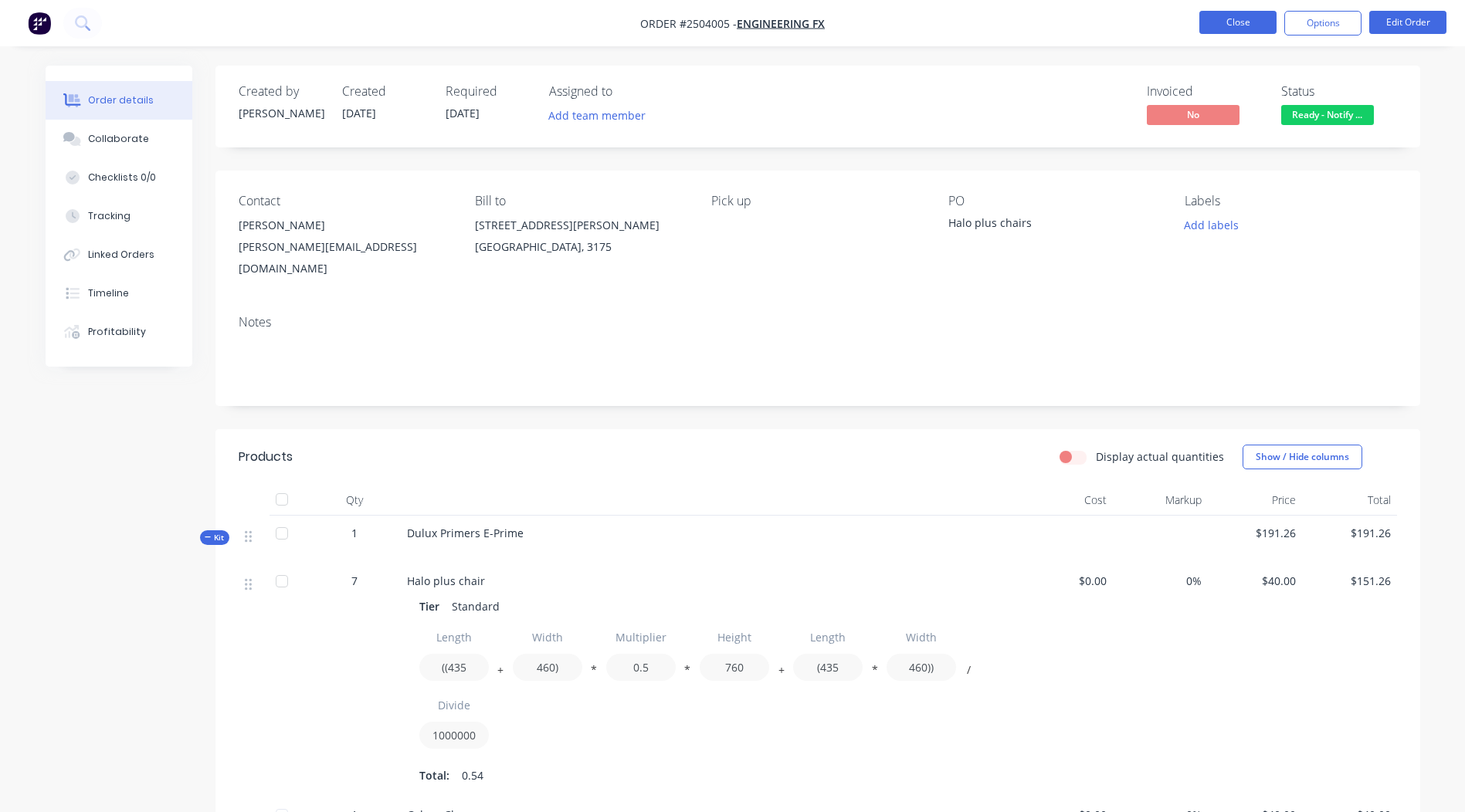
click at [1243, 20] on button "Close" at bounding box center [1239, 22] width 77 height 24
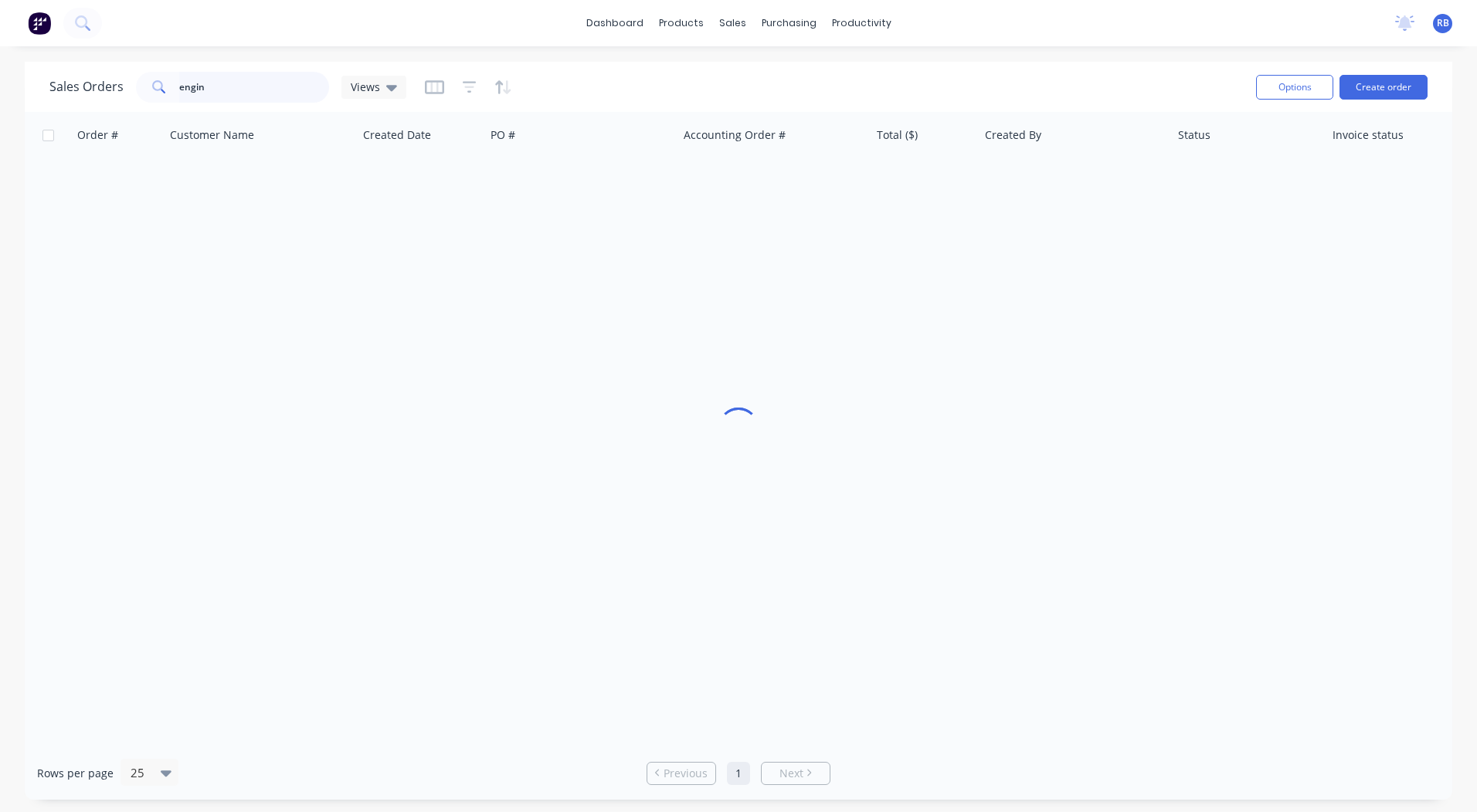
click at [73, 104] on div "Sales Orders engin Views" at bounding box center [646, 87] width 1194 height 38
